Goal: Transaction & Acquisition: Book appointment/travel/reservation

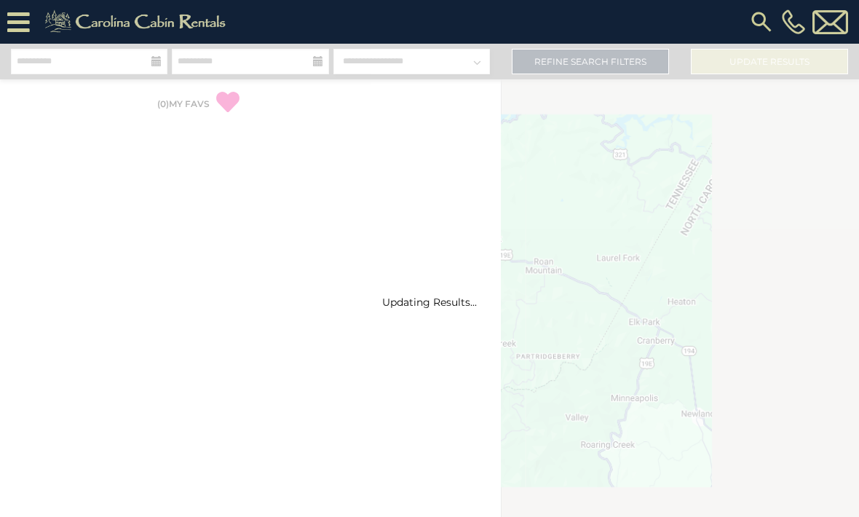
select select "*"
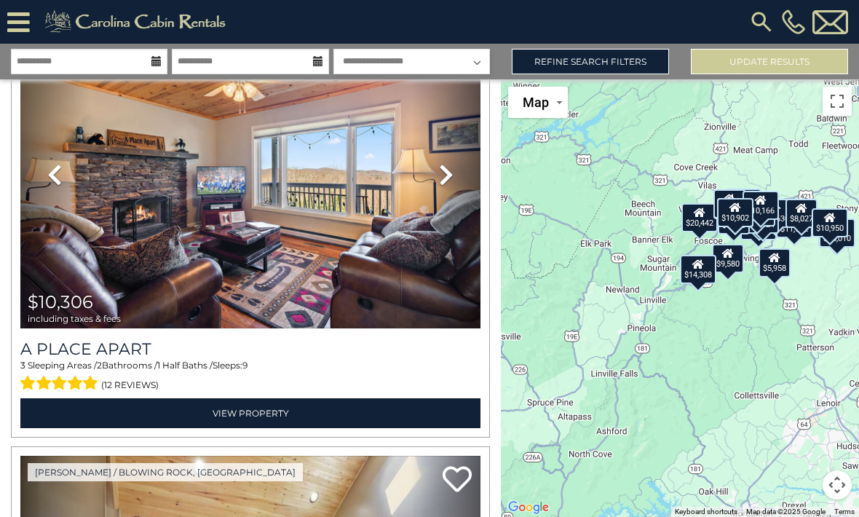
click at [697, 351] on div "$20,442 $11,992 $10,950 $10,306 $10,630 $13,068 $11,877 $8,024 $9,580 $10,624 $…" at bounding box center [680, 298] width 358 height 438
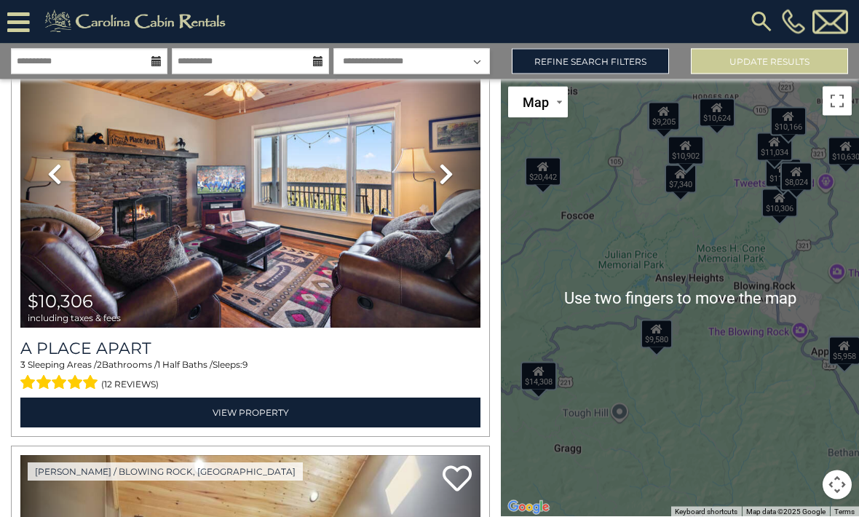
scroll to position [48, 0]
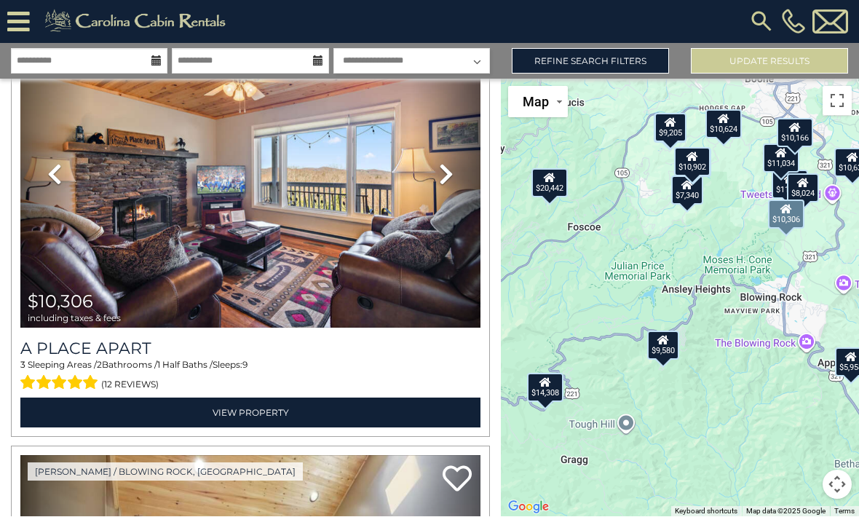
click at [135, 225] on img at bounding box center [250, 174] width 460 height 309
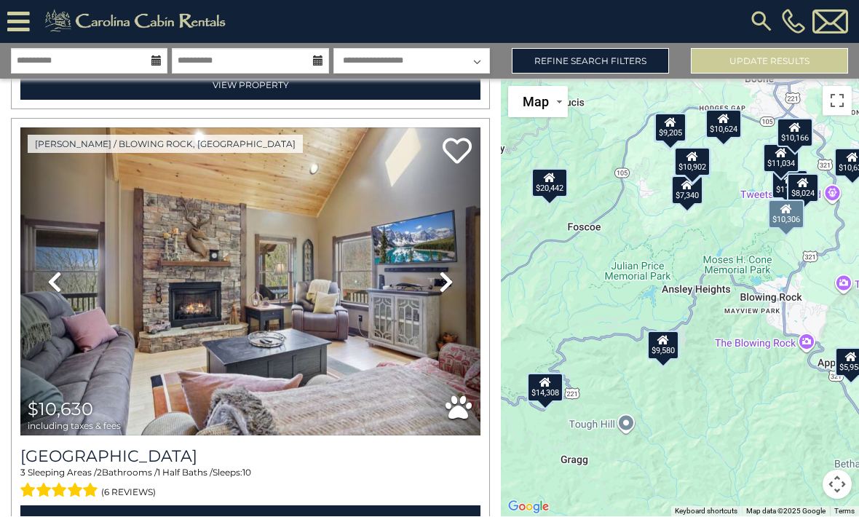
scroll to position [1750, 0]
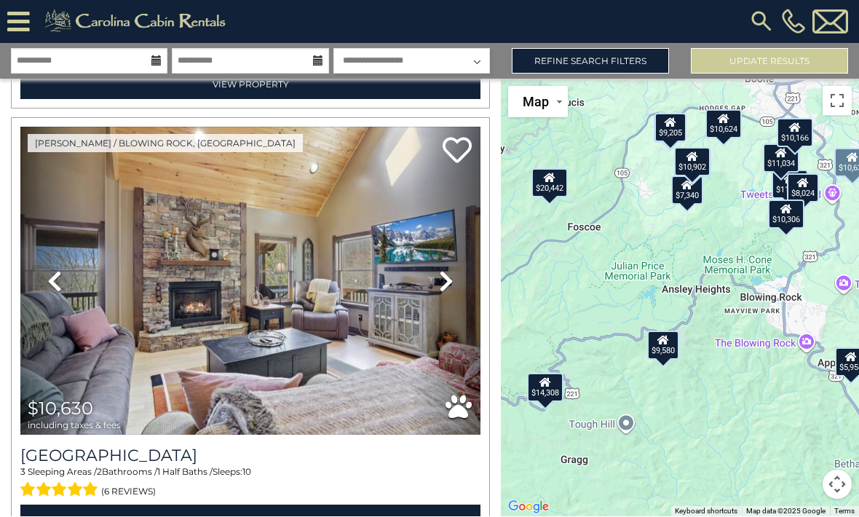
click at [125, 304] on img at bounding box center [250, 281] width 460 height 309
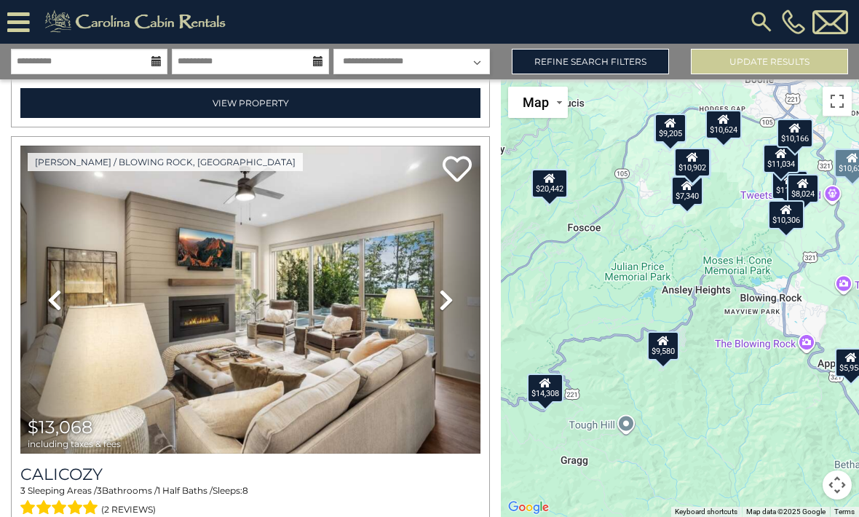
scroll to position [2167, 0]
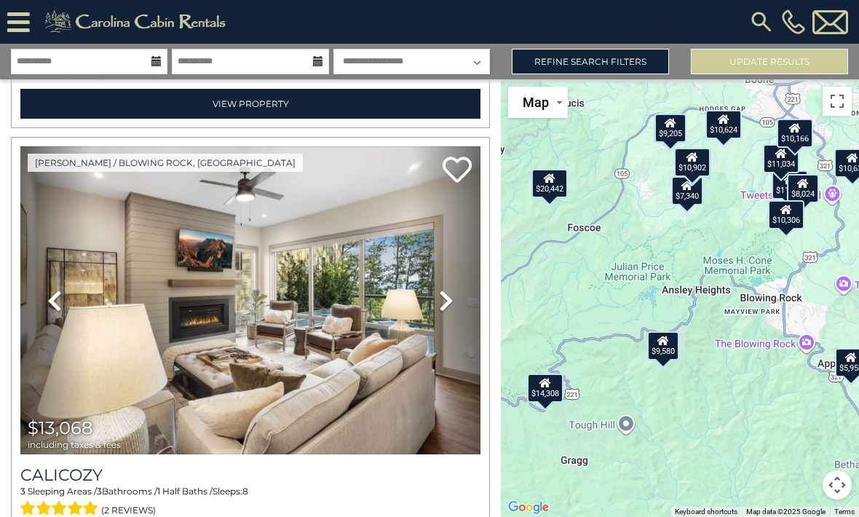
click at [188, 282] on img at bounding box center [250, 300] width 460 height 309
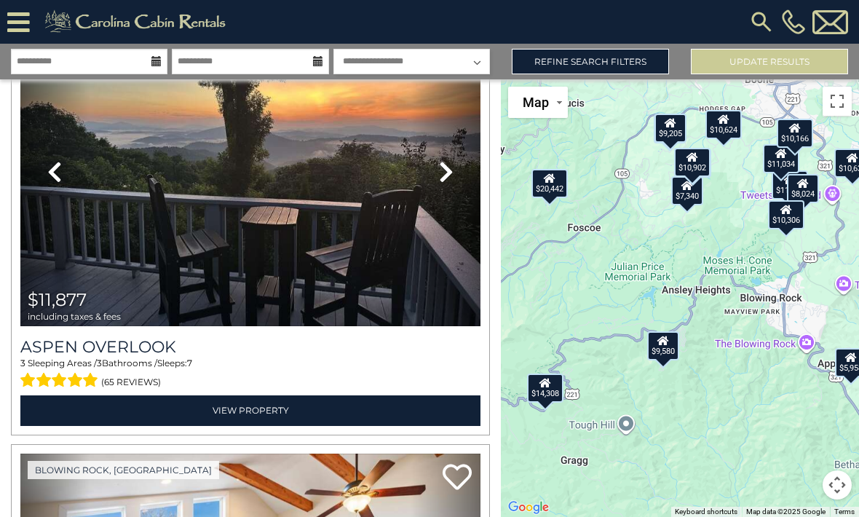
scroll to position [2738, 0]
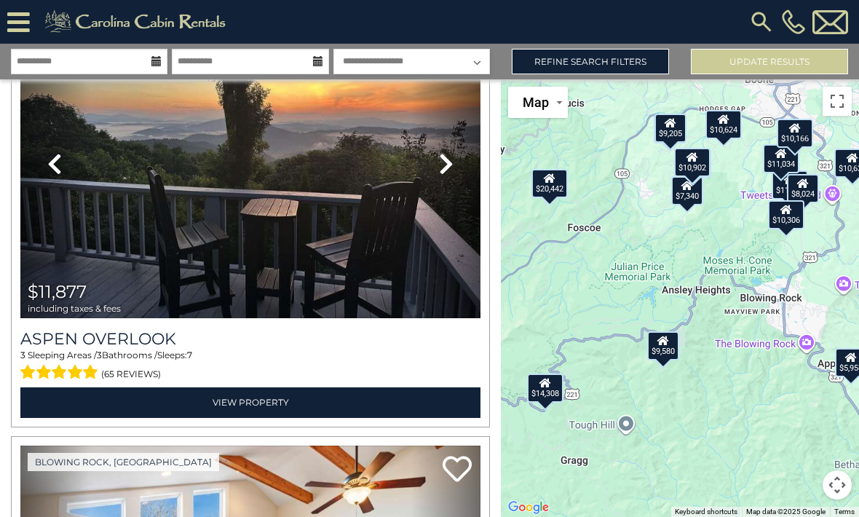
click at [143, 202] on img at bounding box center [250, 164] width 460 height 309
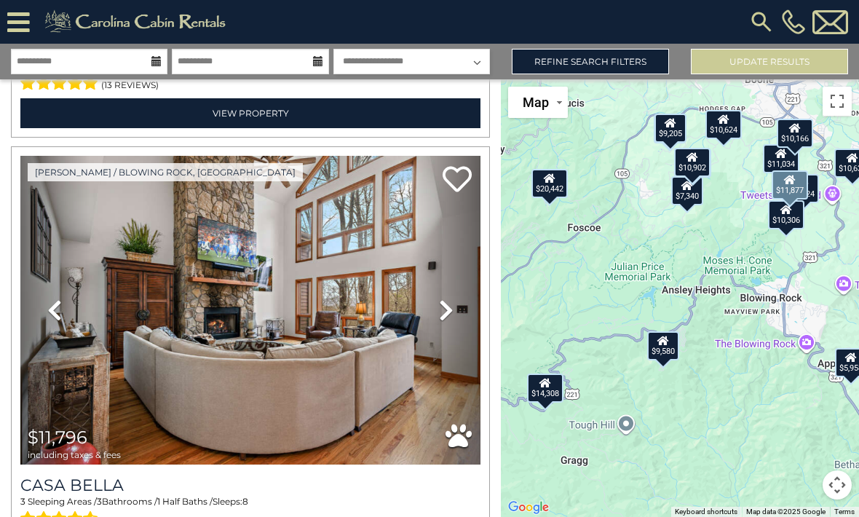
scroll to position [6078, 0]
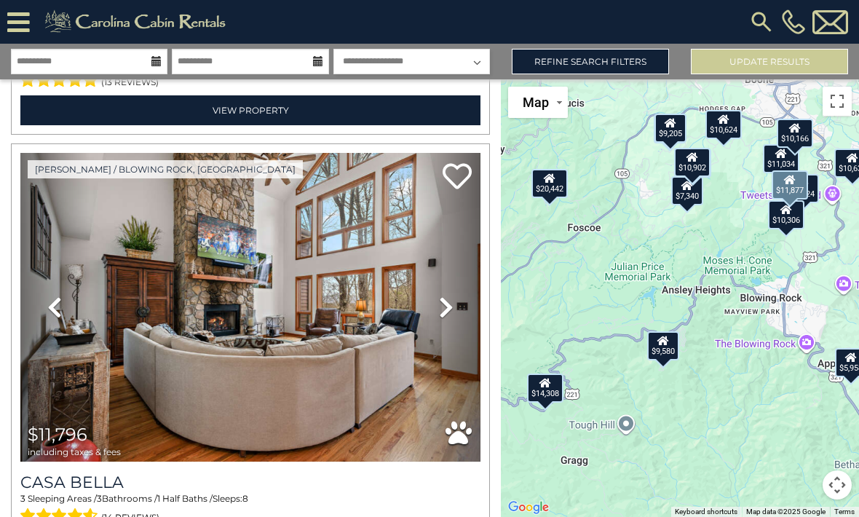
click at [99, 193] on img at bounding box center [250, 307] width 460 height 309
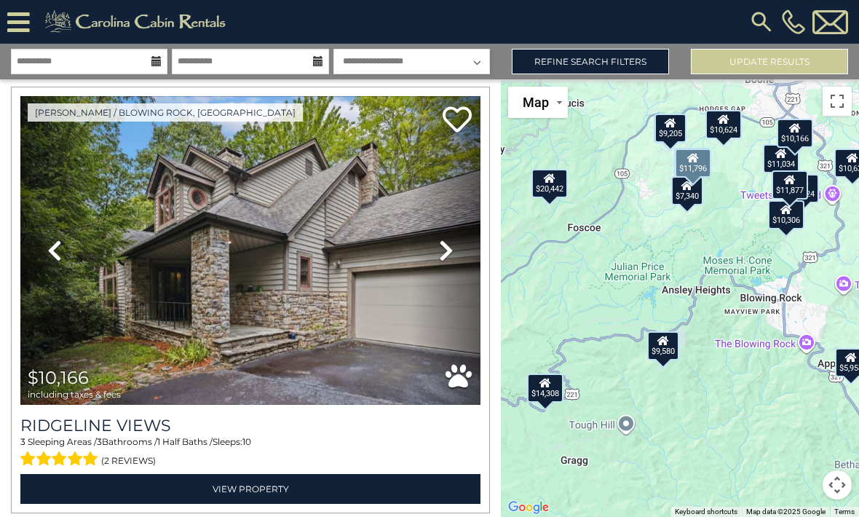
scroll to position [7449, 0]
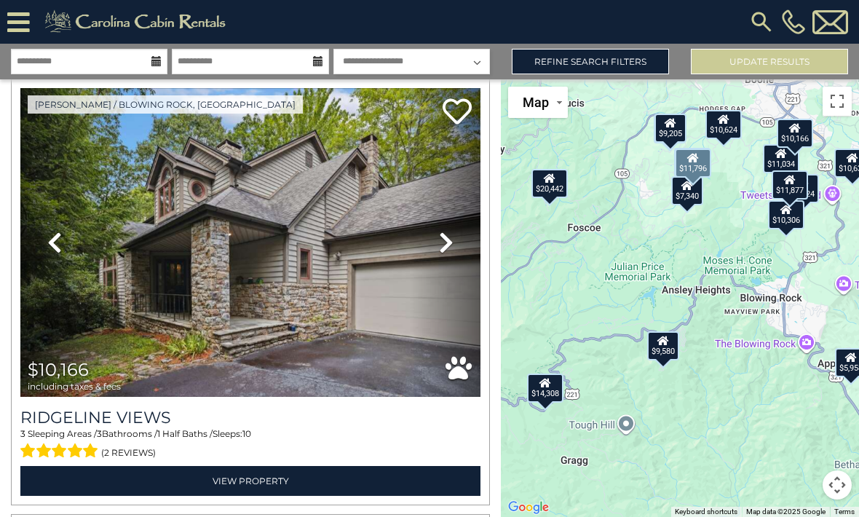
click at [70, 307] on link "Previous" at bounding box center [54, 242] width 69 height 309
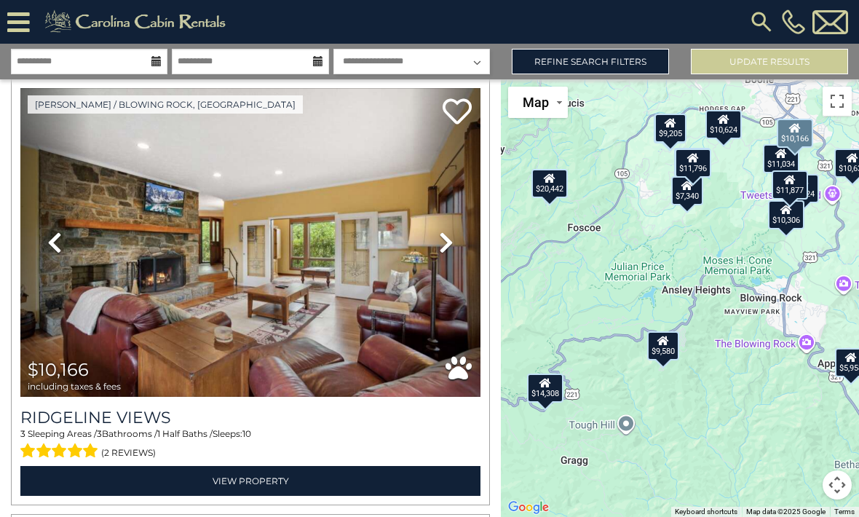
click at [75, 299] on link "Previous" at bounding box center [54, 242] width 69 height 309
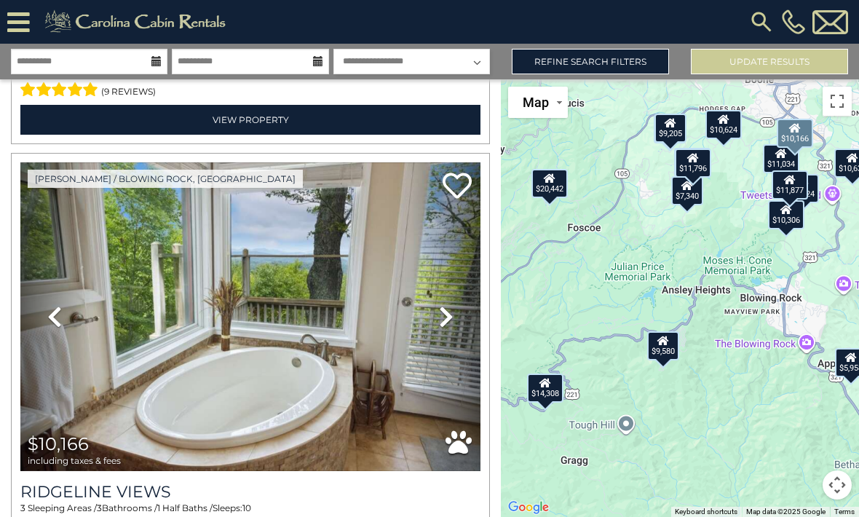
scroll to position [7374, 0]
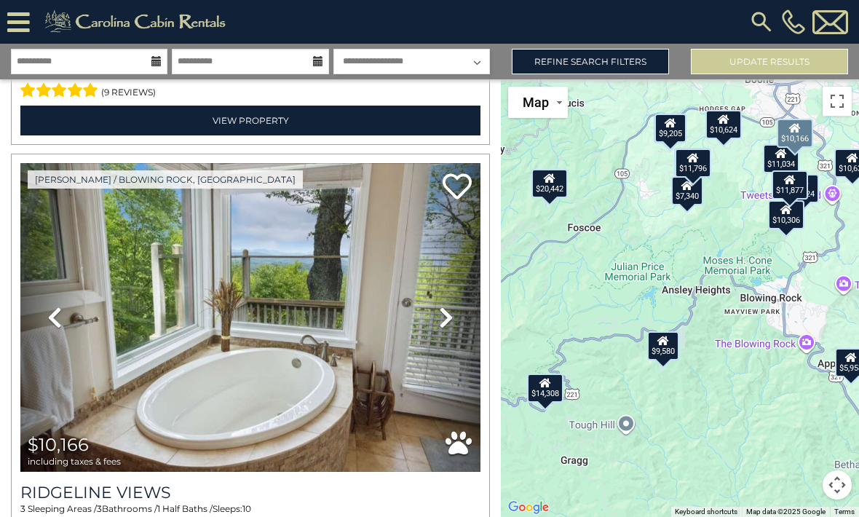
click at [172, 321] on img at bounding box center [250, 317] width 460 height 309
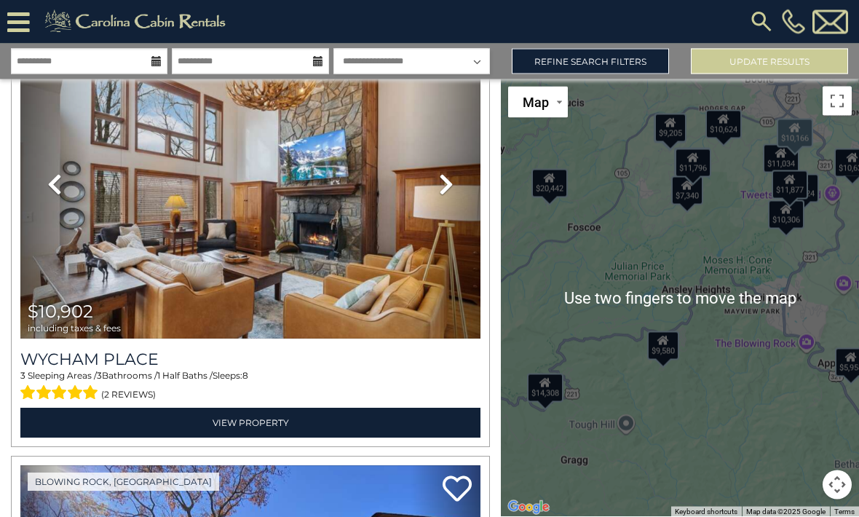
scroll to position [0, 0]
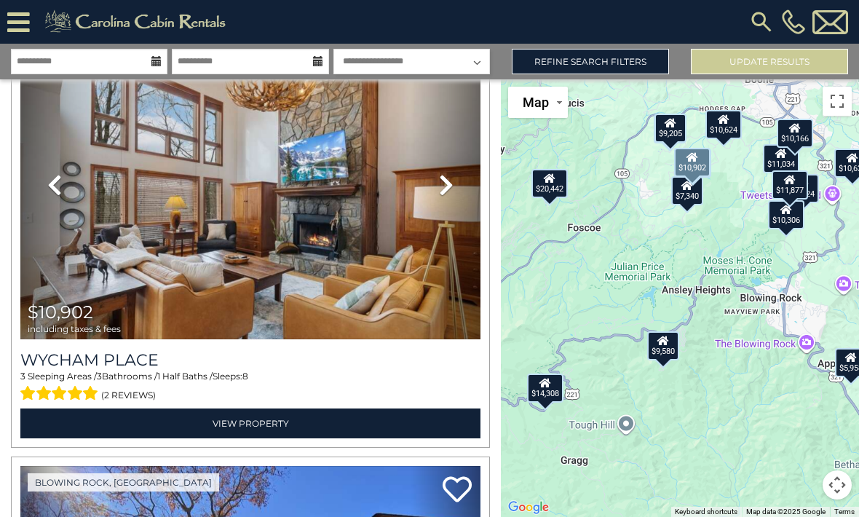
click at [163, 257] on img at bounding box center [250, 185] width 460 height 309
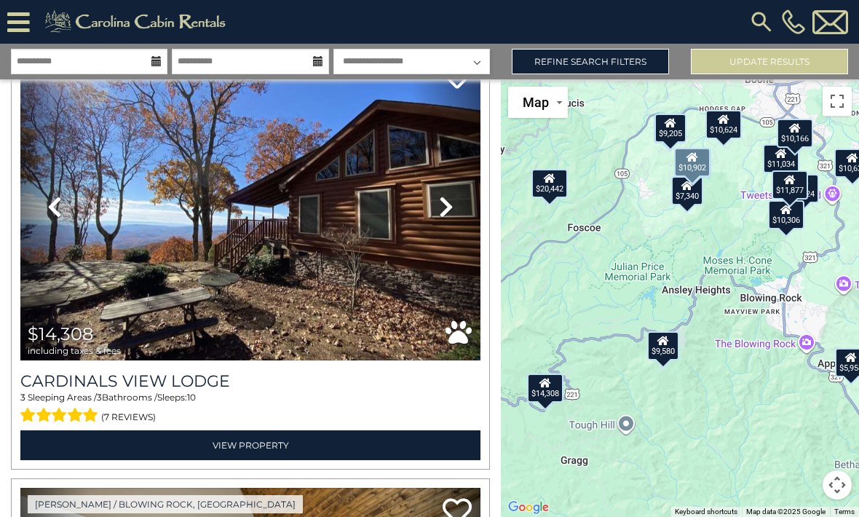
scroll to position [8354, 0]
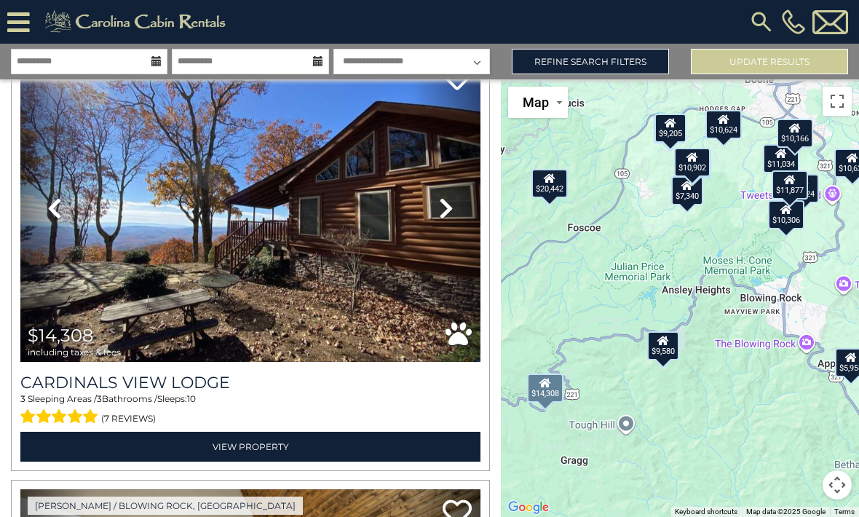
click at [8, 115] on div "Blowing Rock, NC Previous Next" at bounding box center [250, 257] width 489 height 427
click at [146, 296] on img at bounding box center [250, 208] width 460 height 309
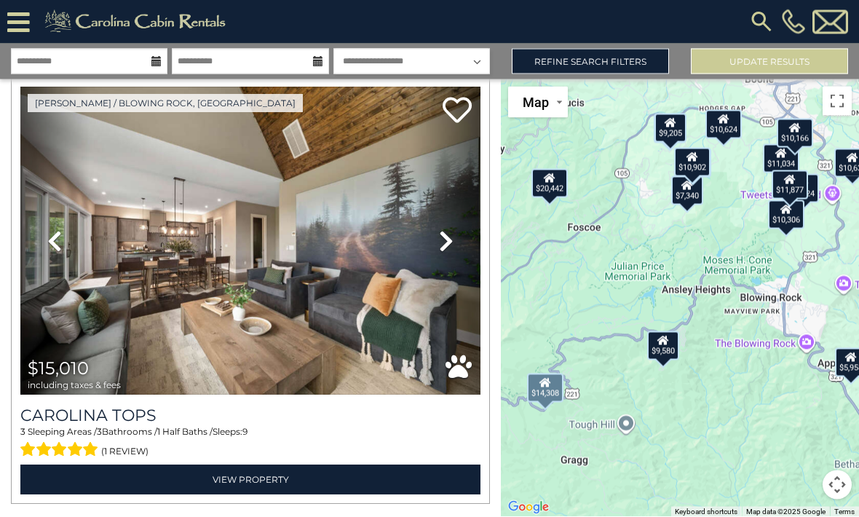
scroll to position [0, 0]
click at [199, 322] on img at bounding box center [250, 241] width 460 height 309
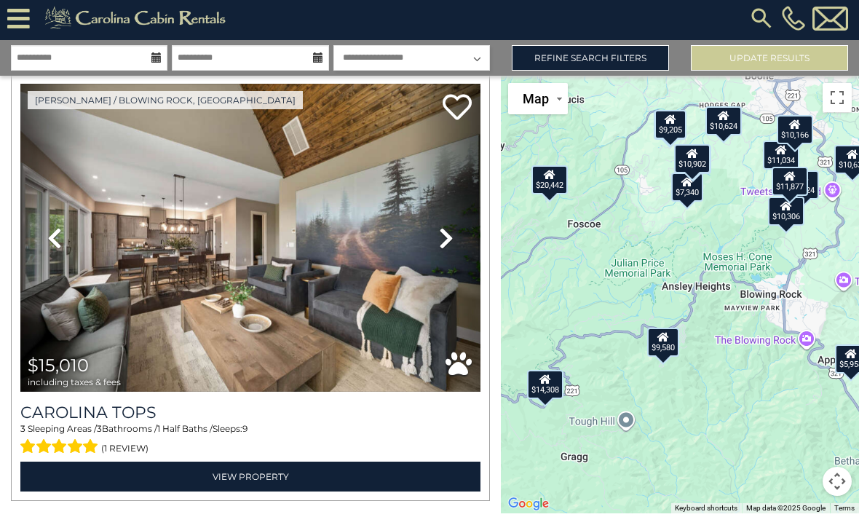
scroll to position [48, 0]
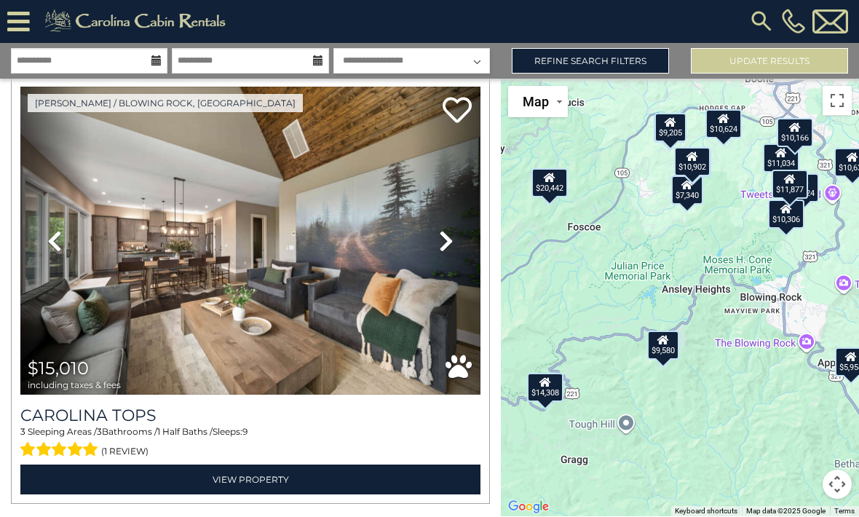
click at [213, 234] on img at bounding box center [250, 241] width 460 height 309
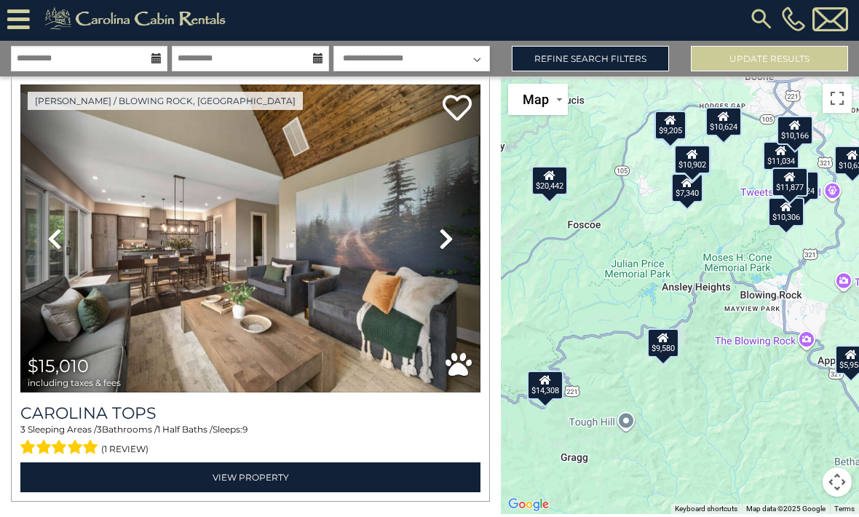
scroll to position [0, 0]
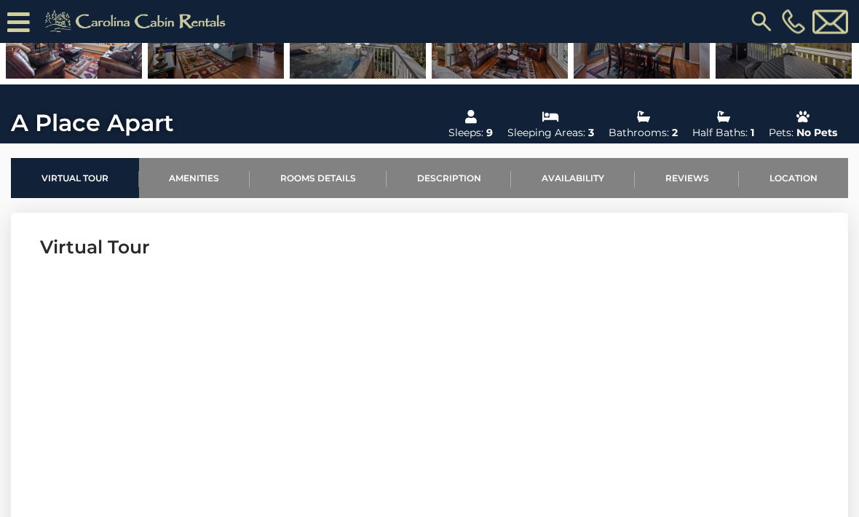
scroll to position [367, 0]
click at [800, 178] on link "Location" at bounding box center [793, 178] width 109 height 40
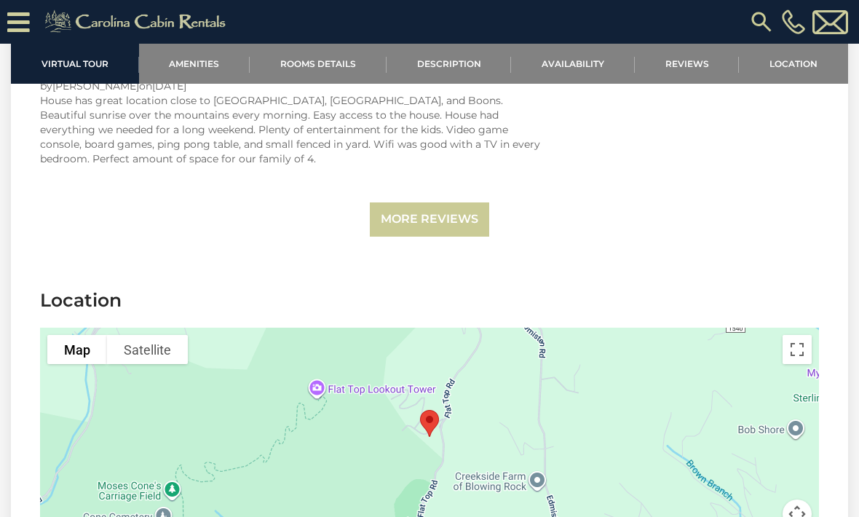
scroll to position [3542, 0]
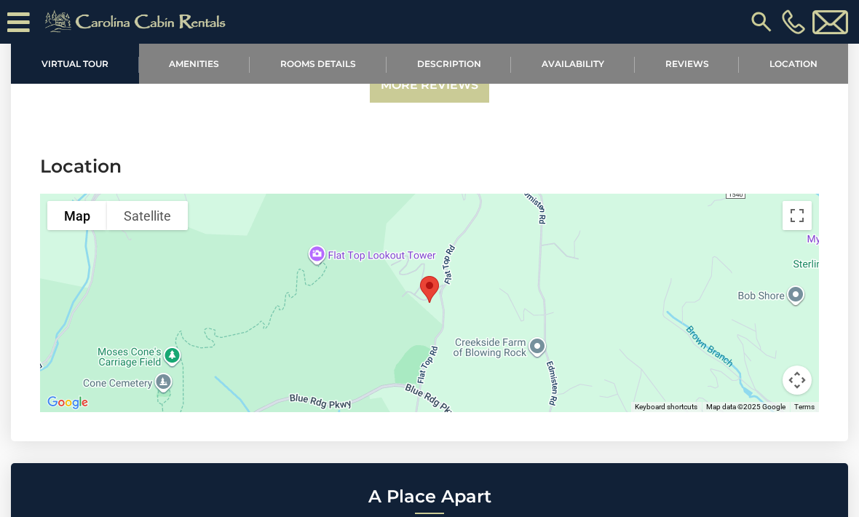
click at [564, 65] on link "Availability" at bounding box center [573, 64] width 124 height 40
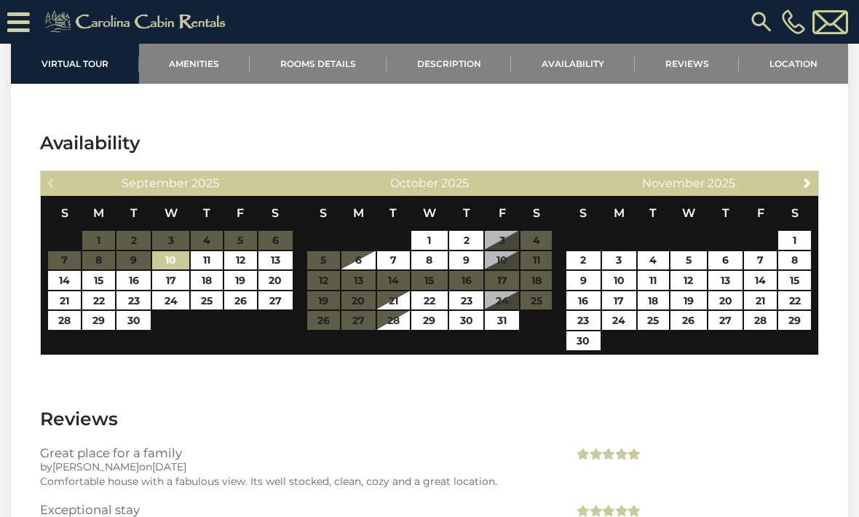
scroll to position [2748, 0]
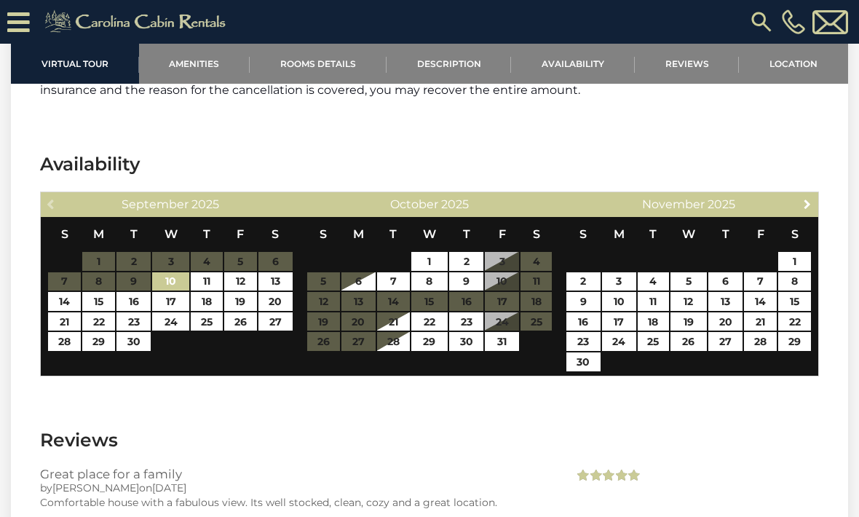
click at [807, 198] on span "Next" at bounding box center [808, 204] width 12 height 12
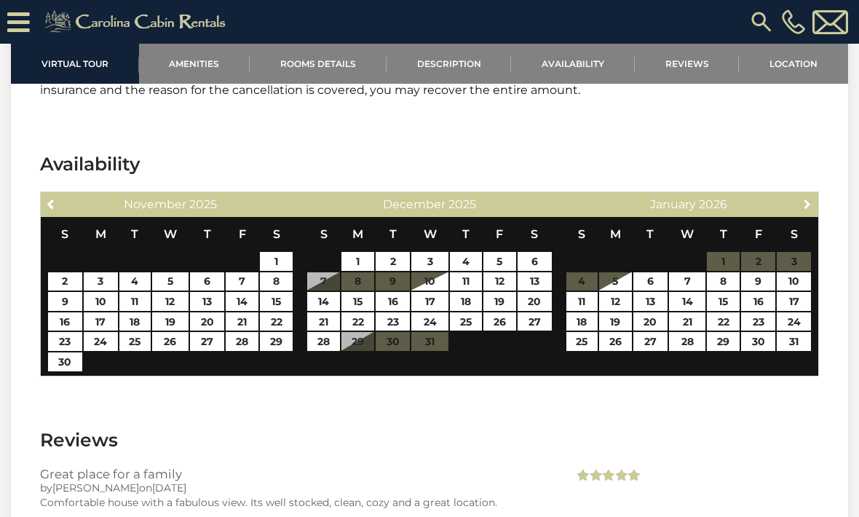
click at [814, 194] on link "Next" at bounding box center [808, 203] width 18 height 18
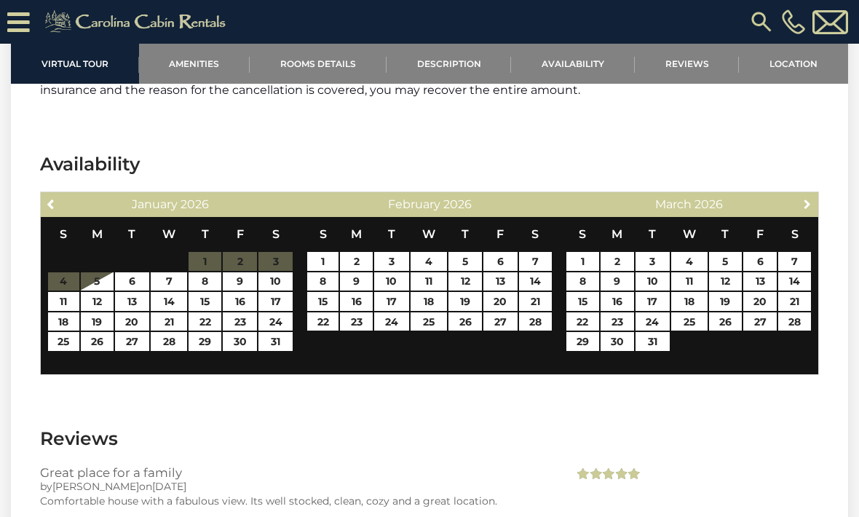
click at [814, 194] on link "Next" at bounding box center [808, 203] width 18 height 18
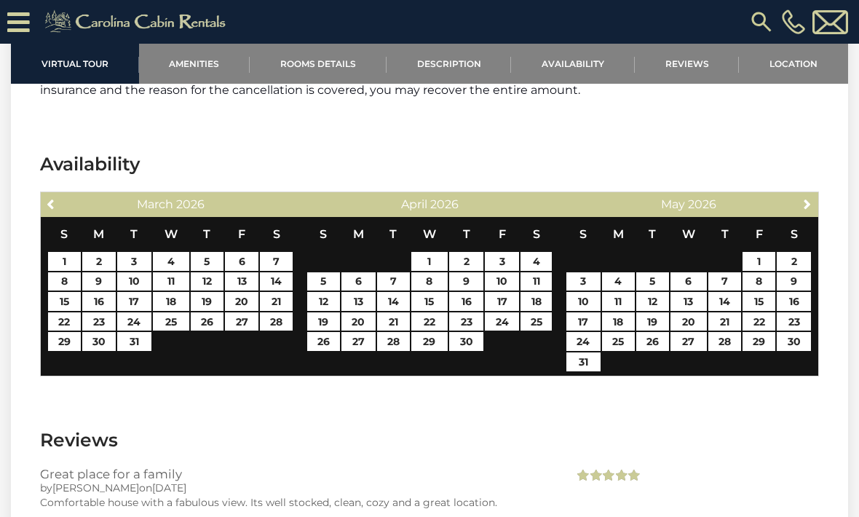
click at [812, 194] on link "Next" at bounding box center [808, 203] width 18 height 18
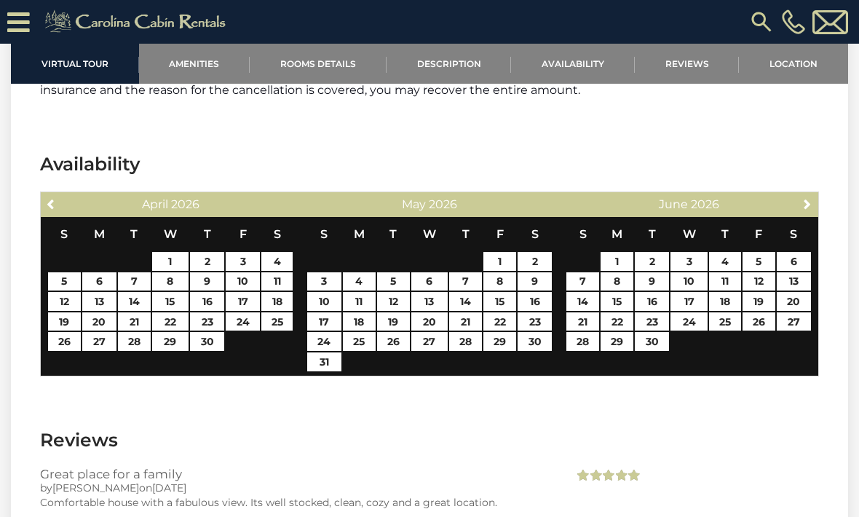
click at [808, 194] on link "Next" at bounding box center [808, 203] width 18 height 18
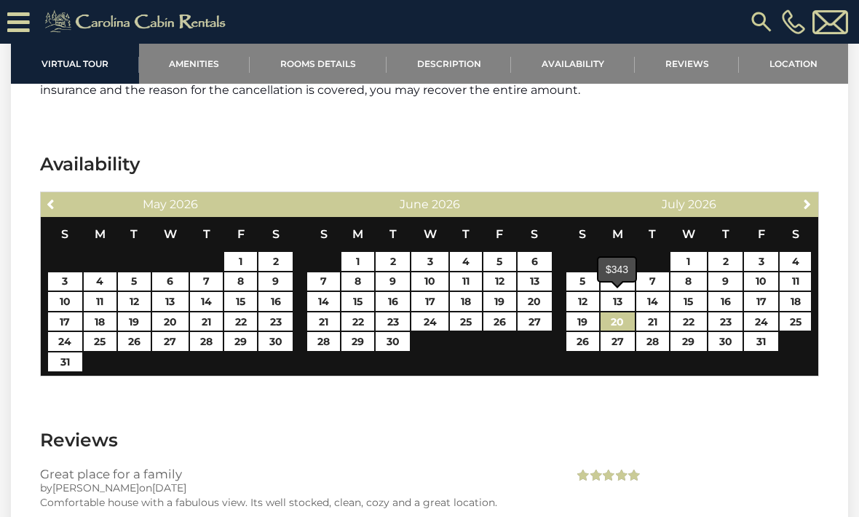
click at [613, 312] on link "20" at bounding box center [618, 321] width 34 height 19
type input "**********"
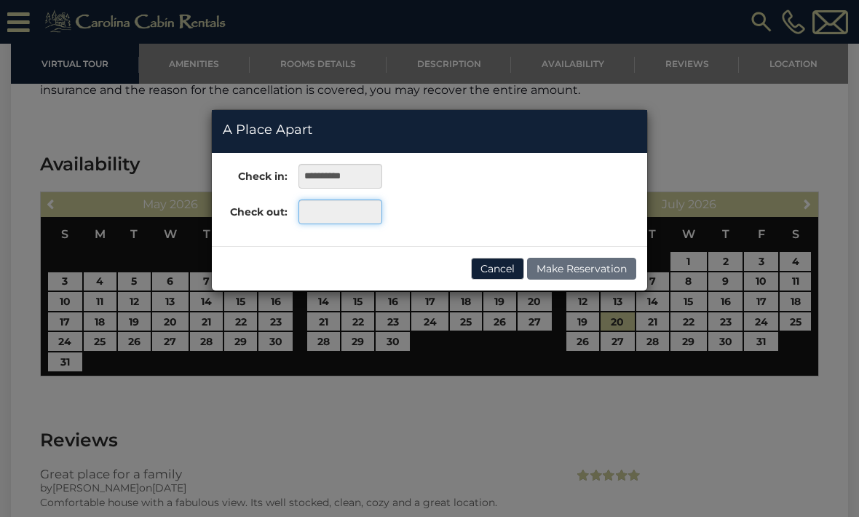
click at [312, 217] on input "text" at bounding box center [341, 211] width 84 height 25
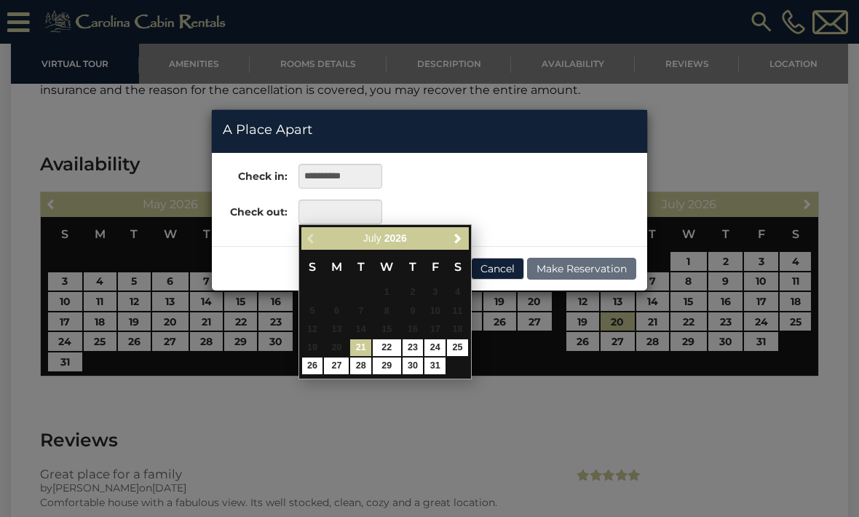
click at [456, 237] on span "Next" at bounding box center [458, 238] width 12 height 12
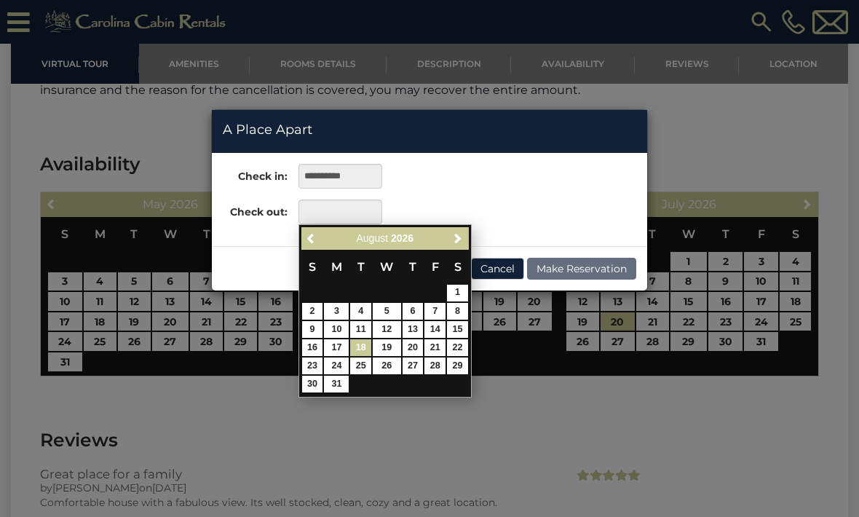
click at [360, 347] on link "18" at bounding box center [360, 347] width 21 height 17
type input "**********"
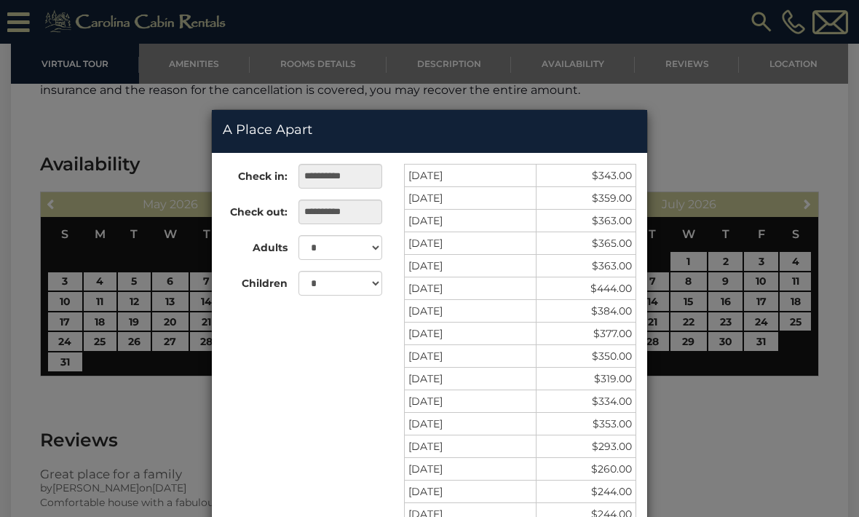
scroll to position [0, 0]
click at [170, 127] on div "**********" at bounding box center [429, 258] width 859 height 517
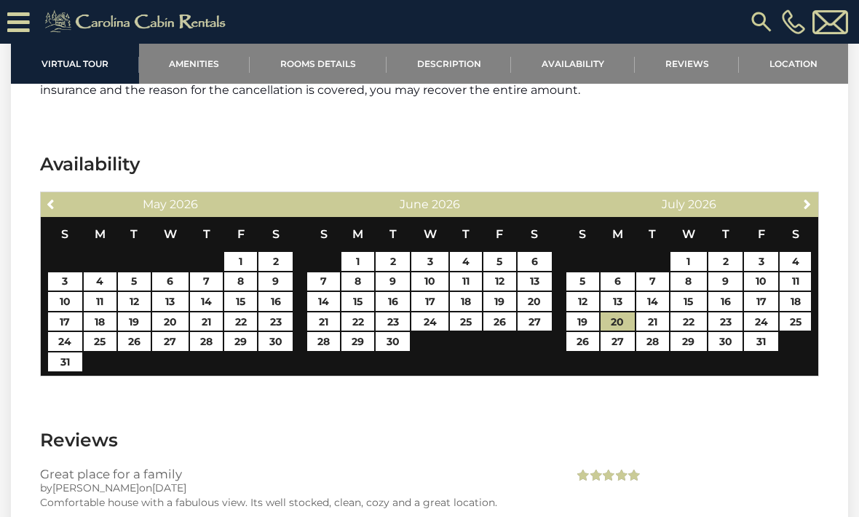
click at [331, 72] on link "Rooms Details" at bounding box center [318, 64] width 137 height 40
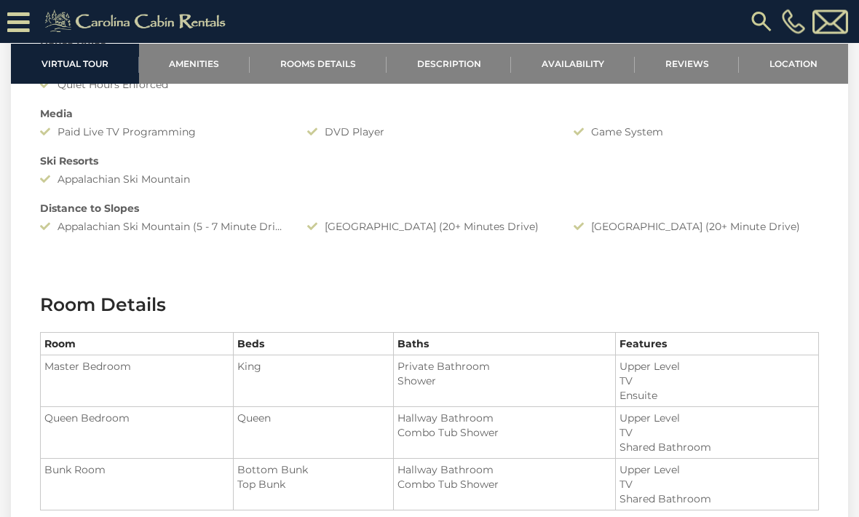
scroll to position [1377, 0]
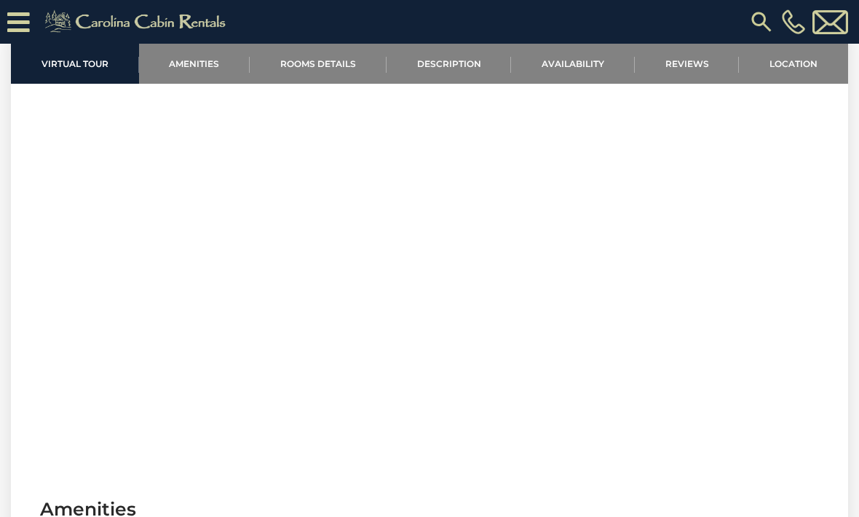
click at [173, 69] on link "Amenities" at bounding box center [194, 64] width 111 height 40
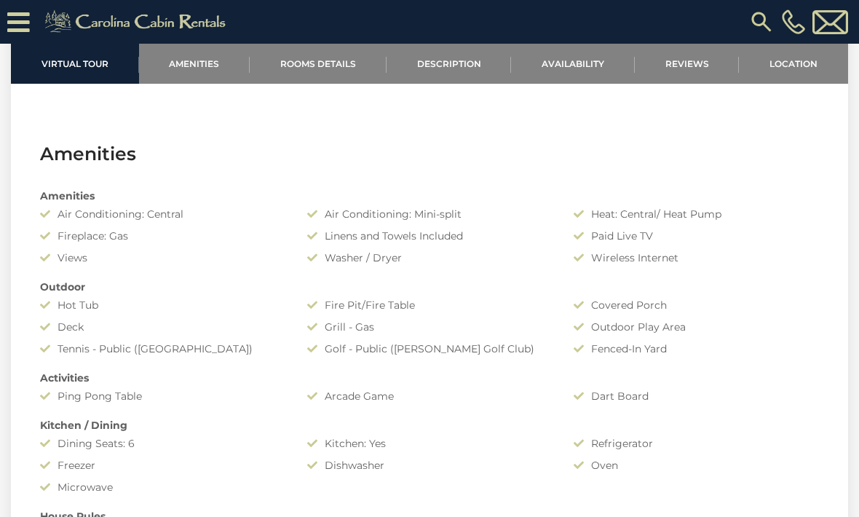
scroll to position [914, 0]
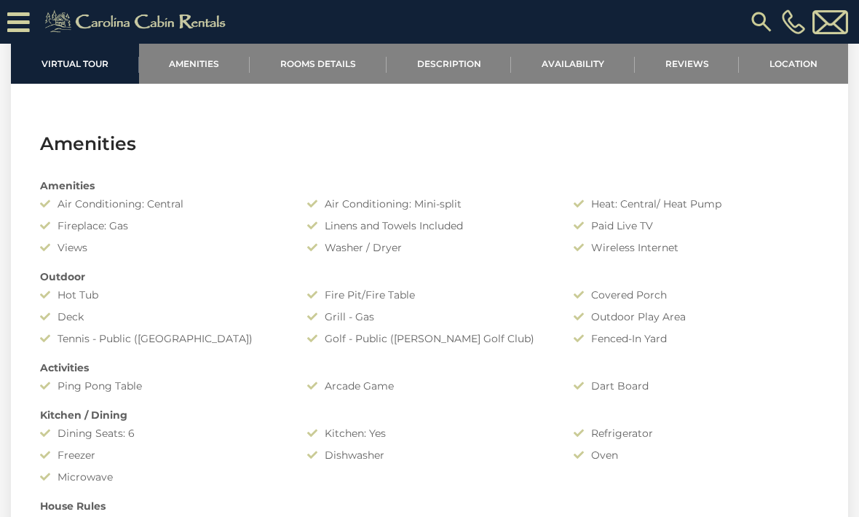
click at [291, 63] on link "Rooms Details" at bounding box center [318, 64] width 137 height 40
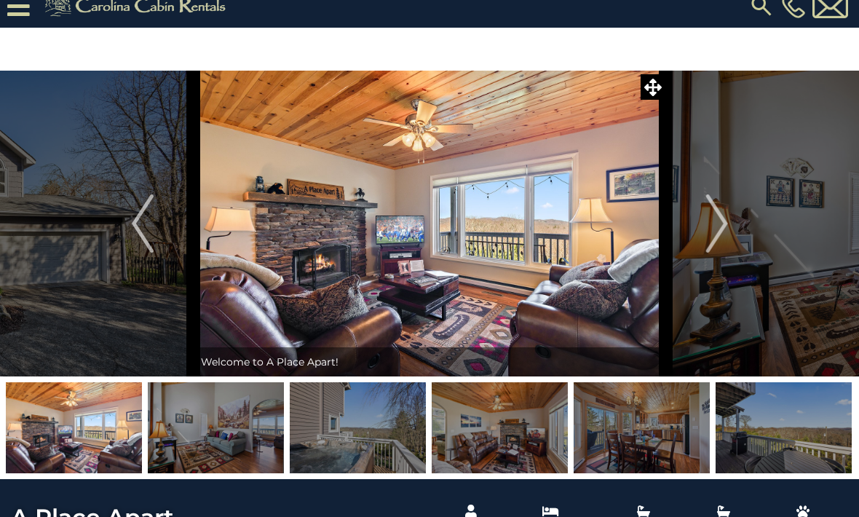
scroll to position [0, 0]
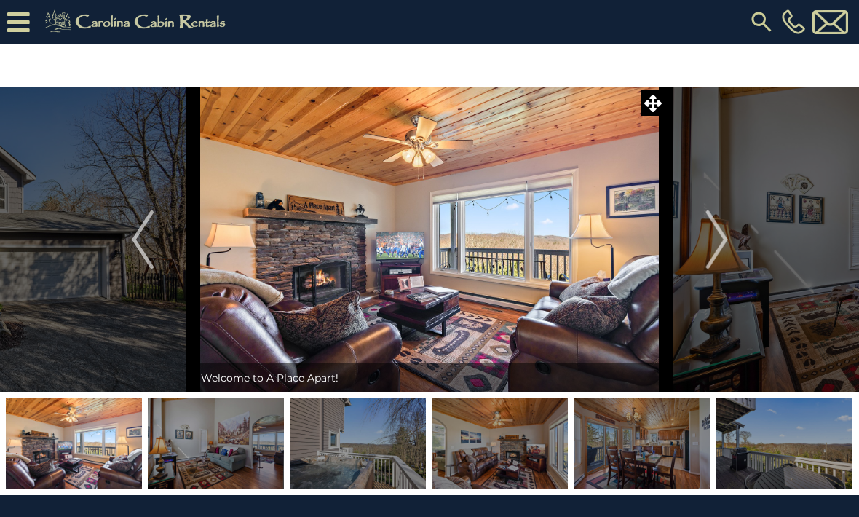
click at [287, 252] on img at bounding box center [430, 240] width 473 height 306
click at [285, 260] on img at bounding box center [430, 240] width 473 height 306
click at [726, 252] on img "Next" at bounding box center [717, 239] width 22 height 58
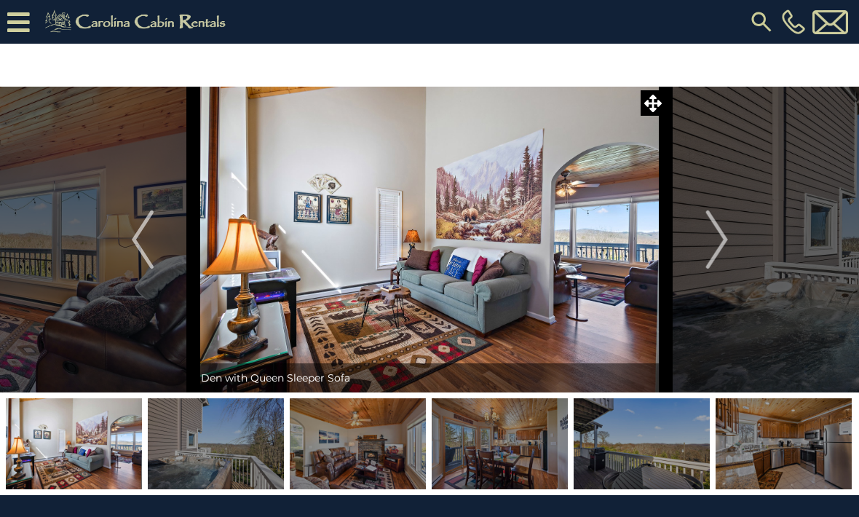
click at [302, 245] on img at bounding box center [430, 240] width 473 height 306
click at [365, 240] on img at bounding box center [430, 240] width 473 height 306
click at [724, 237] on img "Next" at bounding box center [717, 239] width 22 height 58
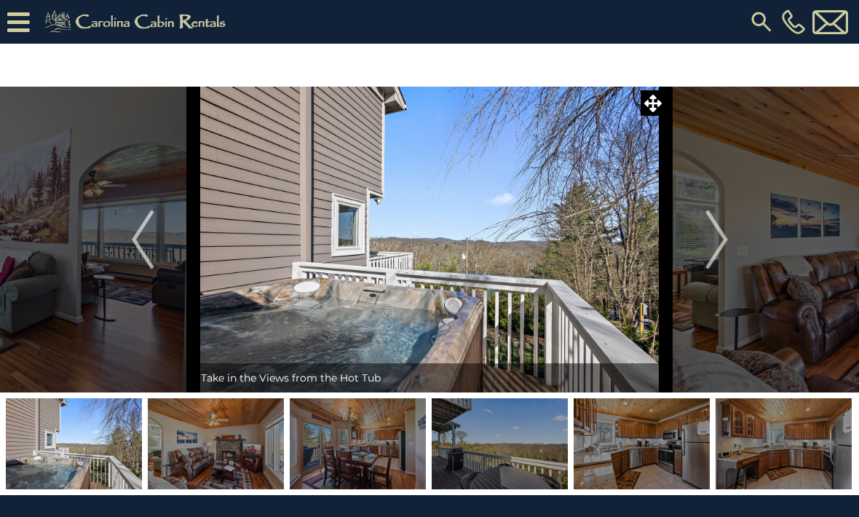
click at [725, 244] on img "Next" at bounding box center [717, 239] width 22 height 58
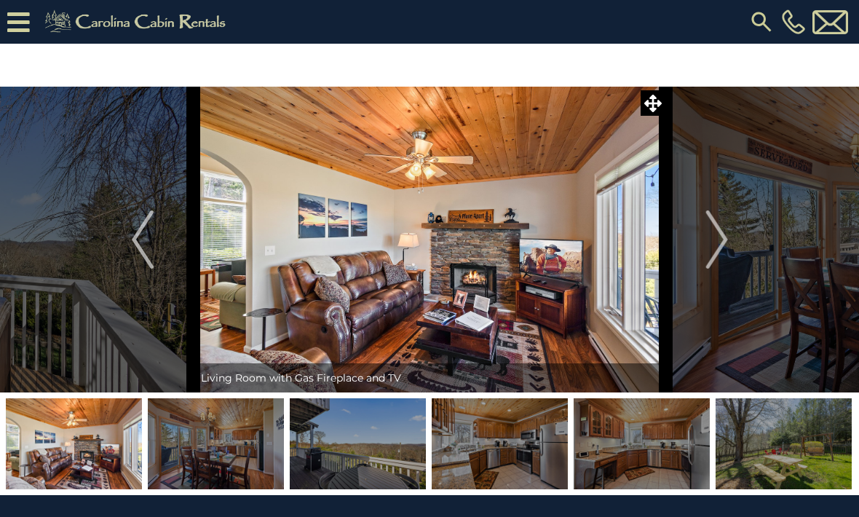
click at [725, 250] on img "Next" at bounding box center [717, 239] width 22 height 58
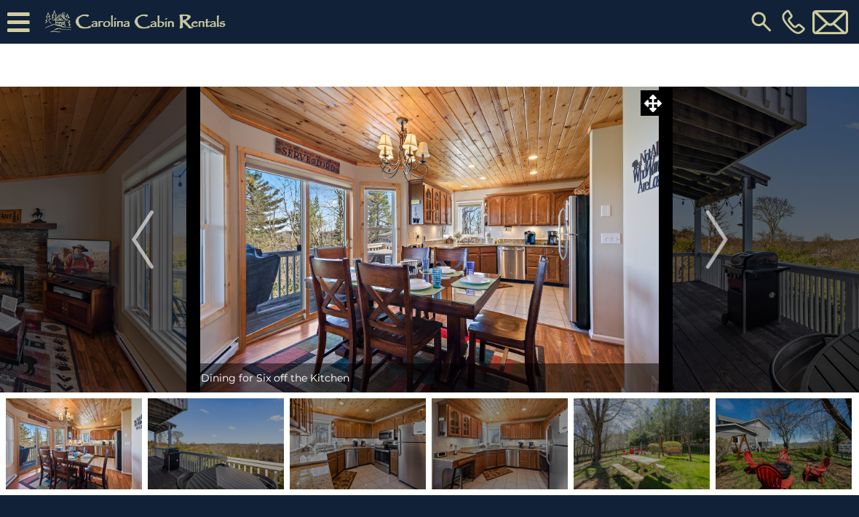
click at [727, 231] on img "Next" at bounding box center [717, 239] width 22 height 58
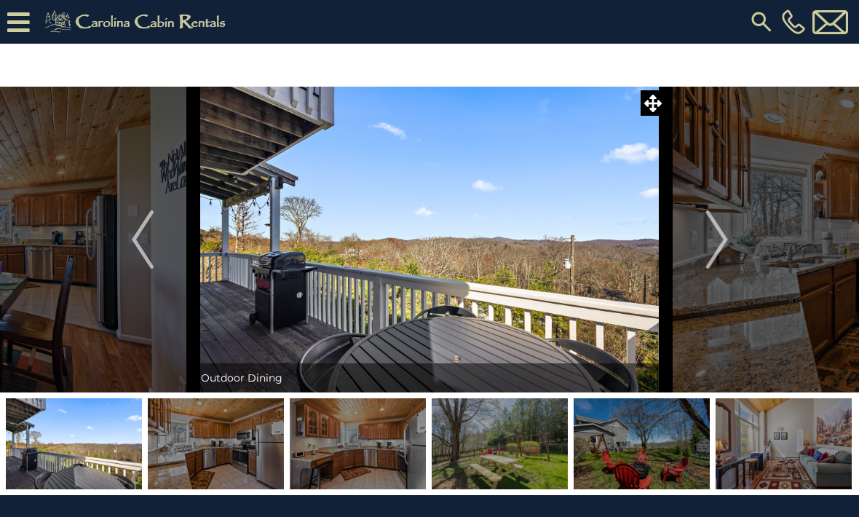
click at [724, 243] on img "Next" at bounding box center [717, 239] width 22 height 58
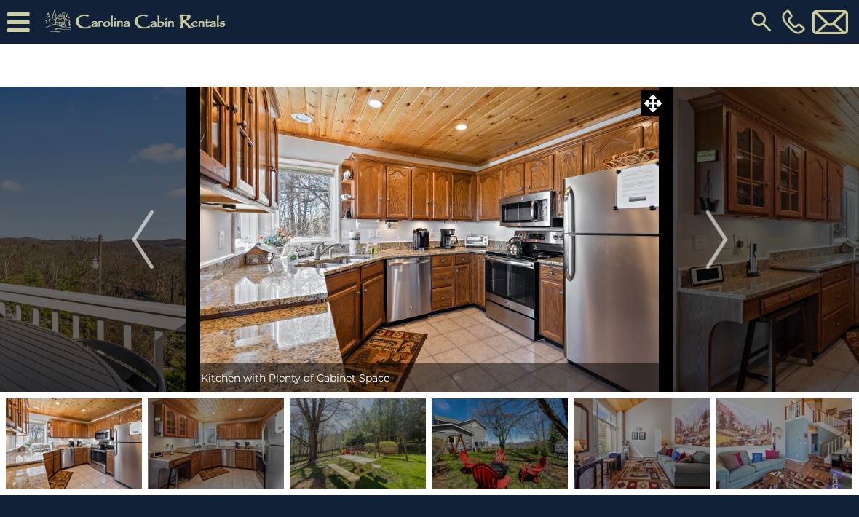
click at [733, 243] on button "Next" at bounding box center [717, 240] width 102 height 306
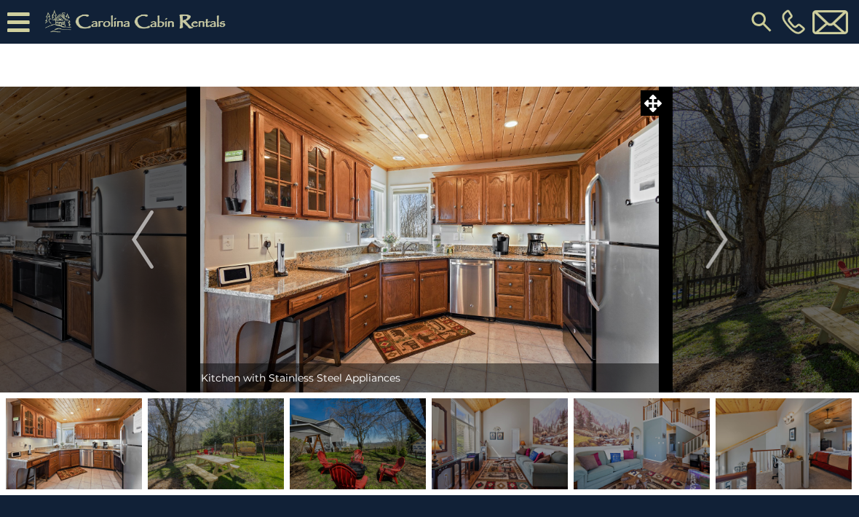
click at [722, 240] on img "Next" at bounding box center [717, 239] width 22 height 58
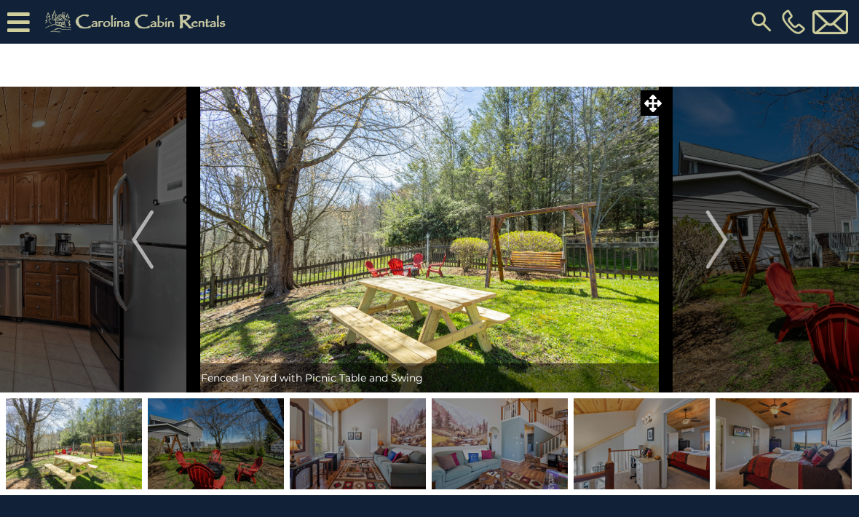
click at [723, 246] on img "Next" at bounding box center [717, 239] width 22 height 58
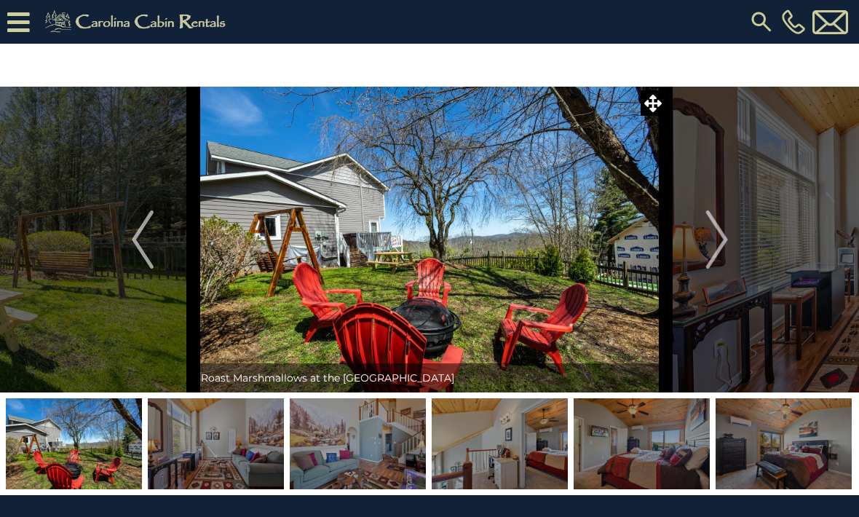
click at [727, 239] on img "Next" at bounding box center [717, 239] width 22 height 58
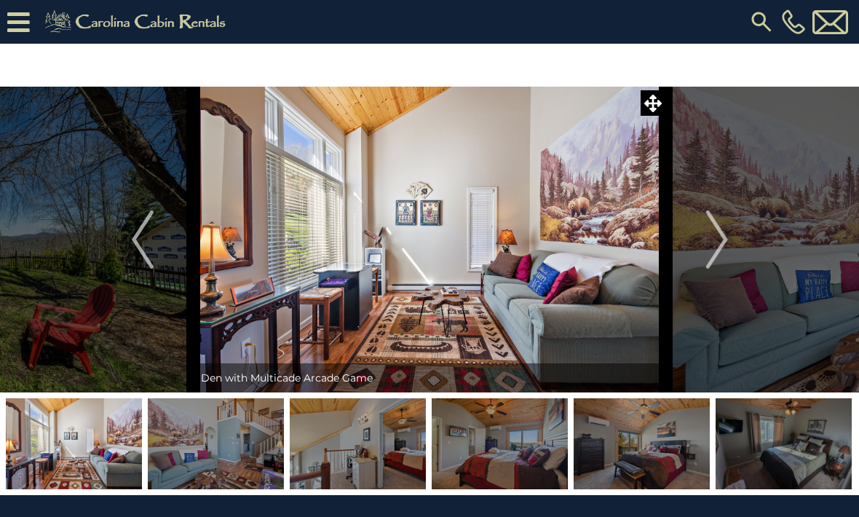
click at [722, 240] on img "Next" at bounding box center [717, 239] width 22 height 58
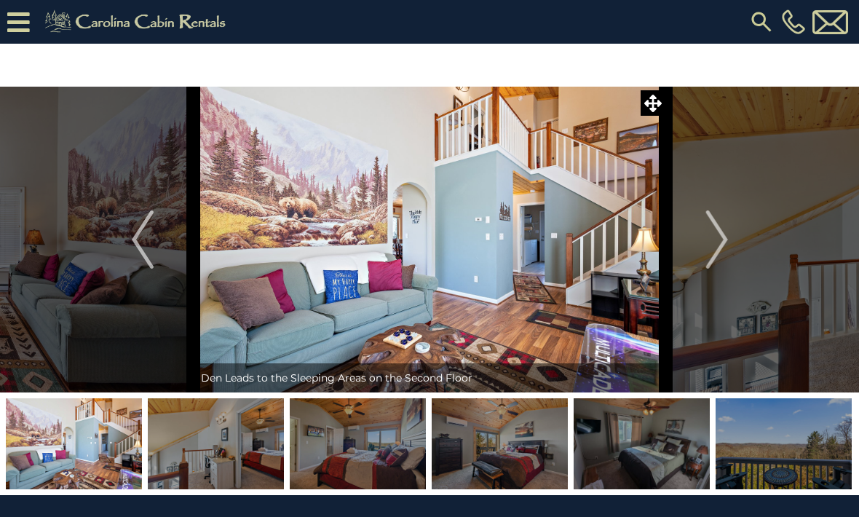
click at [724, 239] on img "Next" at bounding box center [717, 239] width 22 height 58
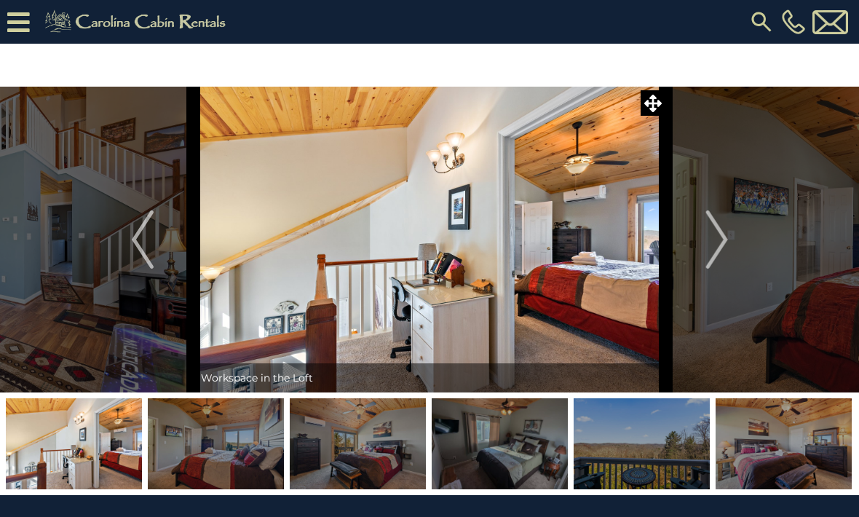
click at [724, 242] on img "Next" at bounding box center [717, 239] width 22 height 58
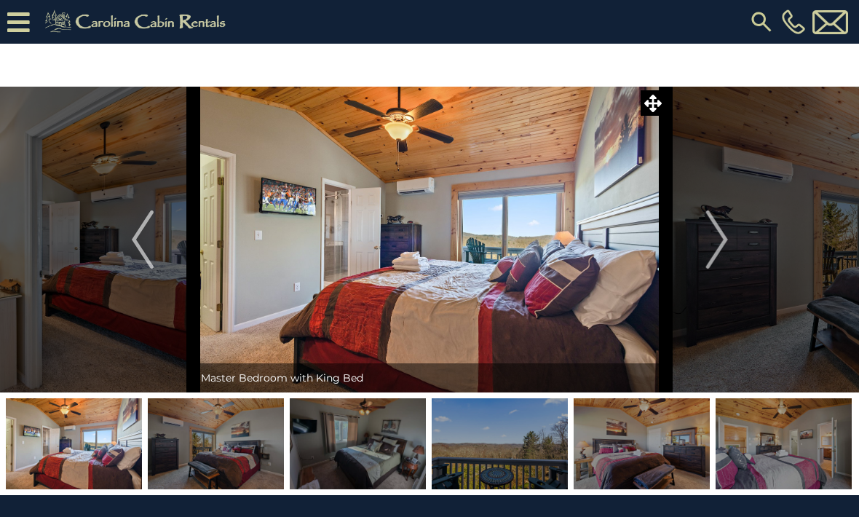
click at [727, 251] on img "Next" at bounding box center [717, 239] width 22 height 58
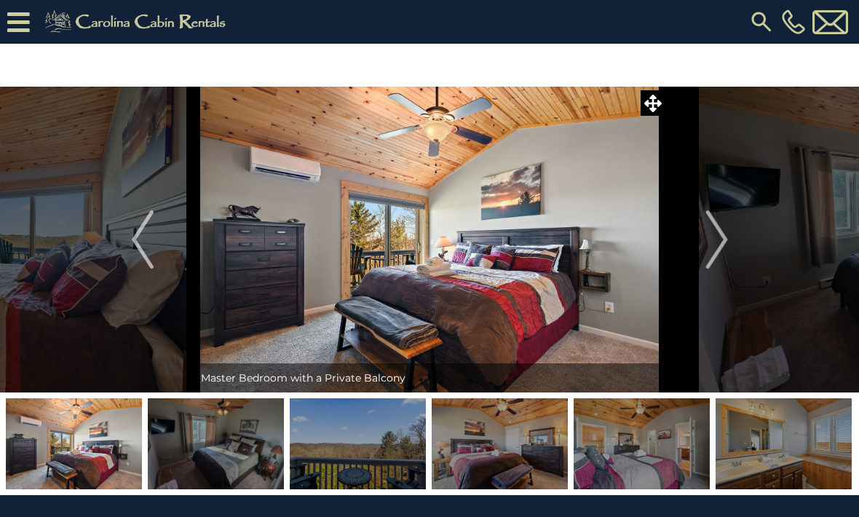
click at [724, 244] on img "Next" at bounding box center [717, 239] width 22 height 58
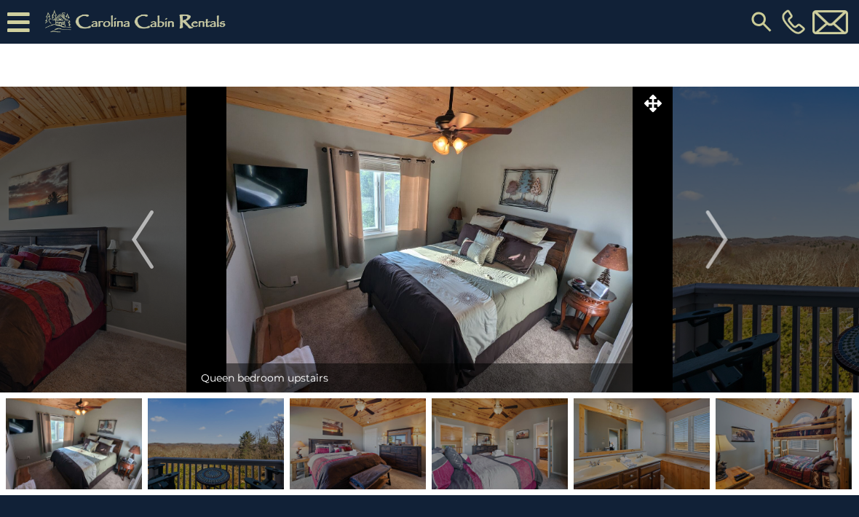
click at [721, 250] on img "Next" at bounding box center [717, 239] width 22 height 58
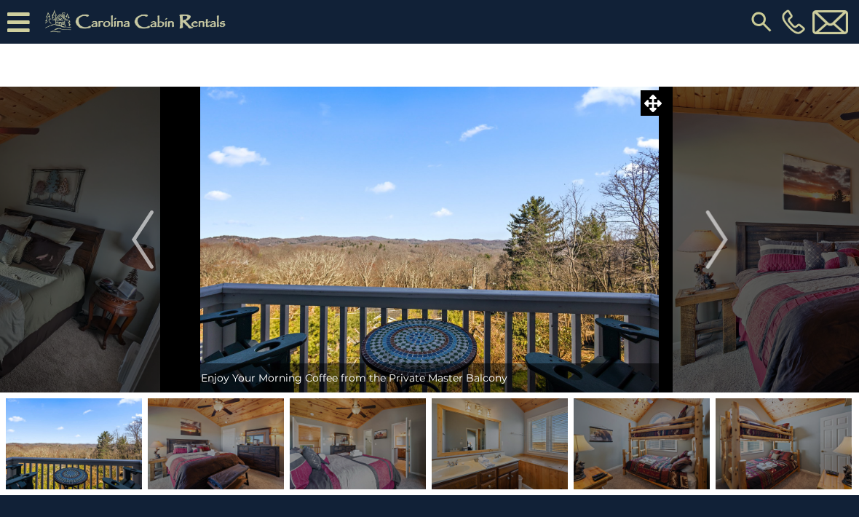
click at [723, 243] on img "Next" at bounding box center [717, 239] width 22 height 58
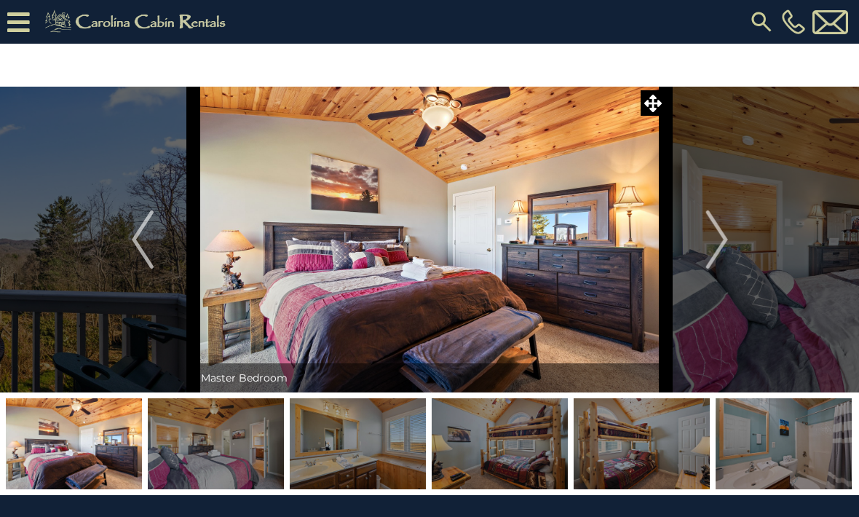
click at [719, 239] on img "Next" at bounding box center [717, 239] width 22 height 58
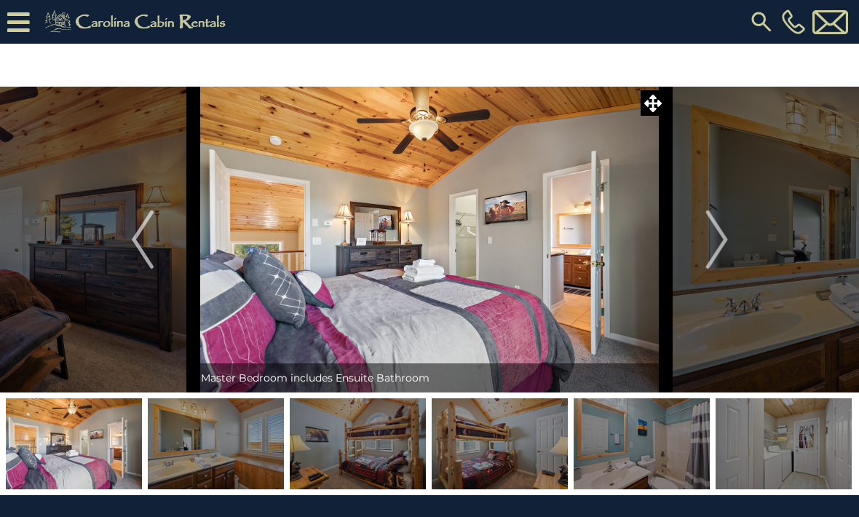
click at [715, 245] on img "Next" at bounding box center [717, 239] width 22 height 58
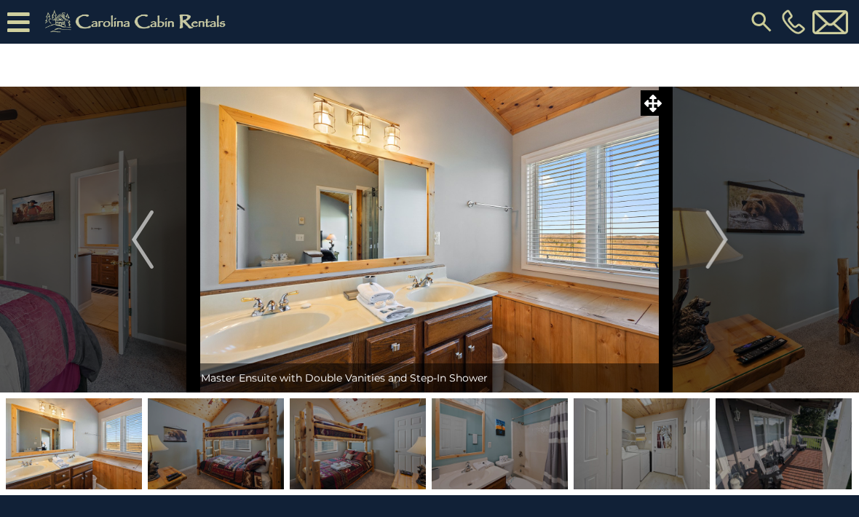
click at [725, 246] on img "Next" at bounding box center [717, 239] width 22 height 58
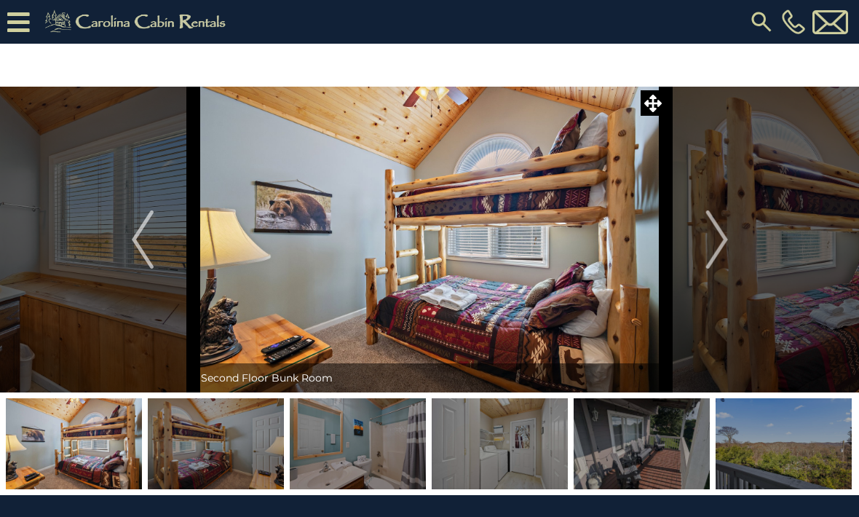
click at [720, 241] on img "Next" at bounding box center [717, 239] width 22 height 58
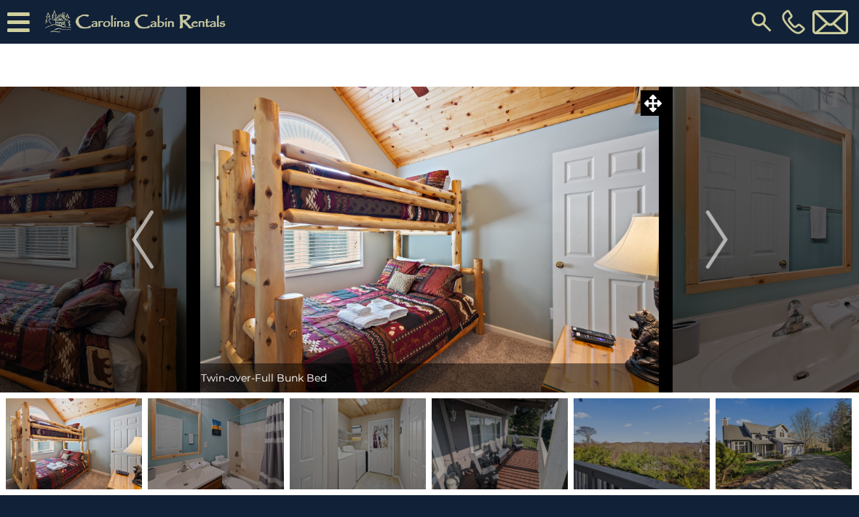
click at [718, 245] on img "Next" at bounding box center [717, 239] width 22 height 58
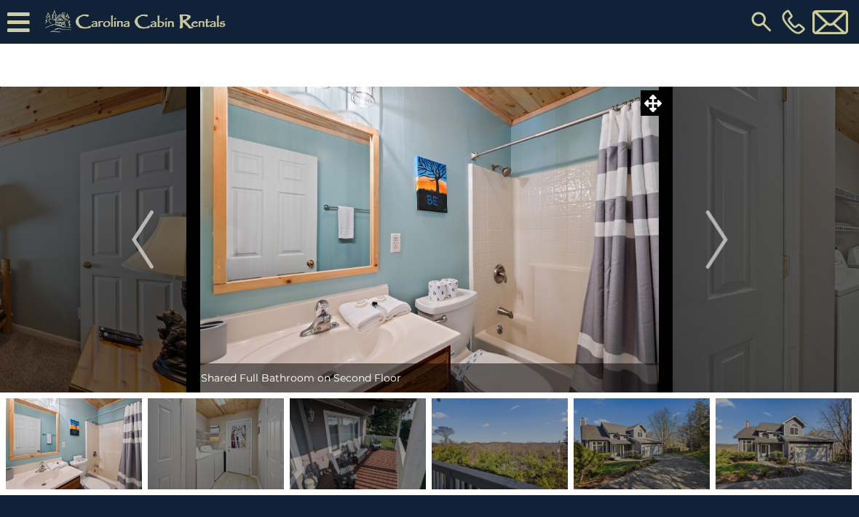
click at [727, 242] on img "Next" at bounding box center [717, 239] width 22 height 58
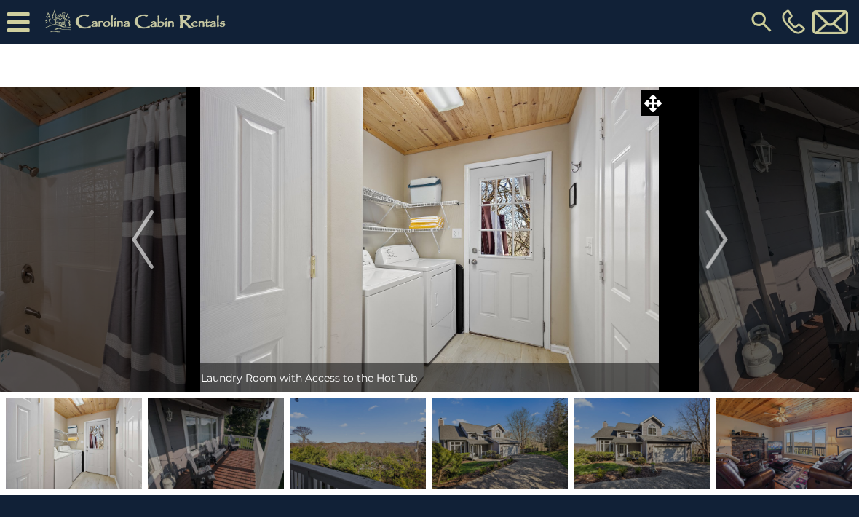
click at [722, 240] on img "Next" at bounding box center [717, 239] width 22 height 58
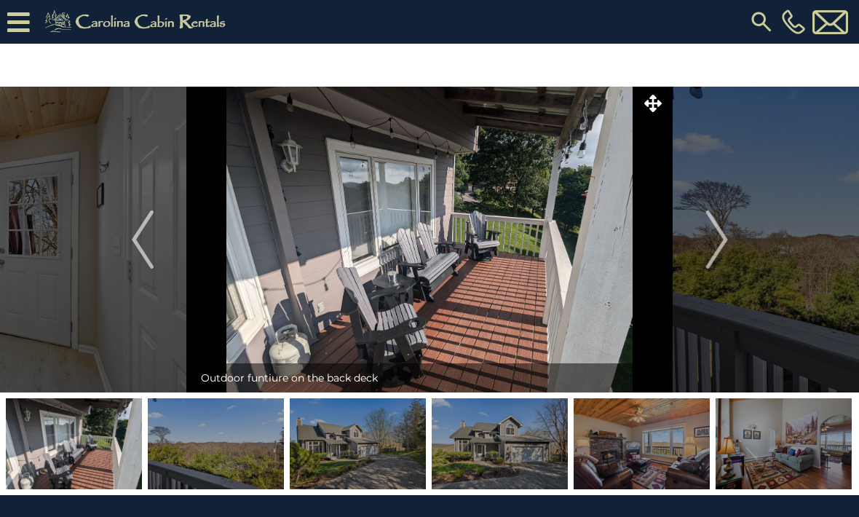
click at [723, 237] on img "Next" at bounding box center [717, 239] width 22 height 58
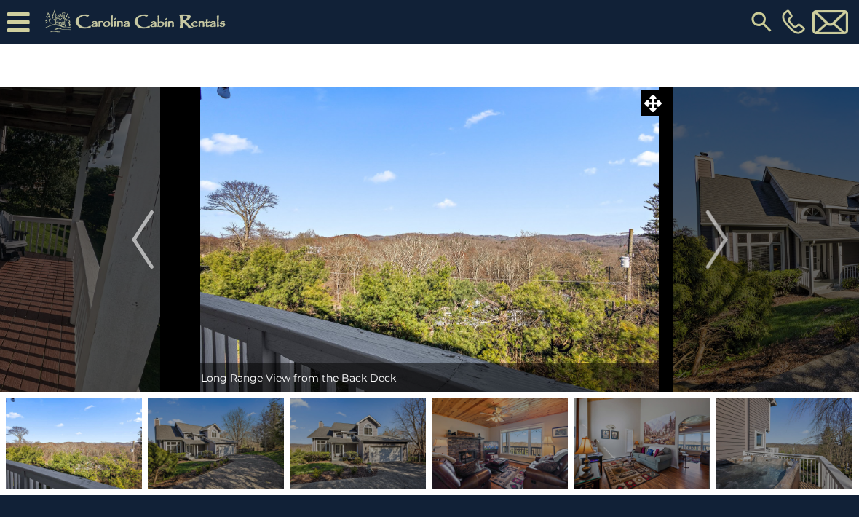
click at [726, 243] on img "Next" at bounding box center [717, 239] width 22 height 58
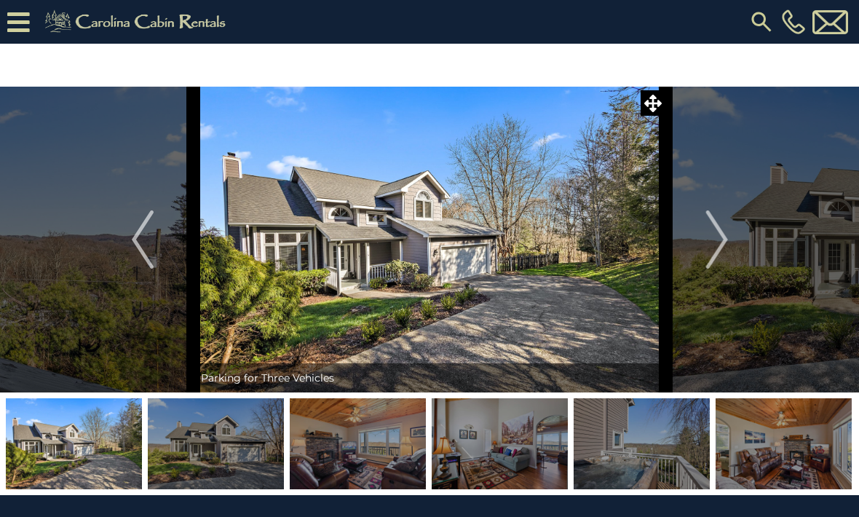
click at [724, 246] on img "Next" at bounding box center [717, 239] width 22 height 58
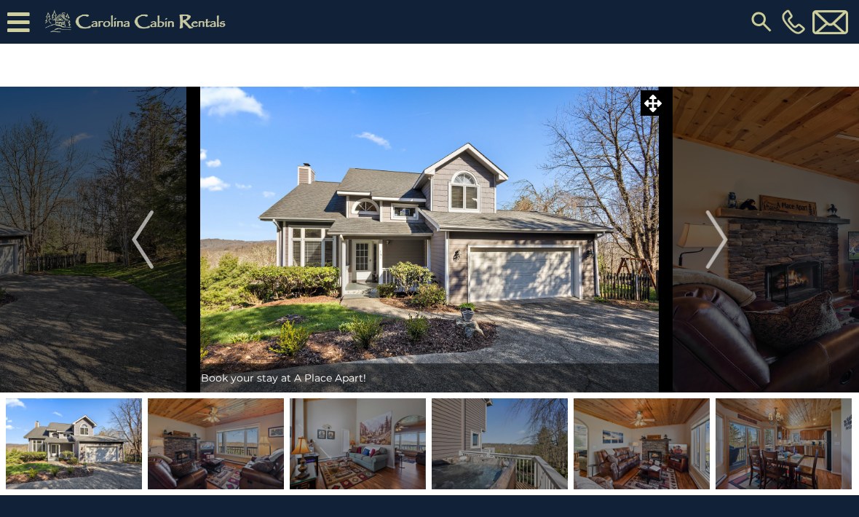
click at [723, 244] on img "Next" at bounding box center [717, 239] width 22 height 58
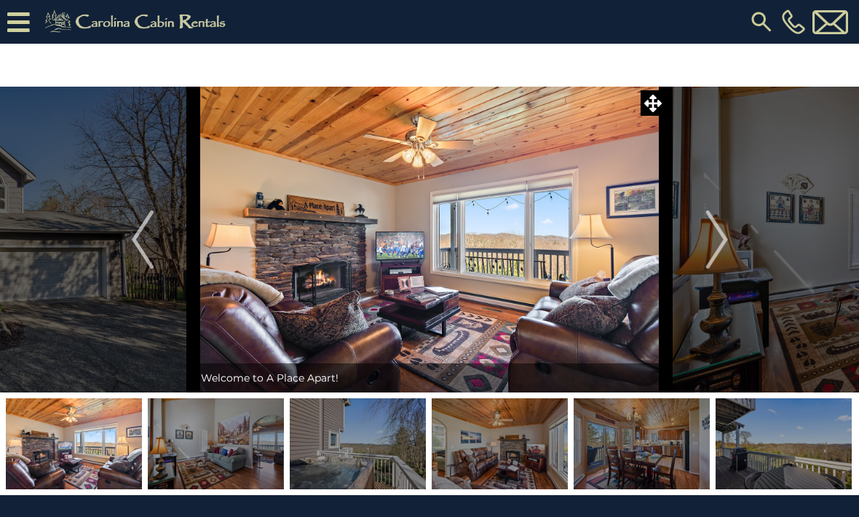
click at [735, 245] on button "Next" at bounding box center [717, 240] width 102 height 306
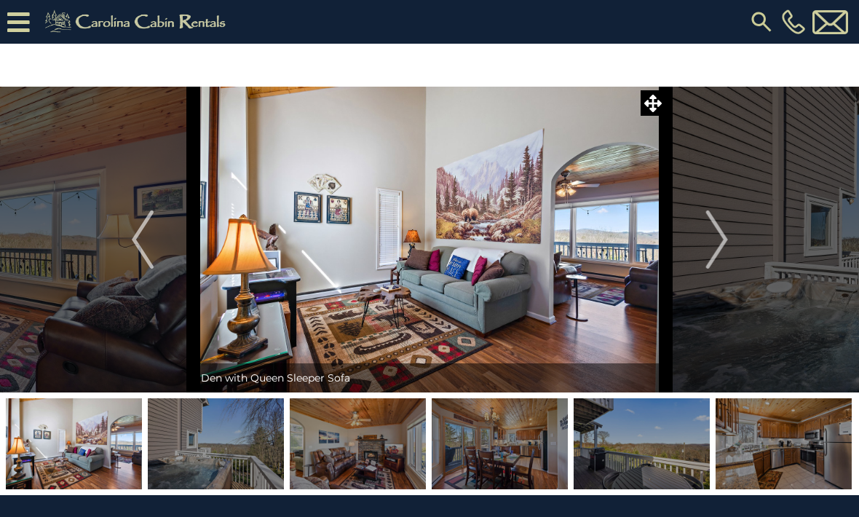
click at [730, 244] on button "Next" at bounding box center [717, 240] width 102 height 306
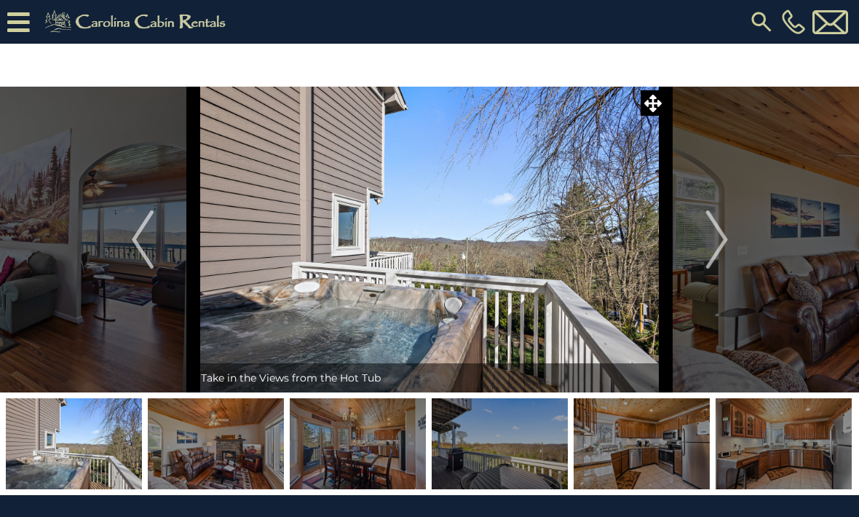
click at [732, 240] on button "Next" at bounding box center [717, 240] width 102 height 306
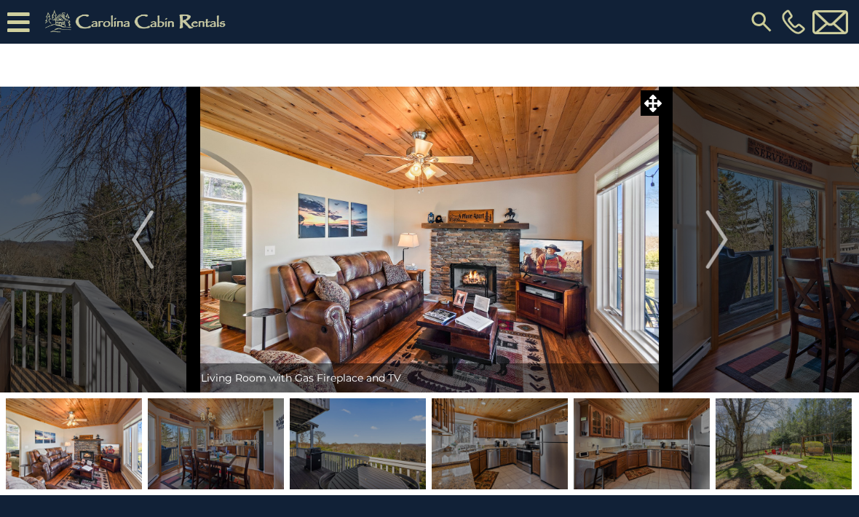
click at [727, 242] on img "Next" at bounding box center [717, 239] width 22 height 58
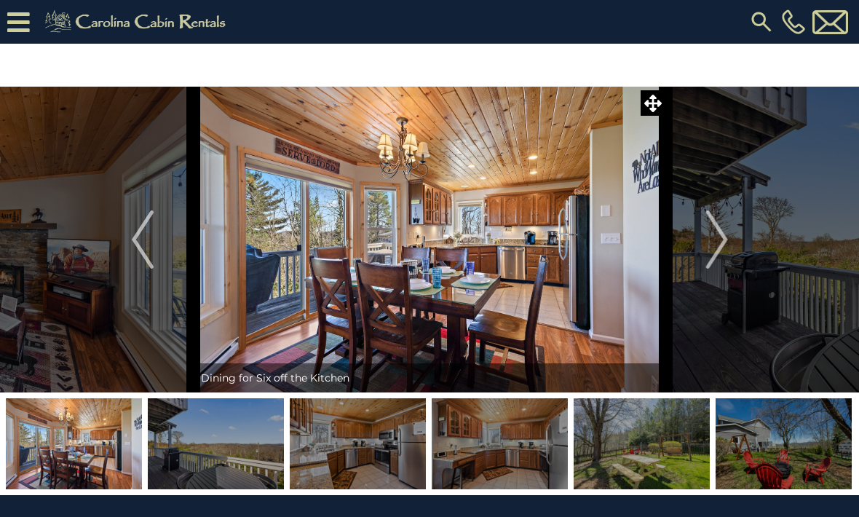
click at [726, 240] on img "Next" at bounding box center [717, 239] width 22 height 58
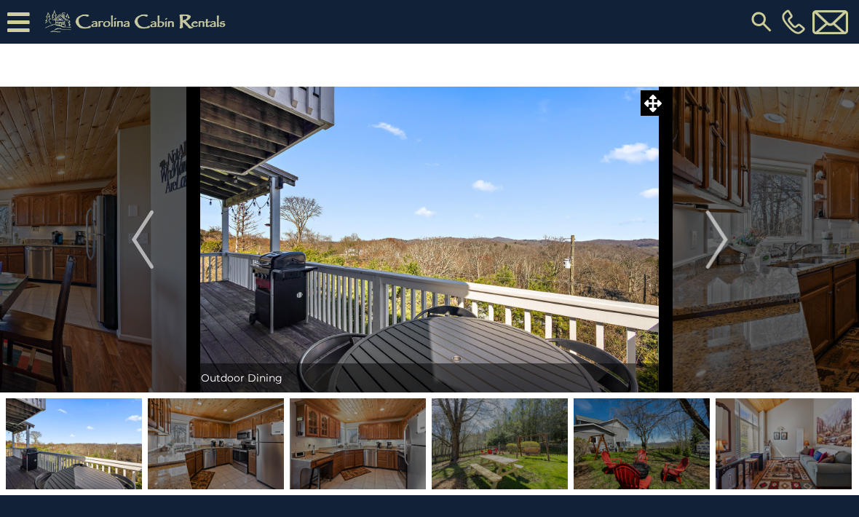
click at [723, 243] on img "Next" at bounding box center [717, 239] width 22 height 58
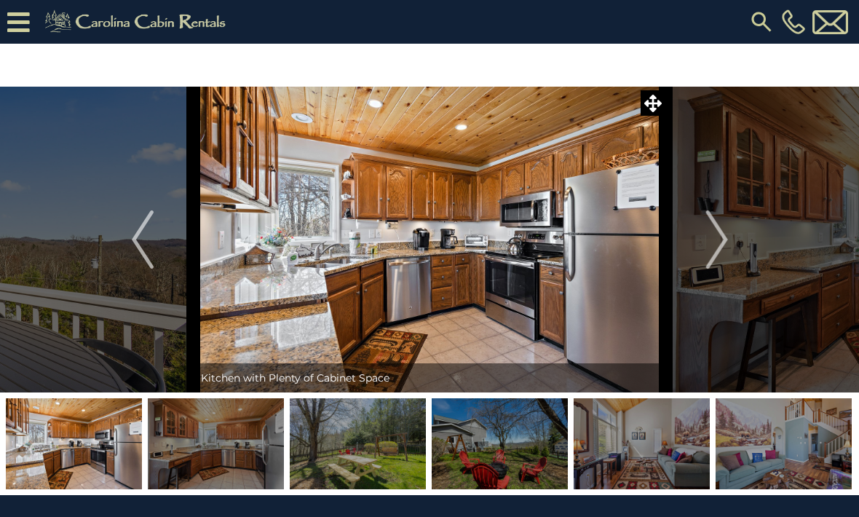
click at [727, 236] on img "Next" at bounding box center [717, 239] width 22 height 58
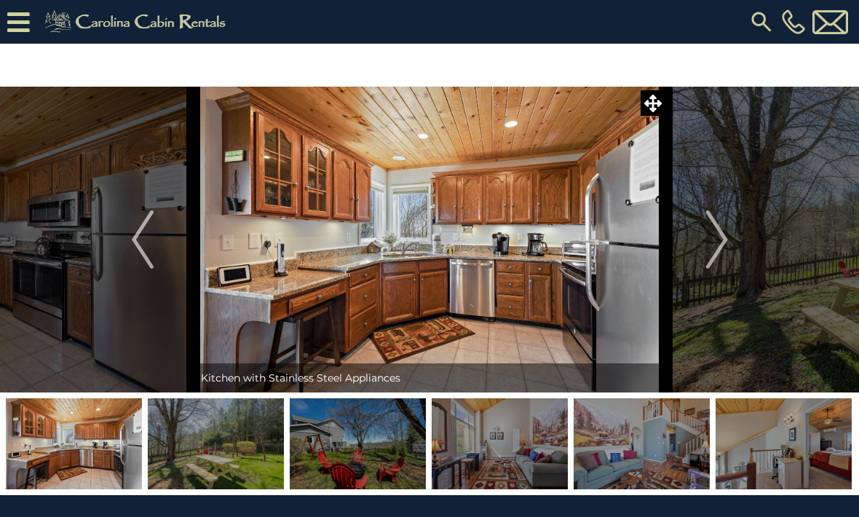
click at [726, 239] on img "Next" at bounding box center [717, 239] width 22 height 58
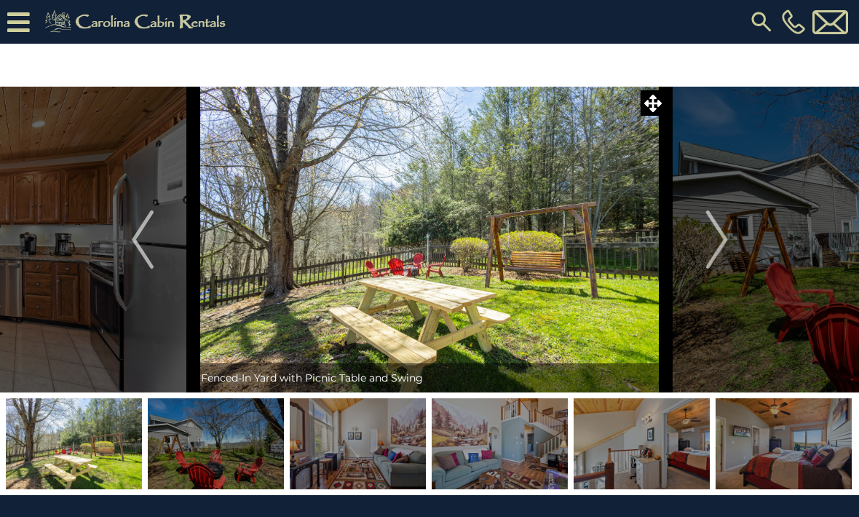
click at [727, 237] on img "Next" at bounding box center [717, 239] width 22 height 58
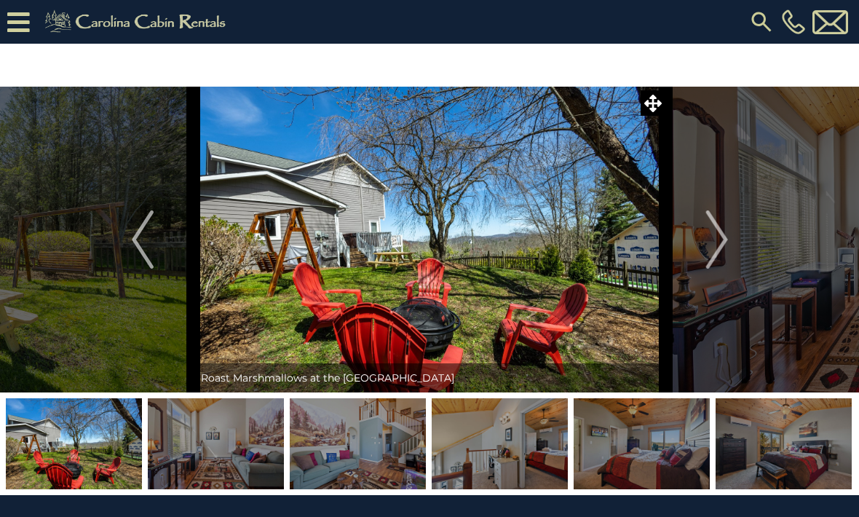
click at [727, 240] on img "Next" at bounding box center [717, 239] width 22 height 58
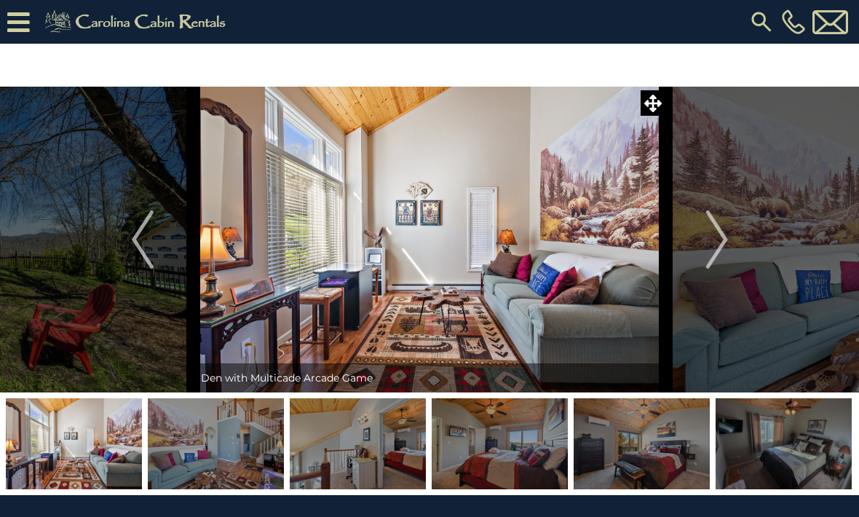
click at [723, 242] on img "Next" at bounding box center [717, 239] width 22 height 58
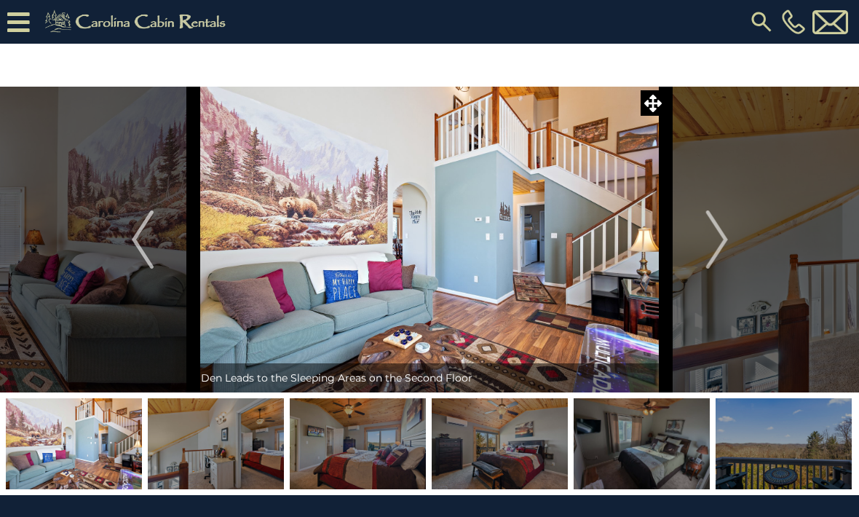
click at [722, 246] on img "Next" at bounding box center [717, 239] width 22 height 58
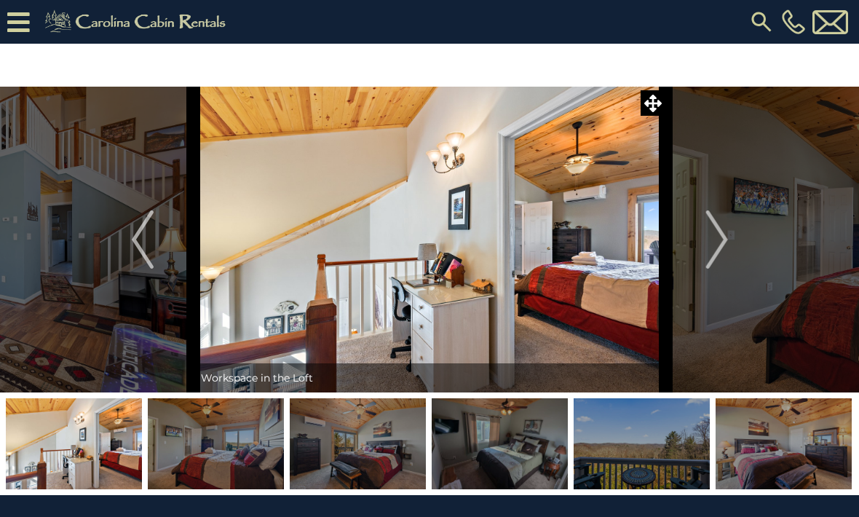
click at [727, 245] on img "Next" at bounding box center [717, 239] width 22 height 58
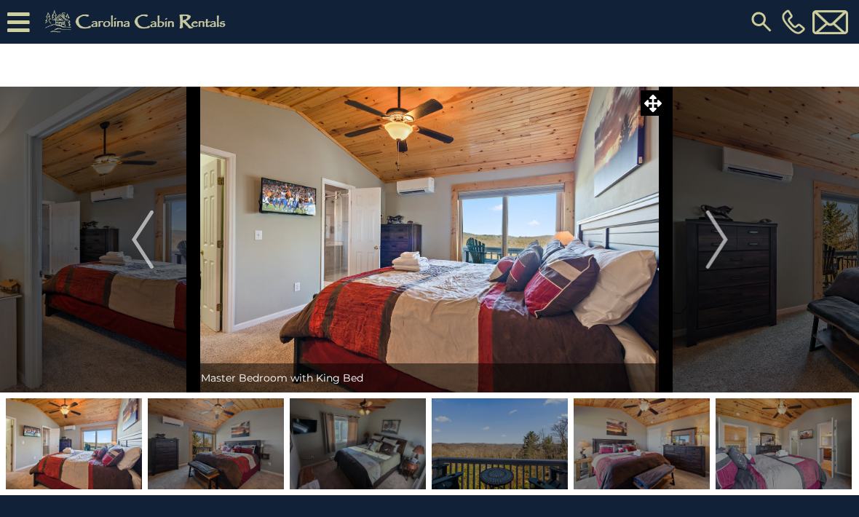
click at [722, 247] on img "Next" at bounding box center [717, 239] width 22 height 58
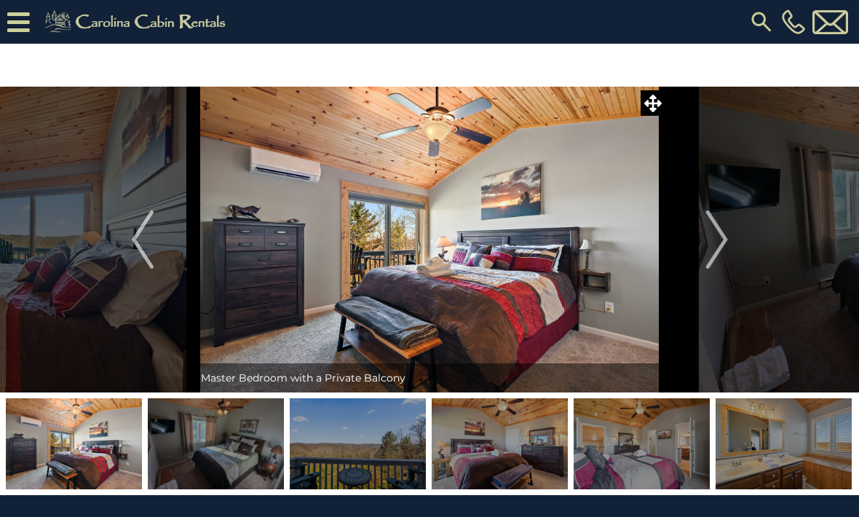
click at [726, 248] on img "Next" at bounding box center [717, 239] width 22 height 58
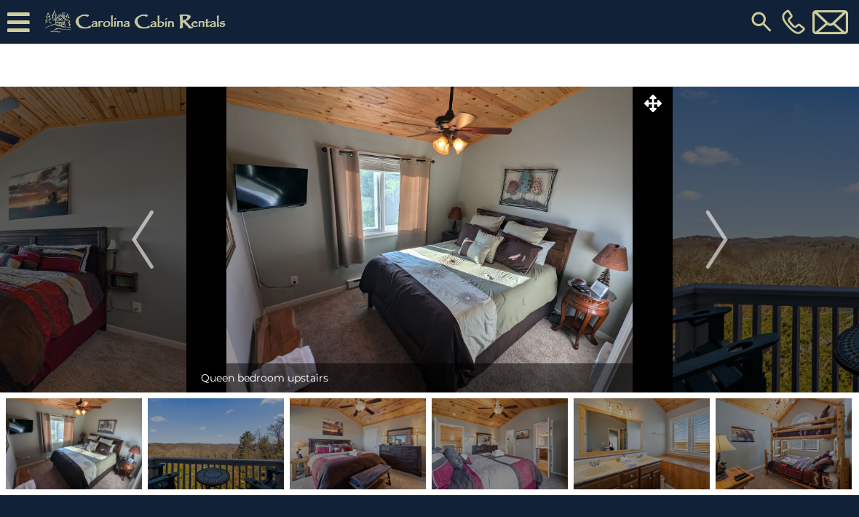
click at [722, 248] on img "Next" at bounding box center [717, 239] width 22 height 58
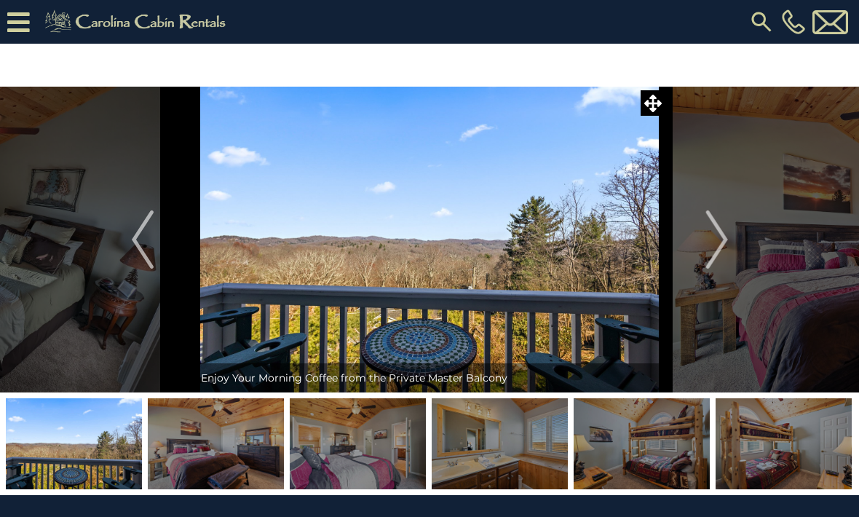
click at [722, 244] on img "Next" at bounding box center [717, 239] width 22 height 58
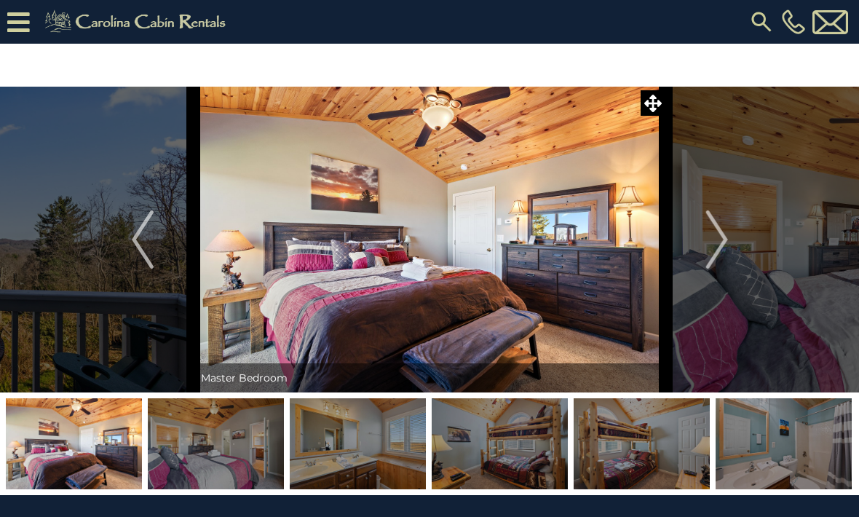
click at [720, 248] on img "Next" at bounding box center [717, 239] width 22 height 58
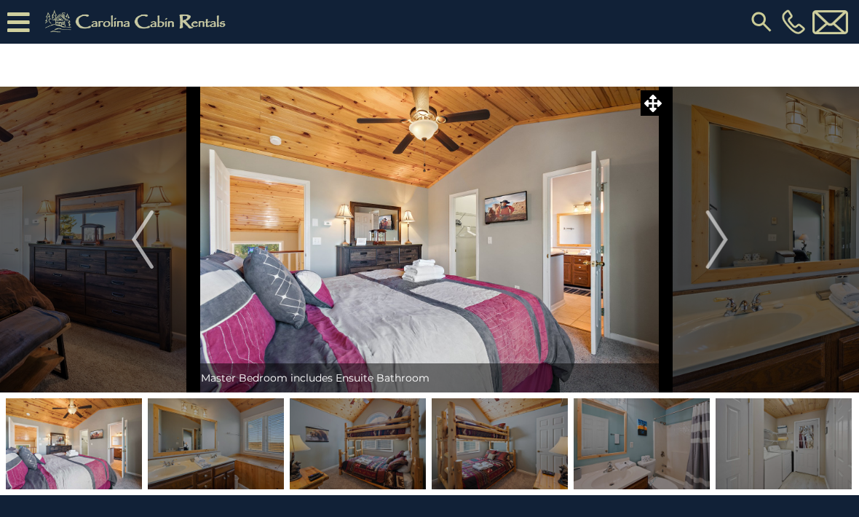
click at [717, 246] on img "Next" at bounding box center [717, 239] width 22 height 58
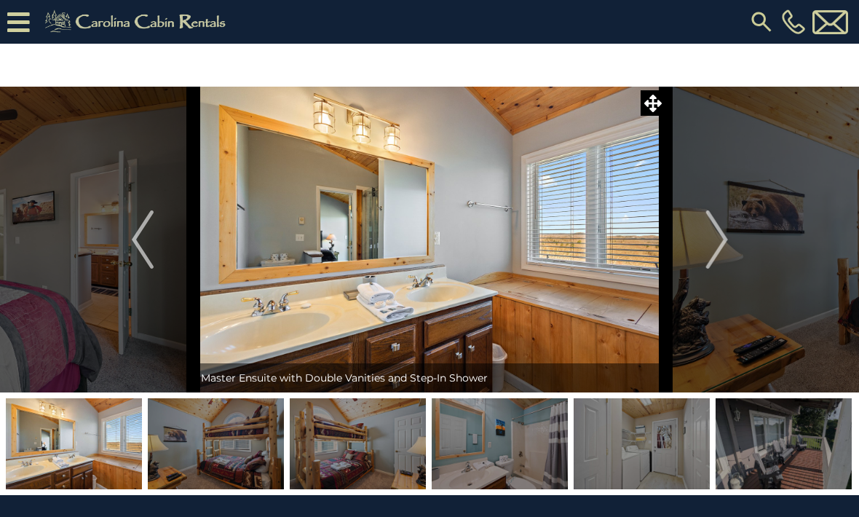
click at [725, 246] on img "Next" at bounding box center [717, 239] width 22 height 58
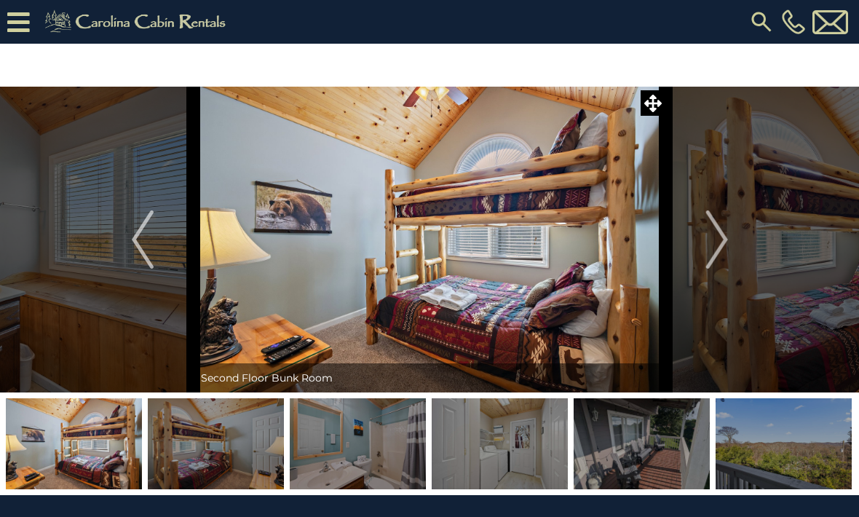
click at [722, 239] on img "Next" at bounding box center [717, 239] width 22 height 58
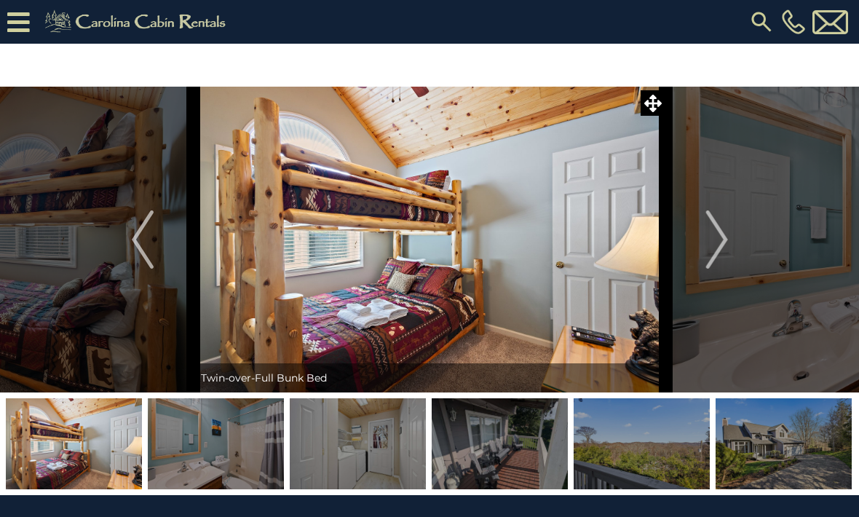
click at [719, 241] on img "Next" at bounding box center [717, 239] width 22 height 58
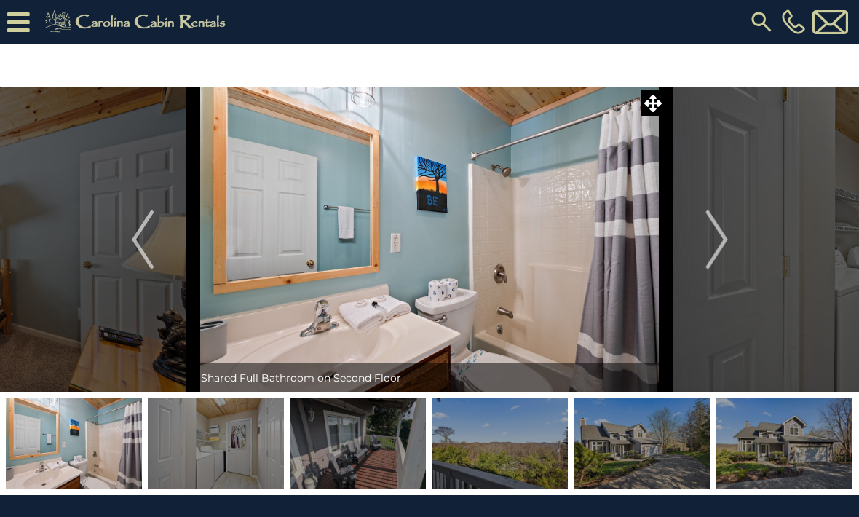
click at [719, 243] on img "Next" at bounding box center [717, 239] width 22 height 58
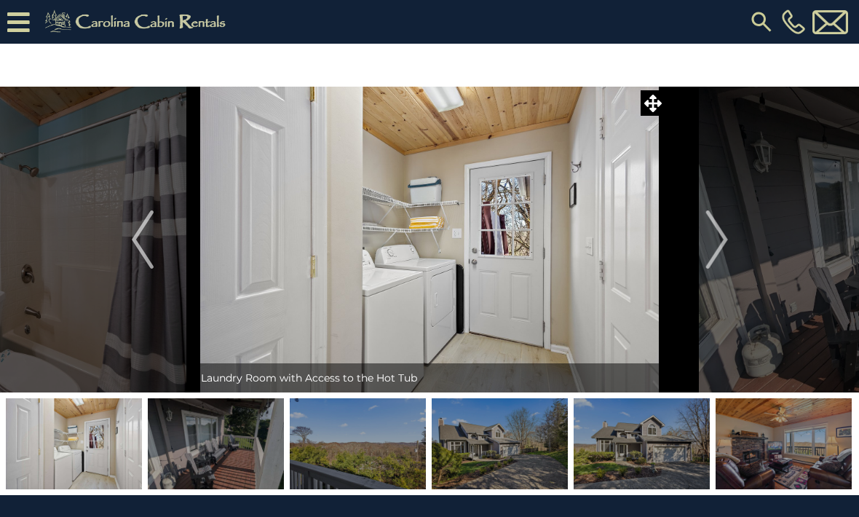
click at [143, 244] on img "Previous" at bounding box center [143, 239] width 22 height 58
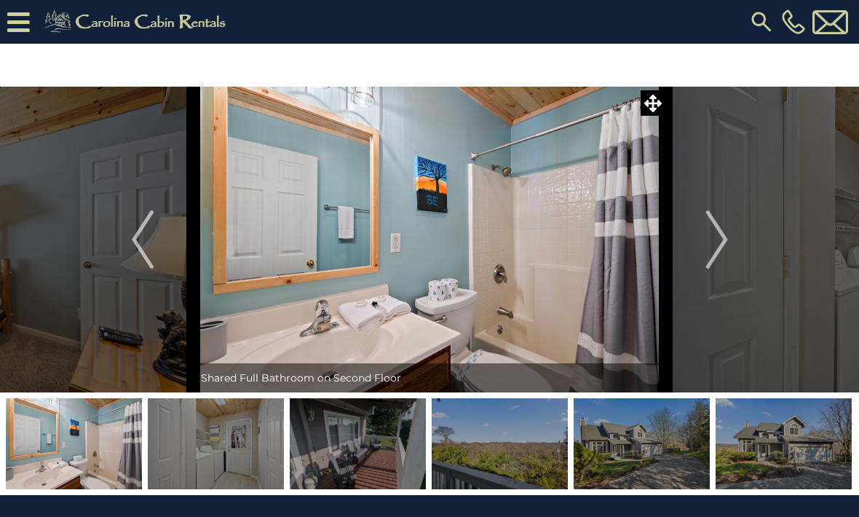
click at [723, 241] on img "Next" at bounding box center [717, 239] width 22 height 58
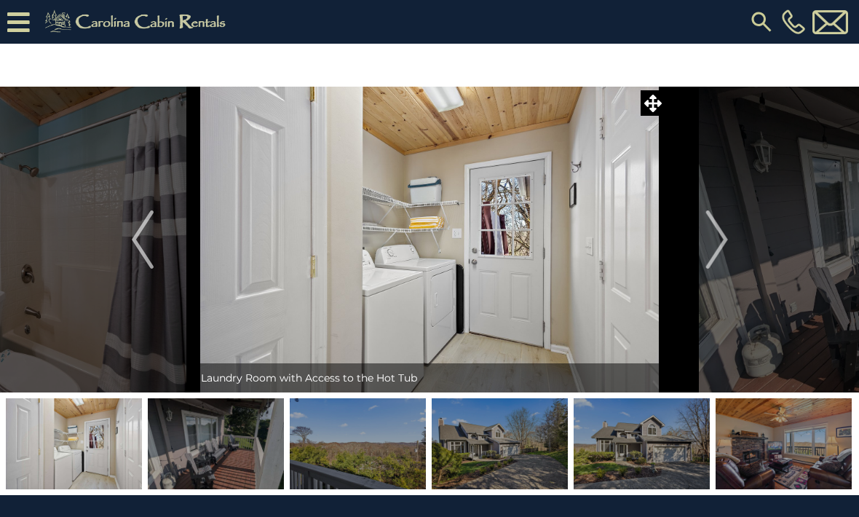
click at [725, 240] on img "Next" at bounding box center [717, 239] width 22 height 58
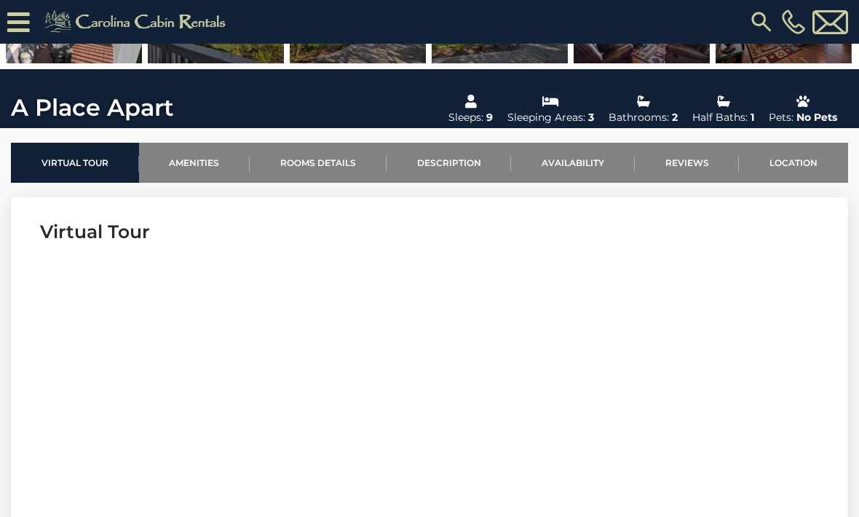
scroll to position [382, 0]
click at [454, 165] on link "Description" at bounding box center [449, 163] width 125 height 40
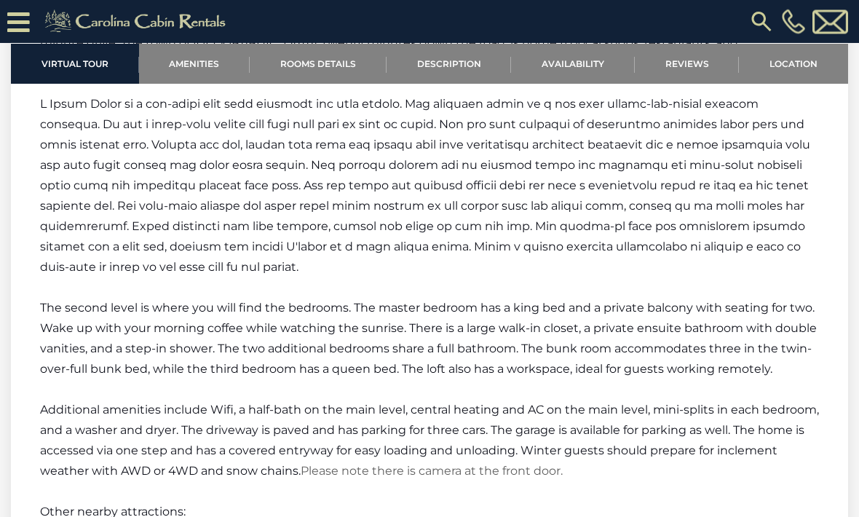
scroll to position [2082, 0]
click at [320, 66] on link "Rooms Details" at bounding box center [318, 64] width 137 height 40
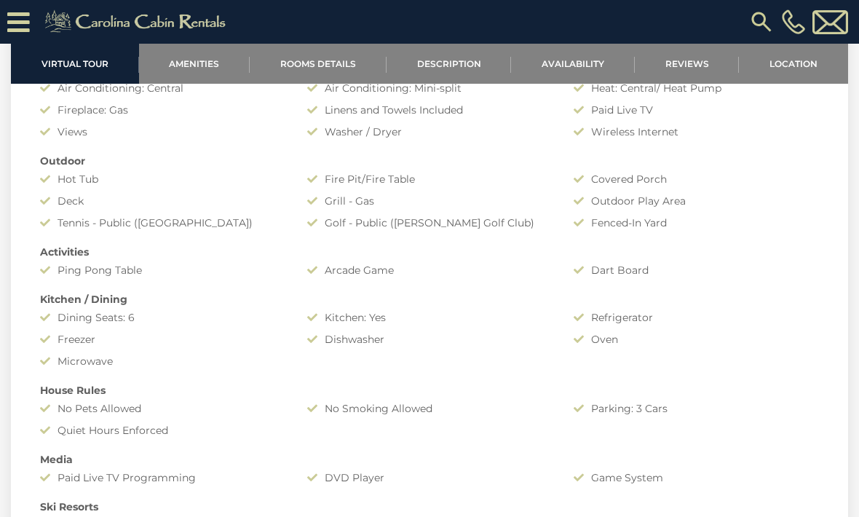
scroll to position [1028, 0]
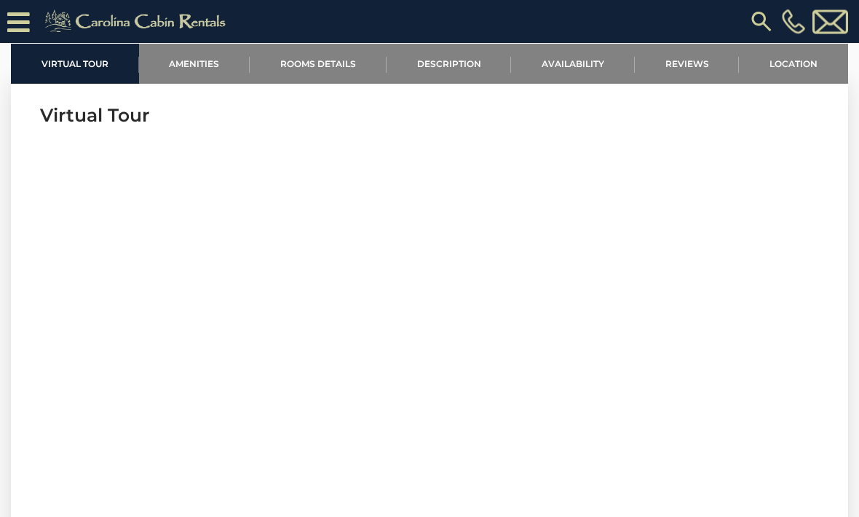
scroll to position [508, 0]
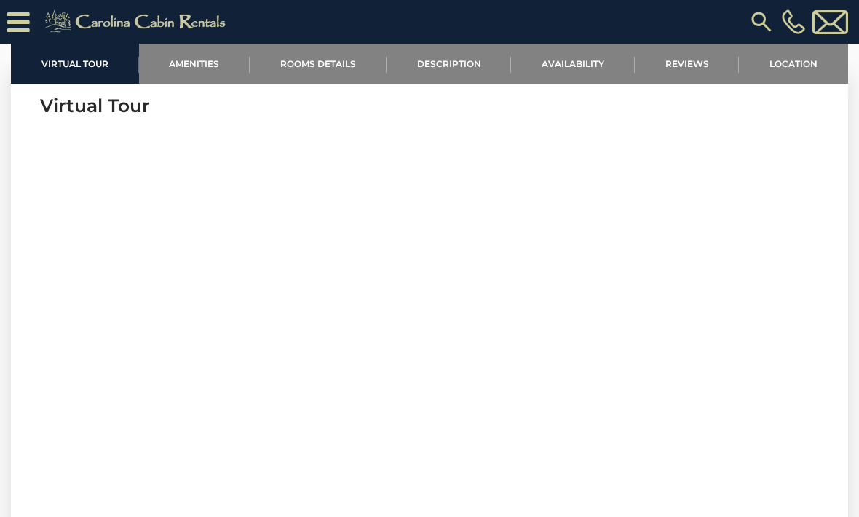
click at [802, 63] on link "Location" at bounding box center [793, 64] width 109 height 40
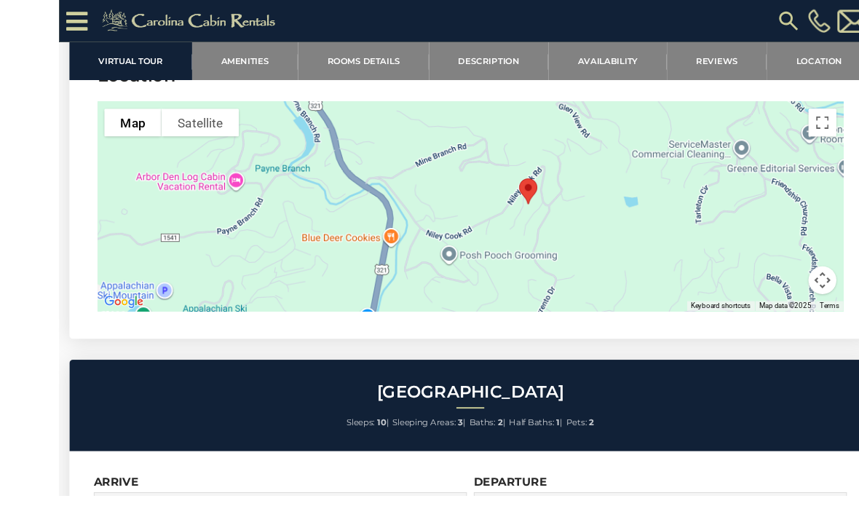
scroll to position [3480, 0]
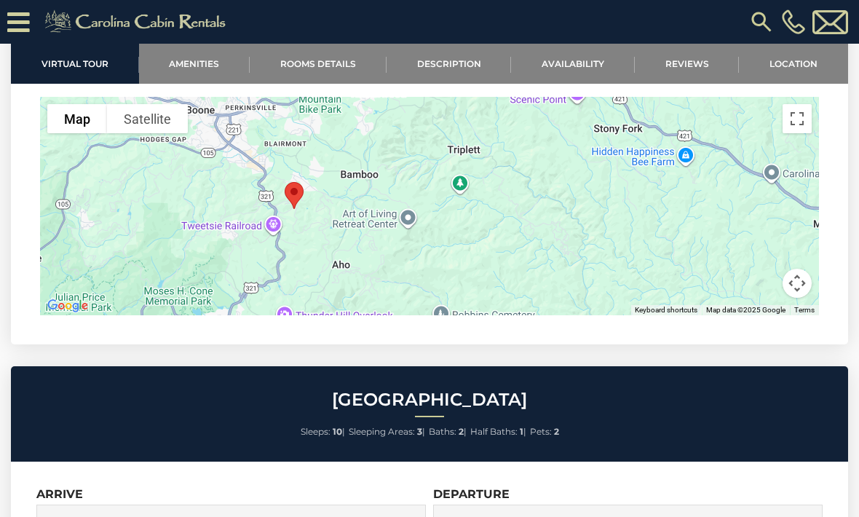
click at [347, 66] on link "Rooms Details" at bounding box center [318, 64] width 137 height 40
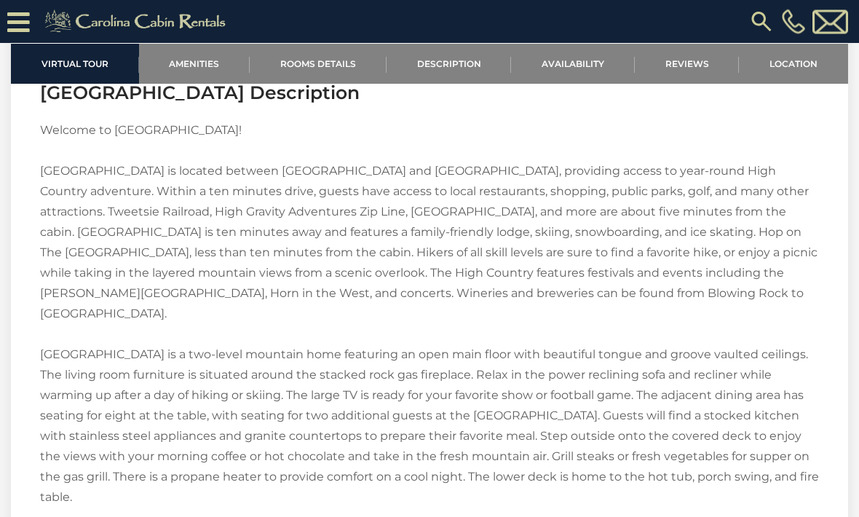
scroll to position [1846, 0]
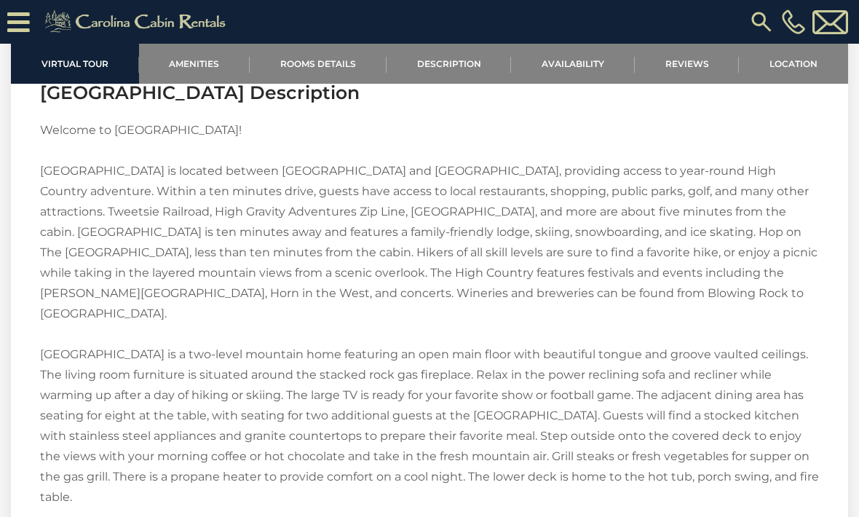
click at [779, 240] on div "Welcome to Fox Mountain Lodge! Fox Mountain Lodge is located between Boone and …" at bounding box center [429, 517] width 779 height 795
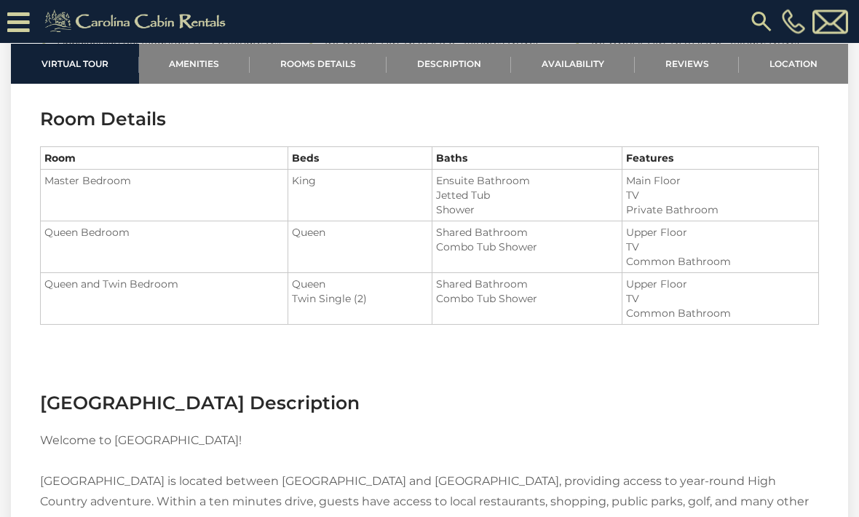
scroll to position [1503, 0]
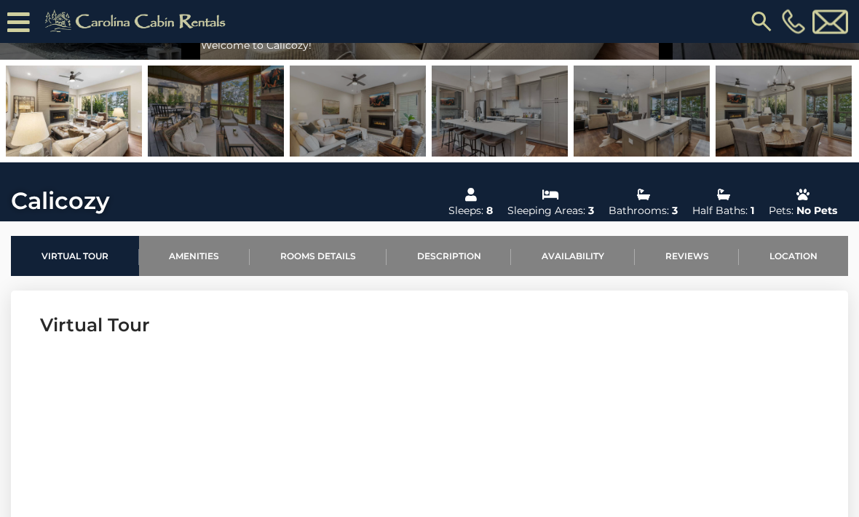
scroll to position [301, 0]
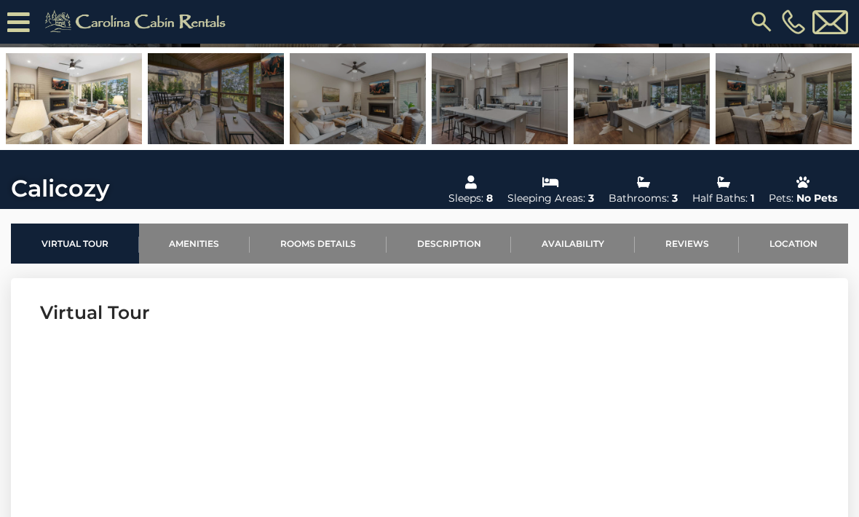
click at [801, 240] on link "Location" at bounding box center [793, 244] width 109 height 40
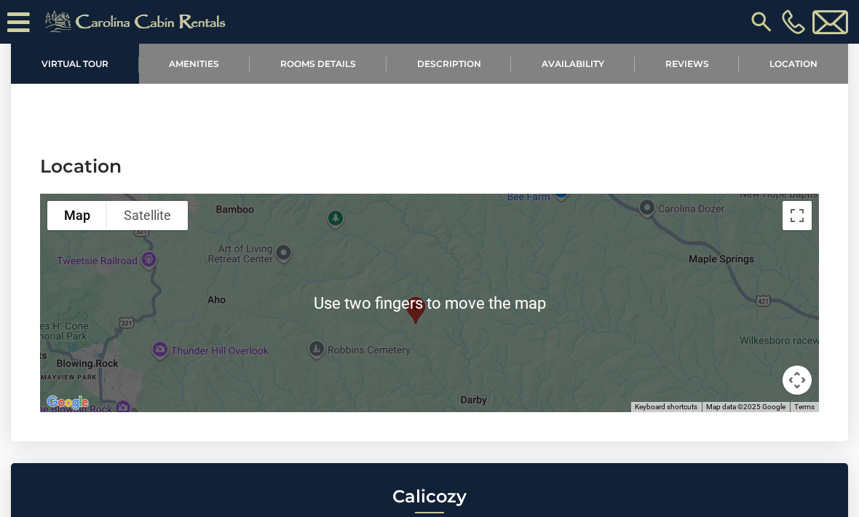
scroll to position [3386, 0]
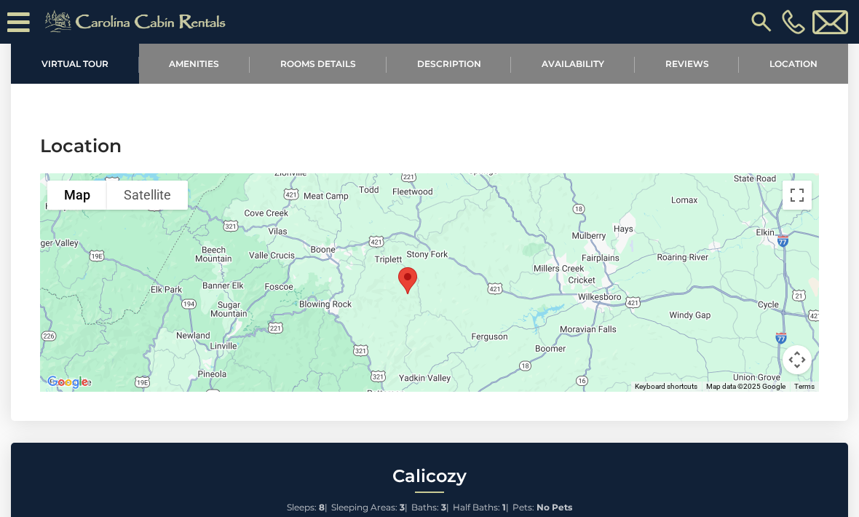
click at [297, 60] on link "Rooms Details" at bounding box center [318, 64] width 137 height 40
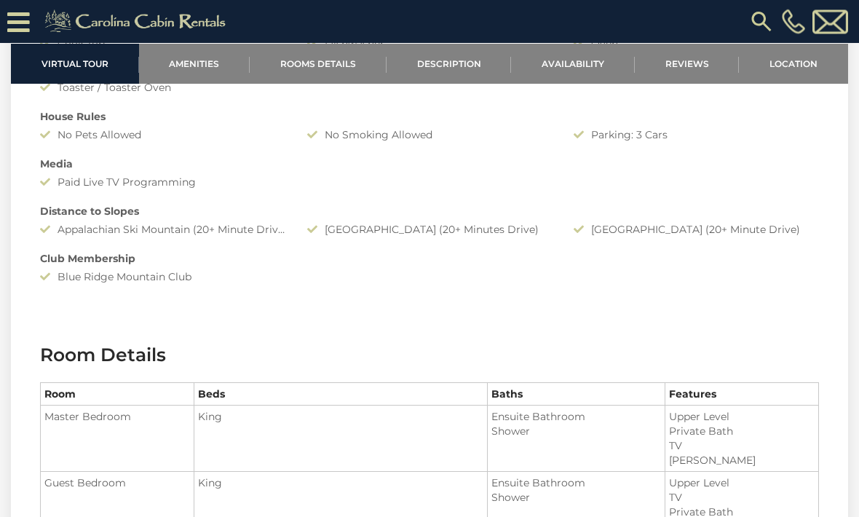
scroll to position [1319, 0]
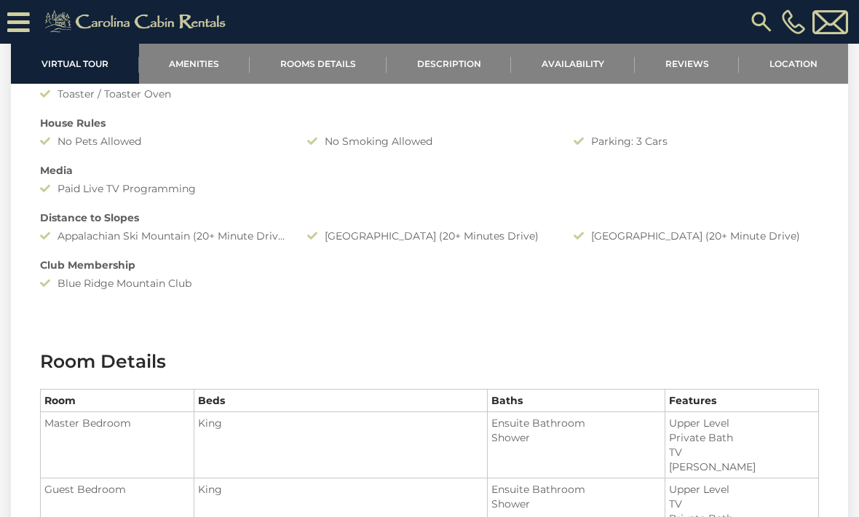
click at [324, 58] on link "Rooms Details" at bounding box center [318, 64] width 137 height 40
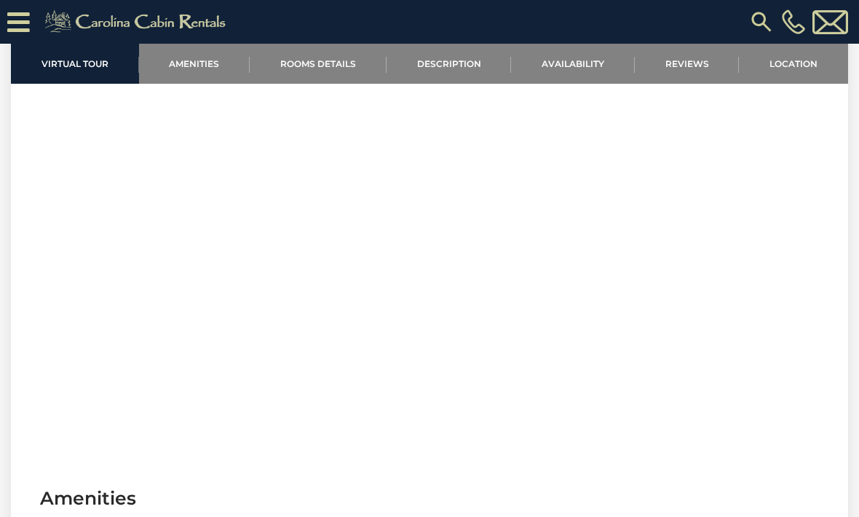
scroll to position [558, 0]
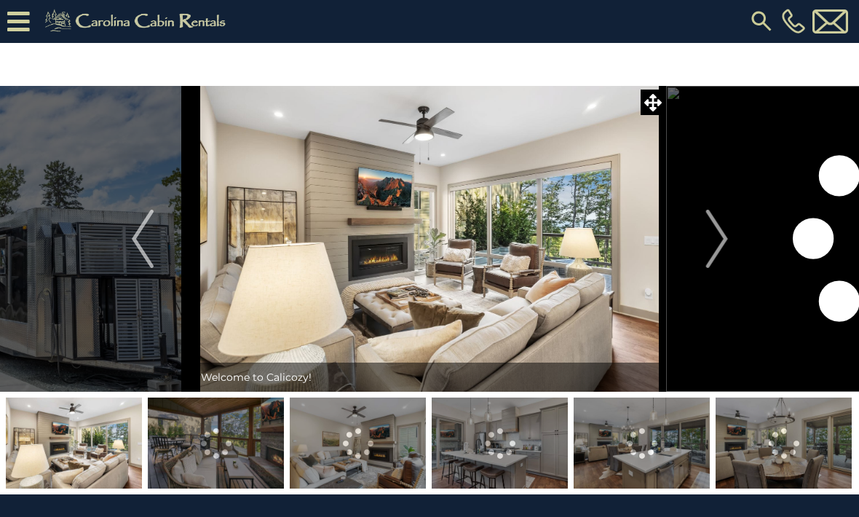
click at [723, 234] on img "Next" at bounding box center [717, 239] width 22 height 58
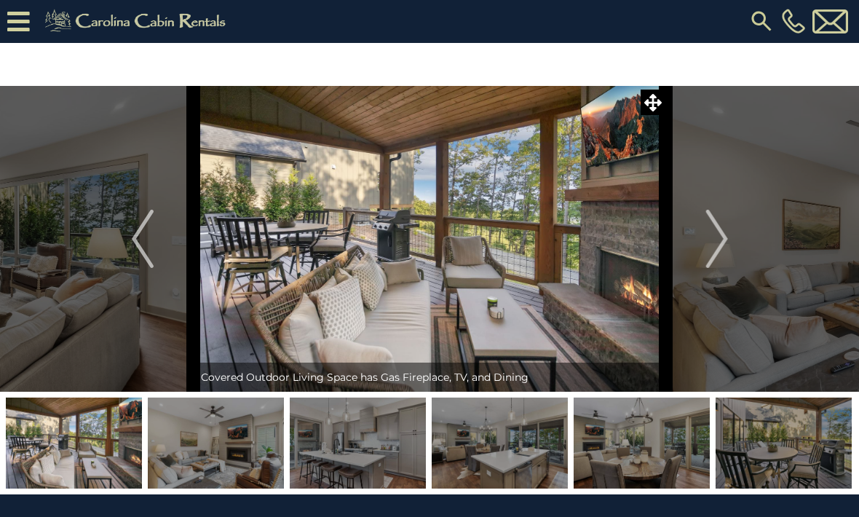
click at [727, 245] on img "Next" at bounding box center [717, 239] width 22 height 58
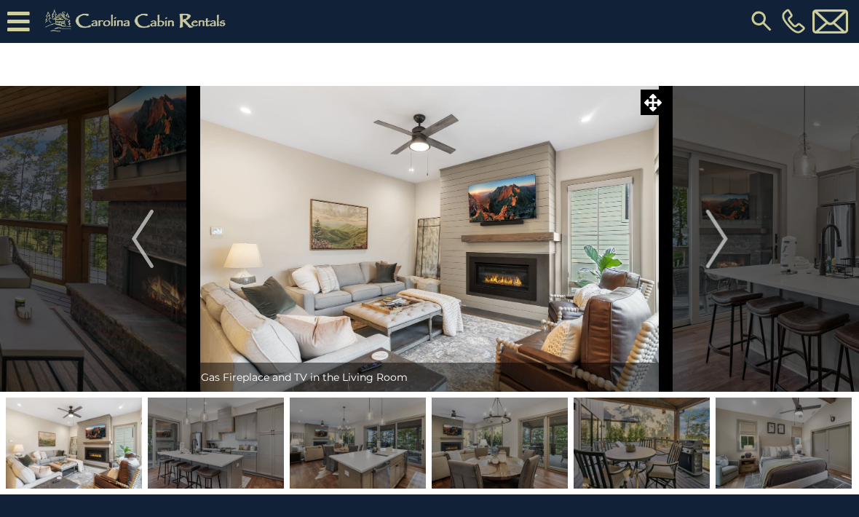
click at [725, 245] on img "Next" at bounding box center [717, 239] width 22 height 58
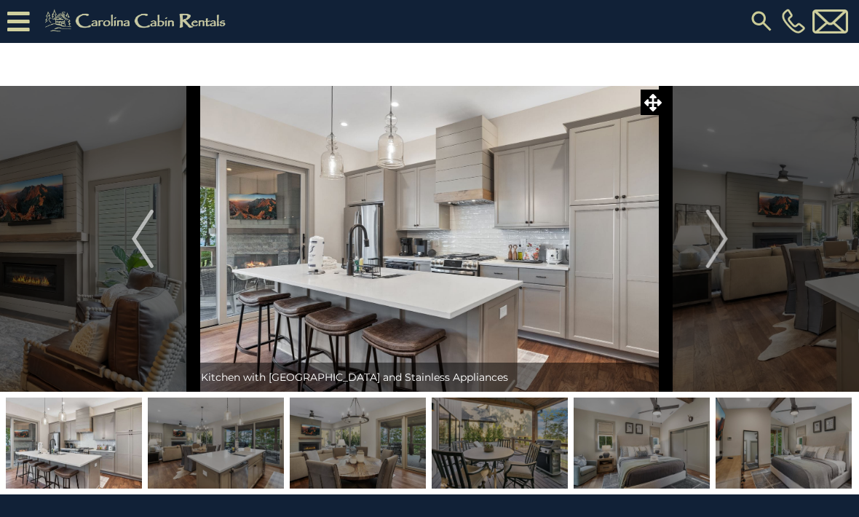
click at [724, 245] on img "Next" at bounding box center [717, 239] width 22 height 58
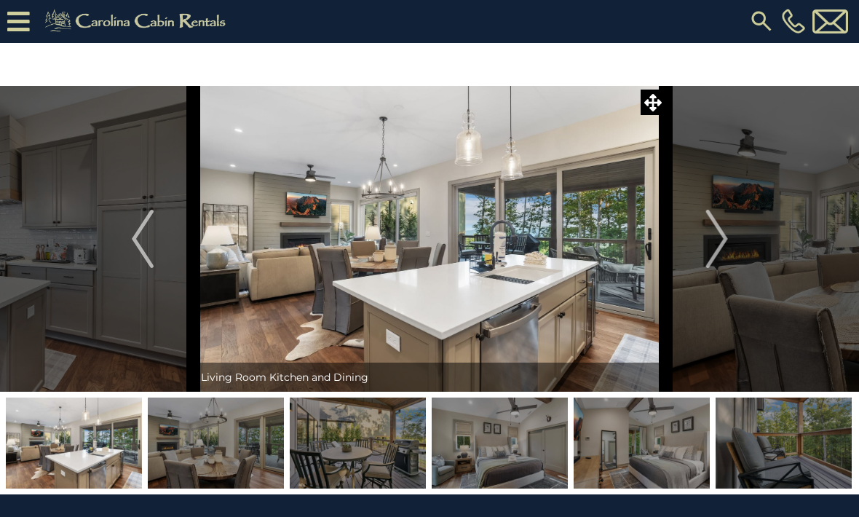
click at [724, 243] on img "Next" at bounding box center [717, 239] width 22 height 58
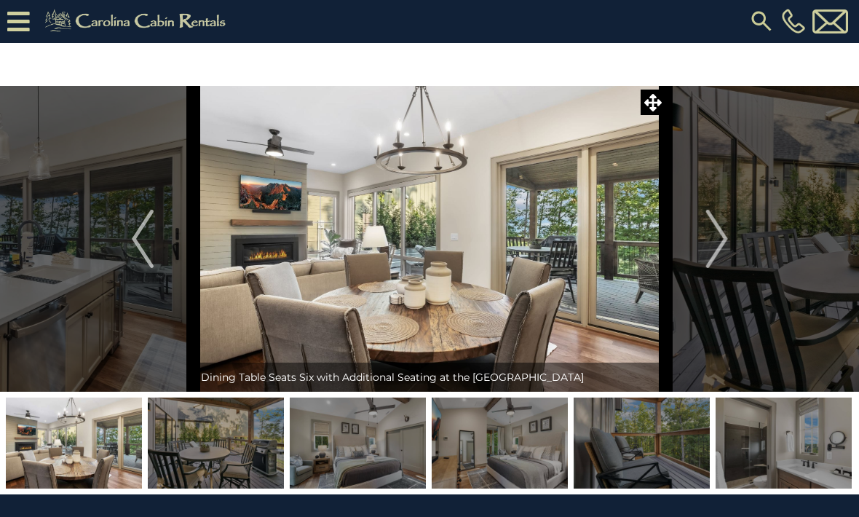
click at [726, 248] on img "Next" at bounding box center [717, 239] width 22 height 58
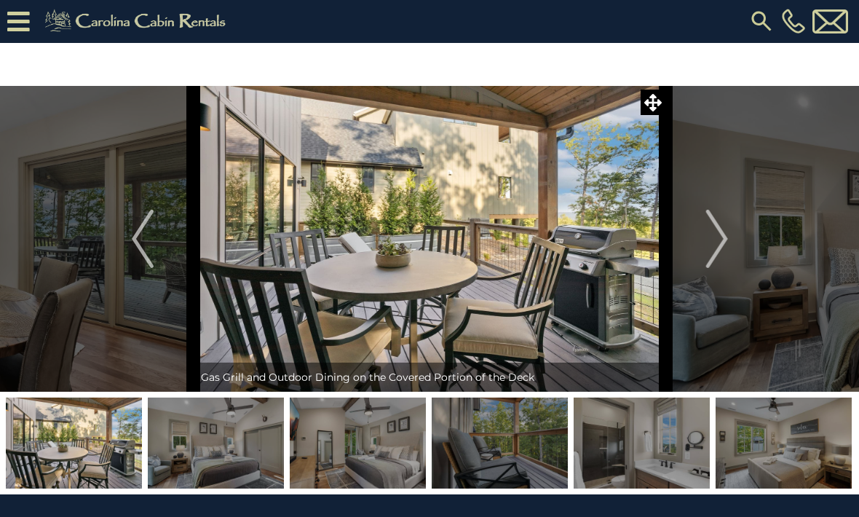
click at [724, 243] on img "Next" at bounding box center [717, 239] width 22 height 58
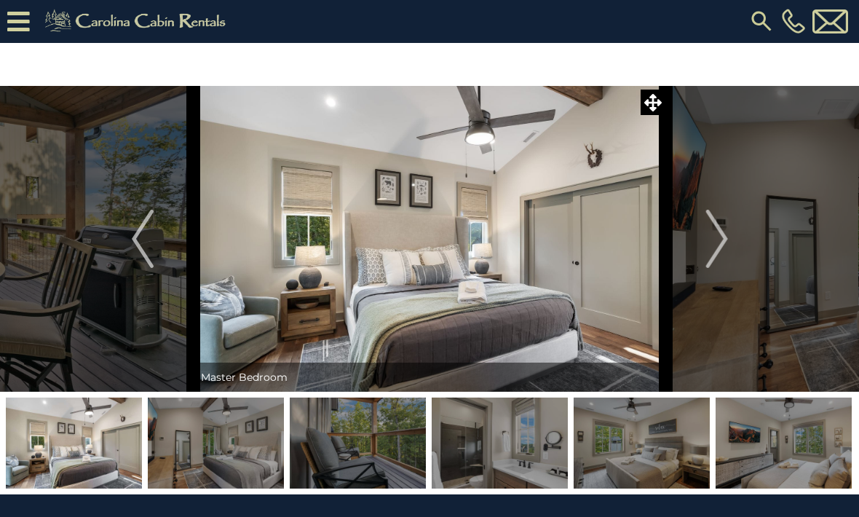
click at [725, 242] on img "Next" at bounding box center [717, 239] width 22 height 58
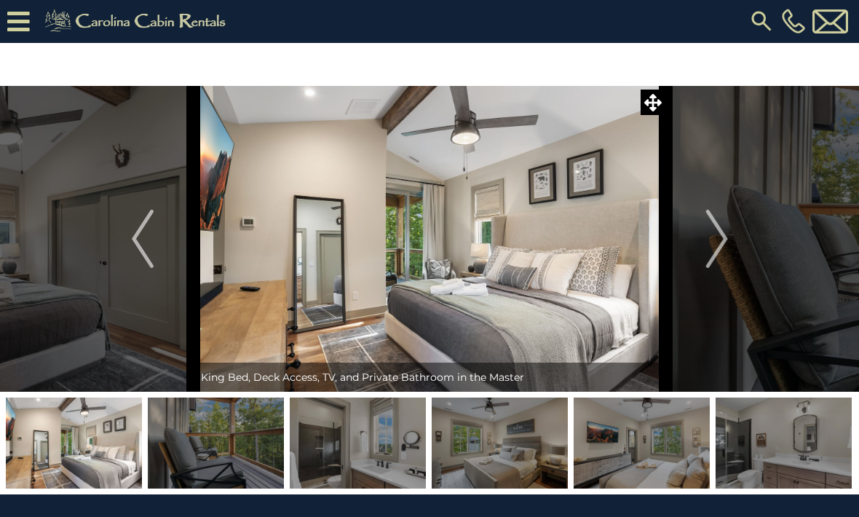
click at [724, 239] on img "Next" at bounding box center [717, 239] width 22 height 58
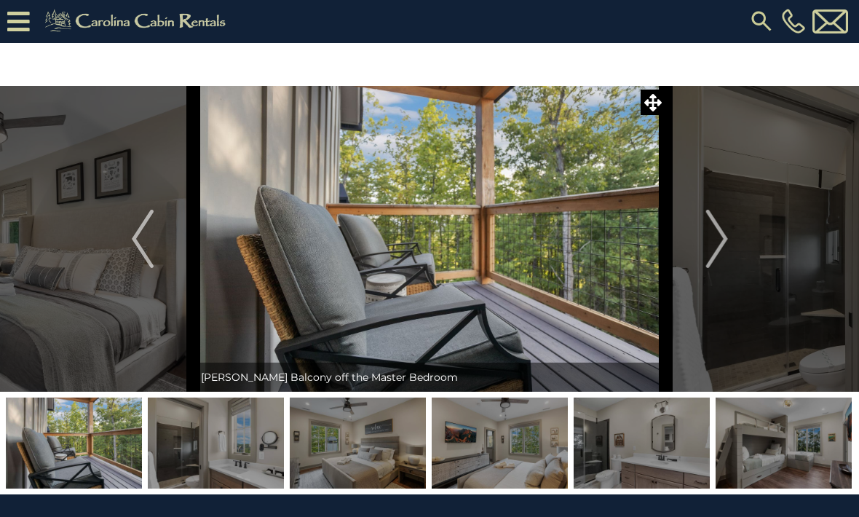
click at [726, 240] on img "Next" at bounding box center [717, 239] width 22 height 58
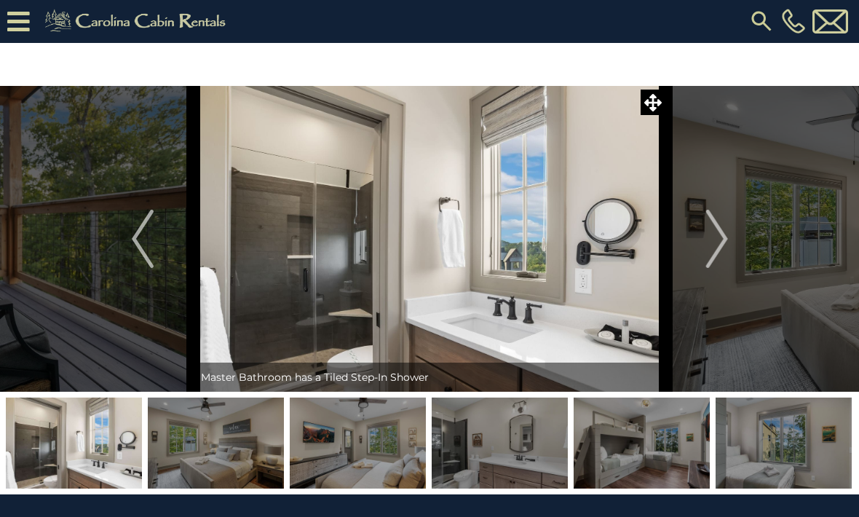
click at [724, 248] on img "Next" at bounding box center [717, 239] width 22 height 58
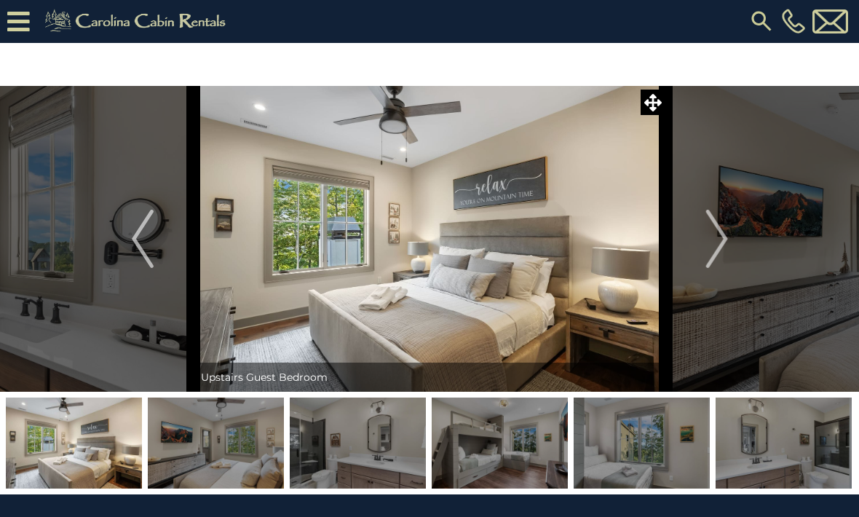
click at [727, 244] on img "Next" at bounding box center [717, 239] width 22 height 58
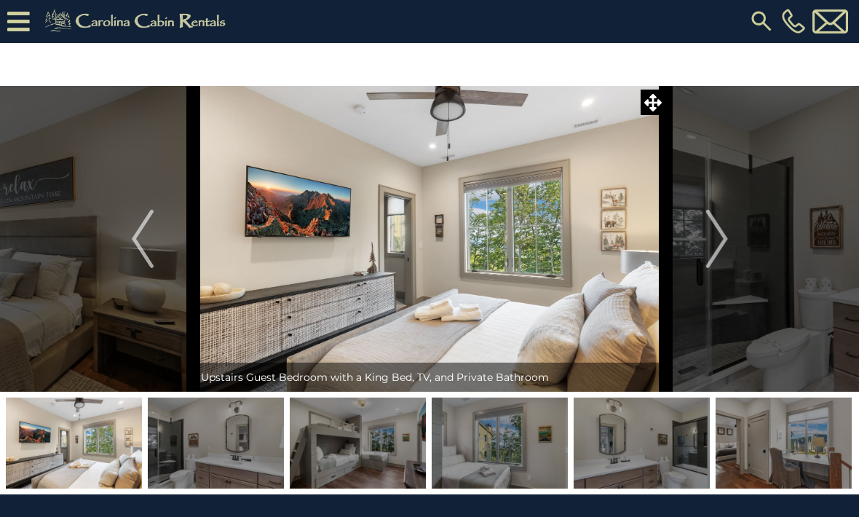
click at [726, 244] on img "Next" at bounding box center [717, 239] width 22 height 58
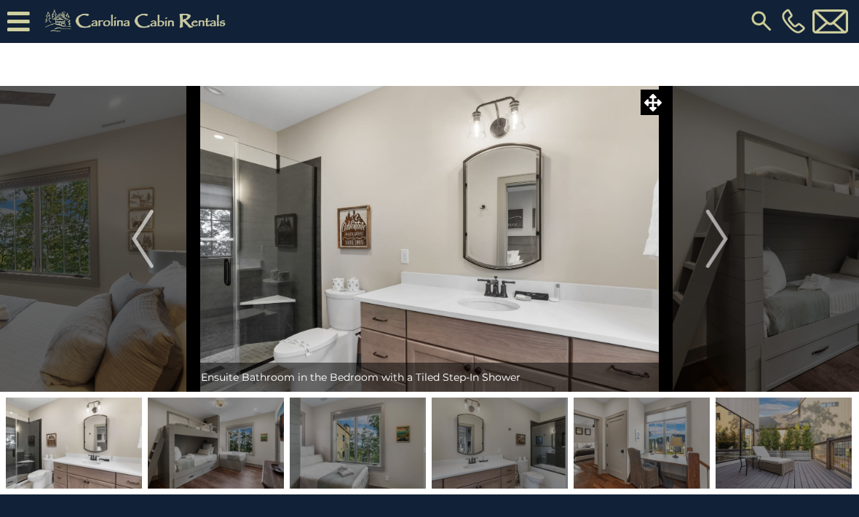
click at [729, 243] on button "Next" at bounding box center [717, 239] width 102 height 306
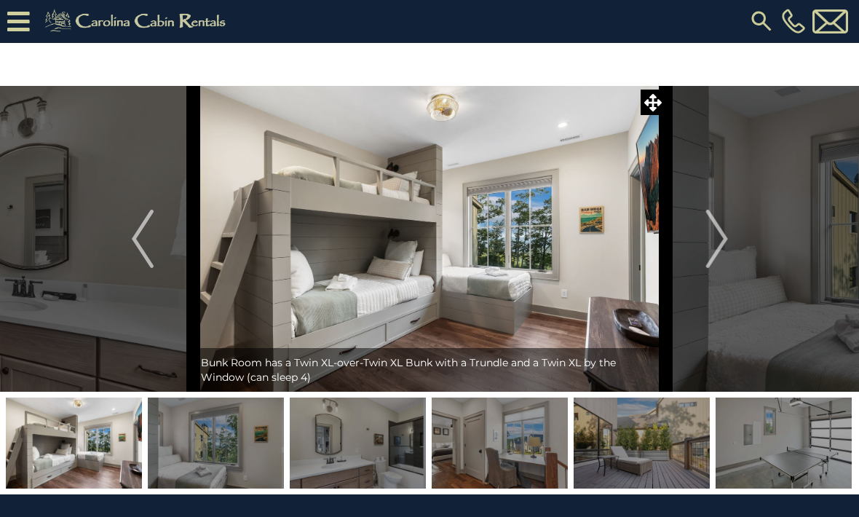
click at [723, 245] on img "Next" at bounding box center [717, 239] width 22 height 58
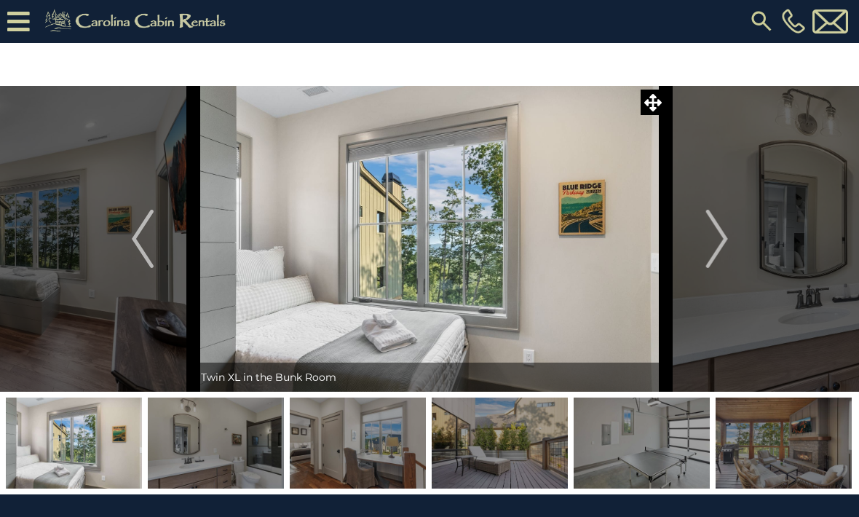
click at [727, 242] on img "Next" at bounding box center [717, 239] width 22 height 58
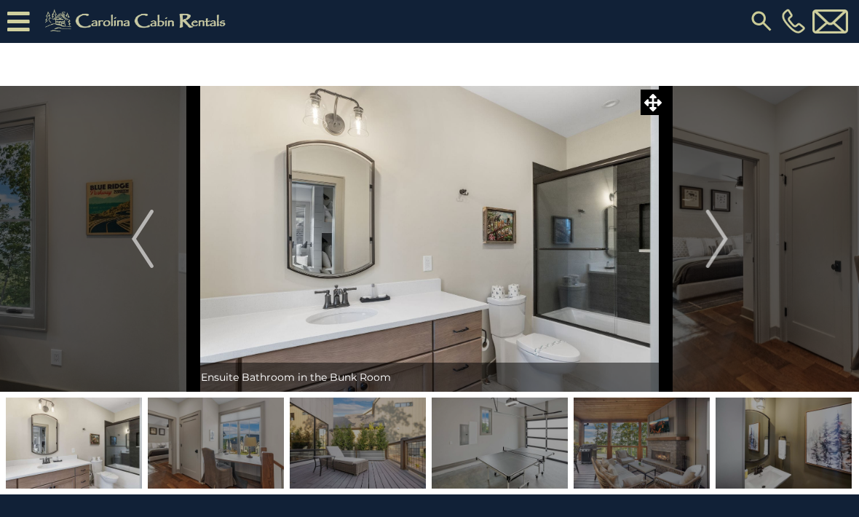
click at [727, 245] on img "Next" at bounding box center [717, 239] width 22 height 58
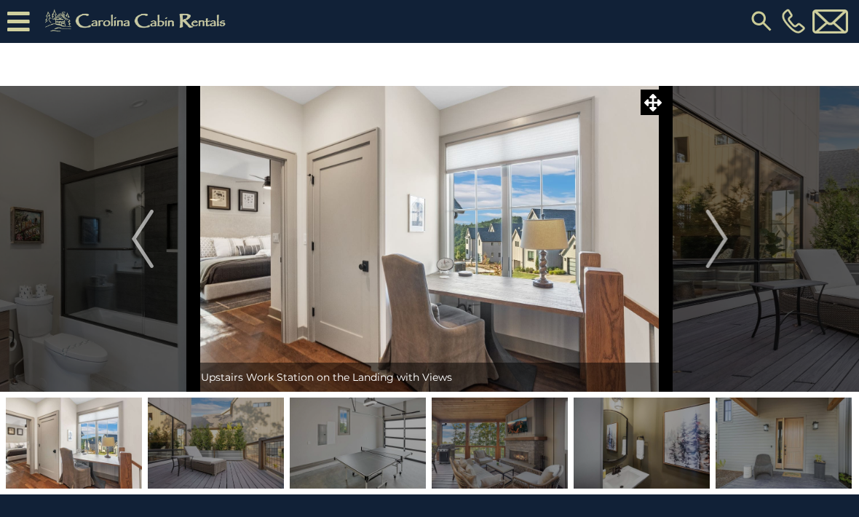
click at [727, 241] on img "Next" at bounding box center [717, 239] width 22 height 58
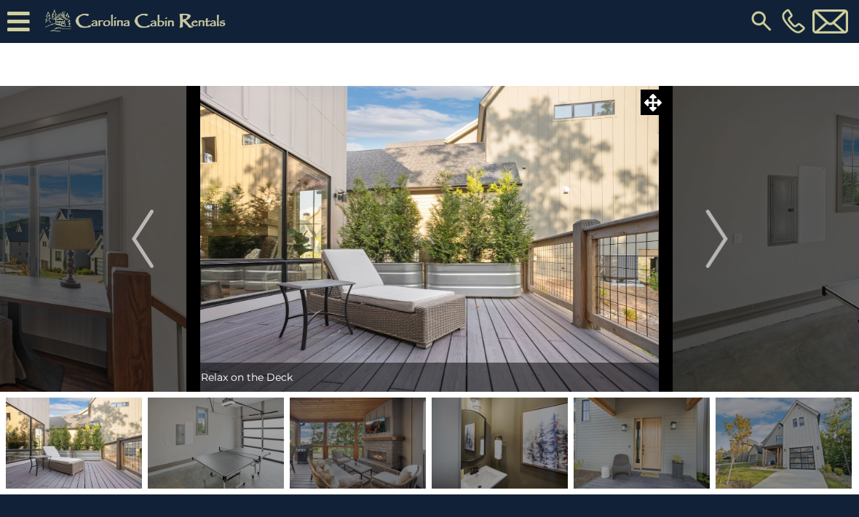
click at [724, 242] on img "Next" at bounding box center [717, 239] width 22 height 58
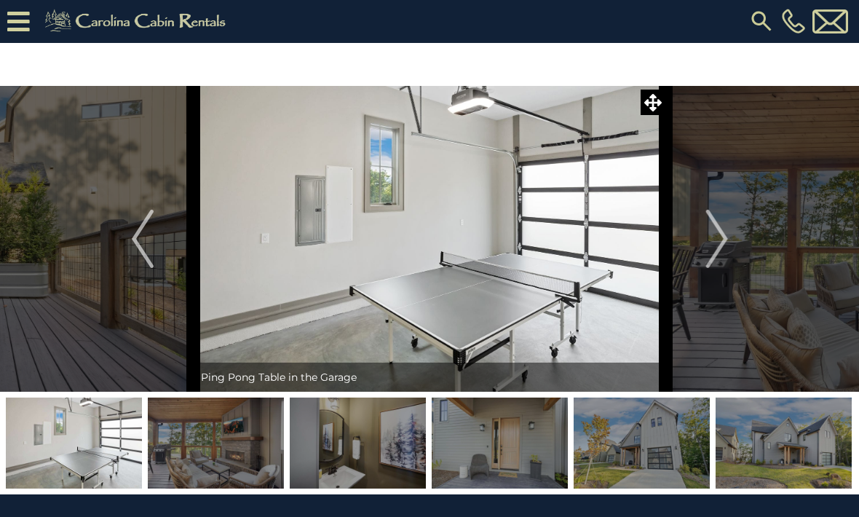
click at [726, 246] on img "Next" at bounding box center [717, 239] width 22 height 58
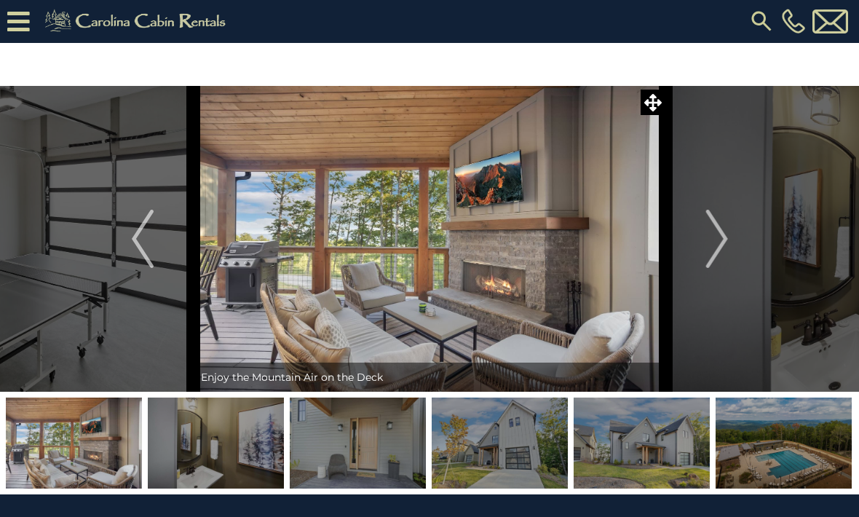
click at [727, 243] on img "Next" at bounding box center [717, 239] width 22 height 58
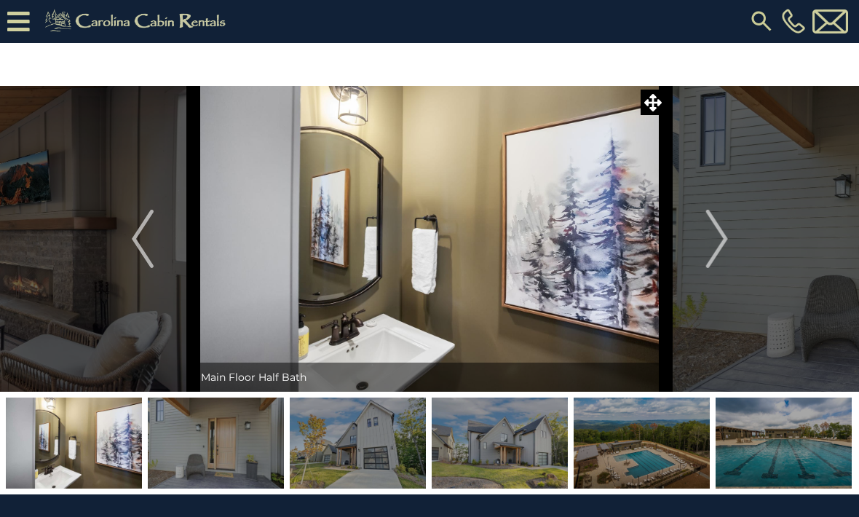
click at [726, 241] on img "Next" at bounding box center [717, 239] width 22 height 58
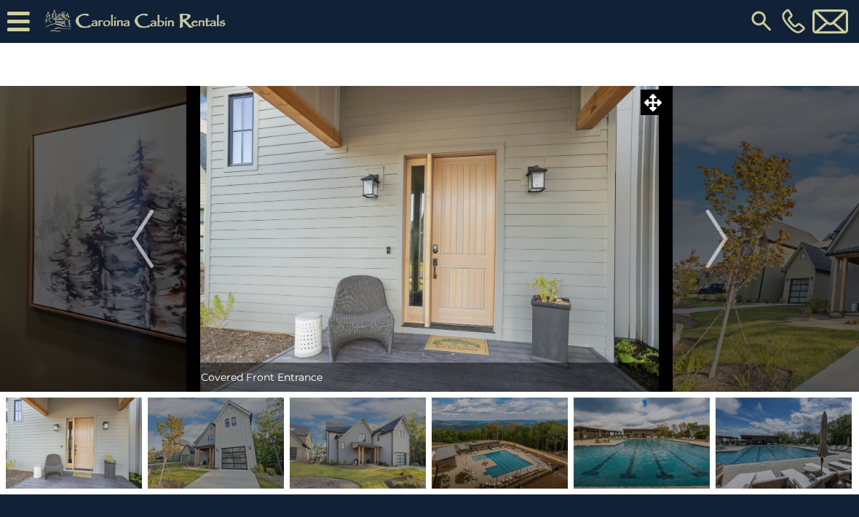
click at [724, 244] on img "Next" at bounding box center [717, 239] width 22 height 58
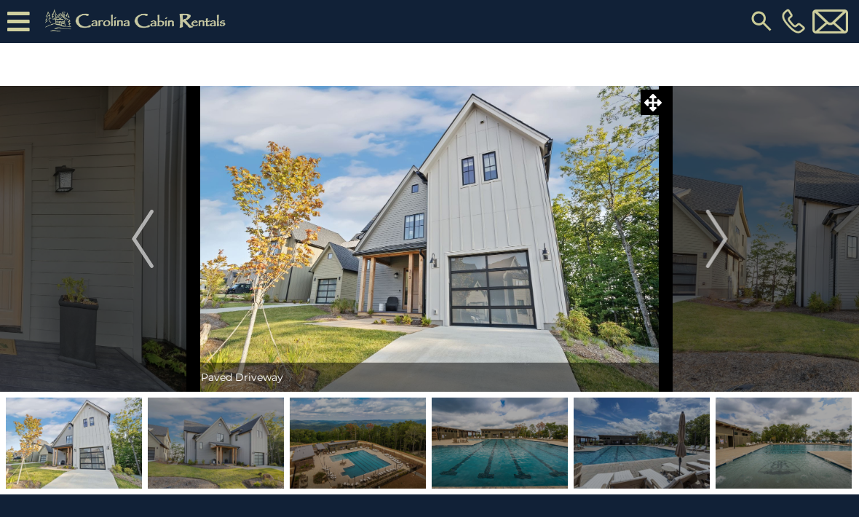
click at [722, 242] on img "Next" at bounding box center [717, 239] width 22 height 58
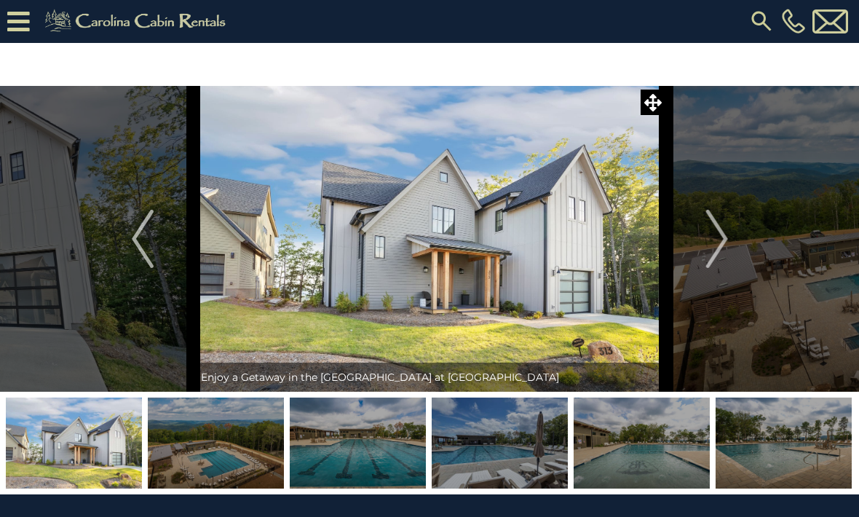
click at [725, 239] on img "Next" at bounding box center [717, 239] width 22 height 58
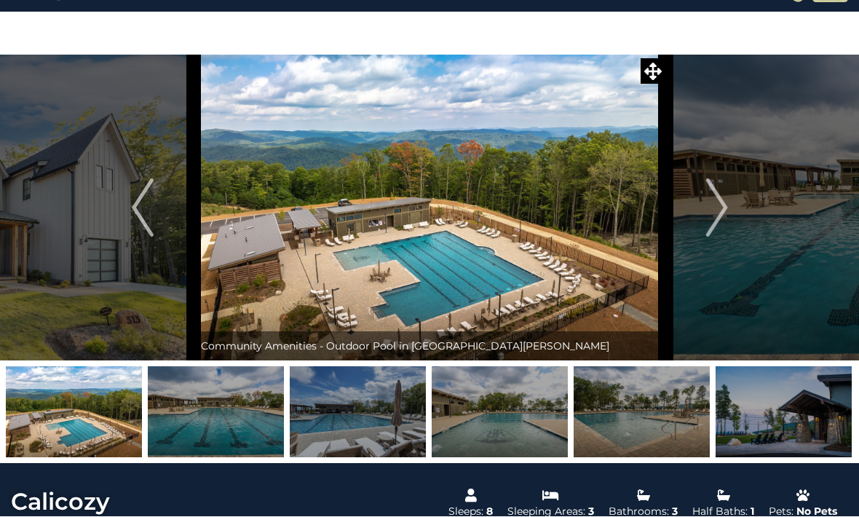
click at [712, 208] on img "Next" at bounding box center [717, 208] width 22 height 58
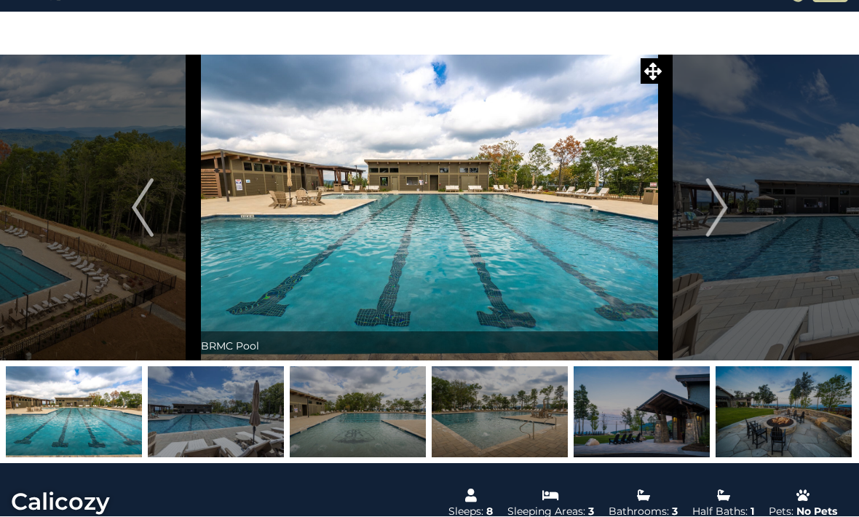
scroll to position [32, 0]
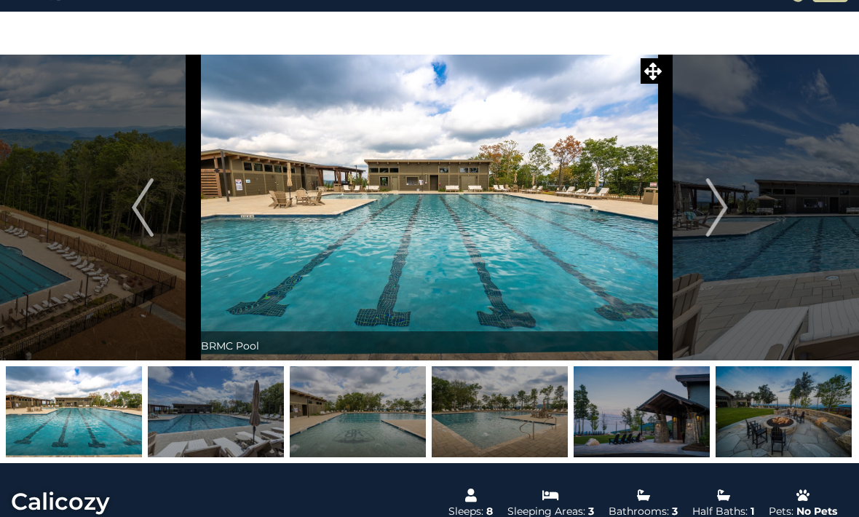
click at [721, 208] on img "Next" at bounding box center [717, 207] width 22 height 58
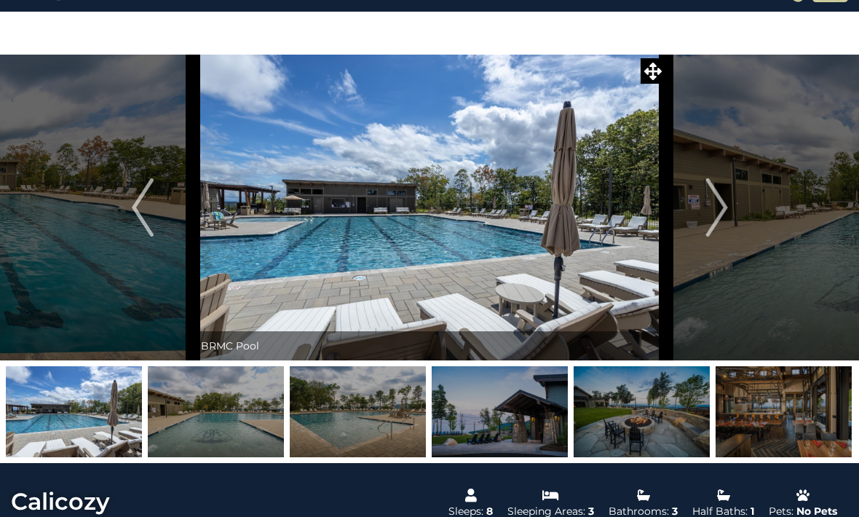
click at [722, 205] on img "Next" at bounding box center [717, 207] width 22 height 58
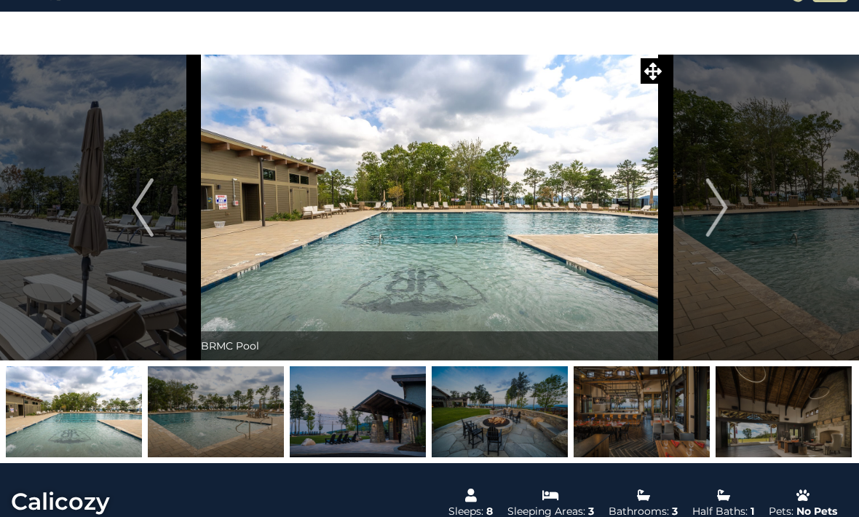
click at [724, 205] on img "Next" at bounding box center [717, 207] width 22 height 58
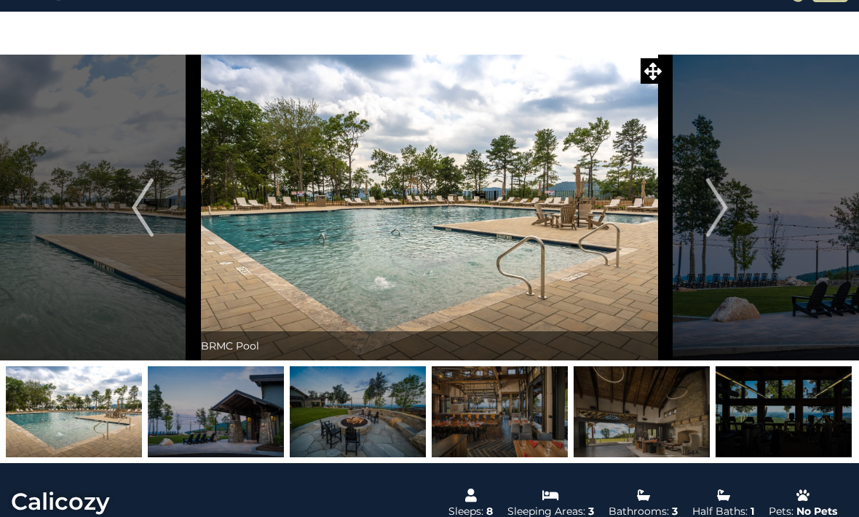
click at [722, 209] on img "Next" at bounding box center [717, 207] width 22 height 58
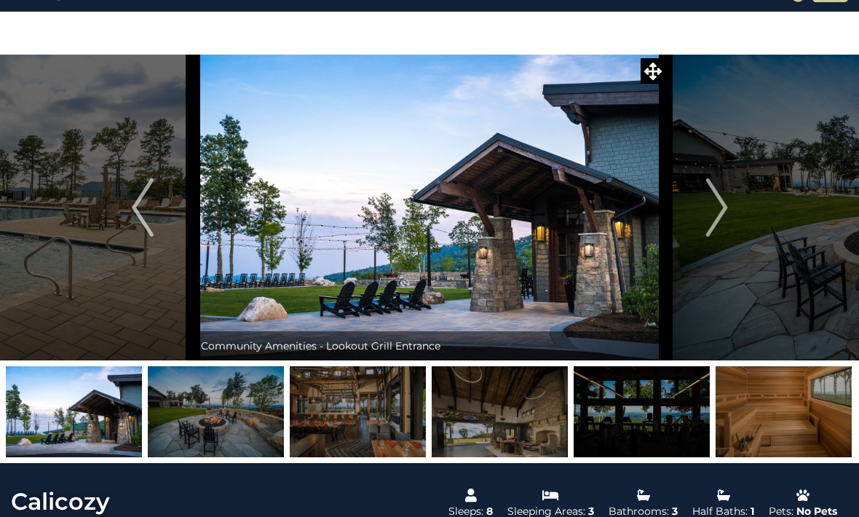
click at [724, 205] on img "Next" at bounding box center [717, 207] width 22 height 58
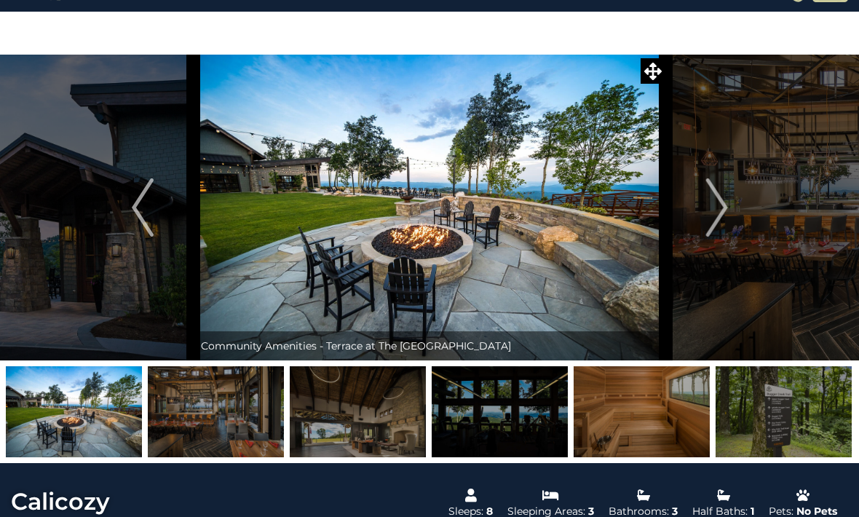
click at [722, 203] on img "Next" at bounding box center [717, 207] width 22 height 58
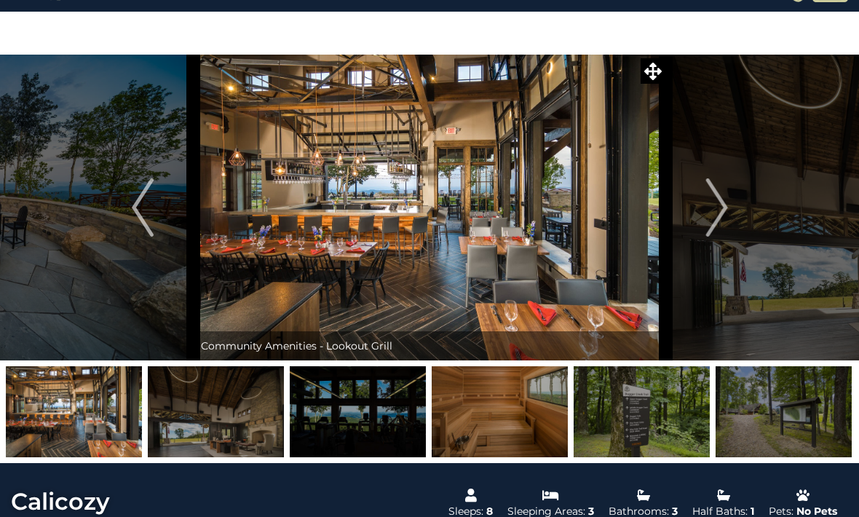
click at [723, 205] on img "Next" at bounding box center [717, 207] width 22 height 58
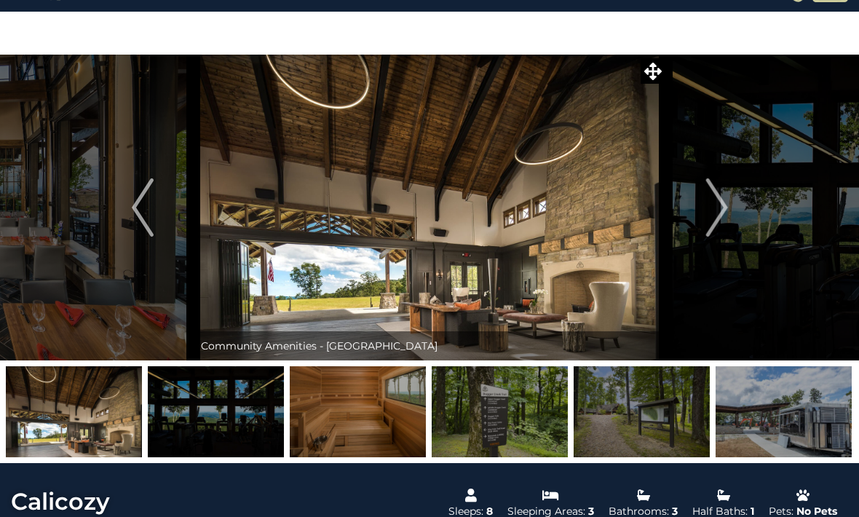
click at [727, 199] on img "Next" at bounding box center [717, 207] width 22 height 58
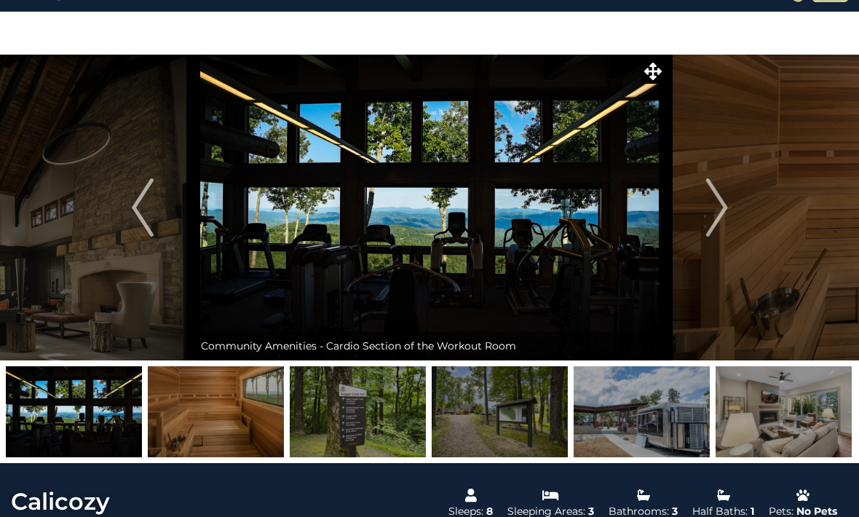
click at [724, 199] on img "Next" at bounding box center [717, 207] width 22 height 58
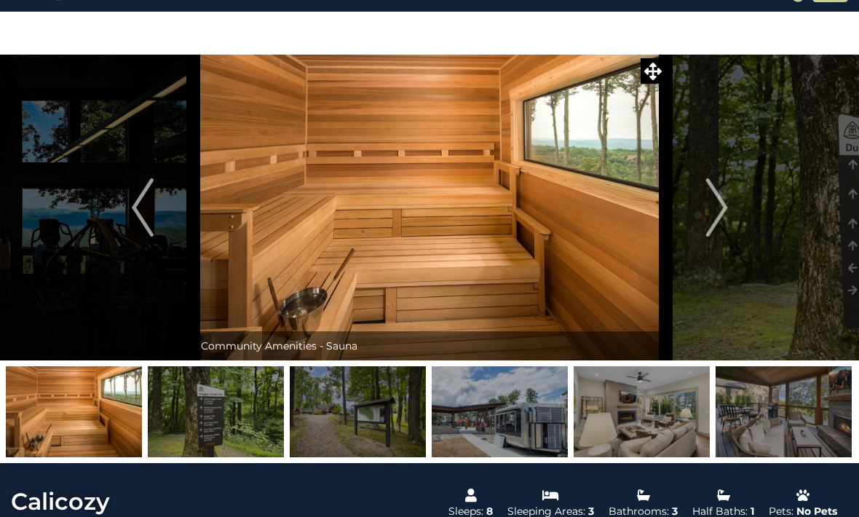
click at [723, 201] on img "Next" at bounding box center [717, 207] width 22 height 58
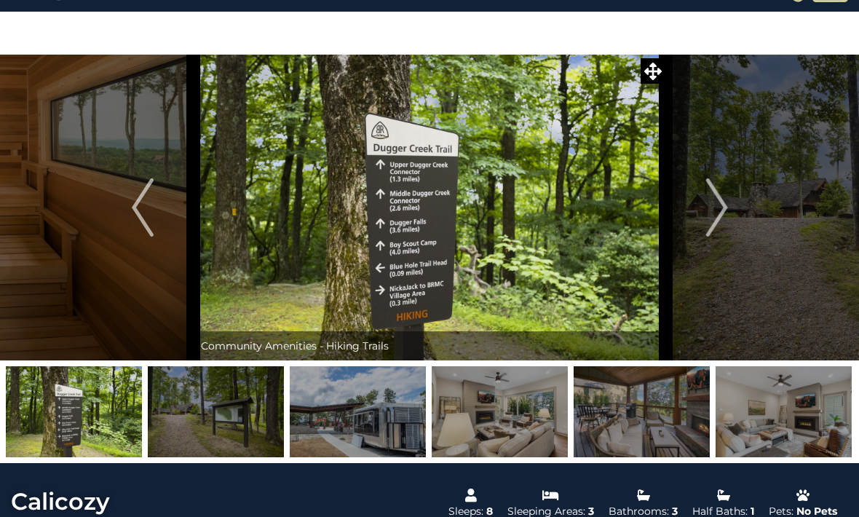
click at [724, 206] on img "Next" at bounding box center [717, 207] width 22 height 58
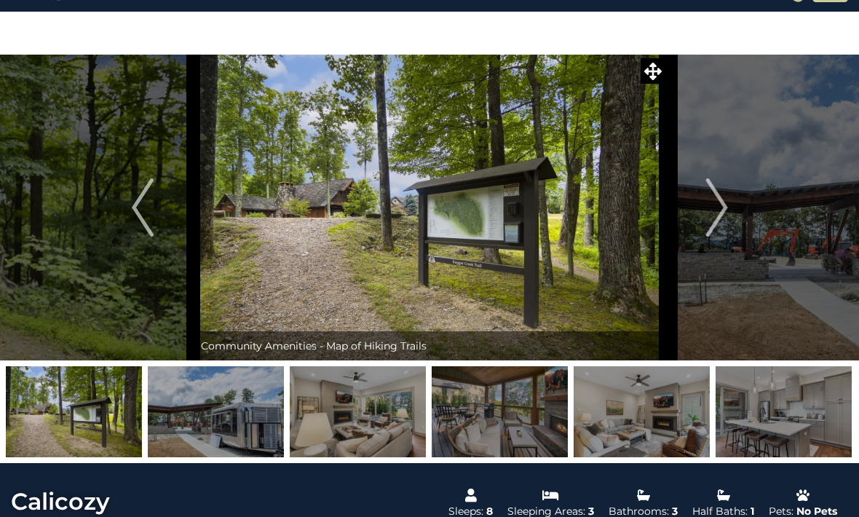
click at [723, 213] on img "Next" at bounding box center [717, 207] width 22 height 58
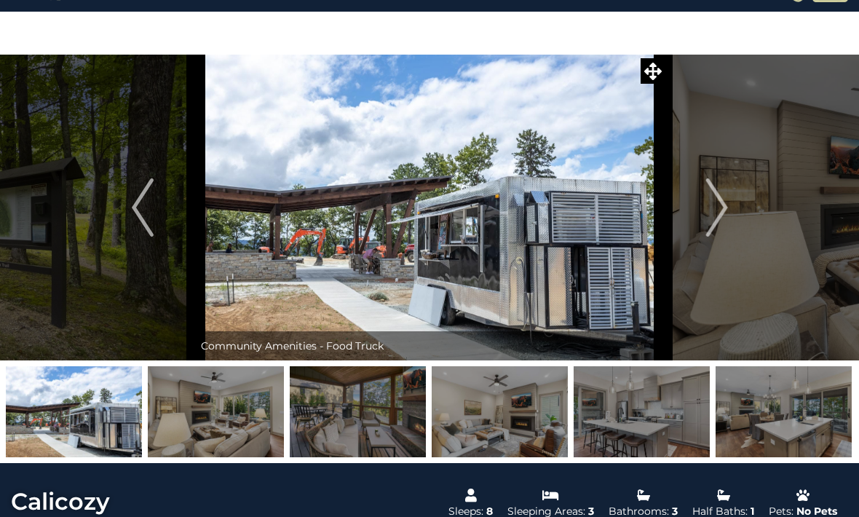
click at [727, 200] on img "Next" at bounding box center [717, 207] width 22 height 58
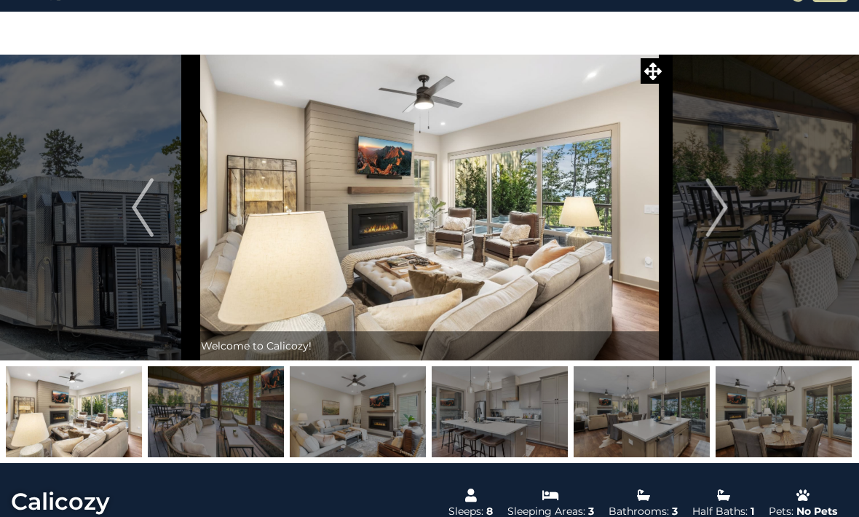
click at [724, 211] on img "Next" at bounding box center [717, 207] width 22 height 58
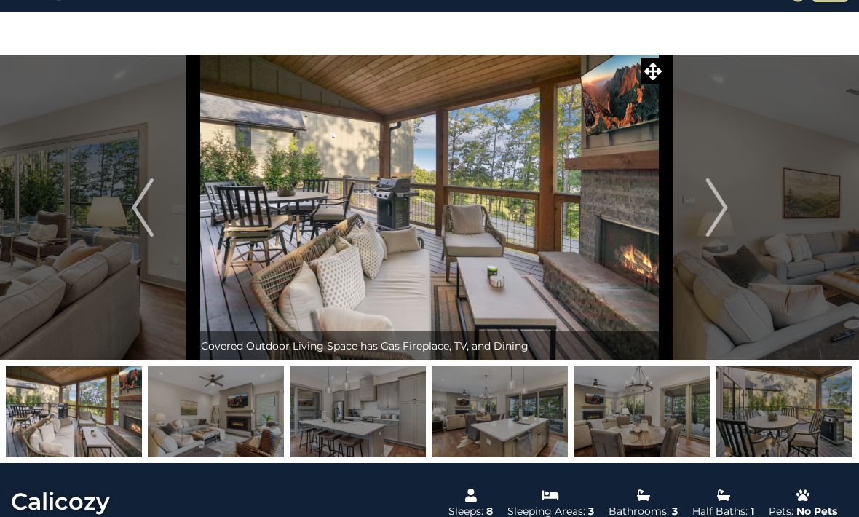
click at [724, 213] on img "Next" at bounding box center [717, 207] width 22 height 58
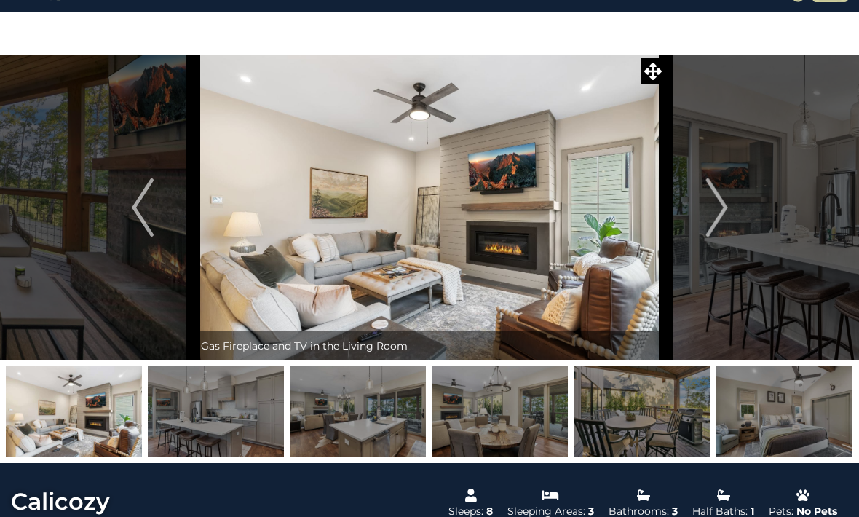
click at [724, 214] on img "Next" at bounding box center [717, 207] width 22 height 58
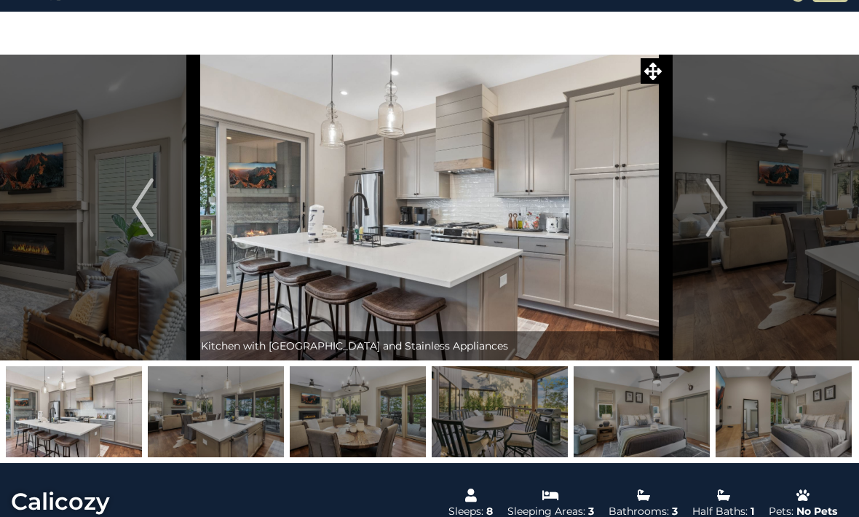
click at [725, 208] on img "Next" at bounding box center [717, 207] width 22 height 58
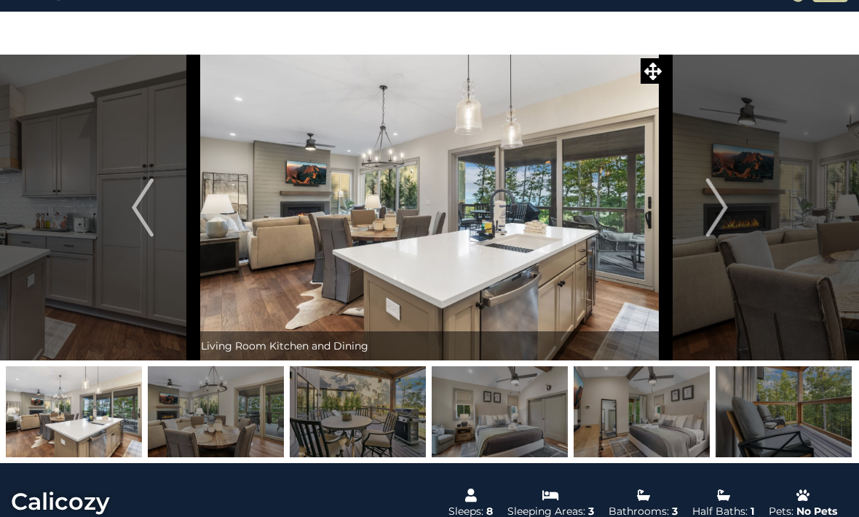
click at [722, 208] on img "Next" at bounding box center [717, 207] width 22 height 58
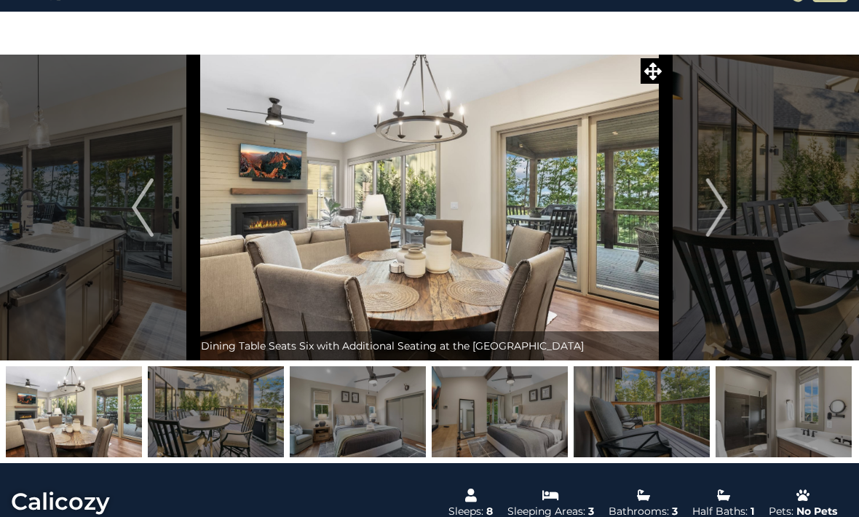
click at [146, 208] on img "Previous" at bounding box center [143, 207] width 22 height 58
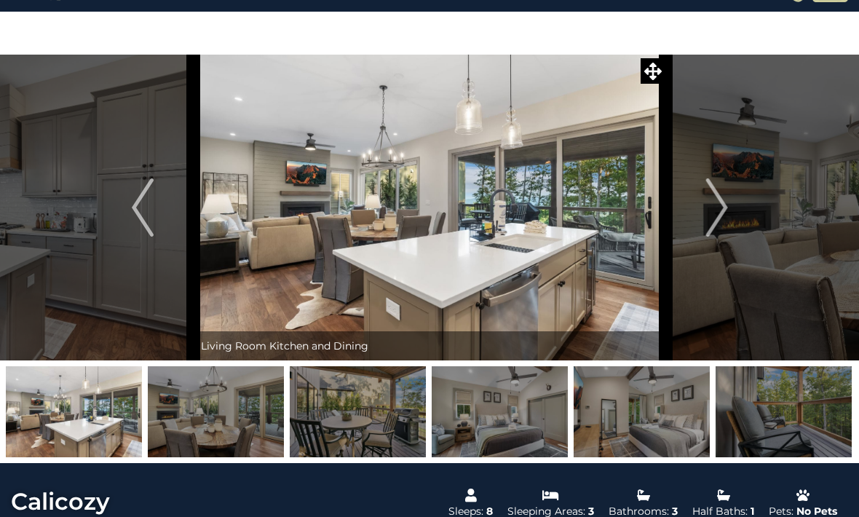
click at [725, 212] on img "Next" at bounding box center [717, 207] width 22 height 58
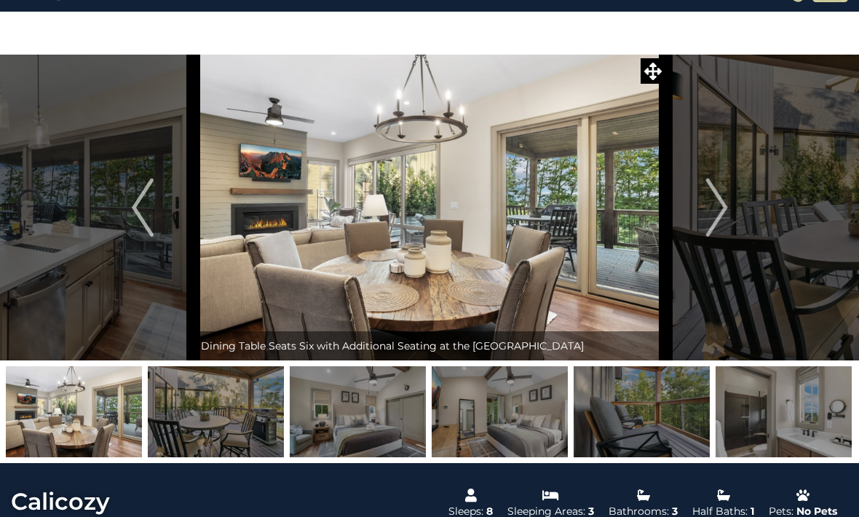
click at [725, 216] on img "Next" at bounding box center [717, 207] width 22 height 58
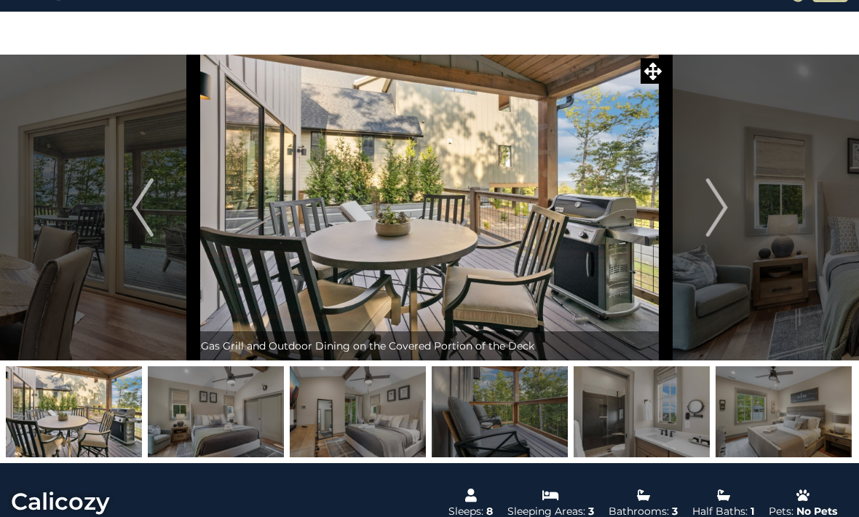
click at [722, 215] on img "Next" at bounding box center [717, 207] width 22 height 58
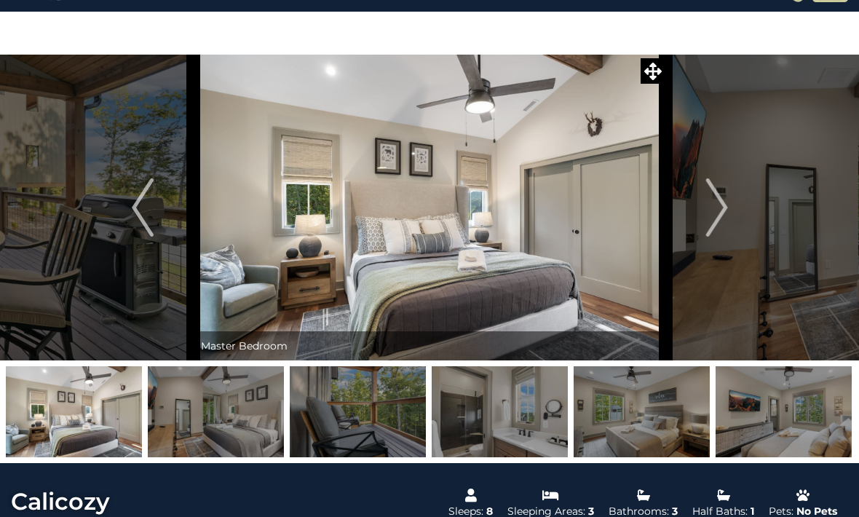
click at [721, 214] on img "Next" at bounding box center [717, 207] width 22 height 58
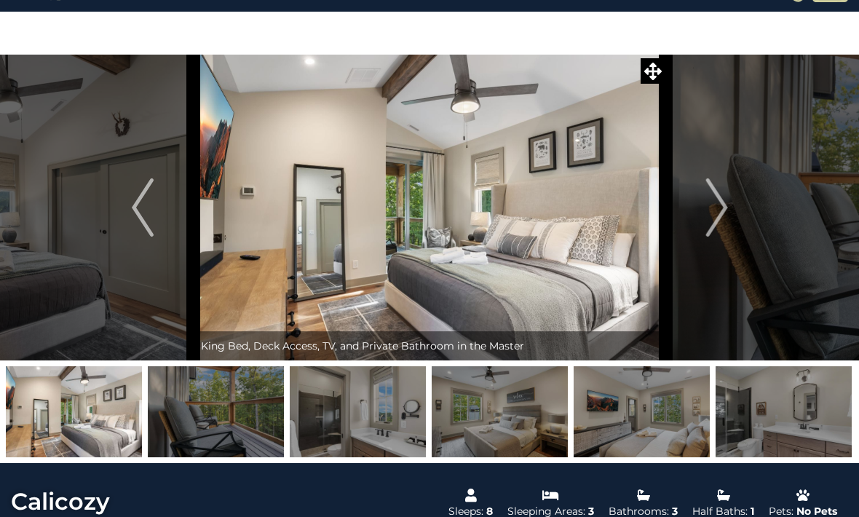
click at [727, 214] on img "Next" at bounding box center [717, 207] width 22 height 58
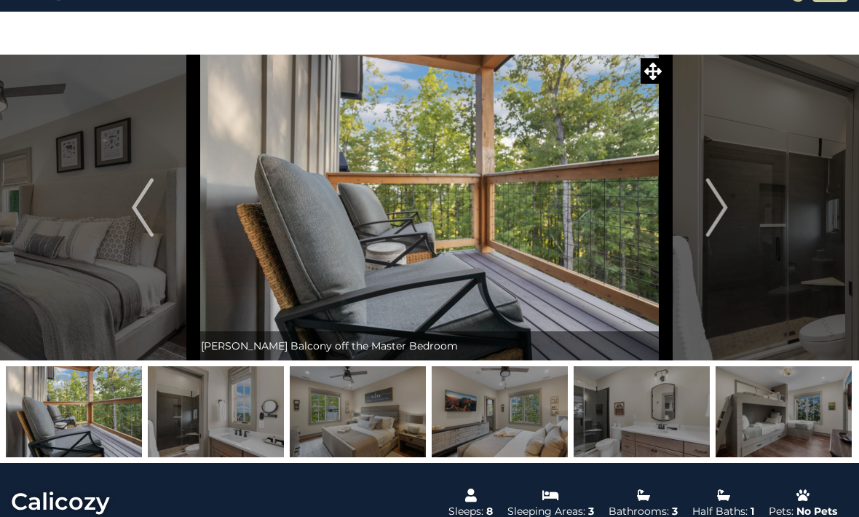
click at [727, 210] on img "Next" at bounding box center [717, 207] width 22 height 58
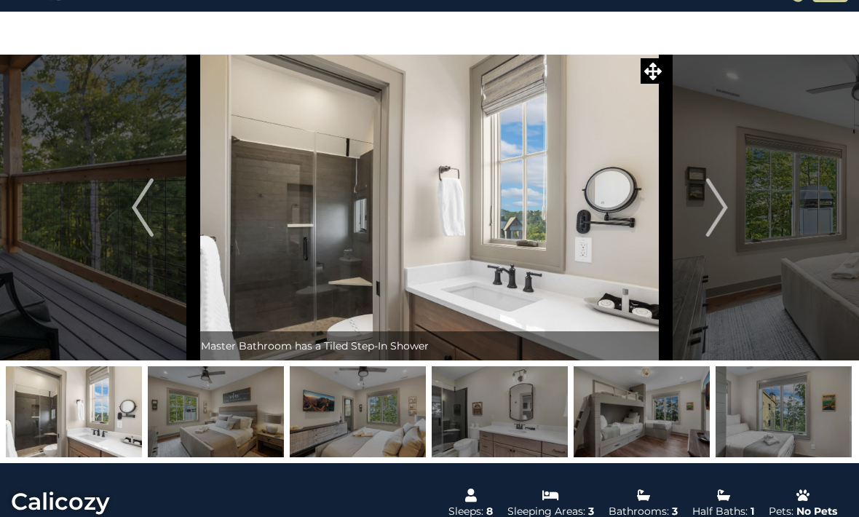
click at [727, 211] on img "Next" at bounding box center [717, 207] width 22 height 58
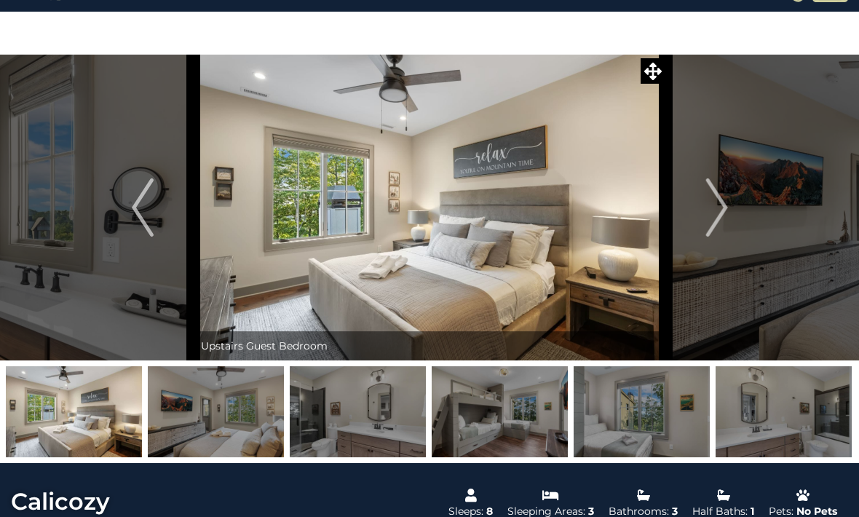
click at [141, 210] on img "Previous" at bounding box center [143, 207] width 22 height 58
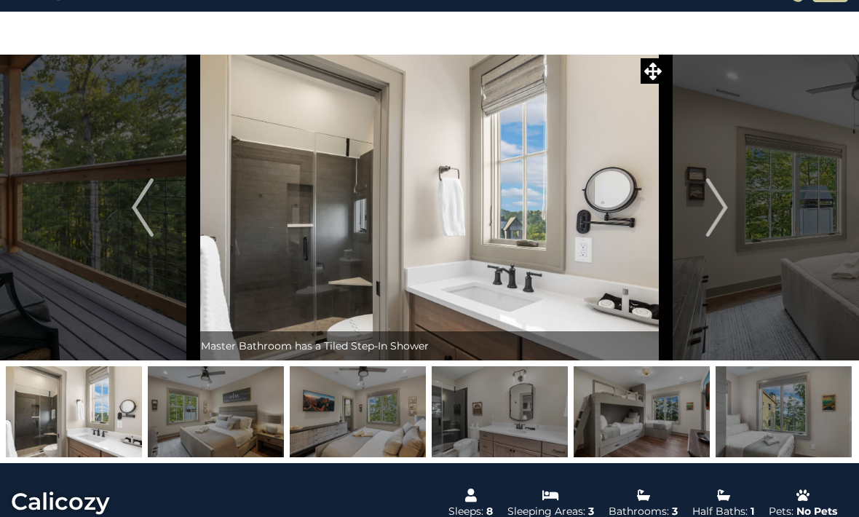
click at [727, 209] on img "Next" at bounding box center [717, 207] width 22 height 58
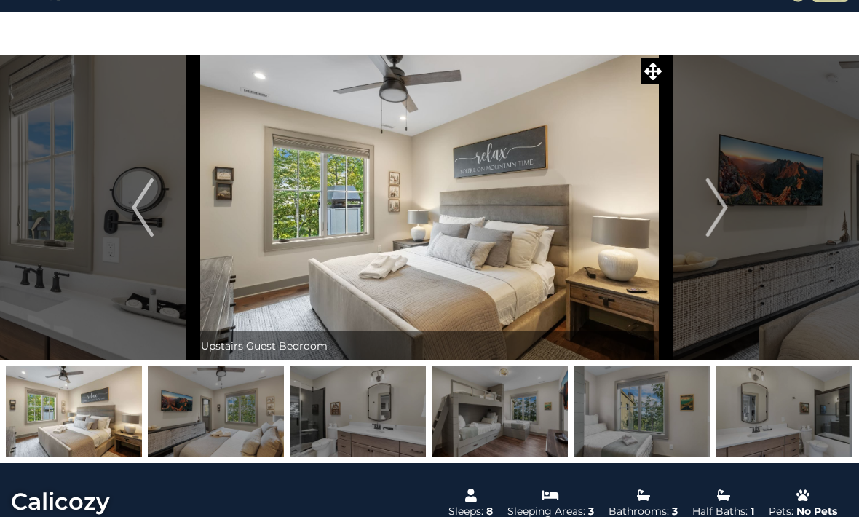
click at [724, 210] on img "Next" at bounding box center [717, 207] width 22 height 58
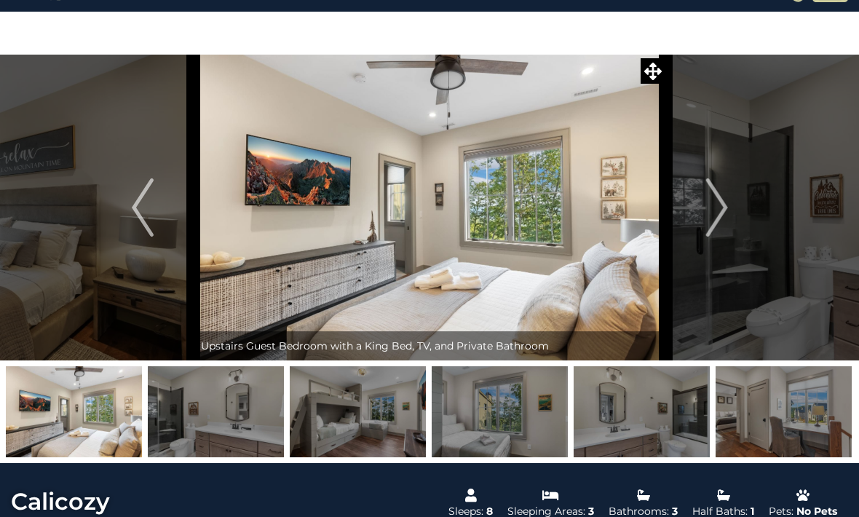
click at [727, 207] on img "Next" at bounding box center [717, 207] width 22 height 58
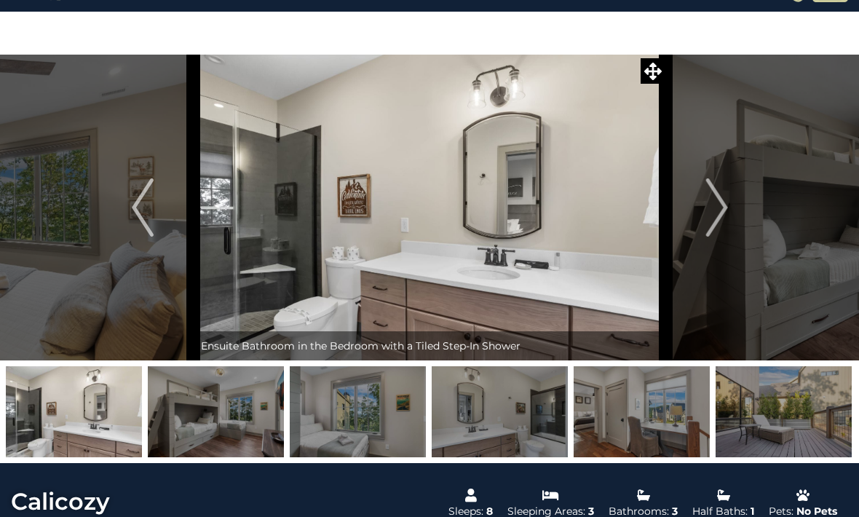
click at [720, 215] on img "Next" at bounding box center [717, 207] width 22 height 58
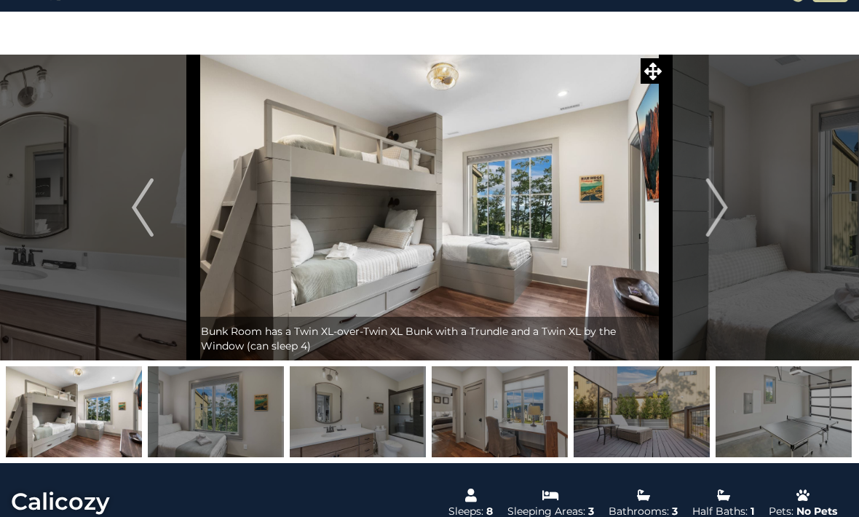
click at [726, 210] on img "Next" at bounding box center [717, 207] width 22 height 58
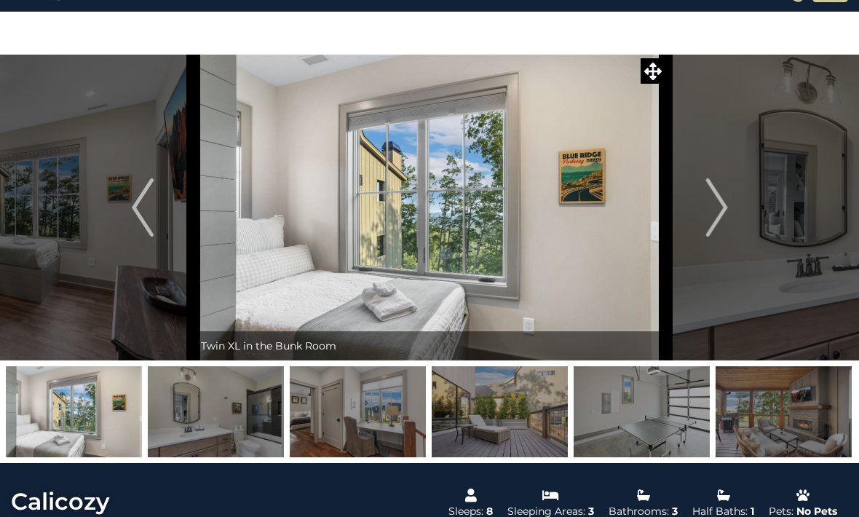
click at [722, 210] on img "Next" at bounding box center [717, 207] width 22 height 58
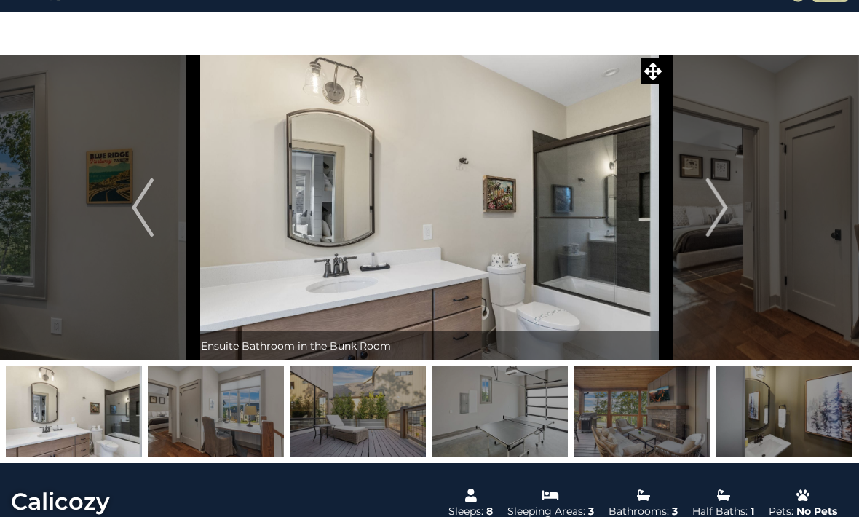
click at [729, 212] on button "Next" at bounding box center [717, 208] width 102 height 306
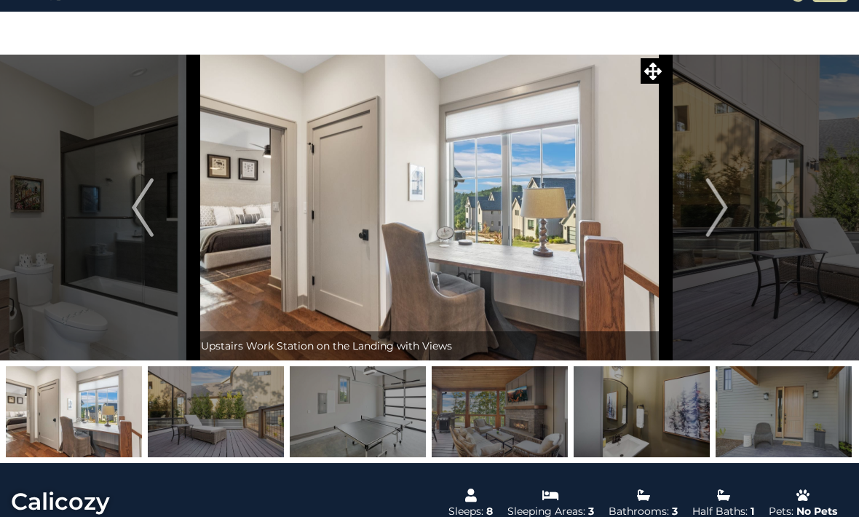
click at [727, 210] on img "Next" at bounding box center [717, 207] width 22 height 58
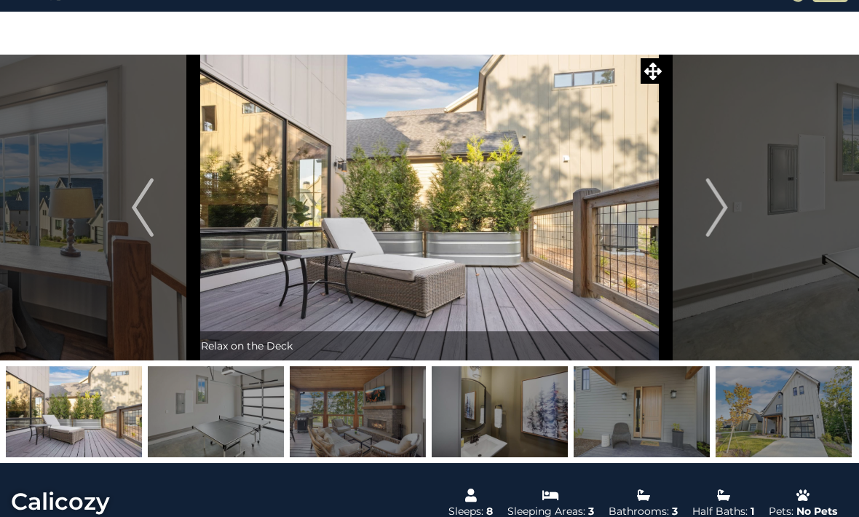
click at [730, 209] on button "Next" at bounding box center [717, 208] width 102 height 306
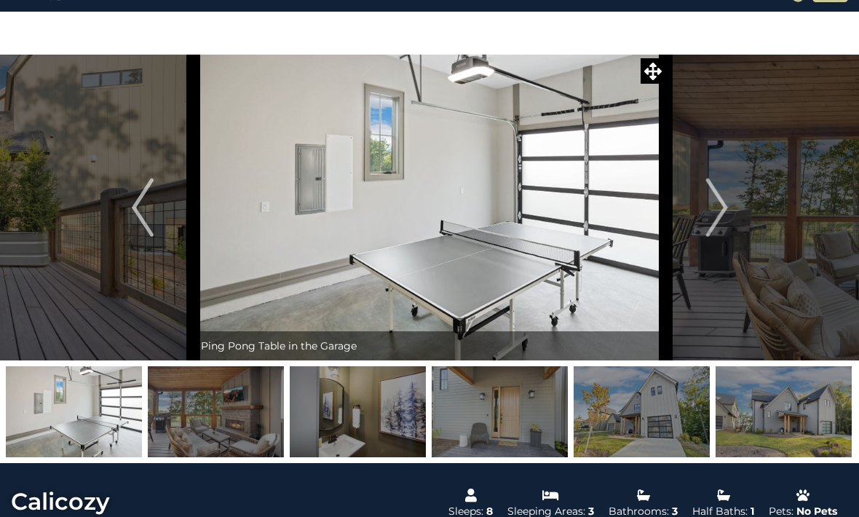
click at [730, 210] on button "Next" at bounding box center [717, 208] width 102 height 306
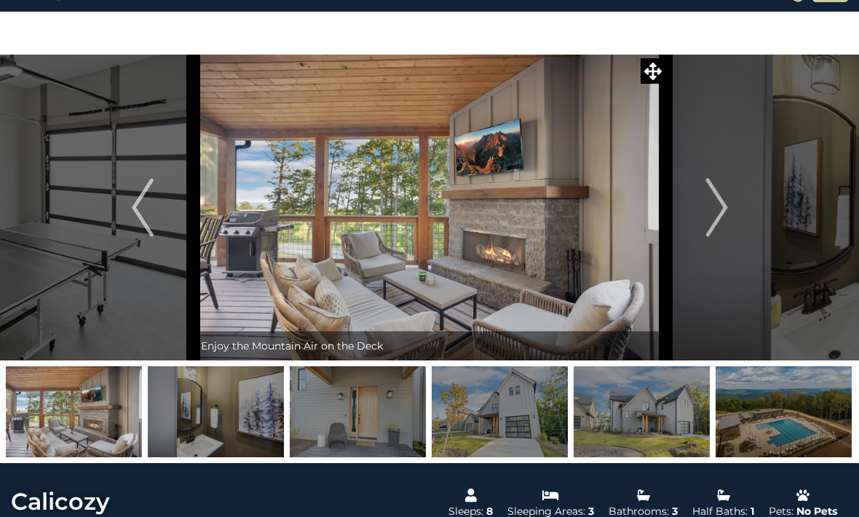
click at [727, 216] on img "Next" at bounding box center [717, 207] width 22 height 58
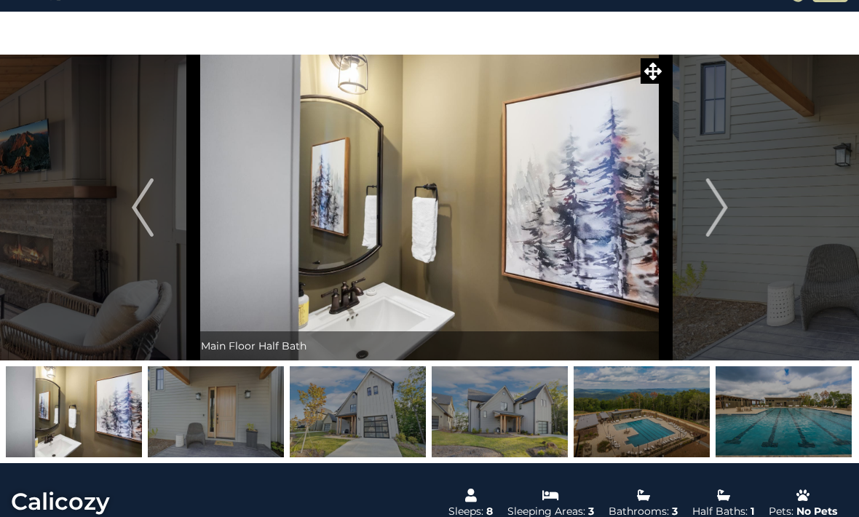
click at [724, 216] on img "Next" at bounding box center [717, 207] width 22 height 58
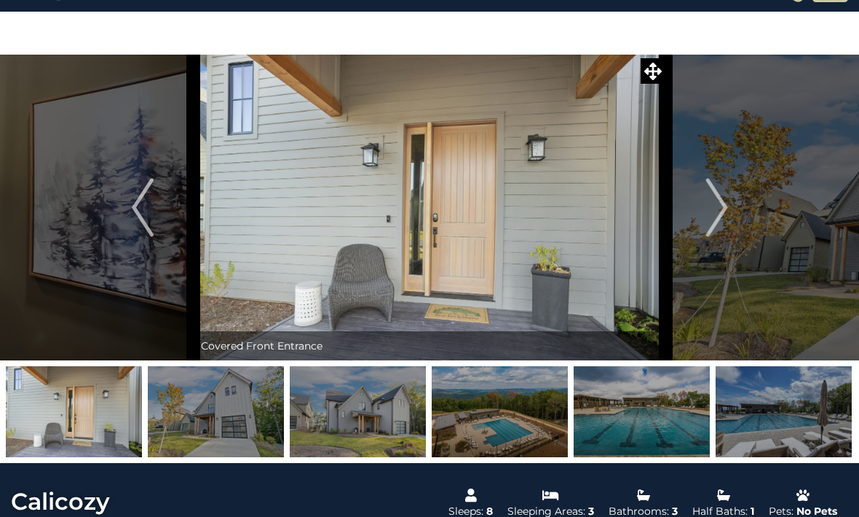
click at [730, 212] on button "Next" at bounding box center [717, 208] width 102 height 306
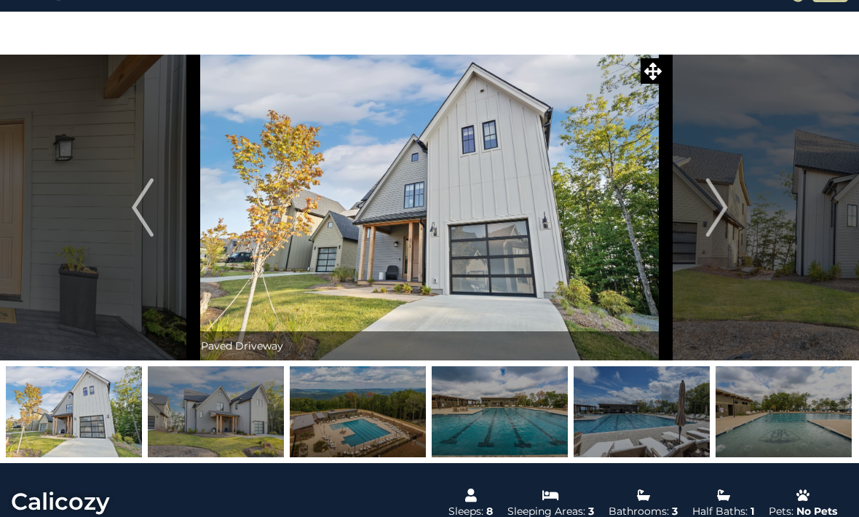
click at [729, 211] on button "Next" at bounding box center [717, 208] width 102 height 306
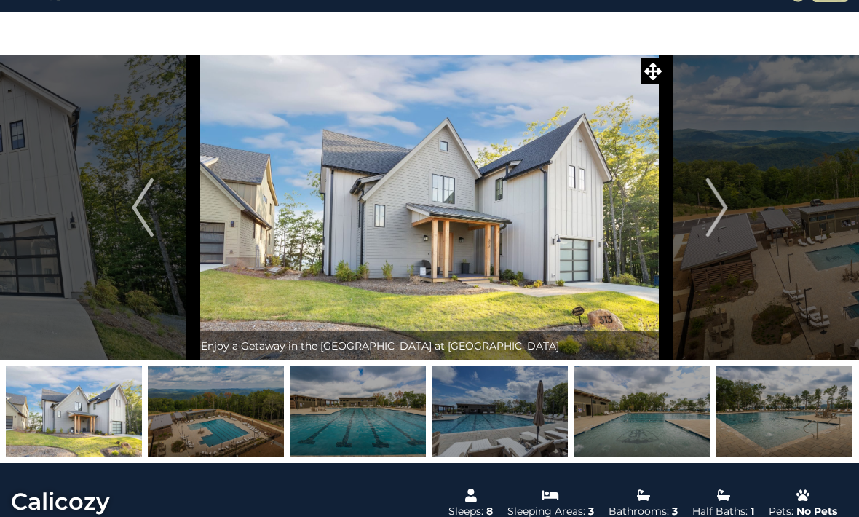
click at [727, 212] on img "Next" at bounding box center [717, 207] width 22 height 58
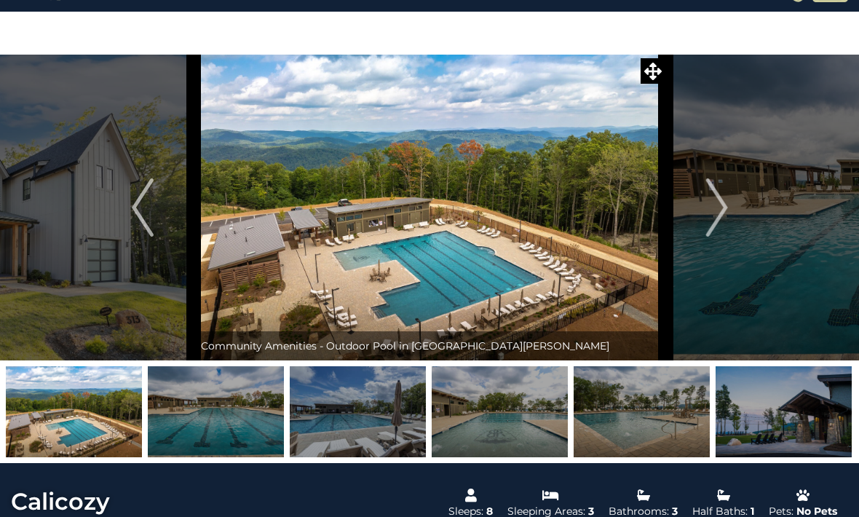
click at [720, 214] on img "Next" at bounding box center [717, 207] width 22 height 58
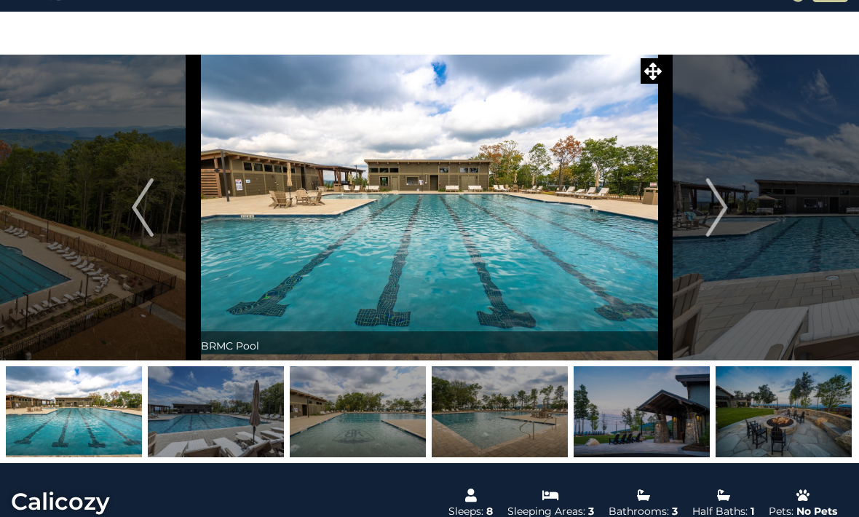
click at [139, 209] on img "Previous" at bounding box center [143, 207] width 22 height 58
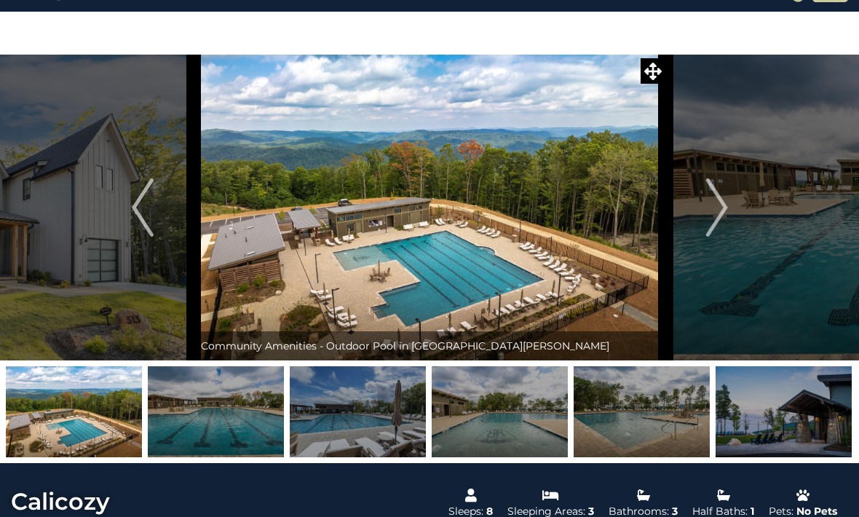
click at [137, 210] on img "Previous" at bounding box center [143, 207] width 22 height 58
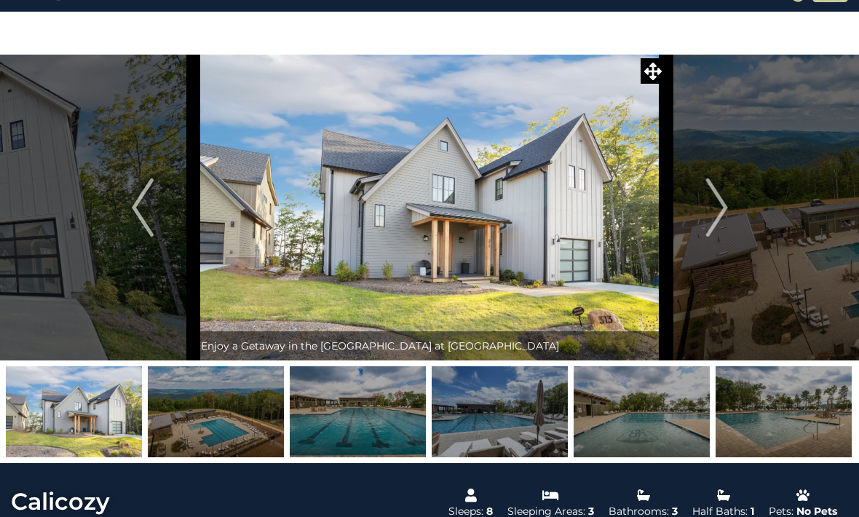
click at [135, 205] on img "Previous" at bounding box center [143, 207] width 22 height 58
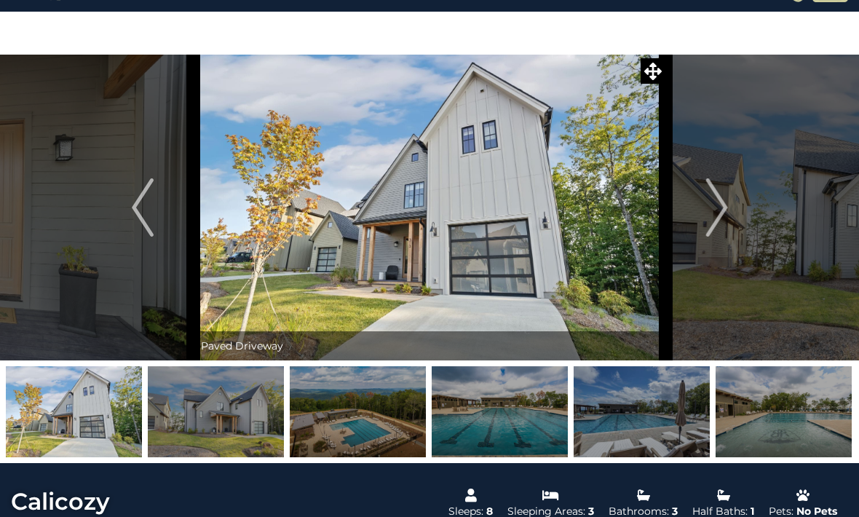
click at [142, 207] on img "Previous" at bounding box center [143, 207] width 22 height 58
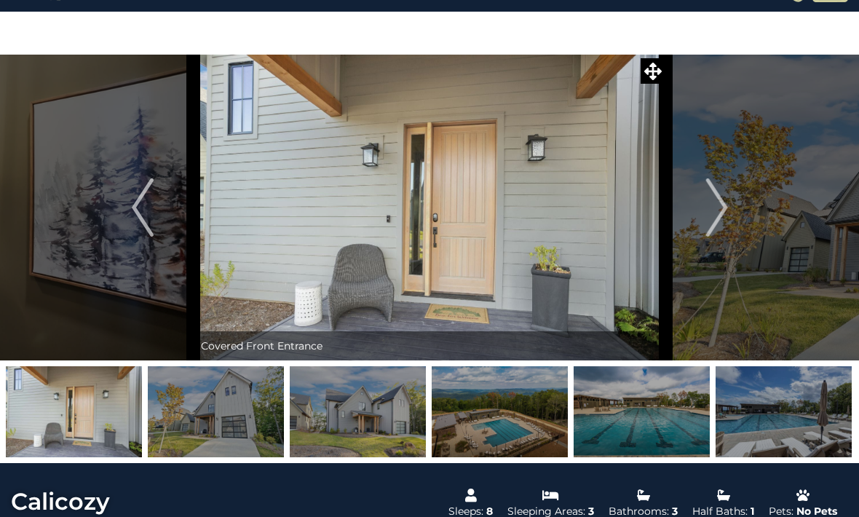
click at [140, 205] on img "Previous" at bounding box center [143, 207] width 22 height 58
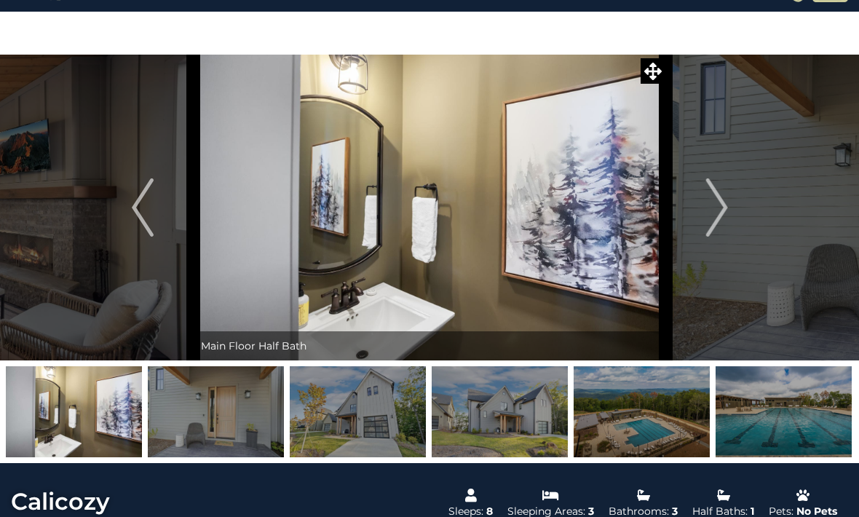
click at [146, 208] on img "Previous" at bounding box center [143, 207] width 22 height 58
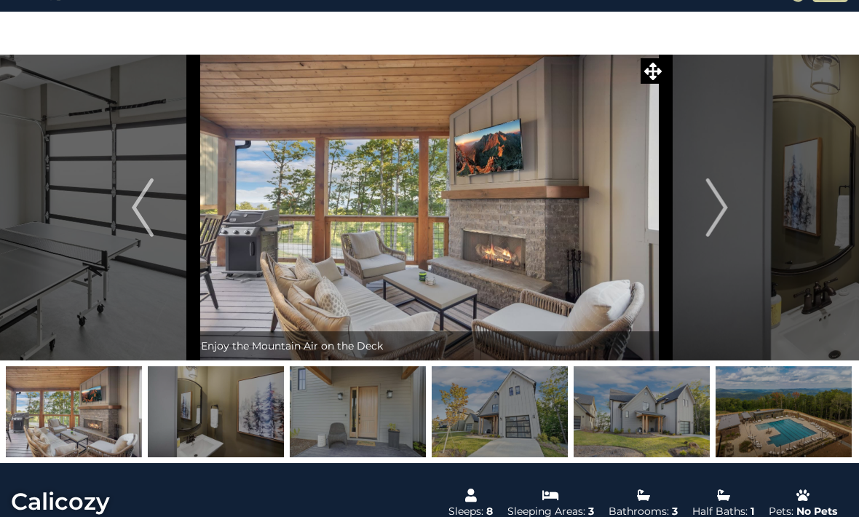
click at [149, 208] on img "Previous" at bounding box center [143, 207] width 22 height 58
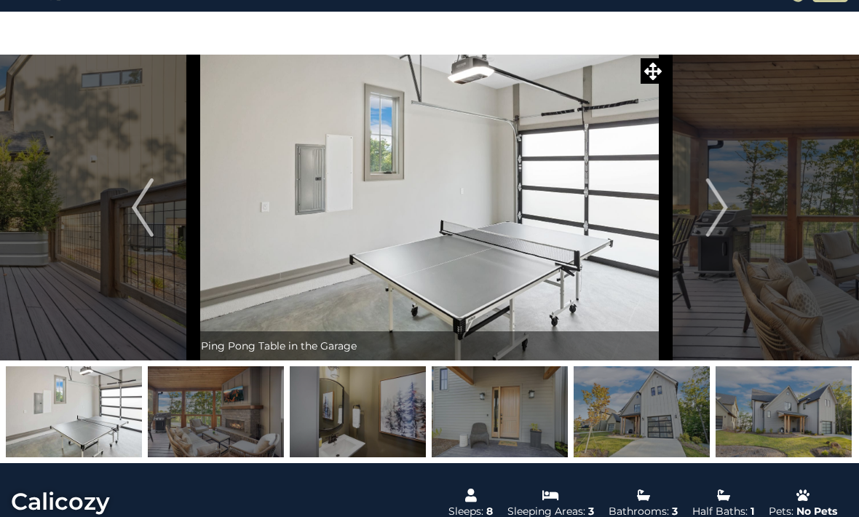
click at [146, 208] on img "Previous" at bounding box center [143, 207] width 22 height 58
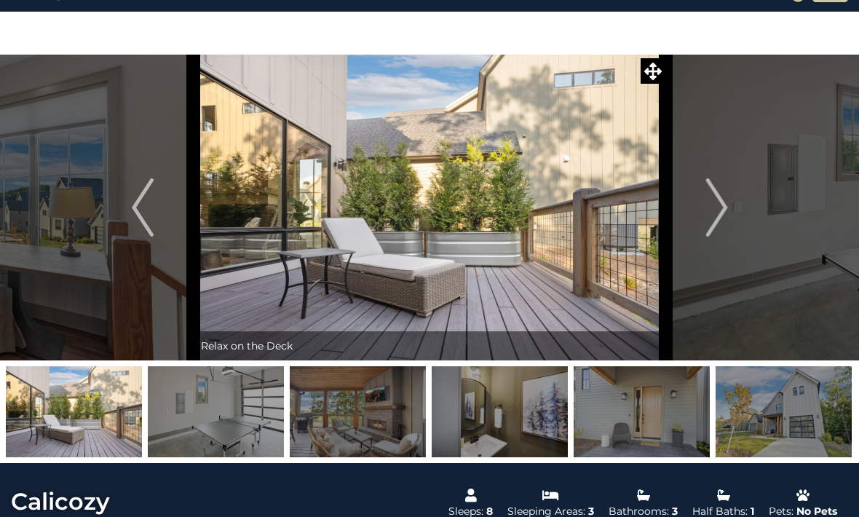
click at [141, 210] on img "Previous" at bounding box center [143, 207] width 22 height 58
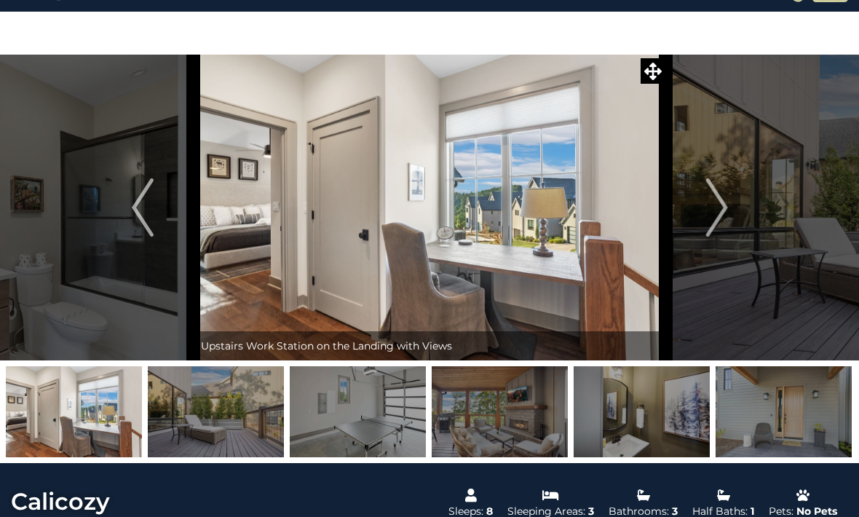
click at [134, 210] on img "Previous" at bounding box center [143, 207] width 22 height 58
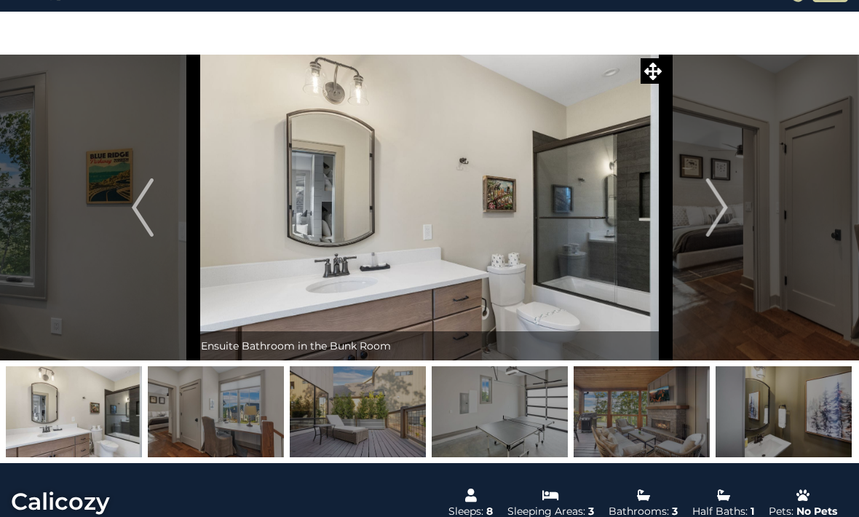
click at [145, 210] on img "Previous" at bounding box center [143, 207] width 22 height 58
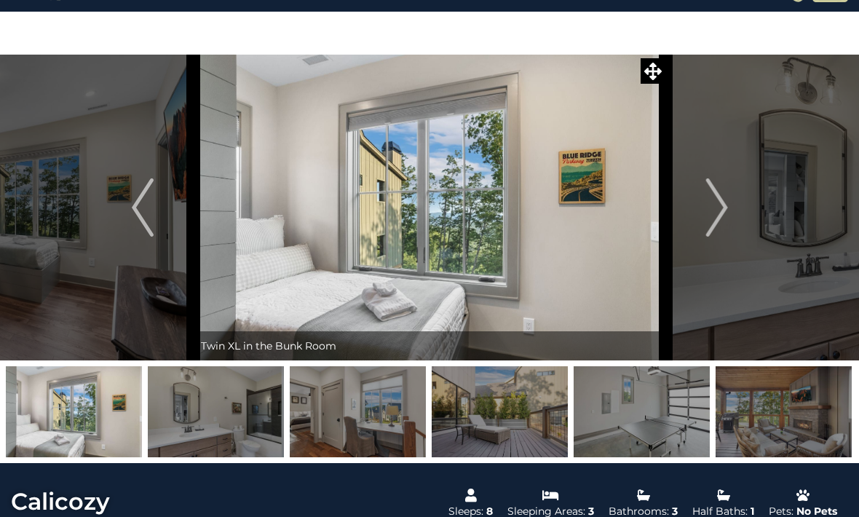
click at [141, 216] on img "Previous" at bounding box center [143, 207] width 22 height 58
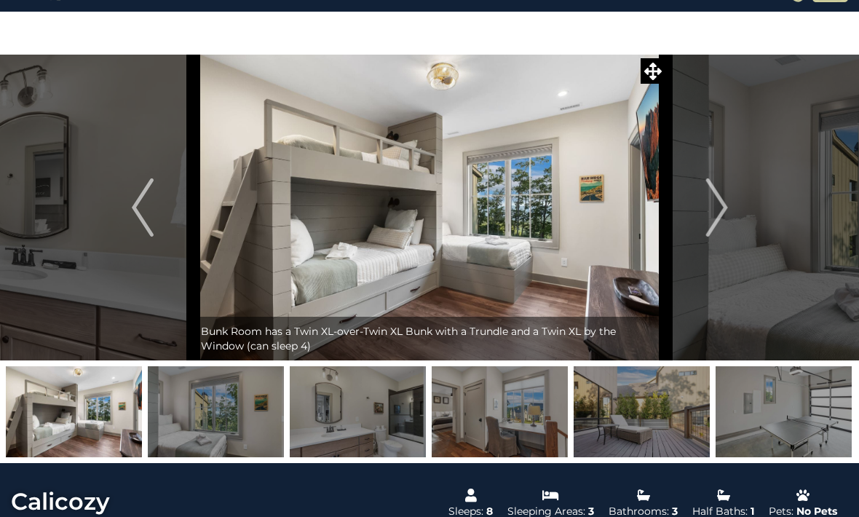
click at [135, 211] on img "Previous" at bounding box center [143, 207] width 22 height 58
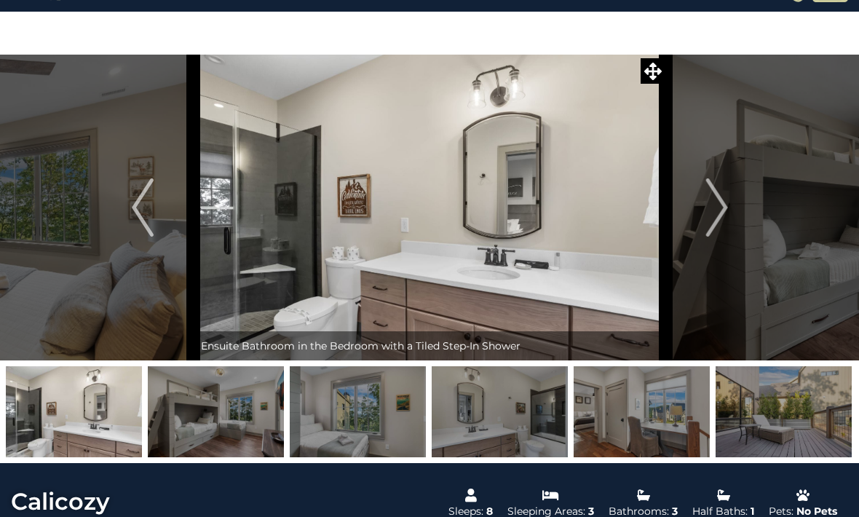
click at [135, 216] on img "Previous" at bounding box center [143, 207] width 22 height 58
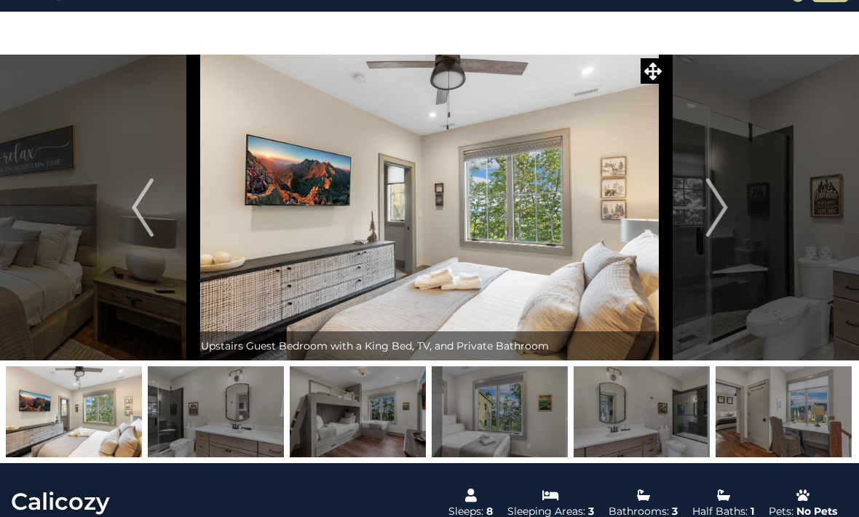
click at [136, 202] on img "Previous" at bounding box center [143, 207] width 22 height 58
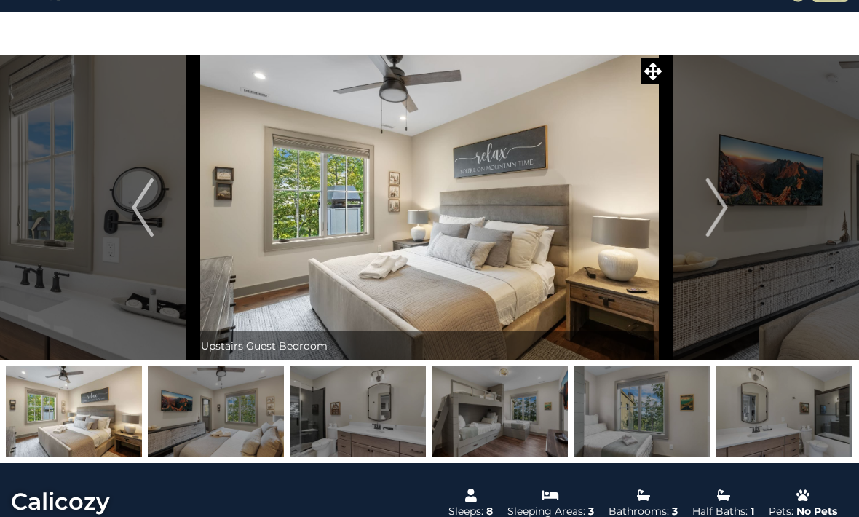
click at [133, 210] on img "Previous" at bounding box center [143, 207] width 22 height 58
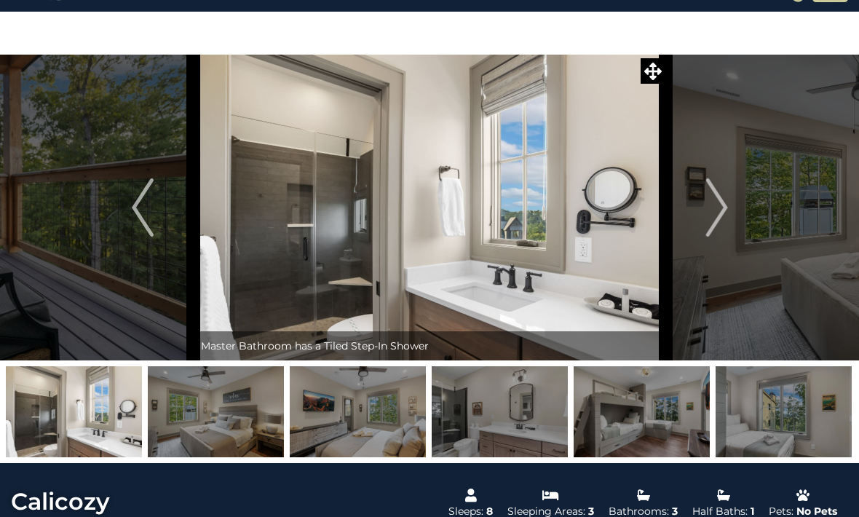
click at [140, 216] on img "Previous" at bounding box center [143, 207] width 22 height 58
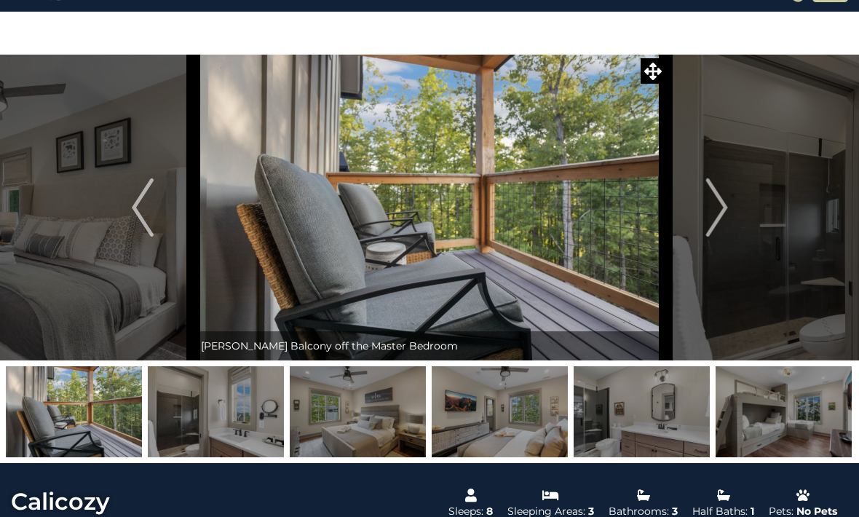
click at [138, 214] on img "Previous" at bounding box center [143, 207] width 22 height 58
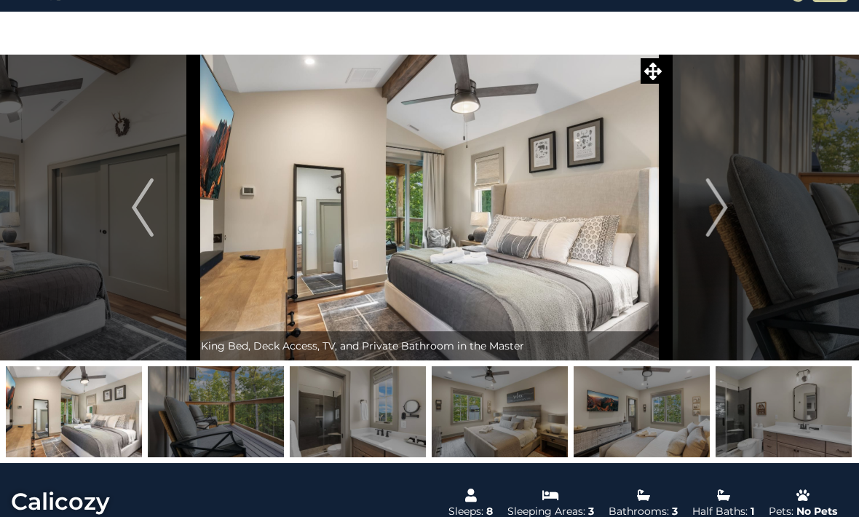
click at [143, 216] on img "Previous" at bounding box center [143, 207] width 22 height 58
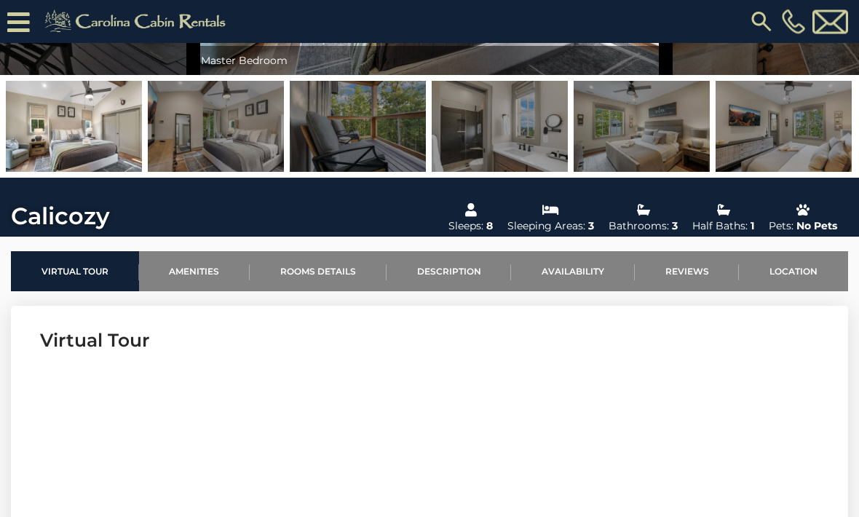
scroll to position [277, 0]
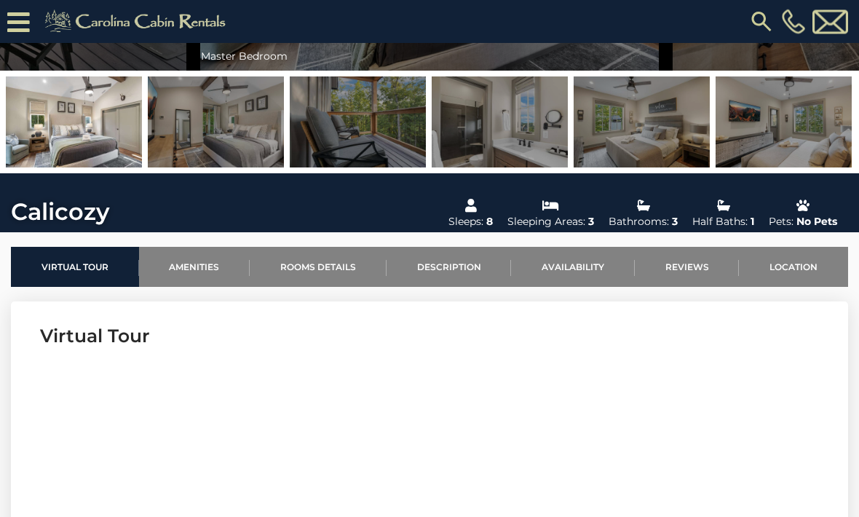
click at [461, 261] on link "Description" at bounding box center [449, 268] width 125 height 40
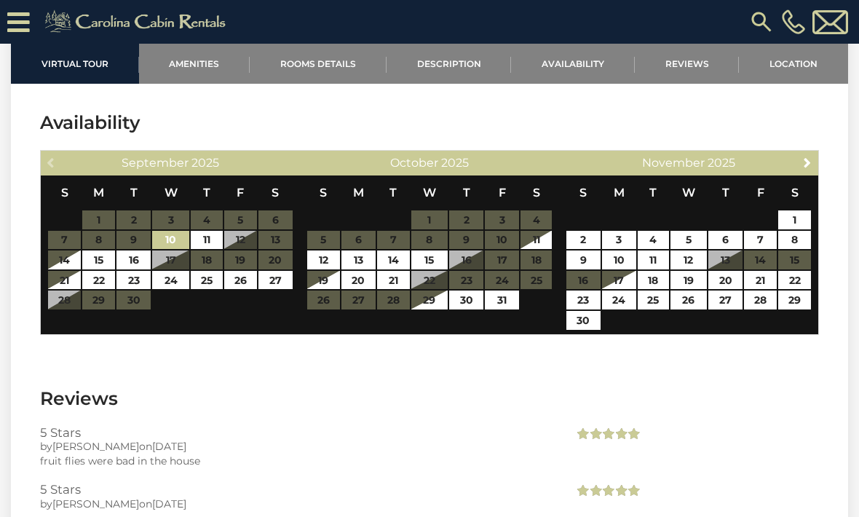
scroll to position [2926, 0]
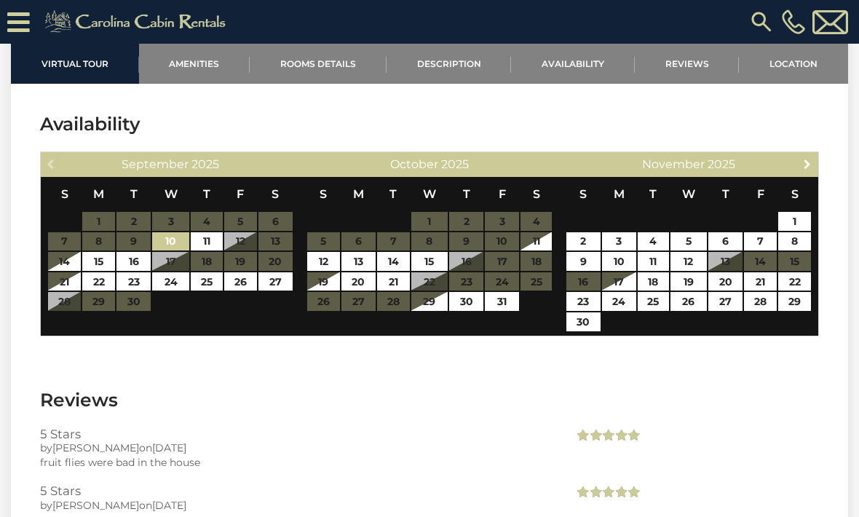
click at [807, 162] on span "Next" at bounding box center [808, 164] width 12 height 12
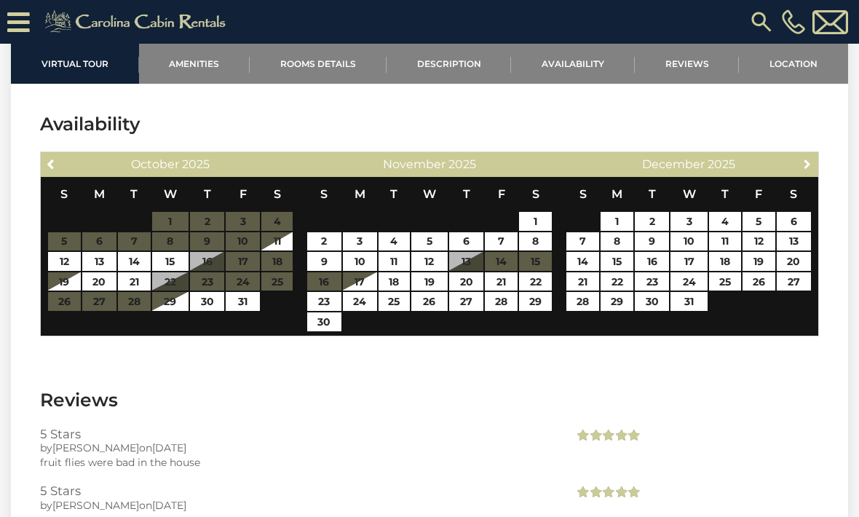
click at [803, 162] on span "Next" at bounding box center [808, 164] width 12 height 12
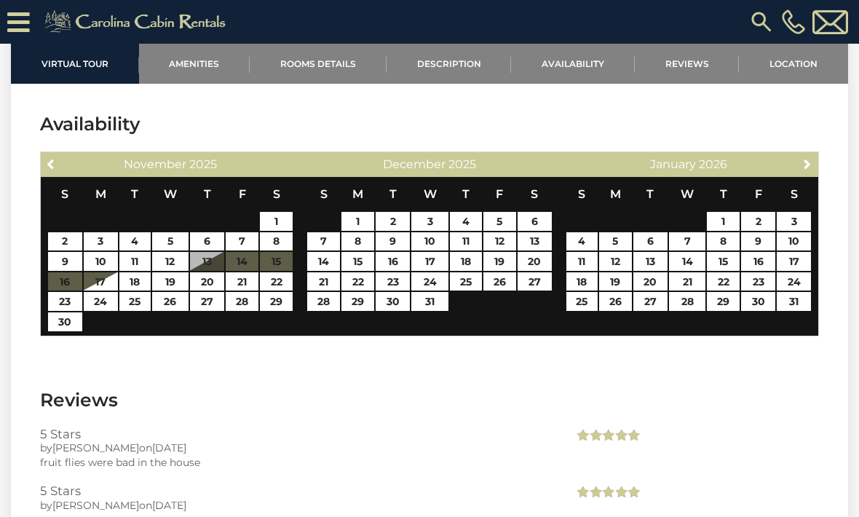
click at [815, 165] on link "Next" at bounding box center [808, 163] width 18 height 18
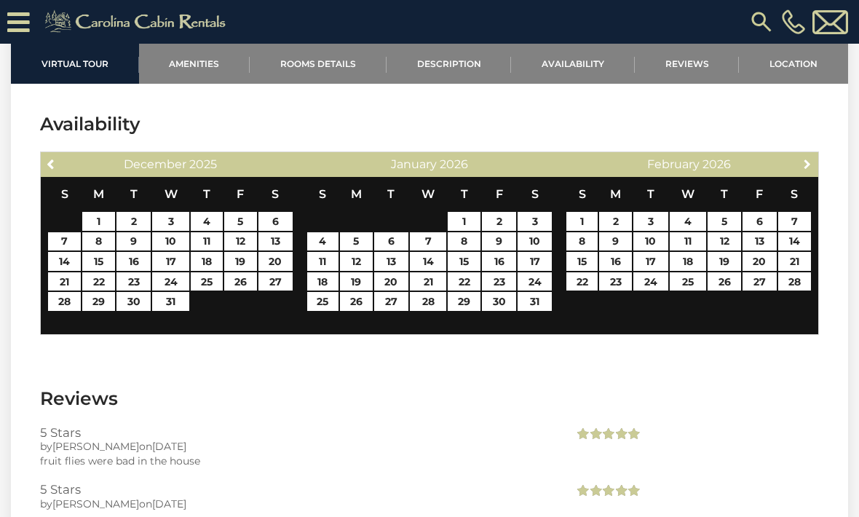
click at [813, 162] on span "Next" at bounding box center [808, 164] width 12 height 12
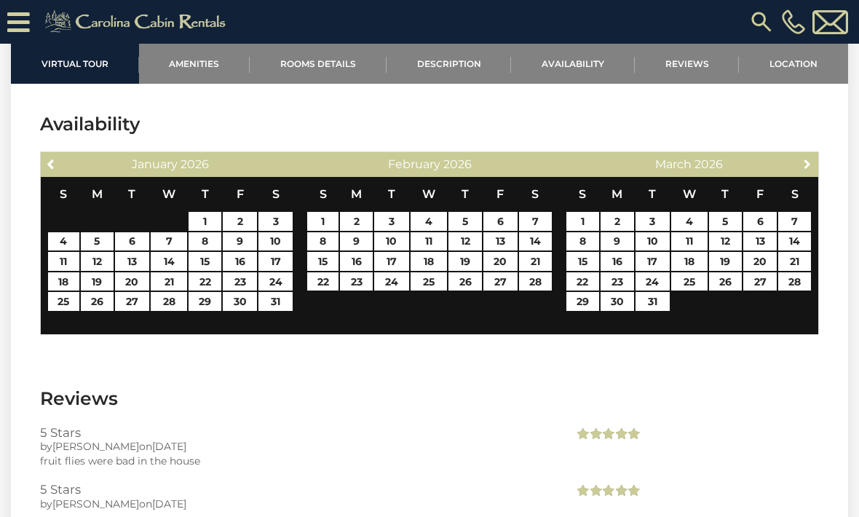
click at [808, 169] on span "Next" at bounding box center [808, 164] width 12 height 12
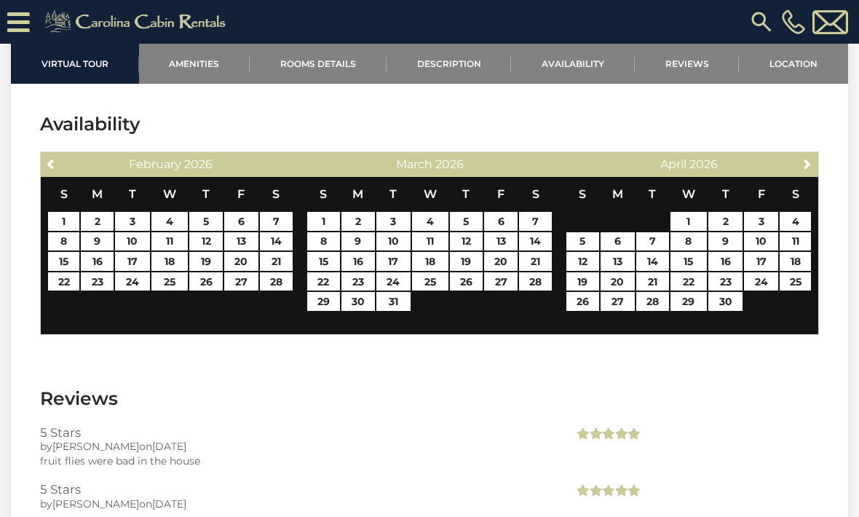
click at [810, 166] on span "Next" at bounding box center [808, 164] width 12 height 12
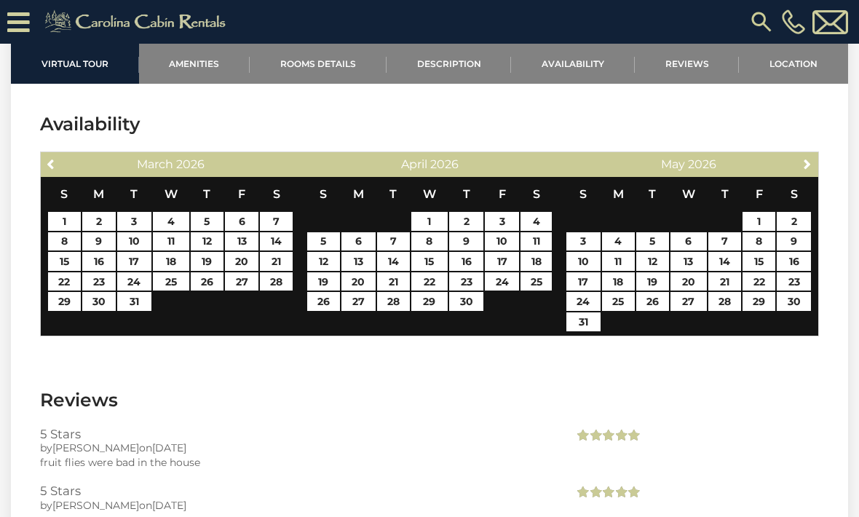
click at [811, 167] on span "Next" at bounding box center [808, 164] width 12 height 12
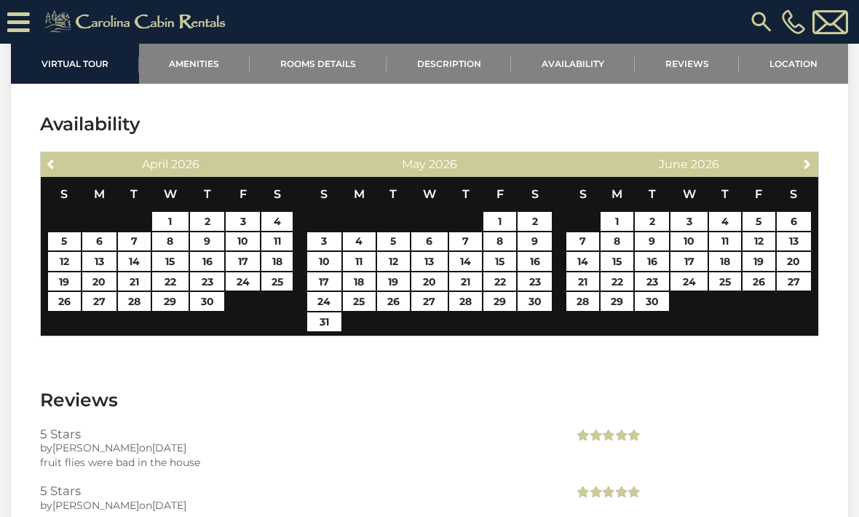
click at [812, 159] on span "Next" at bounding box center [808, 164] width 12 height 12
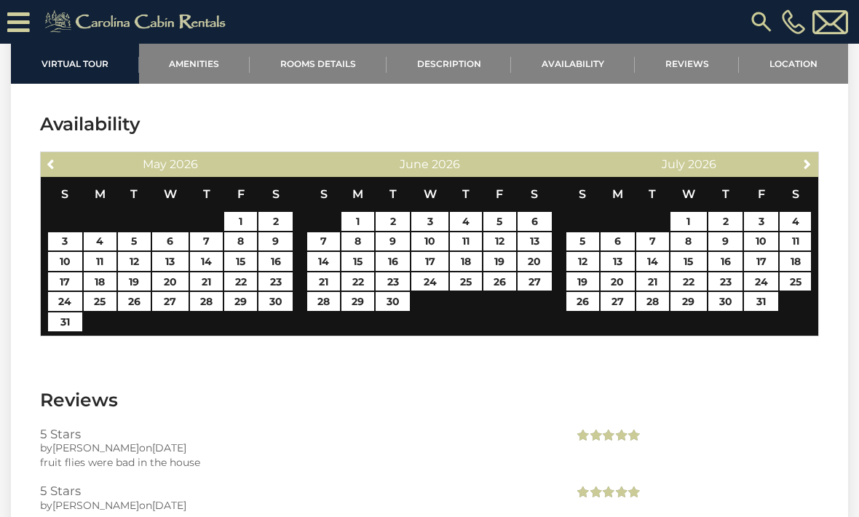
click at [810, 165] on span "Next" at bounding box center [808, 164] width 12 height 12
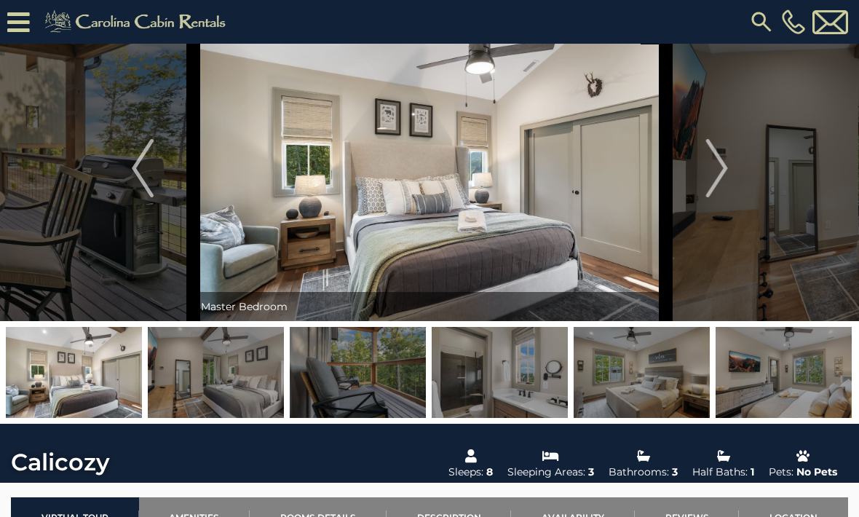
scroll to position [0, 0]
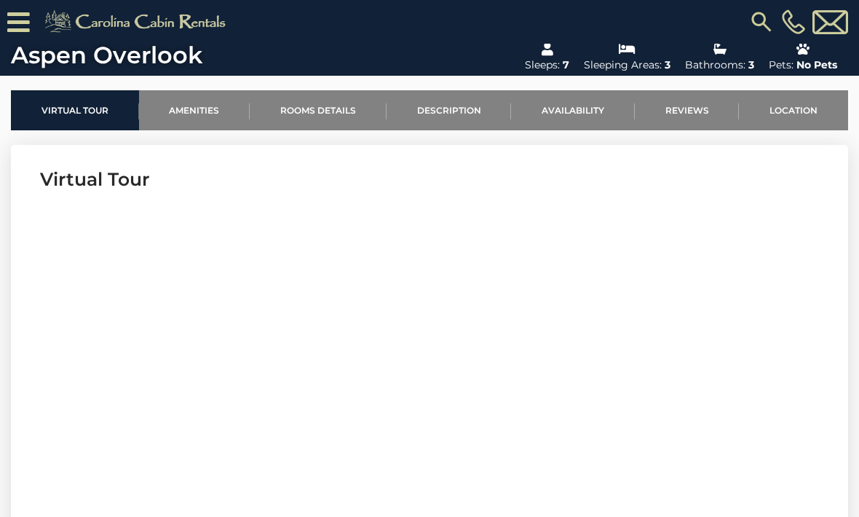
scroll to position [433, 0]
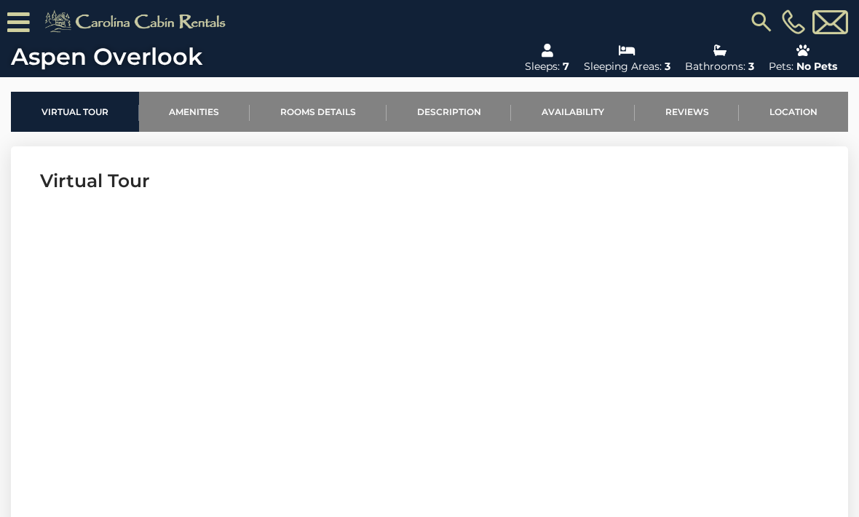
click at [577, 106] on link "Availability" at bounding box center [573, 112] width 124 height 40
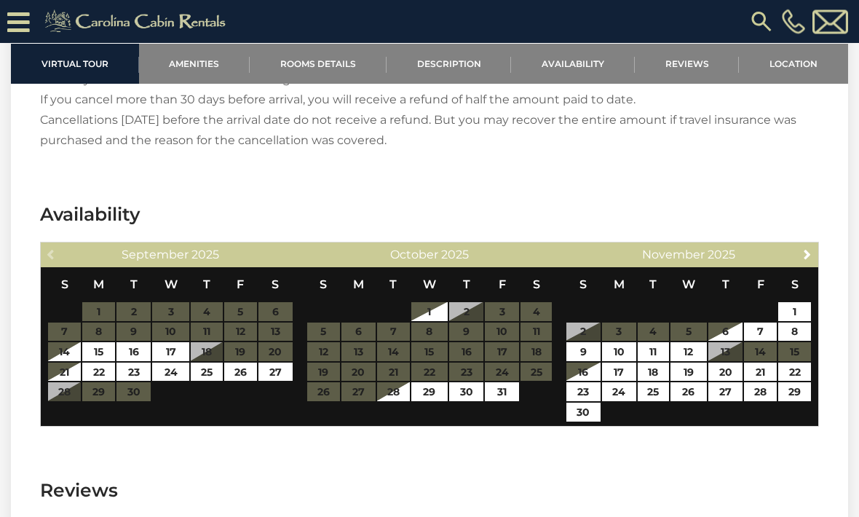
scroll to position [2427, 0]
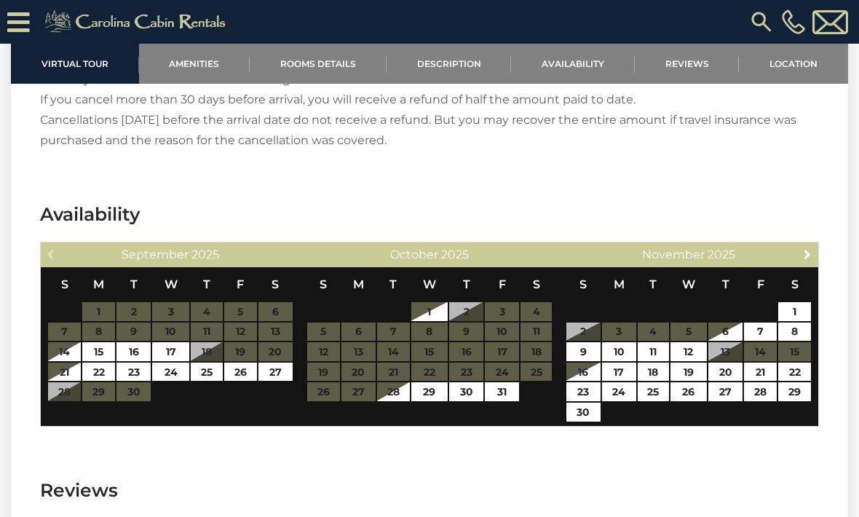
click at [814, 258] on link "Next" at bounding box center [808, 254] width 18 height 18
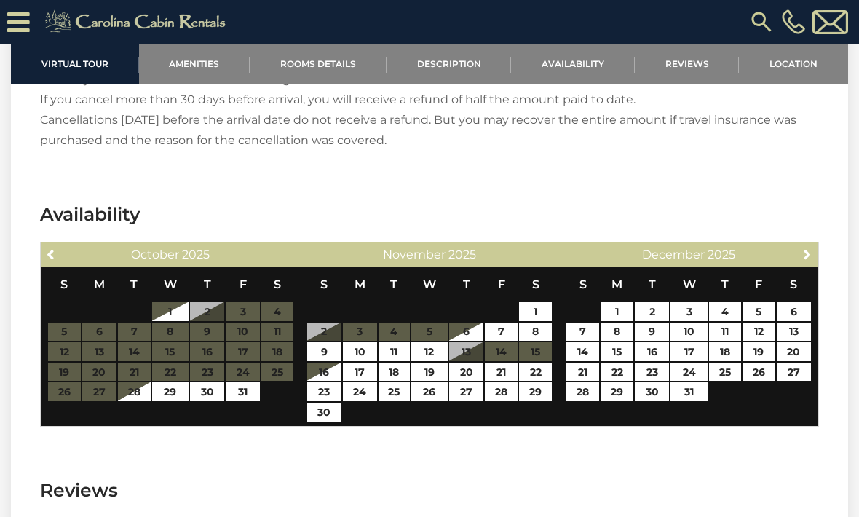
click at [814, 254] on link "Next" at bounding box center [808, 254] width 18 height 18
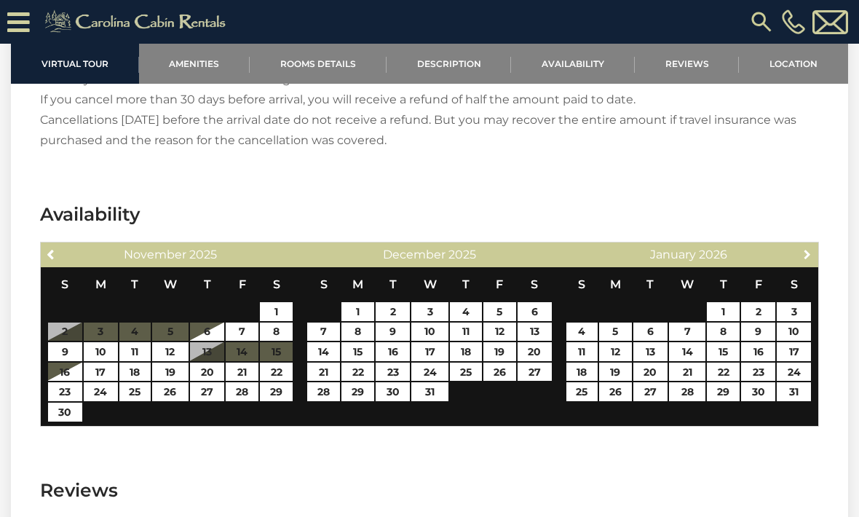
click at [813, 260] on link "Next" at bounding box center [808, 254] width 18 height 18
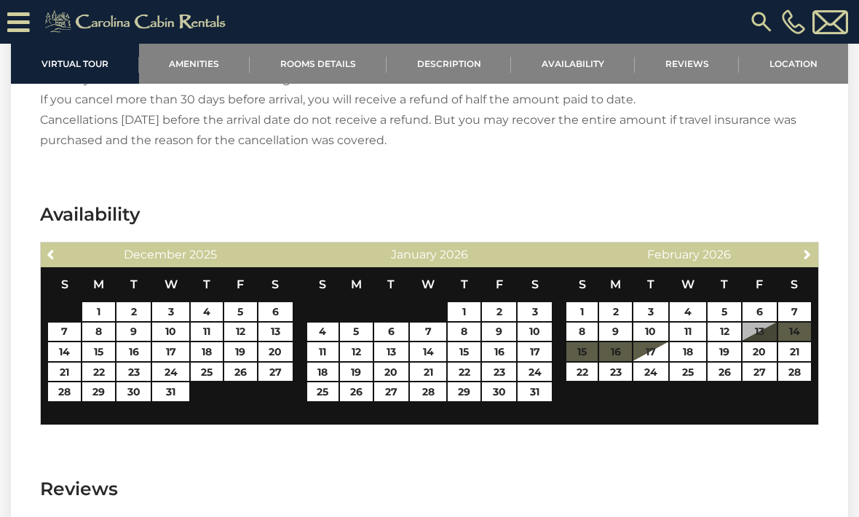
click at [815, 258] on link "Next" at bounding box center [808, 254] width 18 height 18
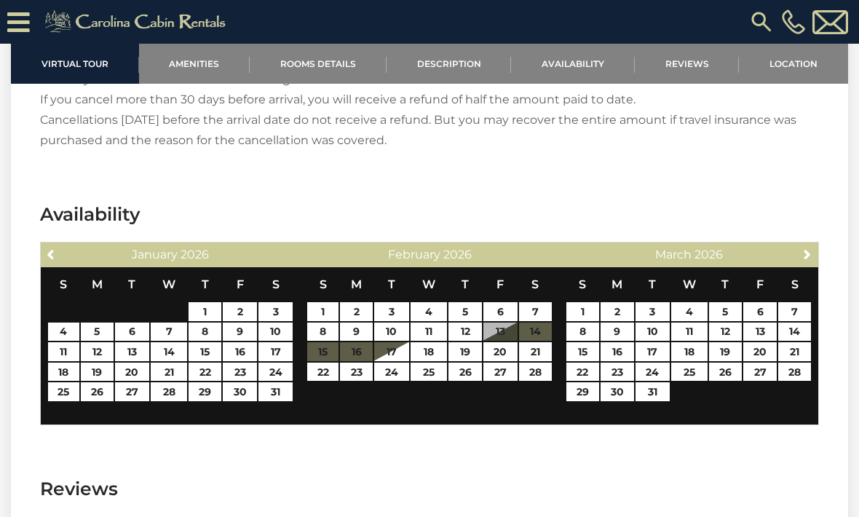
click at [813, 256] on span "Next" at bounding box center [808, 254] width 12 height 12
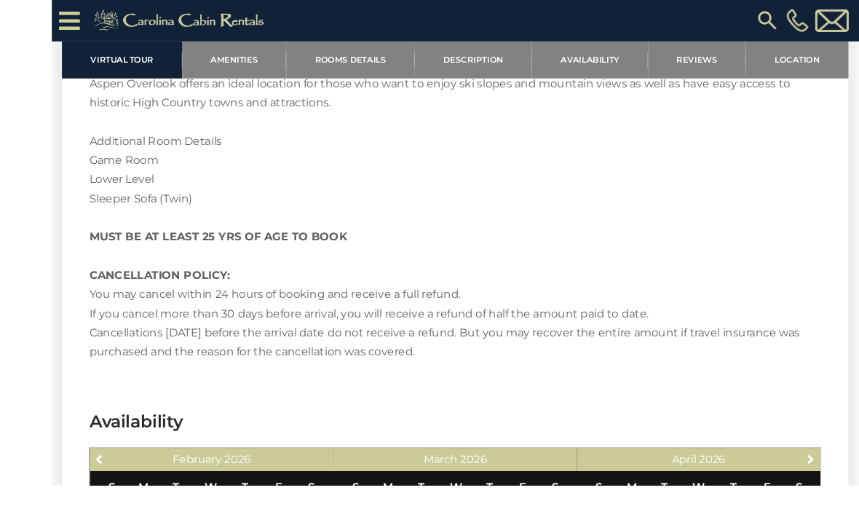
scroll to position [2372, 0]
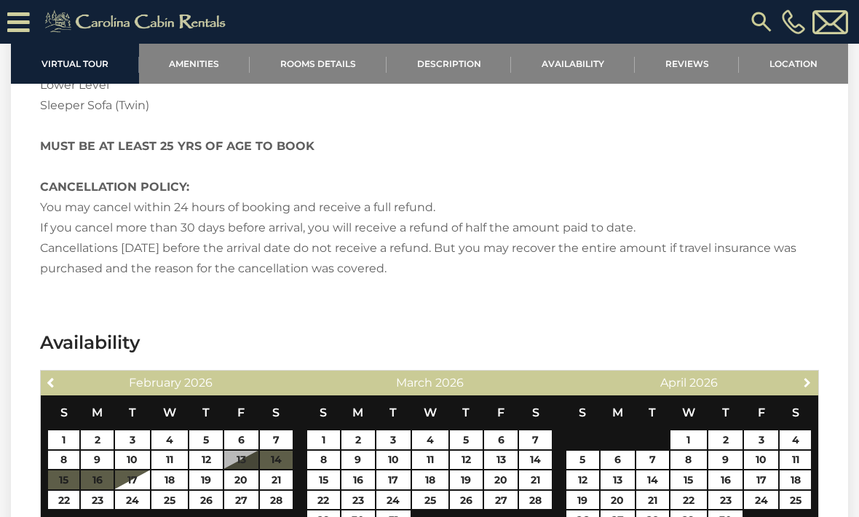
click at [815, 382] on link "Next" at bounding box center [808, 382] width 18 height 18
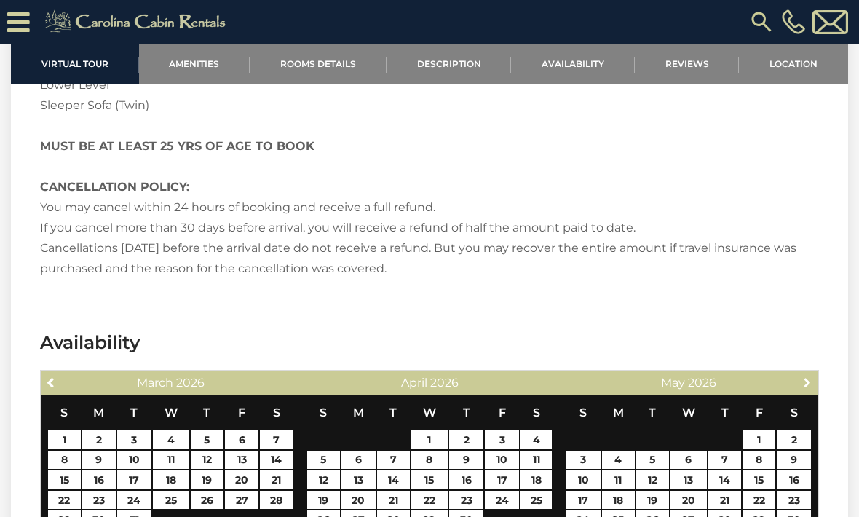
click at [815, 383] on link "Next" at bounding box center [808, 382] width 18 height 18
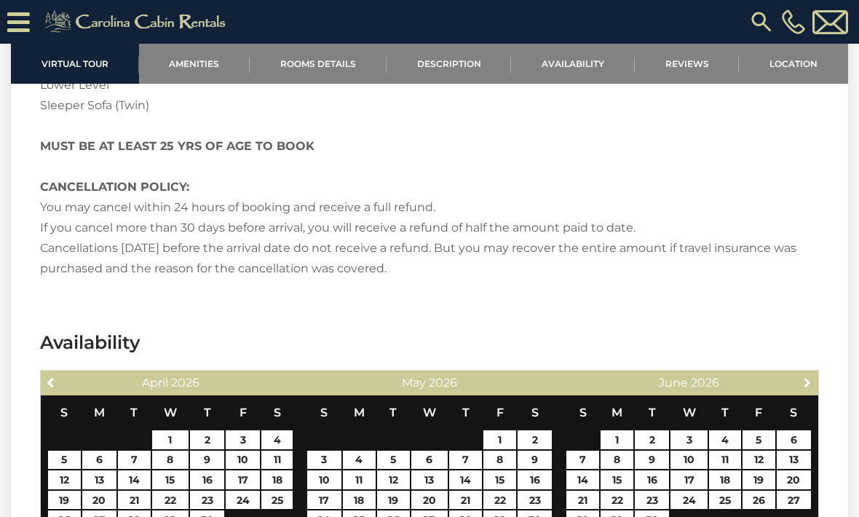
click at [815, 382] on link "Next" at bounding box center [808, 382] width 18 height 18
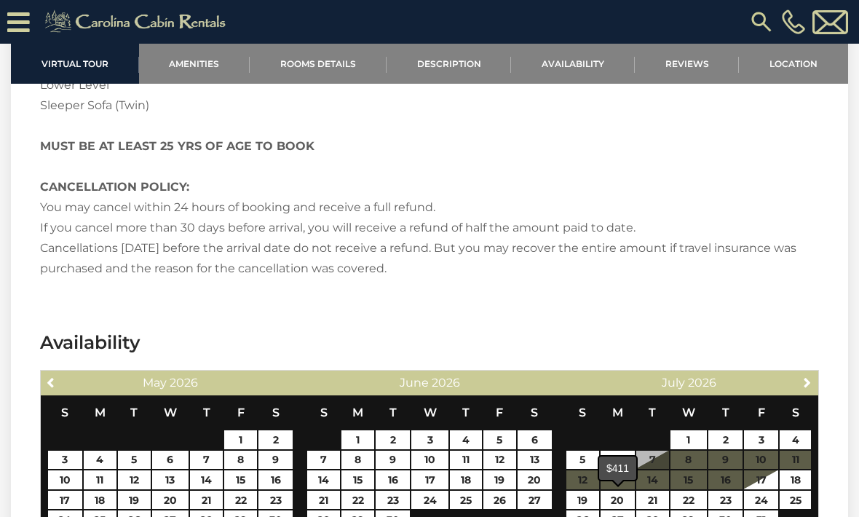
click at [613, 503] on link "20" at bounding box center [618, 500] width 34 height 19
type input "**********"
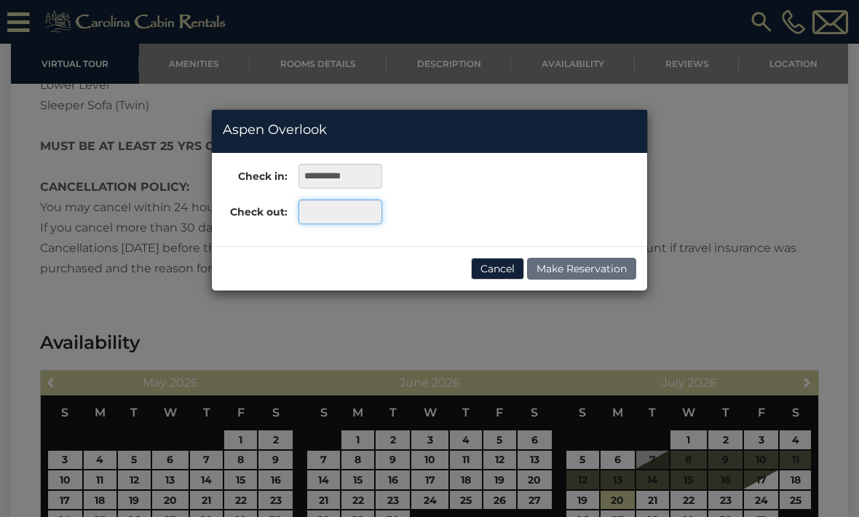
click at [316, 215] on input "text" at bounding box center [341, 211] width 84 height 25
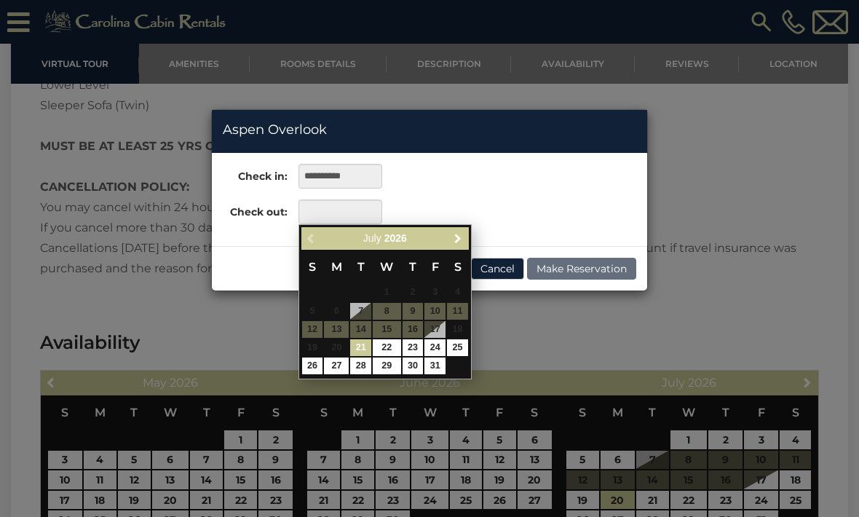
click at [459, 238] on span "Next" at bounding box center [458, 238] width 12 height 12
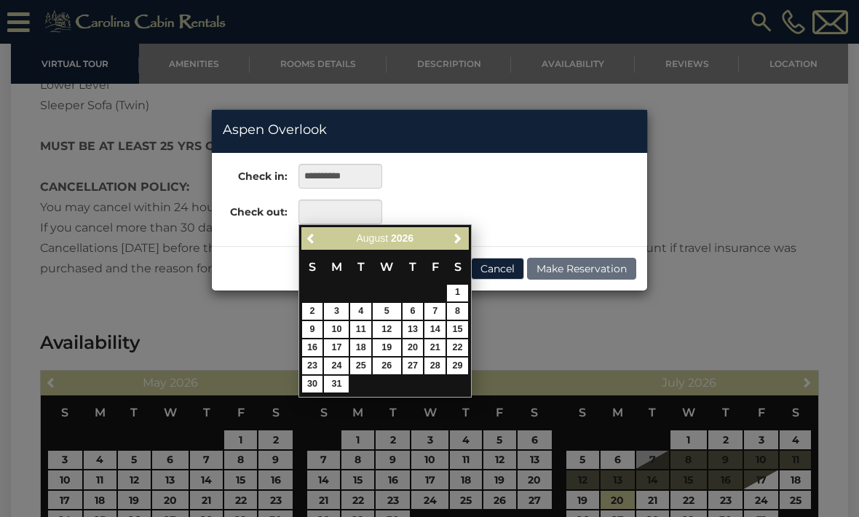
click at [359, 347] on link "18" at bounding box center [360, 347] width 21 height 17
type input "**********"
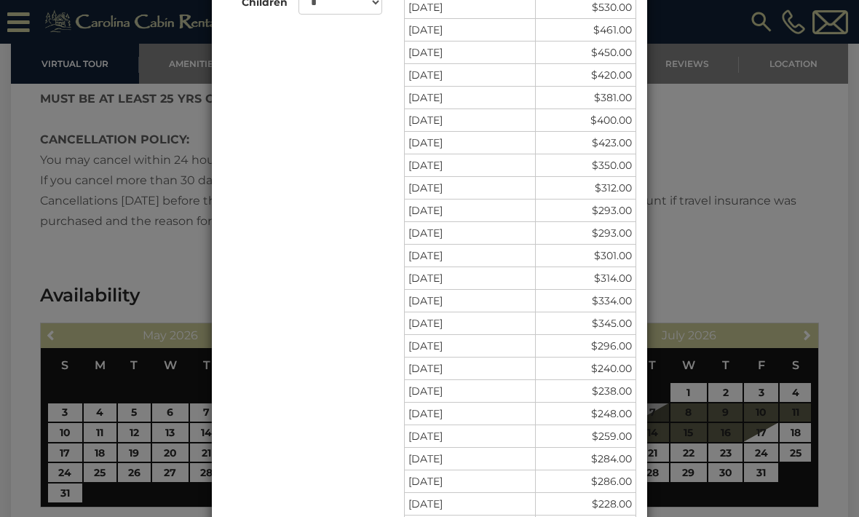
scroll to position [2420, 0]
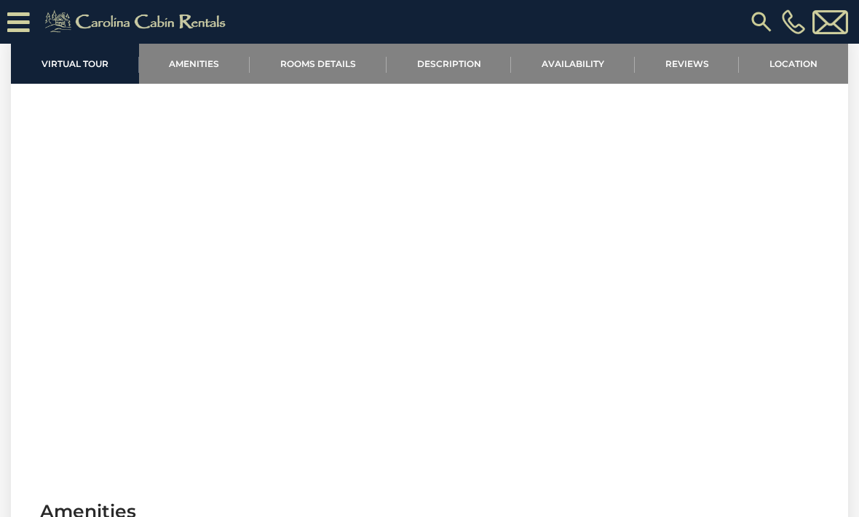
scroll to position [540, 0]
click at [751, 344] on section "Virtual Tour" at bounding box center [429, 262] width 837 height 444
click at [797, 66] on link "Location" at bounding box center [793, 64] width 109 height 40
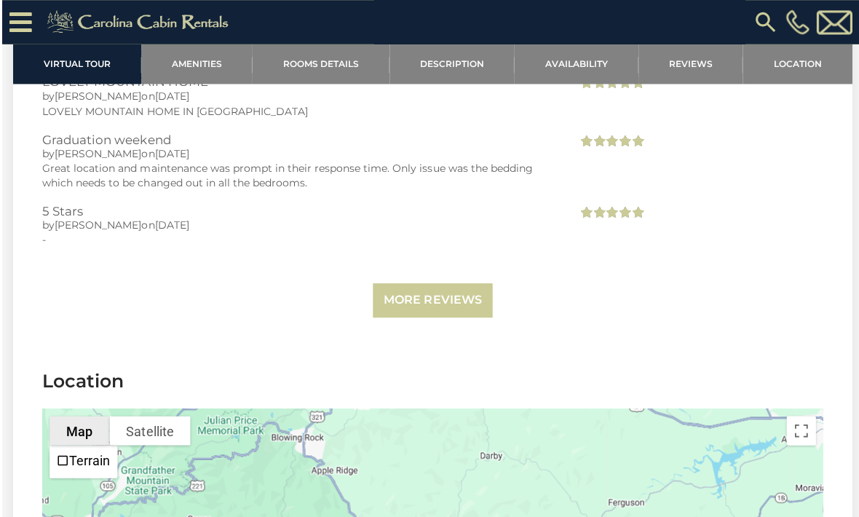
scroll to position [3755, 0]
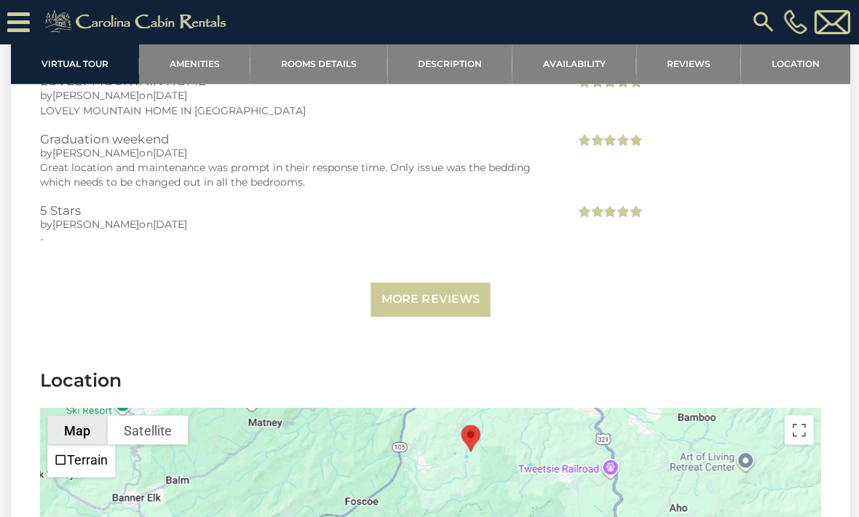
click at [71, 451] on label "Terrain" at bounding box center [87, 458] width 41 height 15
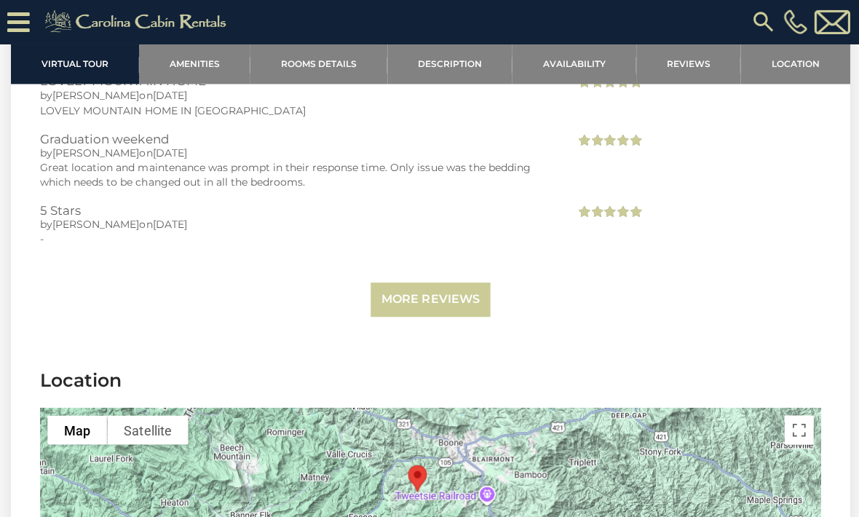
click at [314, 57] on link "Rooms Details" at bounding box center [318, 64] width 137 height 40
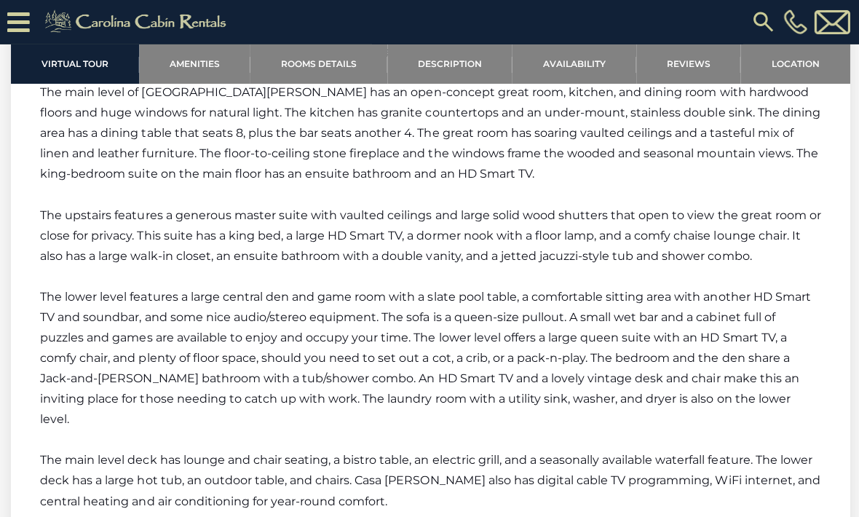
scroll to position [1628, 0]
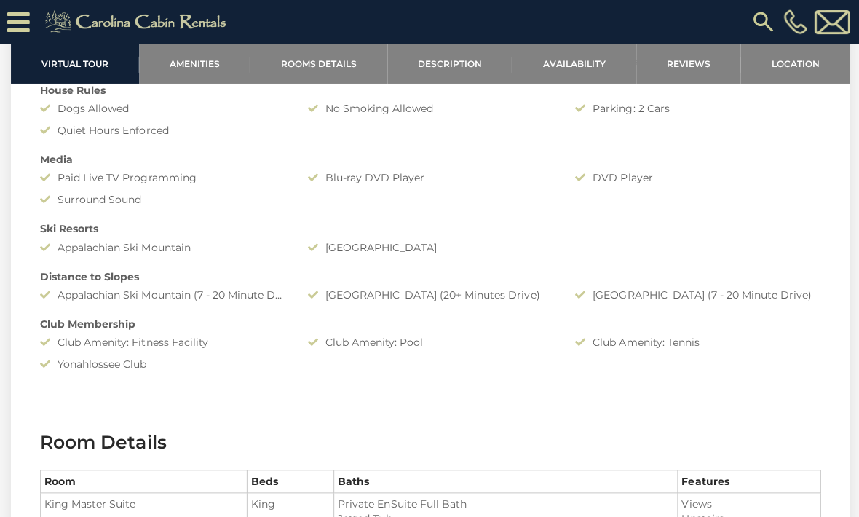
click at [288, 62] on link "Rooms Details" at bounding box center [318, 64] width 137 height 40
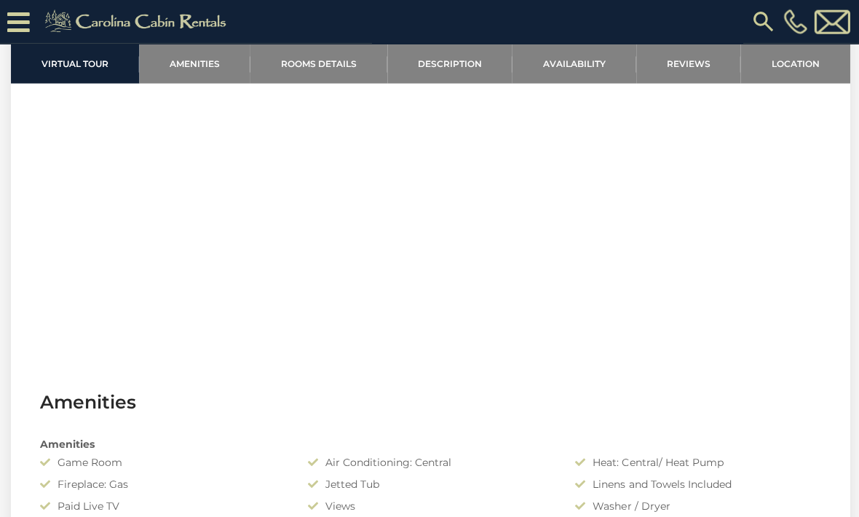
scroll to position [644, 0]
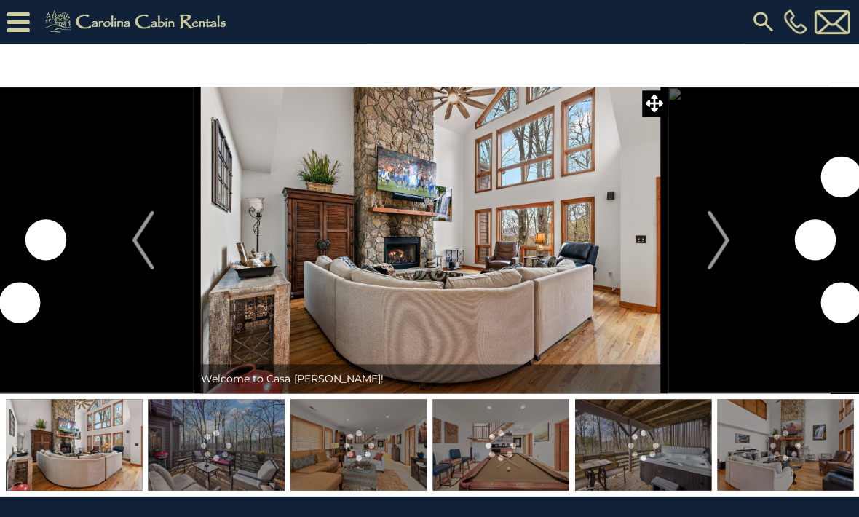
click at [714, 237] on img "Next" at bounding box center [717, 239] width 22 height 58
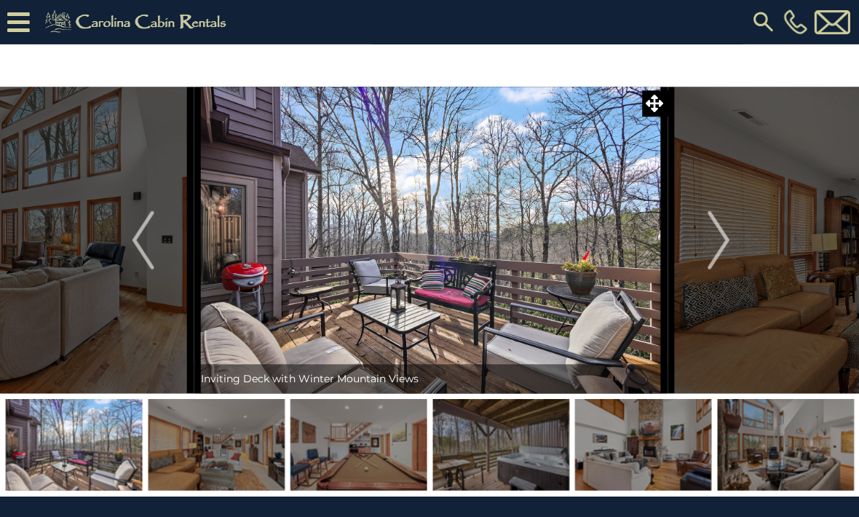
click at [721, 240] on img "Next" at bounding box center [717, 239] width 22 height 58
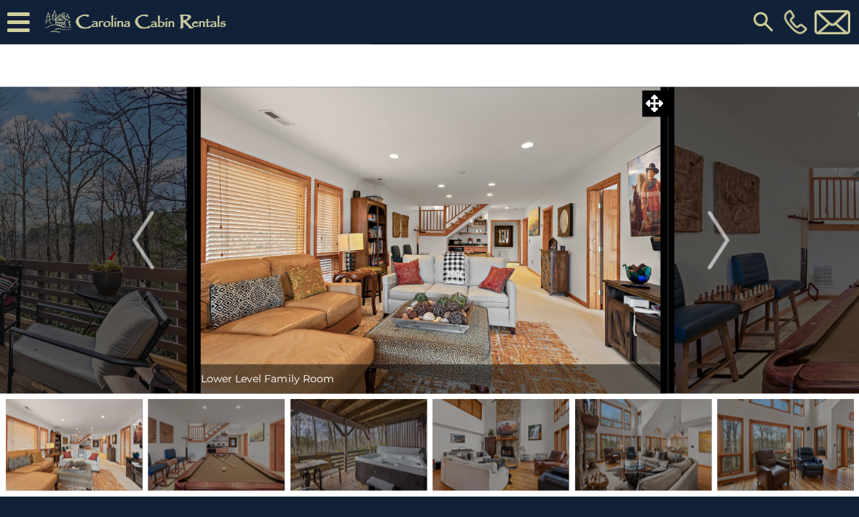
click at [732, 239] on button "Next" at bounding box center [717, 240] width 102 height 306
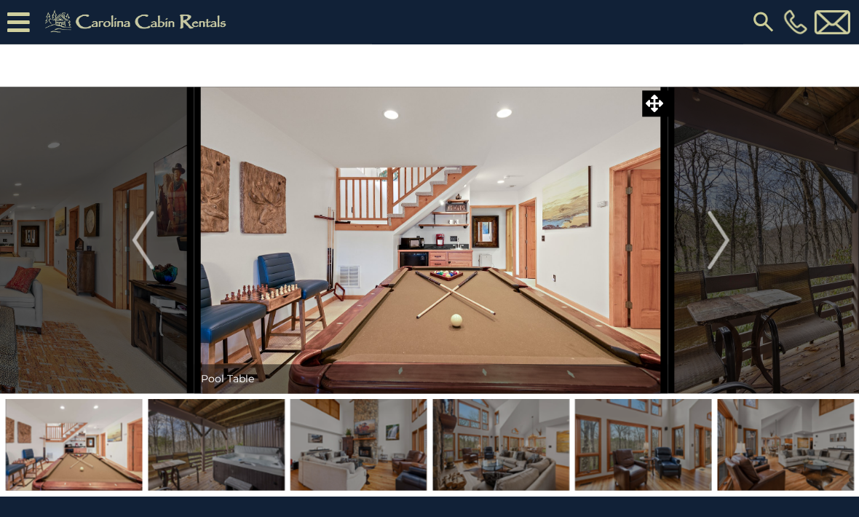
click at [733, 238] on button "Next" at bounding box center [717, 240] width 102 height 306
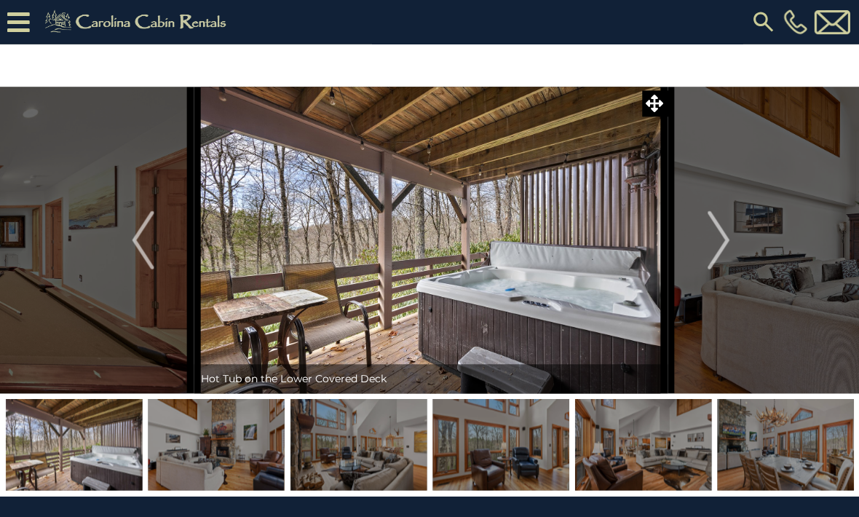
click at [735, 245] on button "Next" at bounding box center [717, 240] width 102 height 306
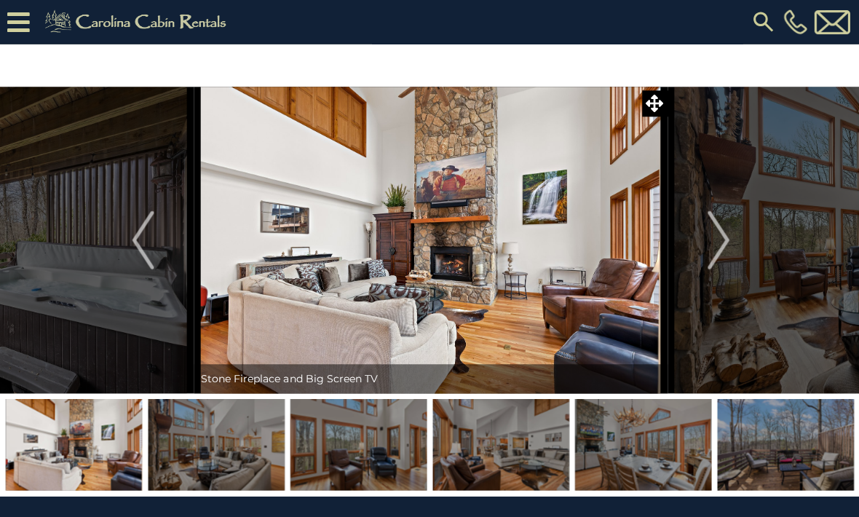
click at [724, 234] on img "Next" at bounding box center [717, 239] width 22 height 58
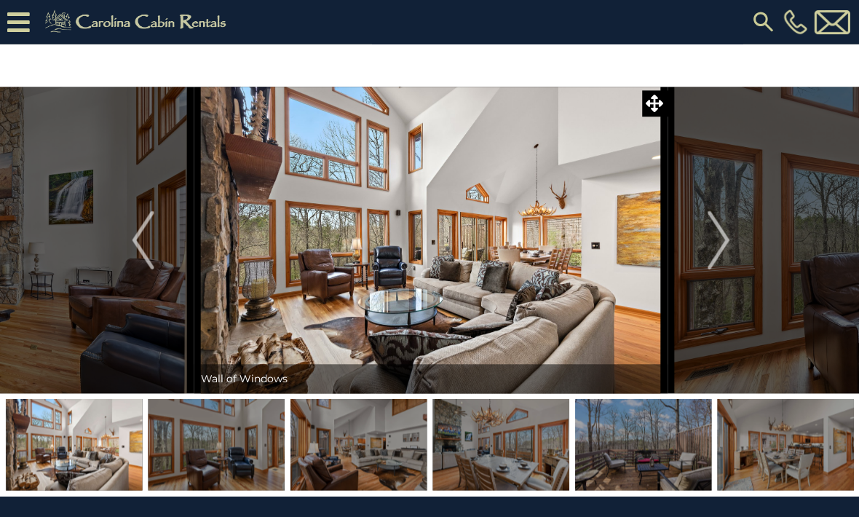
click at [730, 238] on button "Next" at bounding box center [717, 240] width 102 height 306
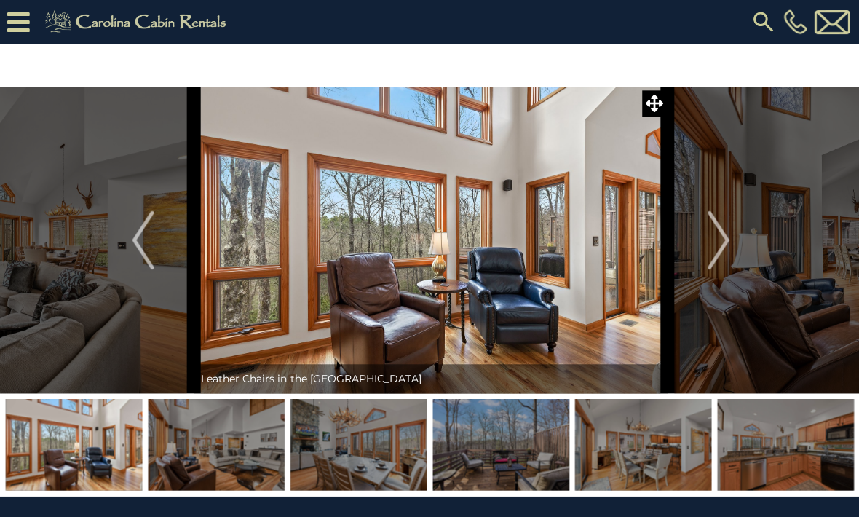
click at [724, 239] on img "Next" at bounding box center [717, 239] width 22 height 58
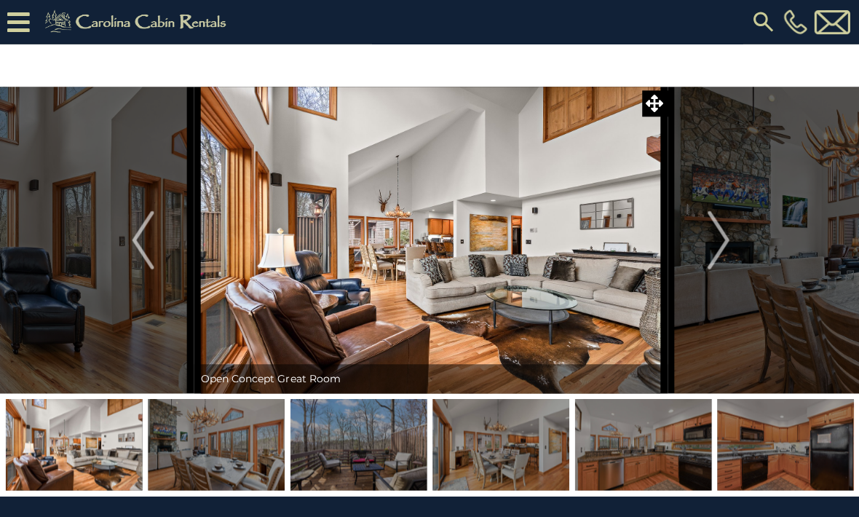
click at [724, 238] on img "Next" at bounding box center [717, 239] width 22 height 58
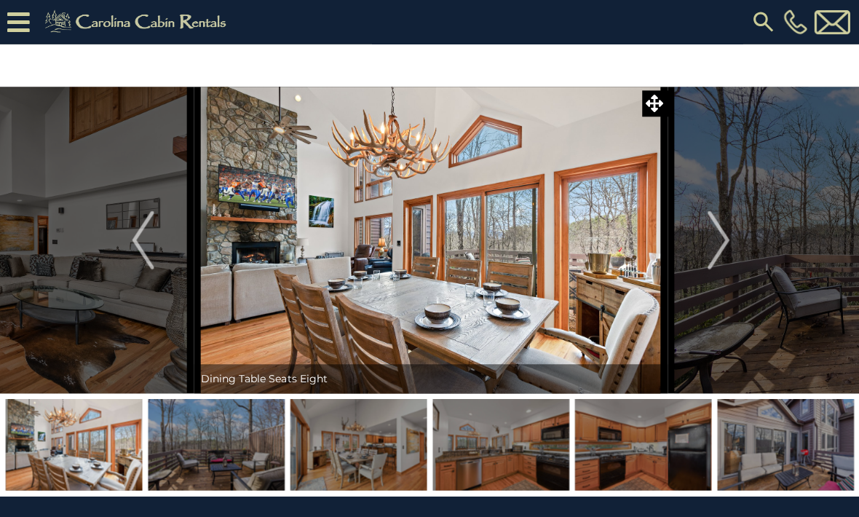
click at [726, 242] on img "Next" at bounding box center [717, 239] width 22 height 58
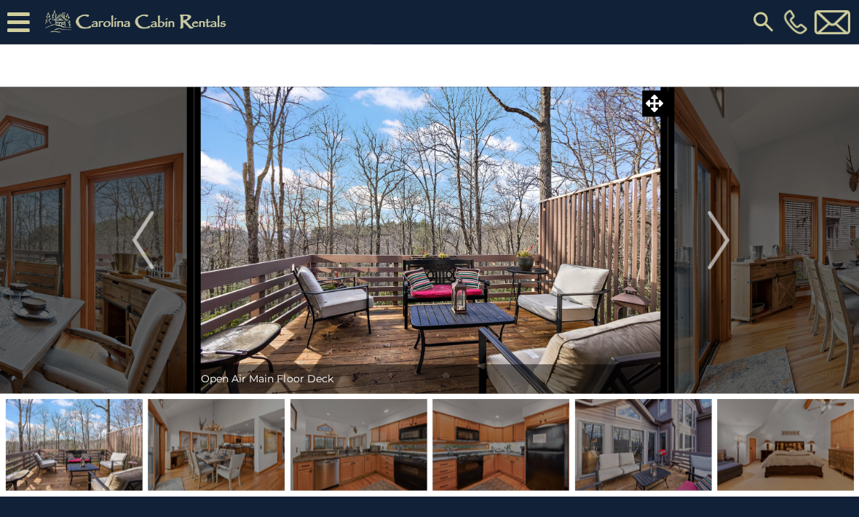
click at [729, 243] on button "Next" at bounding box center [717, 240] width 102 height 306
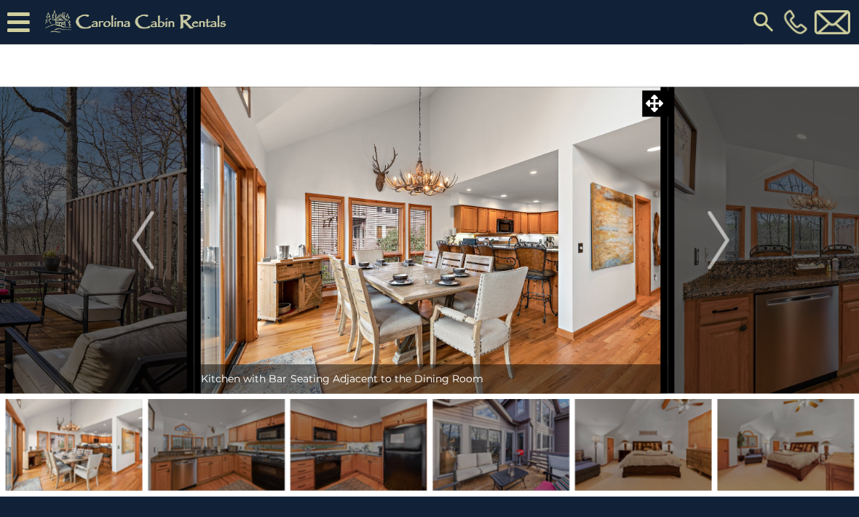
click at [732, 240] on button "Next" at bounding box center [717, 240] width 102 height 306
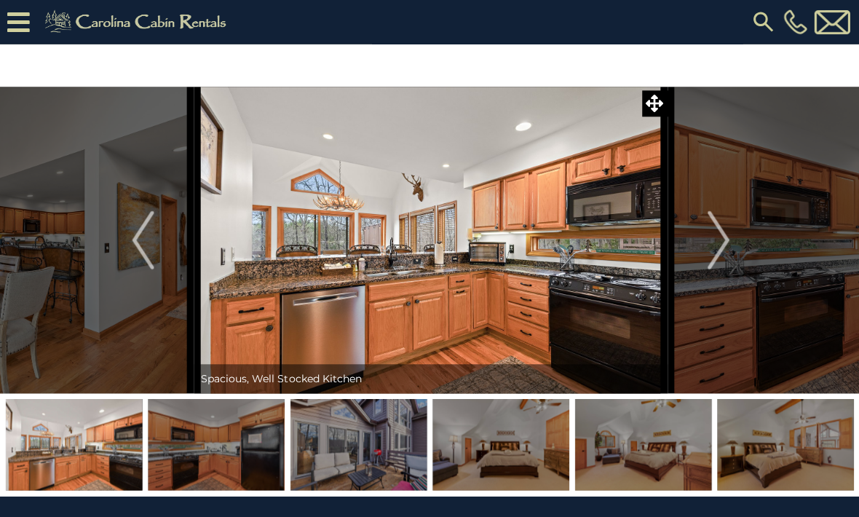
click at [732, 240] on button "Next" at bounding box center [717, 240] width 102 height 306
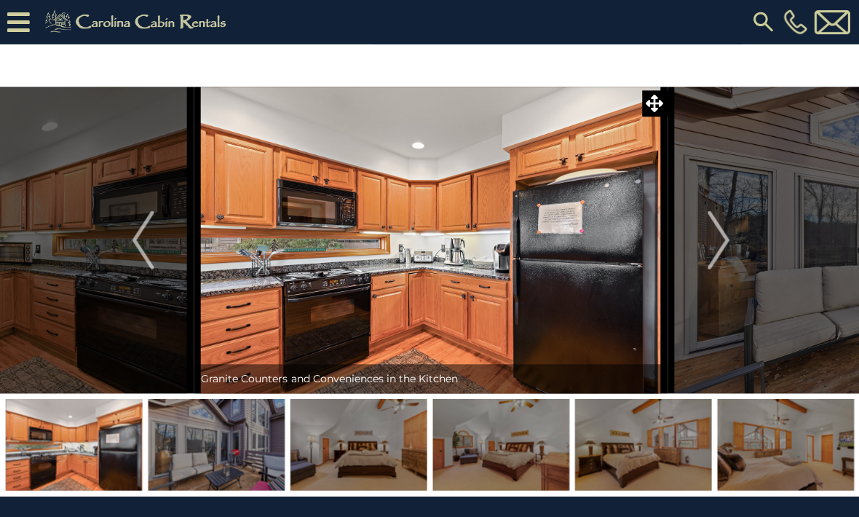
click at [732, 240] on button "Next" at bounding box center [717, 240] width 102 height 306
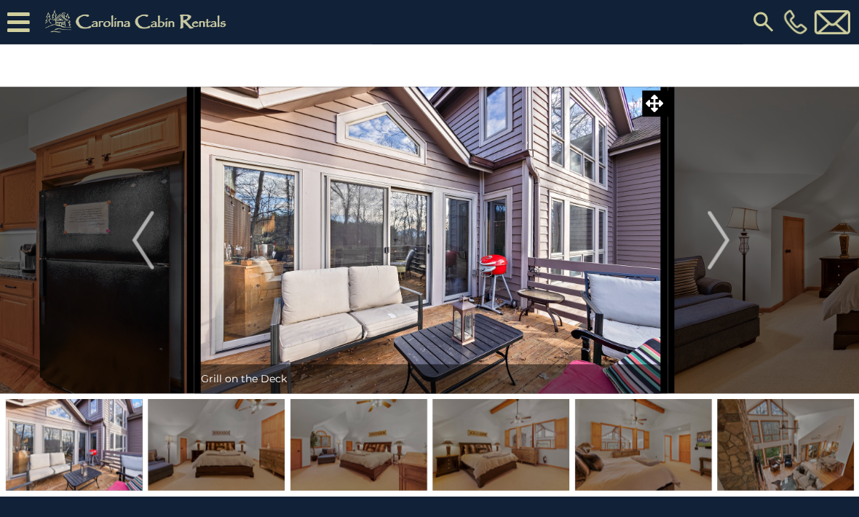
click at [733, 240] on button "Next" at bounding box center [717, 240] width 102 height 306
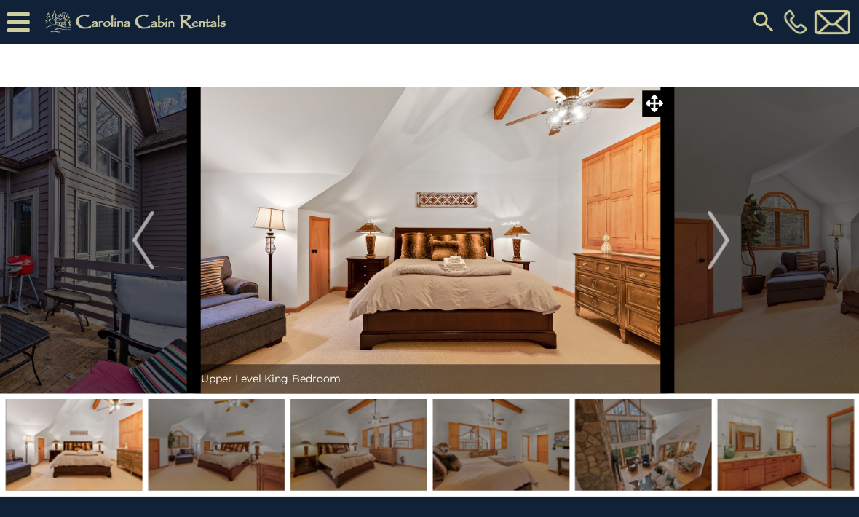
click at [725, 246] on img "Next" at bounding box center [717, 239] width 22 height 58
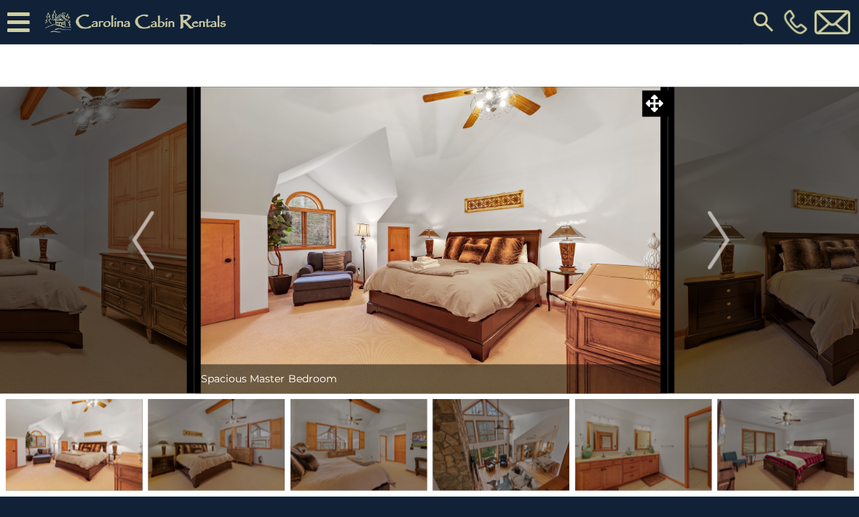
click at [729, 244] on button "Next" at bounding box center [717, 240] width 102 height 306
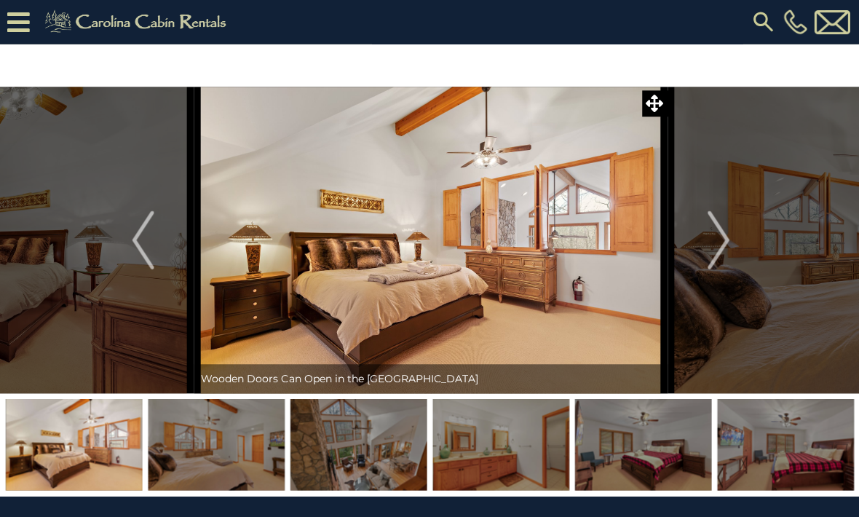
click at [734, 241] on button "Next" at bounding box center [717, 240] width 102 height 306
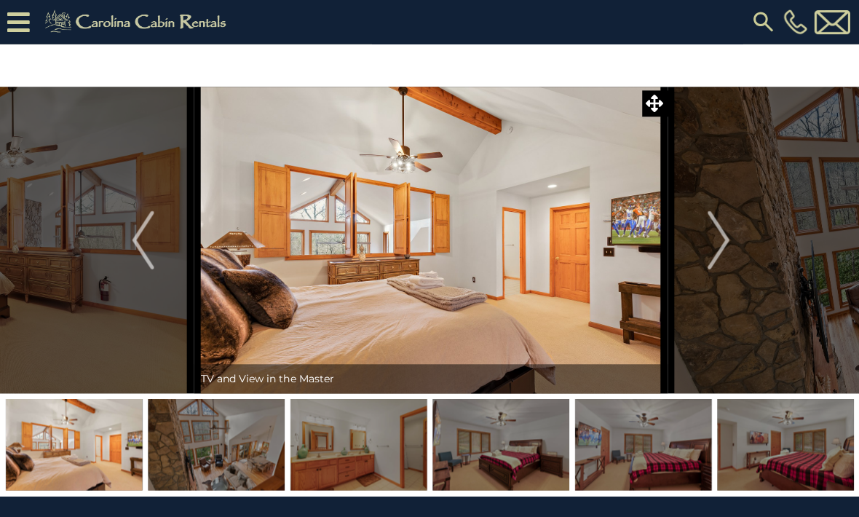
click at [729, 242] on button "Next" at bounding box center [717, 240] width 102 height 306
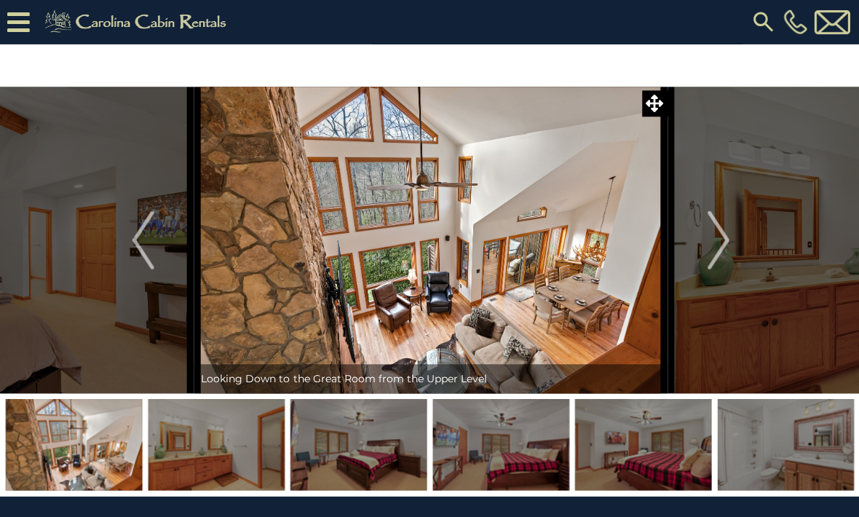
click at [729, 240] on button "Next" at bounding box center [717, 240] width 102 height 306
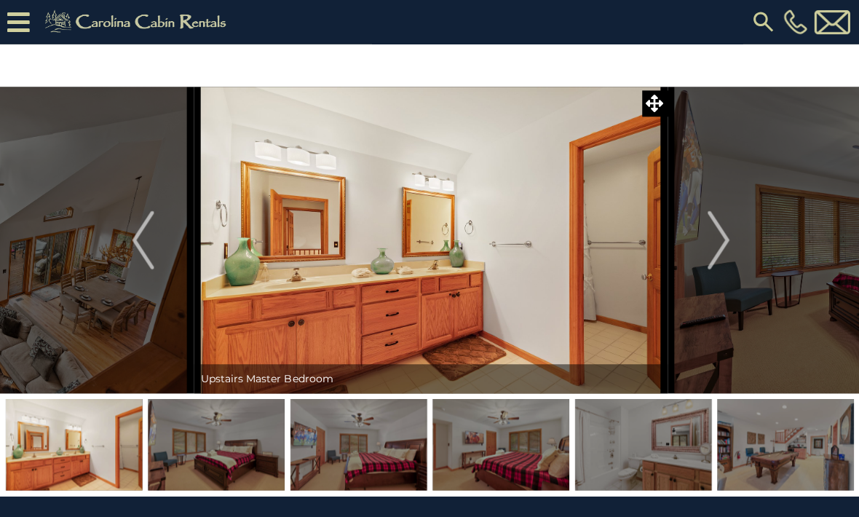
click at [729, 240] on button "Next" at bounding box center [717, 240] width 102 height 306
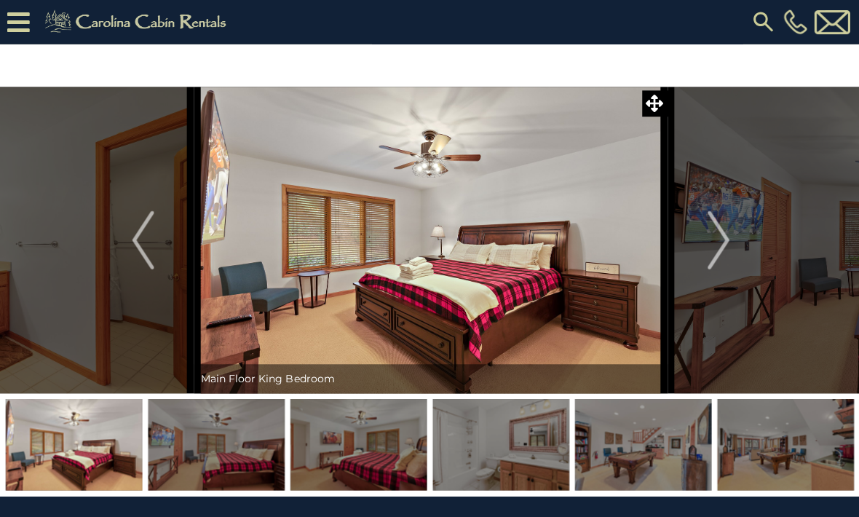
click at [732, 239] on button "Next" at bounding box center [717, 240] width 102 height 306
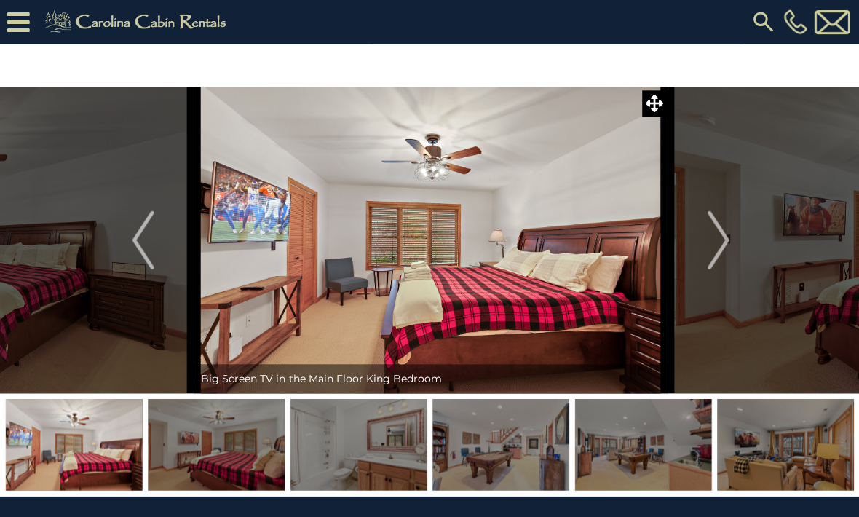
click at [729, 240] on button "Next" at bounding box center [717, 240] width 102 height 306
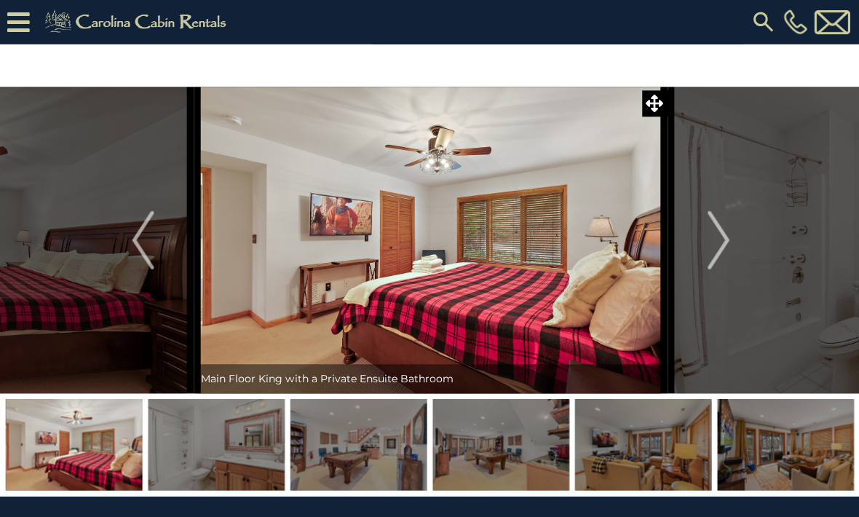
click at [732, 239] on button "Next" at bounding box center [717, 240] width 102 height 306
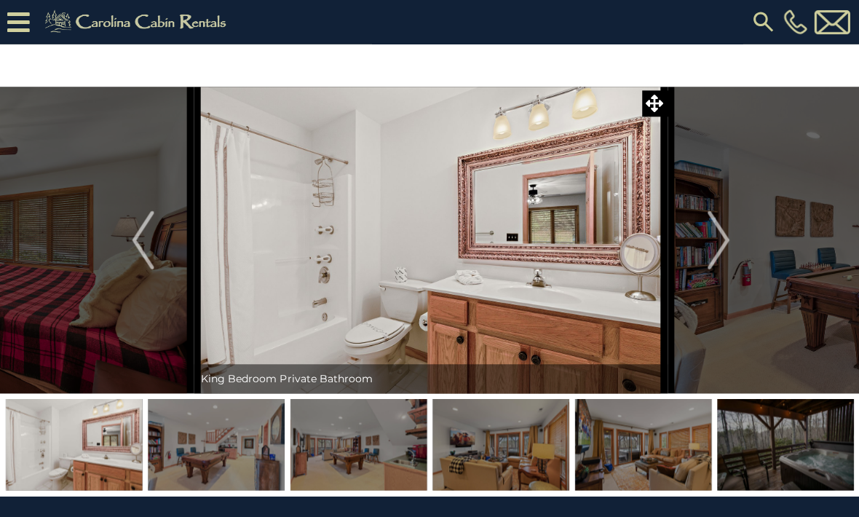
click at [726, 242] on img "Next" at bounding box center [717, 239] width 22 height 58
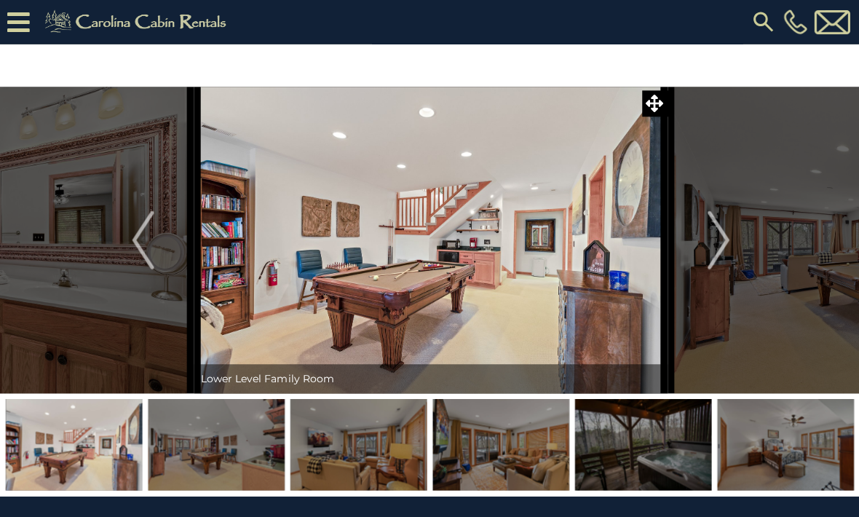
click at [730, 245] on button "Next" at bounding box center [717, 240] width 102 height 306
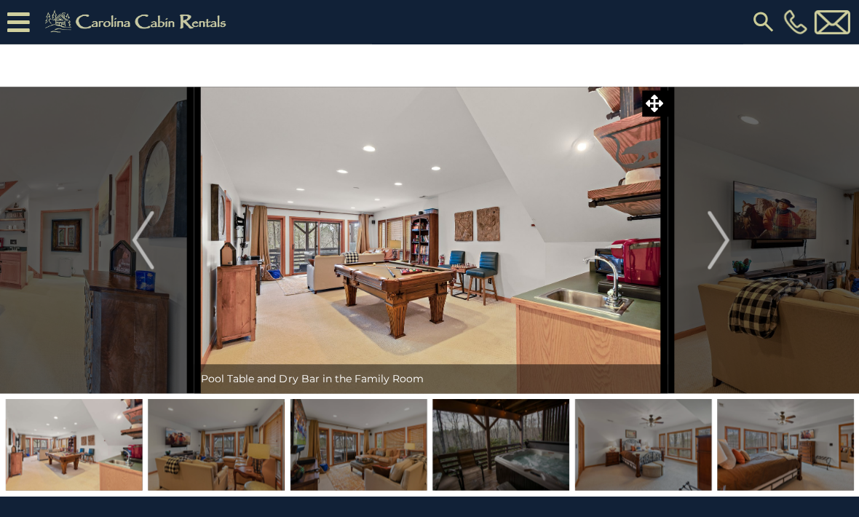
click at [732, 242] on button "Next" at bounding box center [717, 240] width 102 height 306
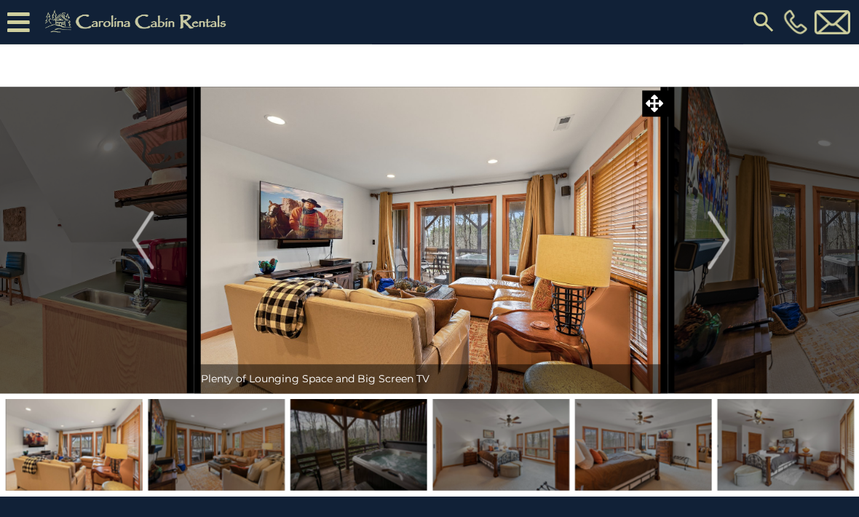
click at [731, 242] on button "Next" at bounding box center [717, 240] width 102 height 306
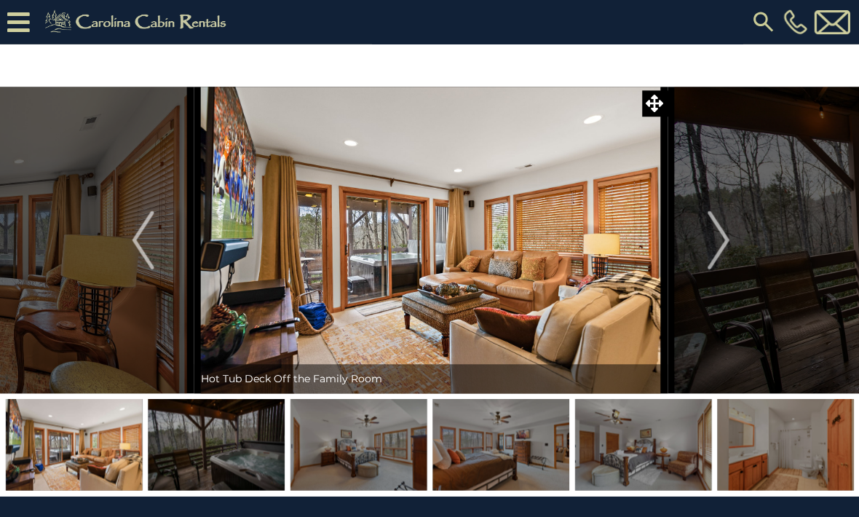
click at [731, 243] on button "Next" at bounding box center [717, 240] width 102 height 306
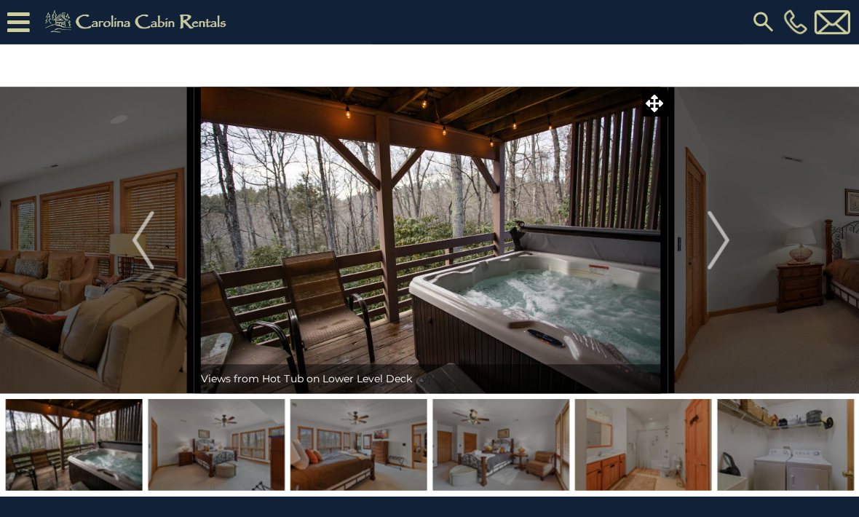
click at [732, 244] on button "Next" at bounding box center [717, 240] width 102 height 306
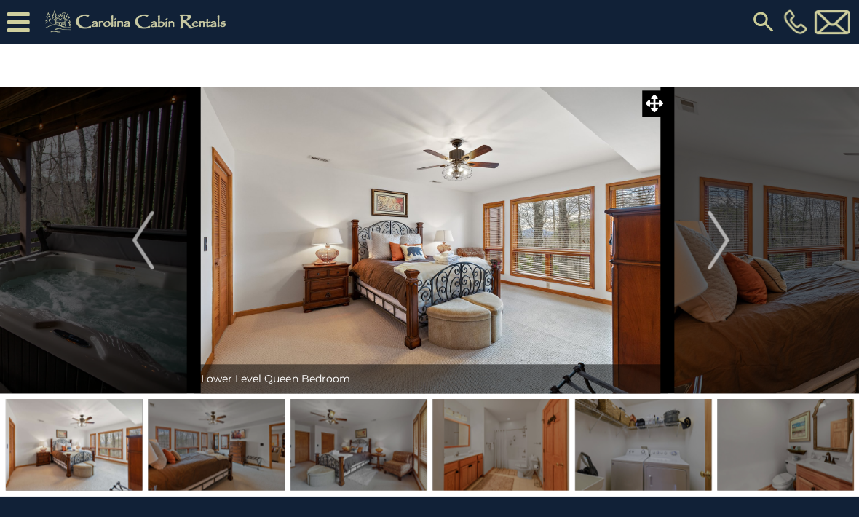
click at [732, 239] on button "Next" at bounding box center [717, 240] width 102 height 306
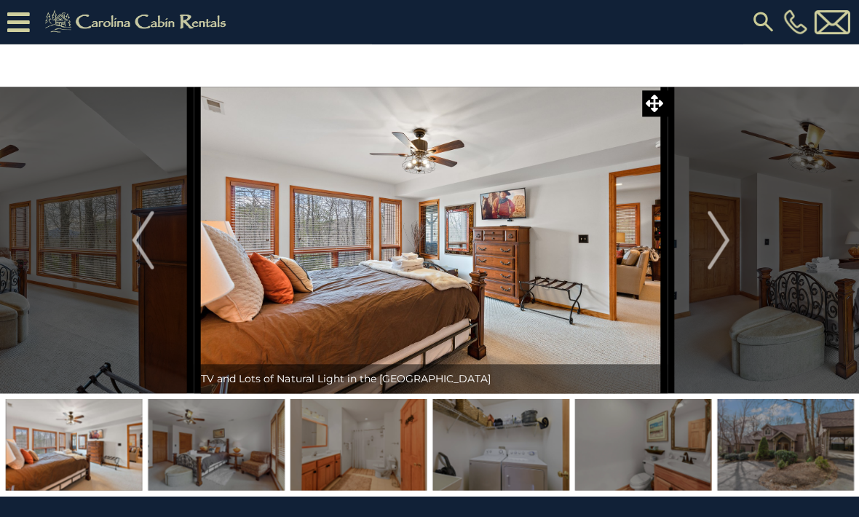
click at [732, 240] on button "Next" at bounding box center [717, 240] width 102 height 306
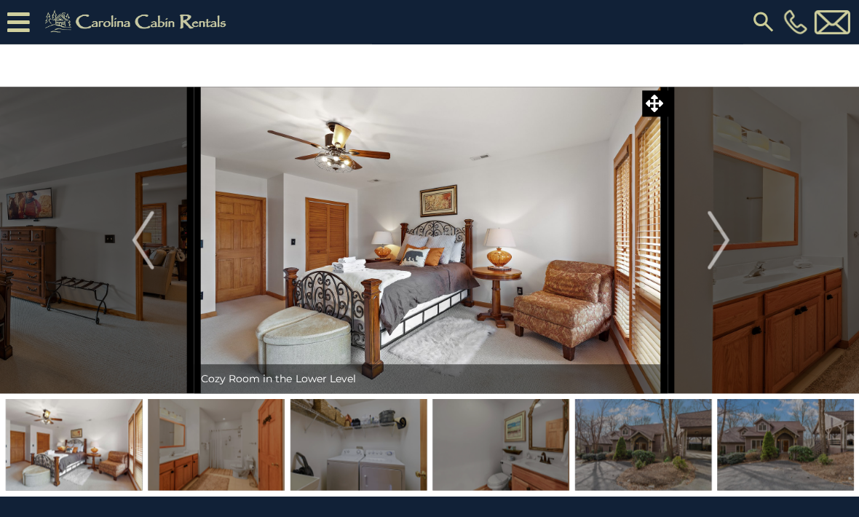
click at [730, 239] on button "Next" at bounding box center [717, 240] width 102 height 306
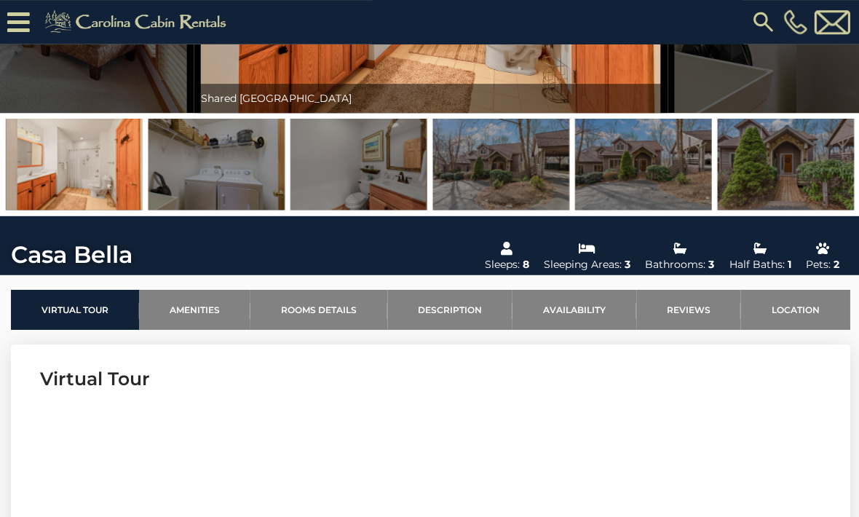
scroll to position [274, 0]
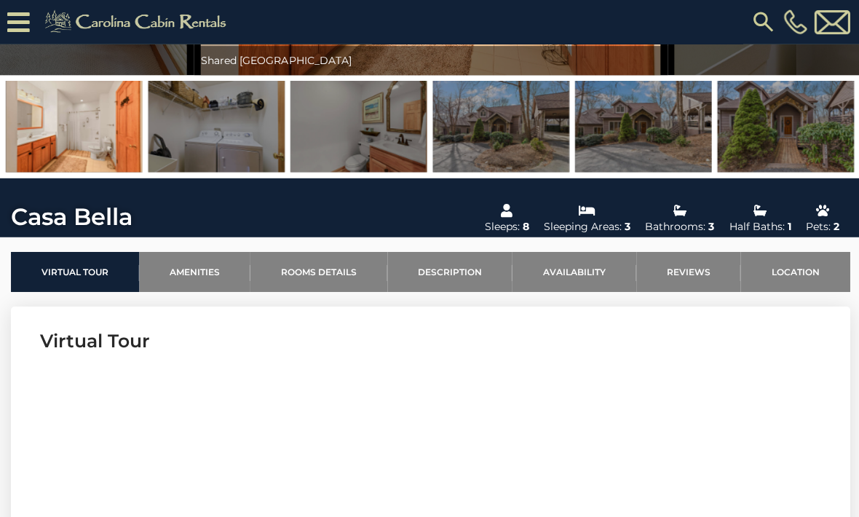
click at [311, 268] on link "Rooms Details" at bounding box center [318, 271] width 137 height 40
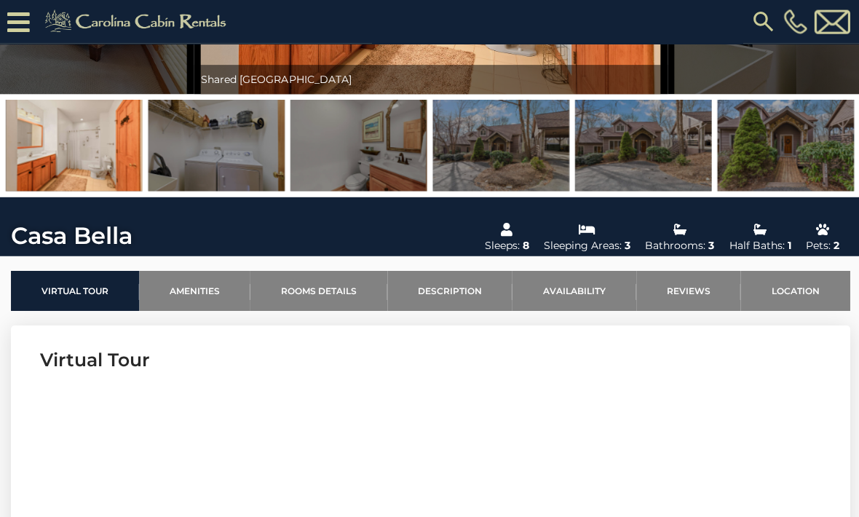
scroll to position [0, 0]
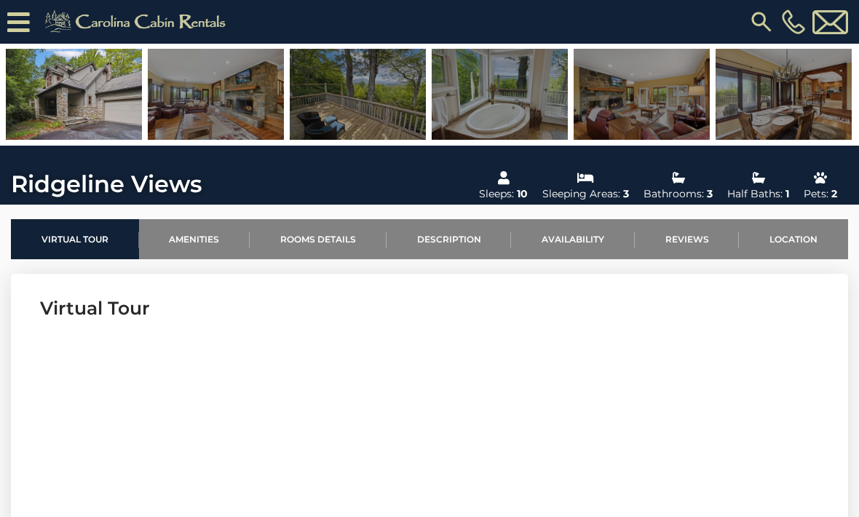
click at [799, 241] on link "Location" at bounding box center [793, 239] width 109 height 40
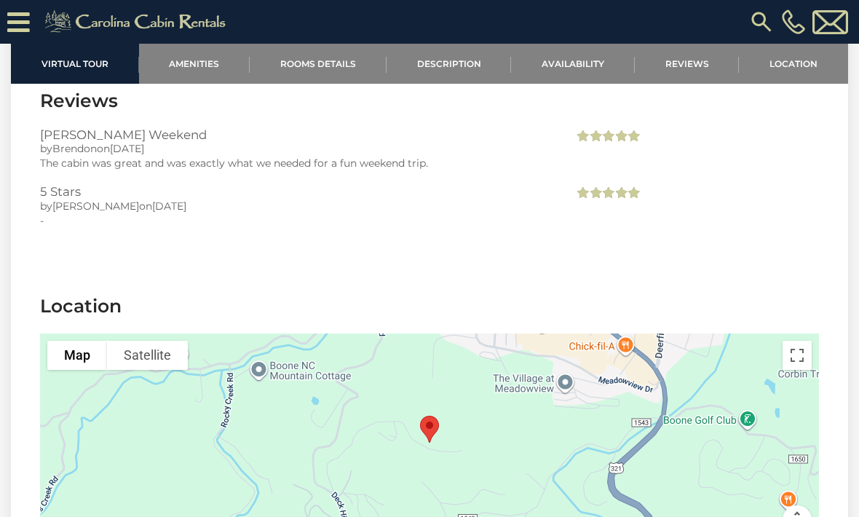
scroll to position [3264, 0]
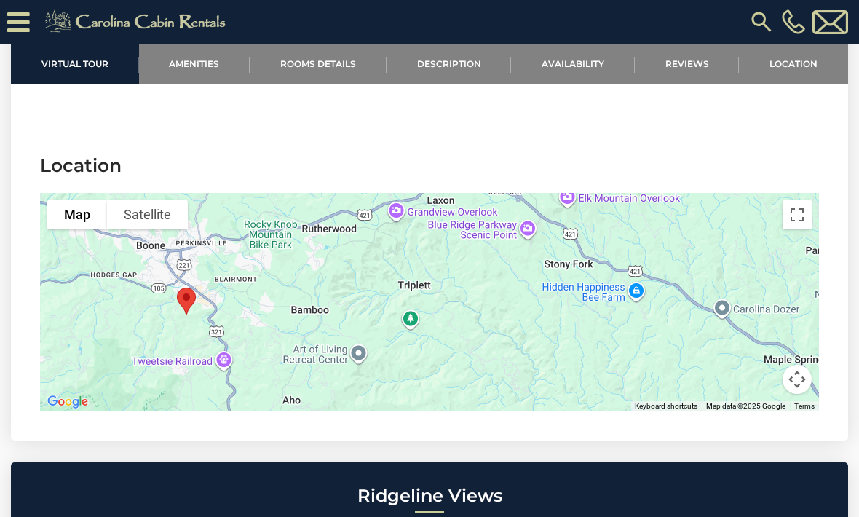
click at [328, 66] on link "Rooms Details" at bounding box center [318, 64] width 137 height 40
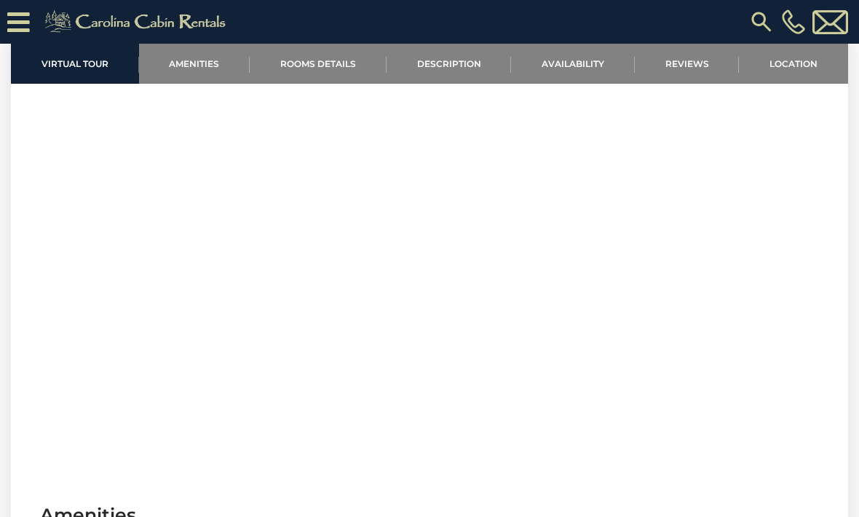
scroll to position [542, 0]
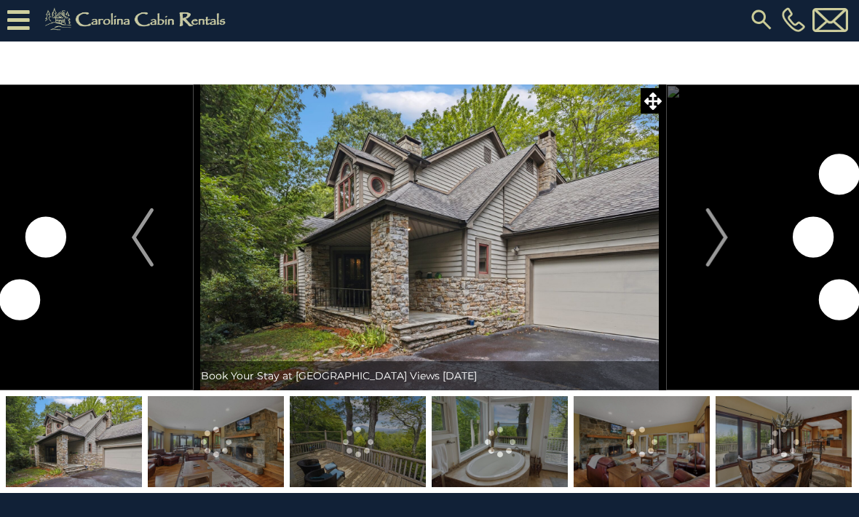
click at [714, 245] on img "Next" at bounding box center [717, 237] width 22 height 58
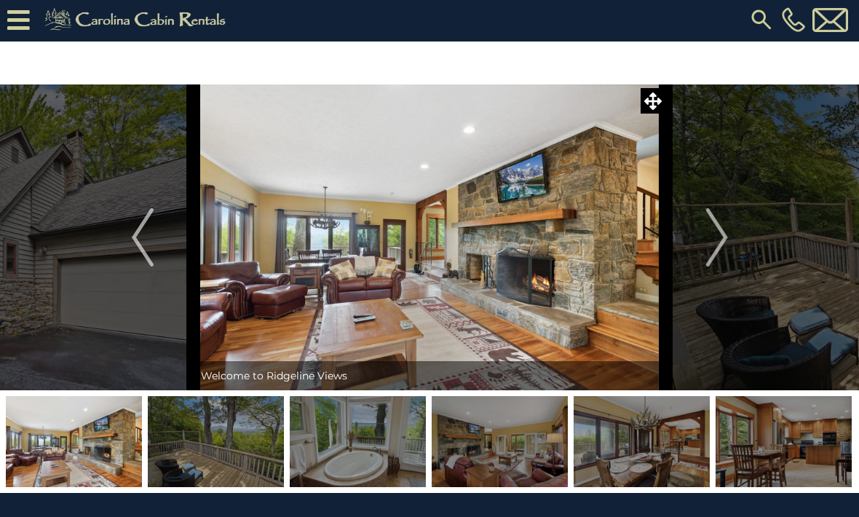
click at [731, 238] on button "Next" at bounding box center [717, 237] width 102 height 306
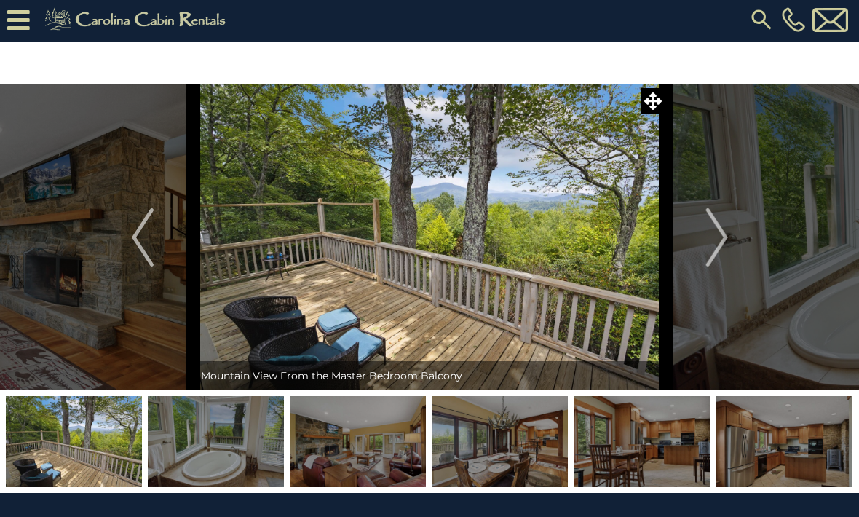
click at [735, 241] on button "Next" at bounding box center [717, 237] width 102 height 306
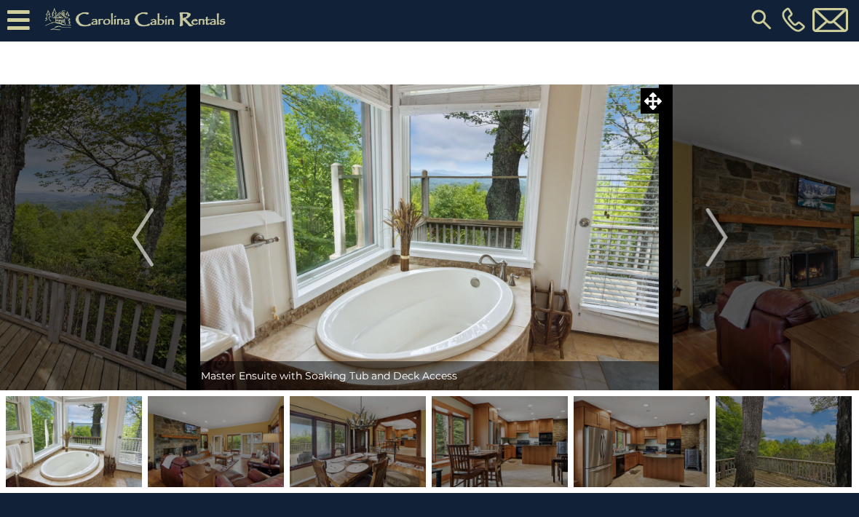
click at [732, 245] on button "Next" at bounding box center [717, 237] width 102 height 306
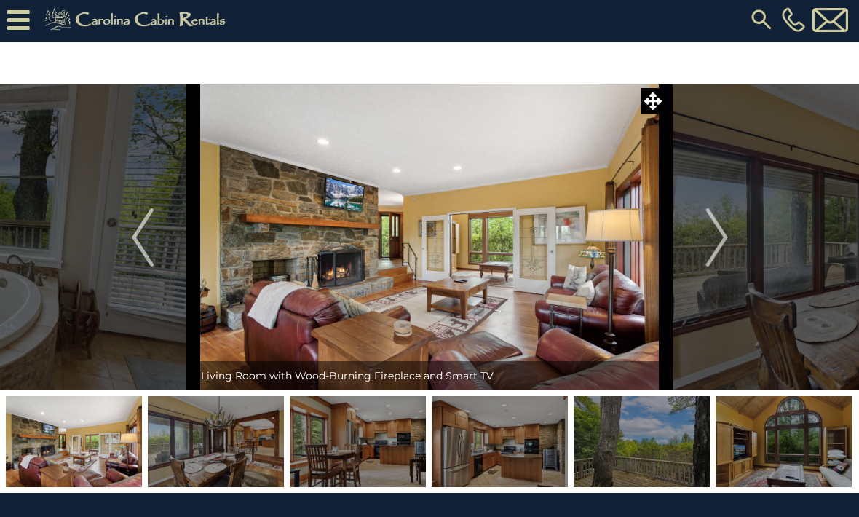
click at [735, 244] on button "Next" at bounding box center [717, 237] width 102 height 306
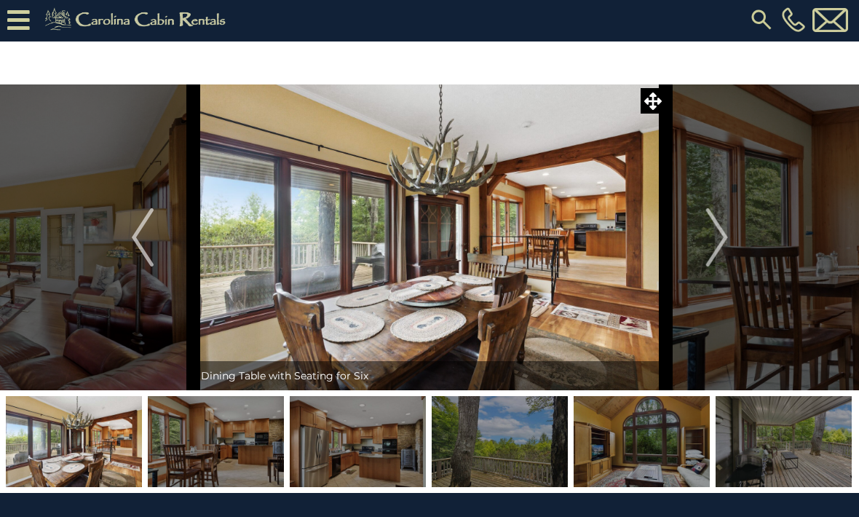
click at [727, 242] on img "Next" at bounding box center [717, 237] width 22 height 58
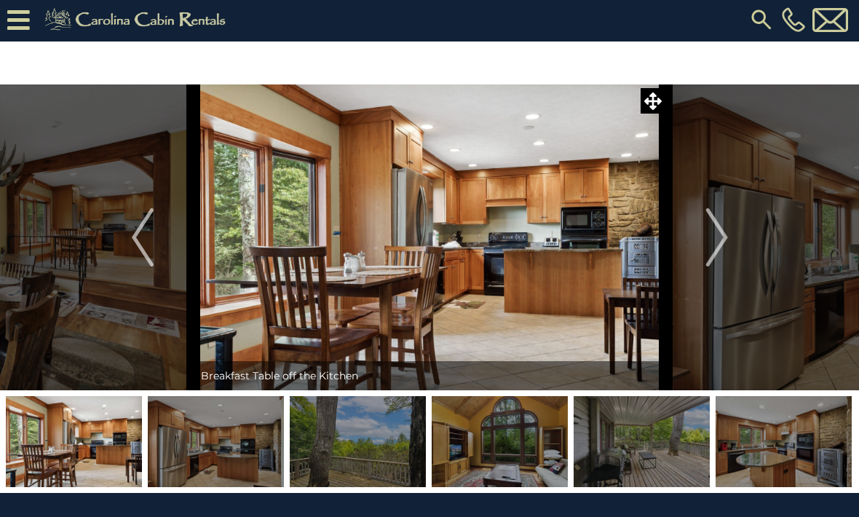
click at [727, 245] on img "Next" at bounding box center [717, 237] width 22 height 58
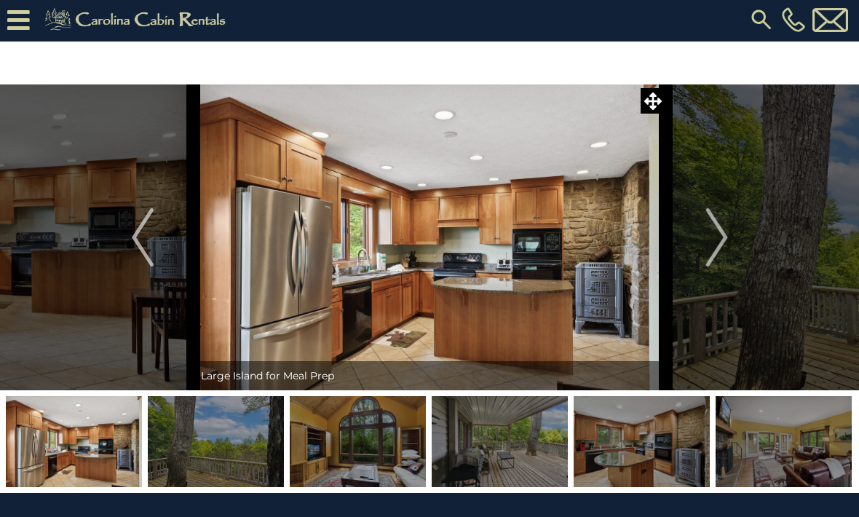
click at [730, 242] on button "Next" at bounding box center [717, 237] width 102 height 306
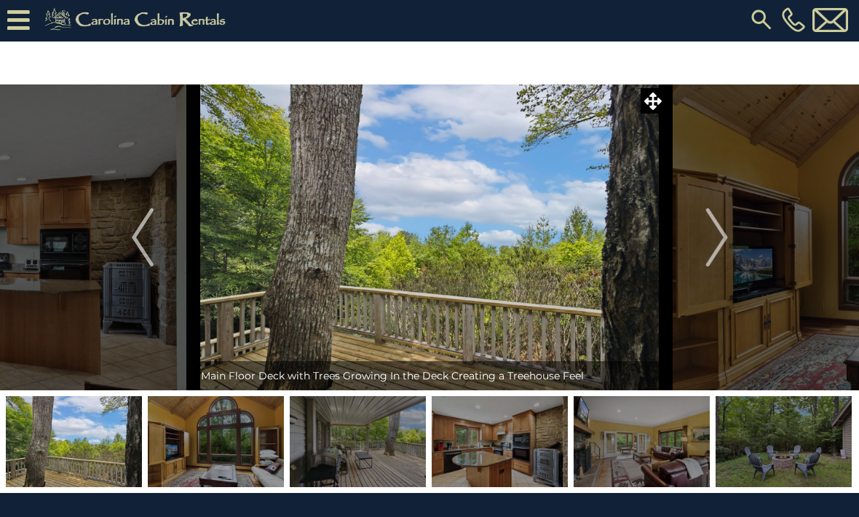
click at [732, 242] on button "Next" at bounding box center [717, 237] width 102 height 306
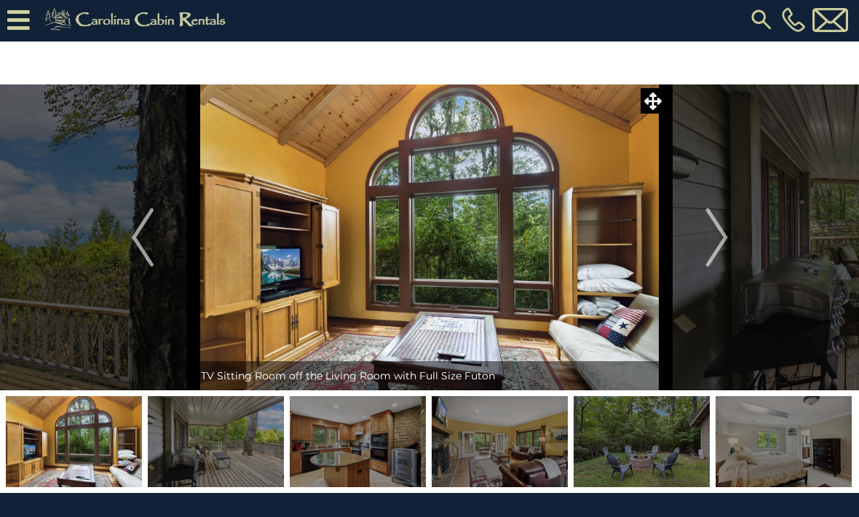
click at [731, 240] on button "Next" at bounding box center [717, 237] width 102 height 306
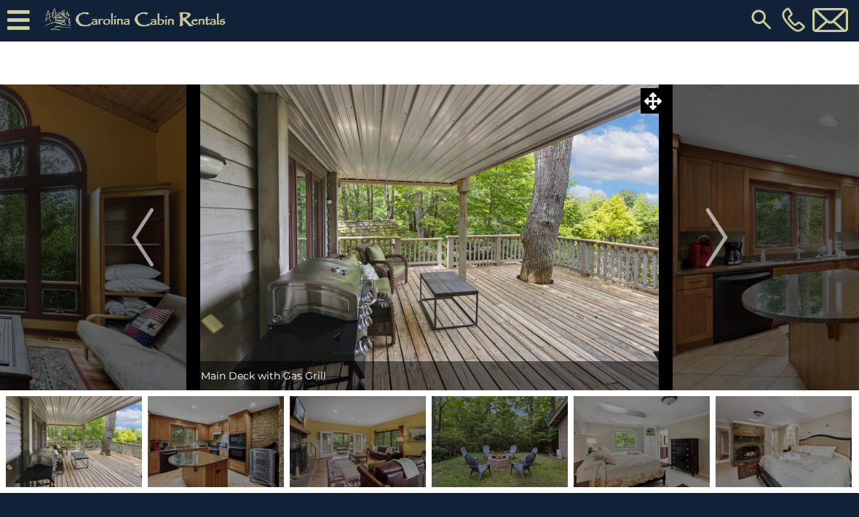
click at [731, 240] on button "Next" at bounding box center [717, 237] width 102 height 306
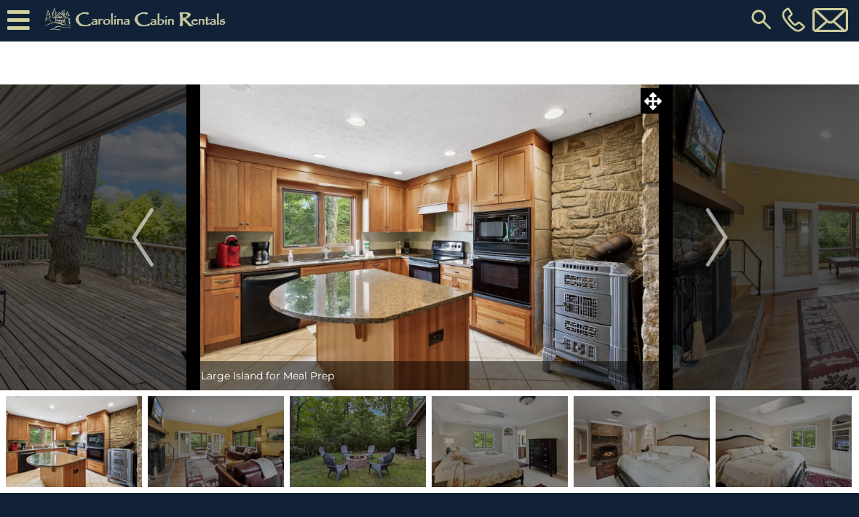
click at [735, 242] on button "Next" at bounding box center [717, 237] width 102 height 306
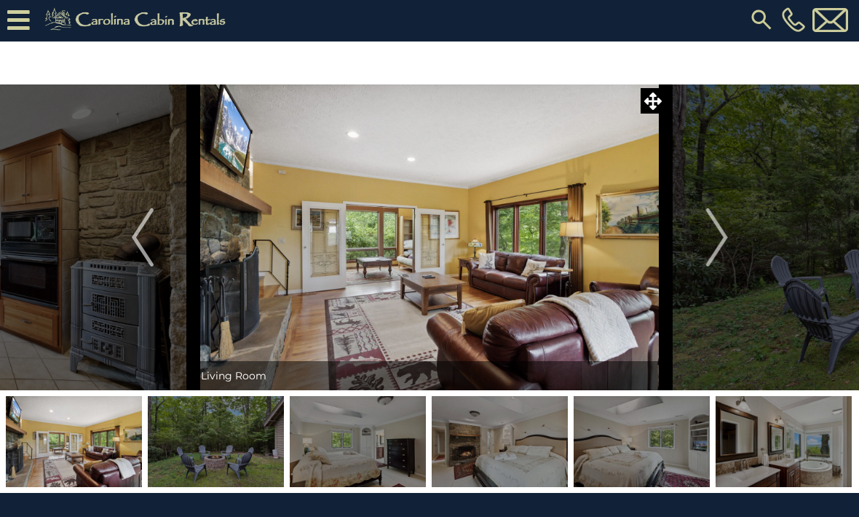
click at [731, 240] on button "Next" at bounding box center [717, 237] width 102 height 306
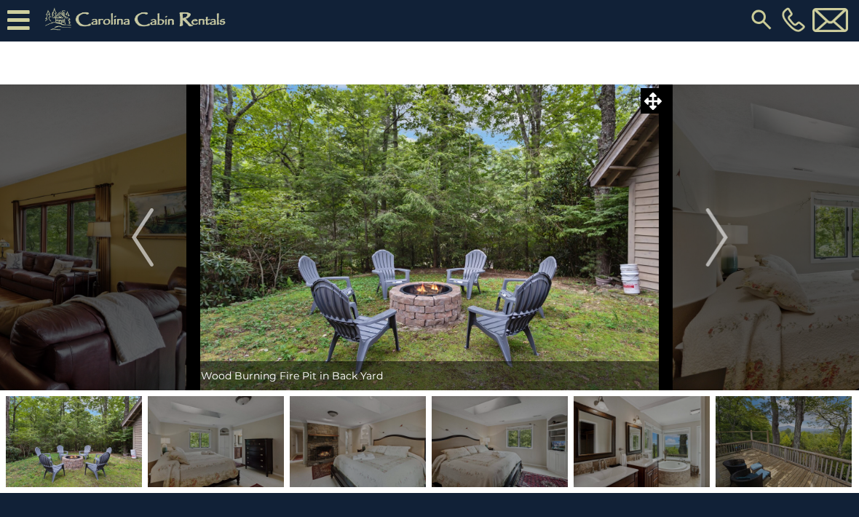
click at [730, 241] on button "Next" at bounding box center [717, 237] width 102 height 306
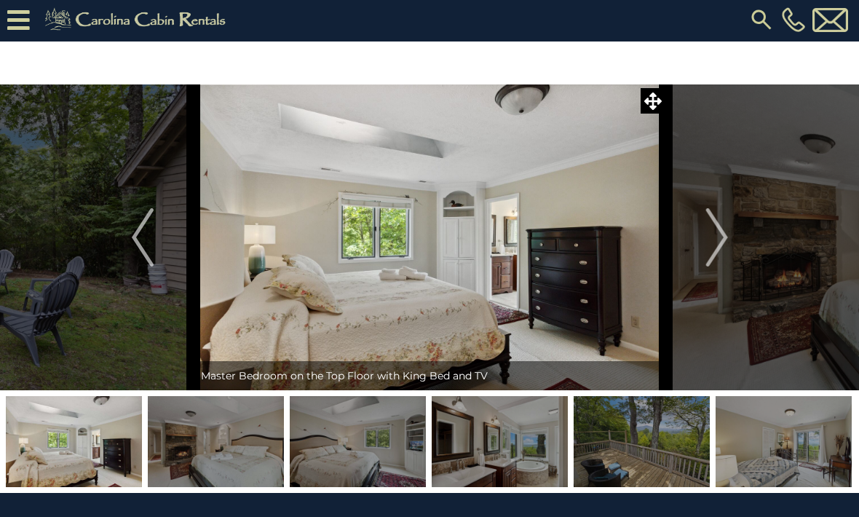
click at [727, 240] on img "Next" at bounding box center [717, 237] width 22 height 58
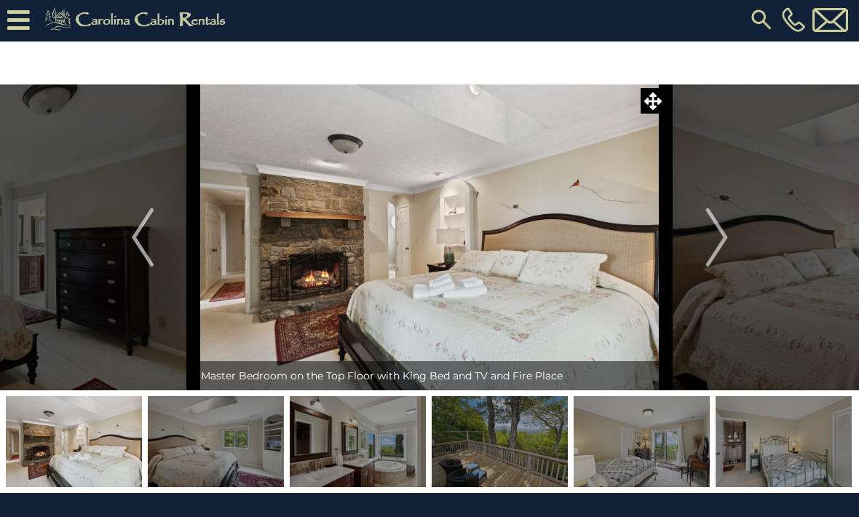
click at [727, 243] on img "Next" at bounding box center [717, 237] width 22 height 58
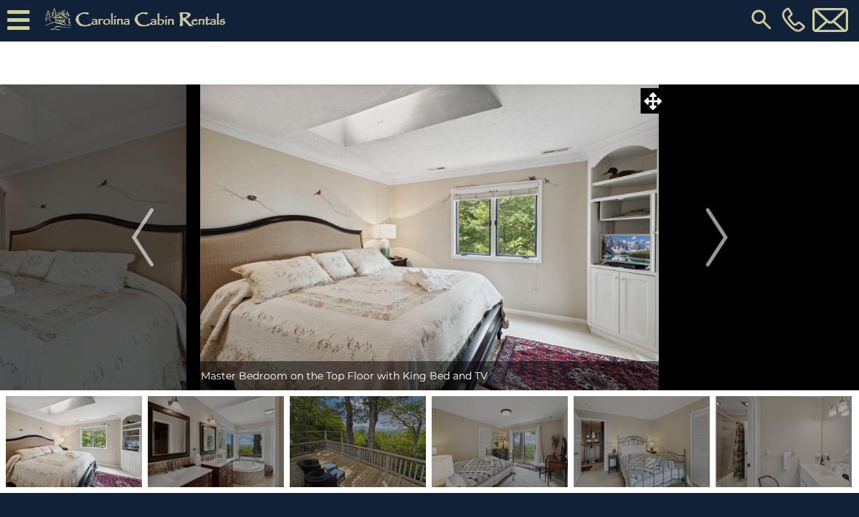
click at [732, 243] on button "Next" at bounding box center [717, 237] width 102 height 306
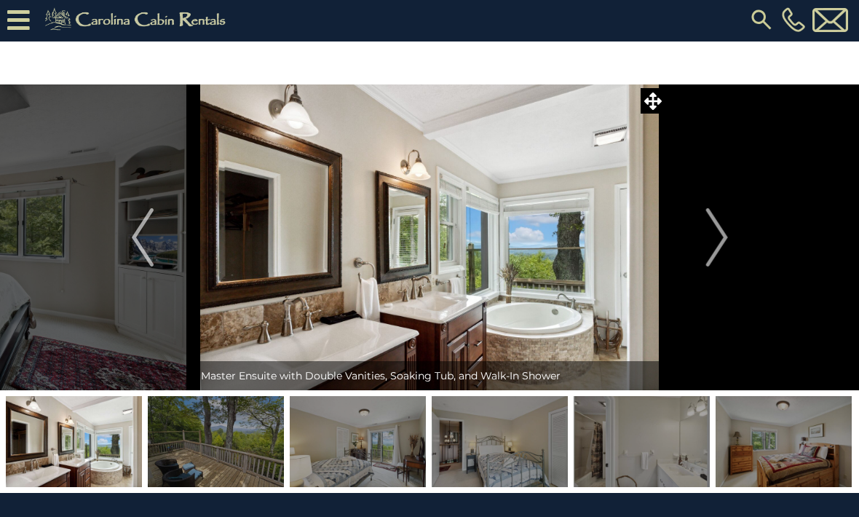
click at [730, 235] on button "Next" at bounding box center [717, 237] width 102 height 306
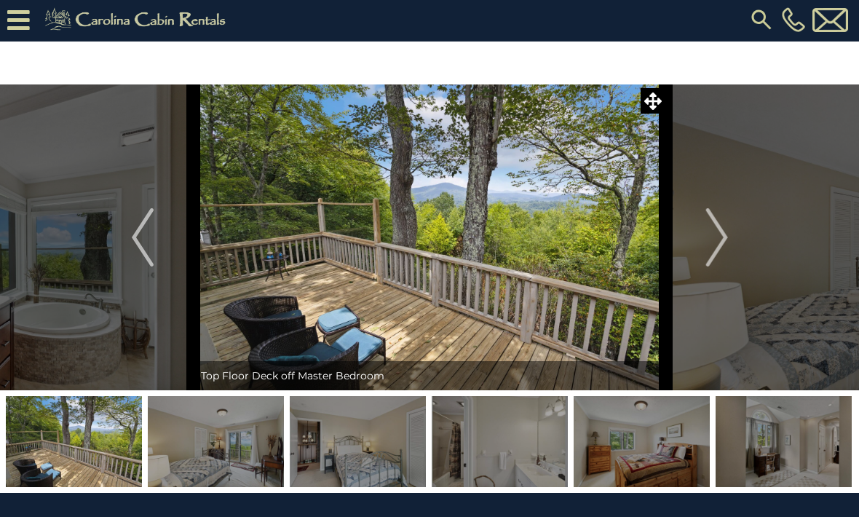
click at [726, 240] on img "Next" at bounding box center [717, 237] width 22 height 58
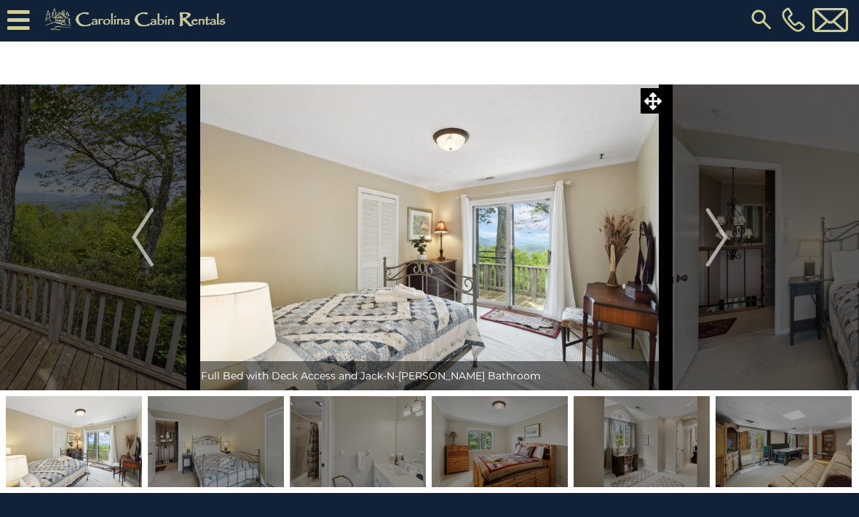
click at [716, 231] on img "Next" at bounding box center [717, 237] width 22 height 58
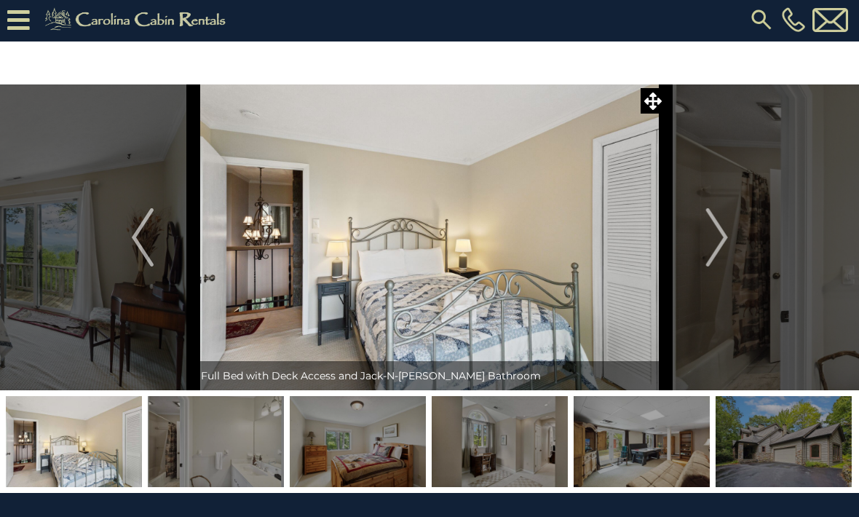
click at [732, 241] on button "Next" at bounding box center [717, 237] width 102 height 306
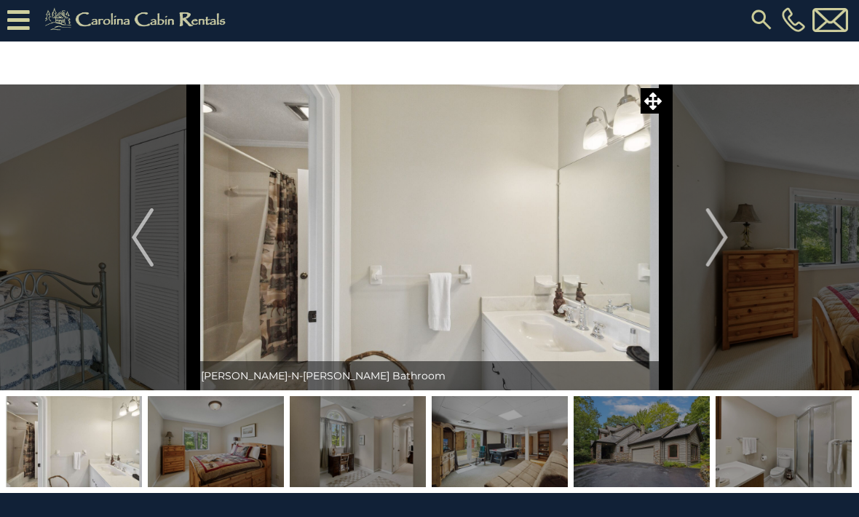
click at [731, 235] on button "Next" at bounding box center [717, 237] width 102 height 306
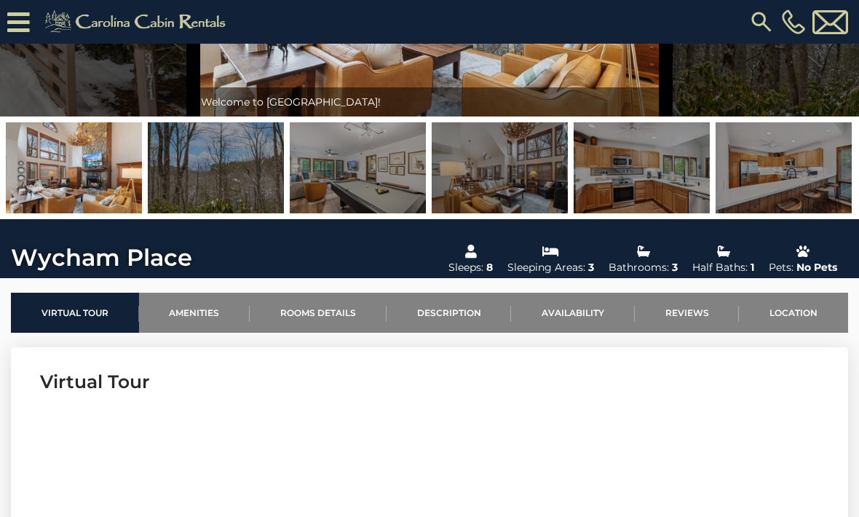
scroll to position [234, 0]
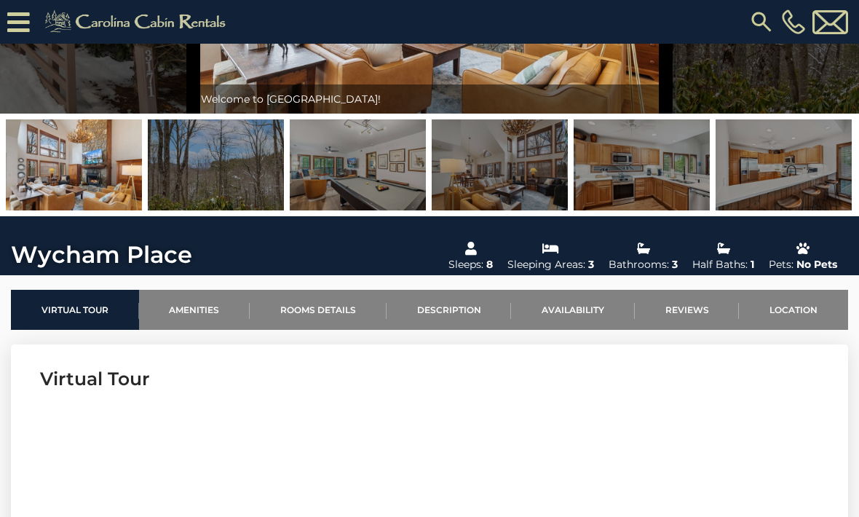
click at [797, 308] on link "Location" at bounding box center [793, 310] width 109 height 40
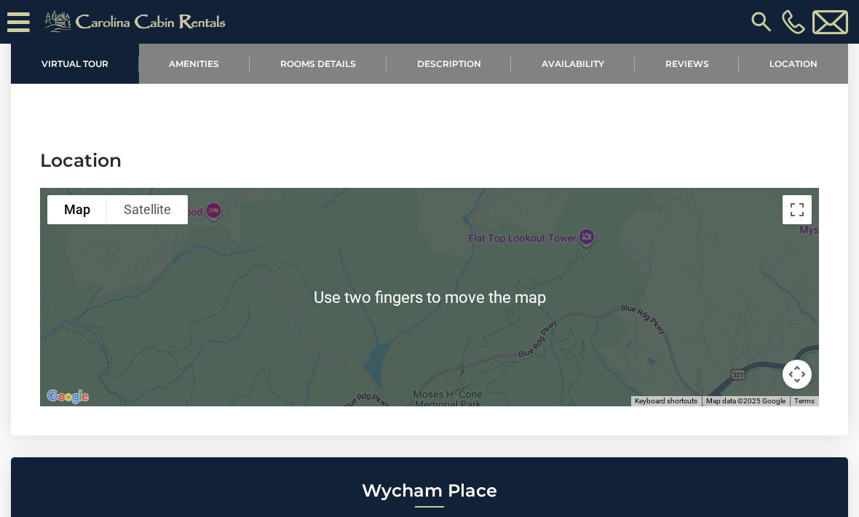
scroll to position [3550, 0]
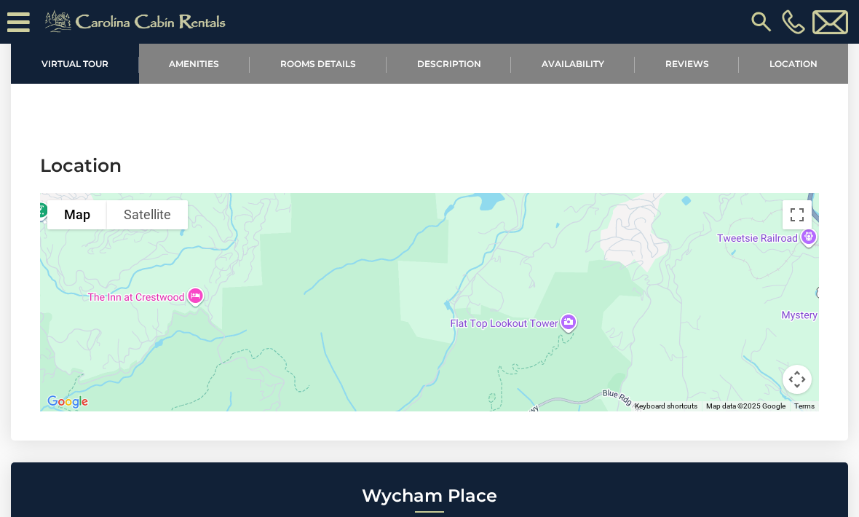
click at [318, 66] on link "Rooms Details" at bounding box center [318, 64] width 137 height 40
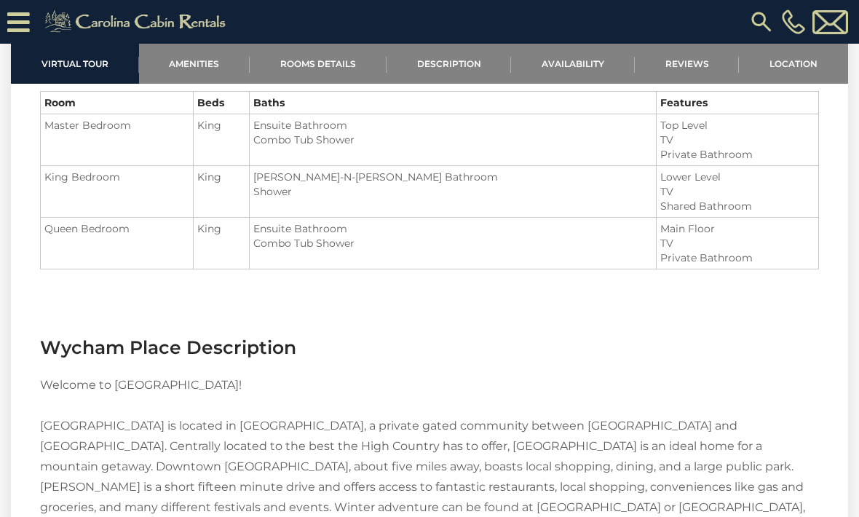
scroll to position [1680, 0]
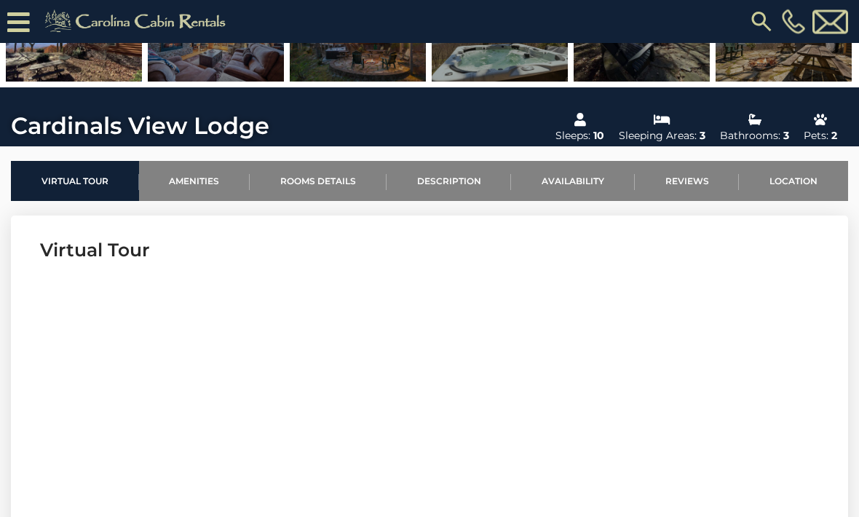
scroll to position [360, 0]
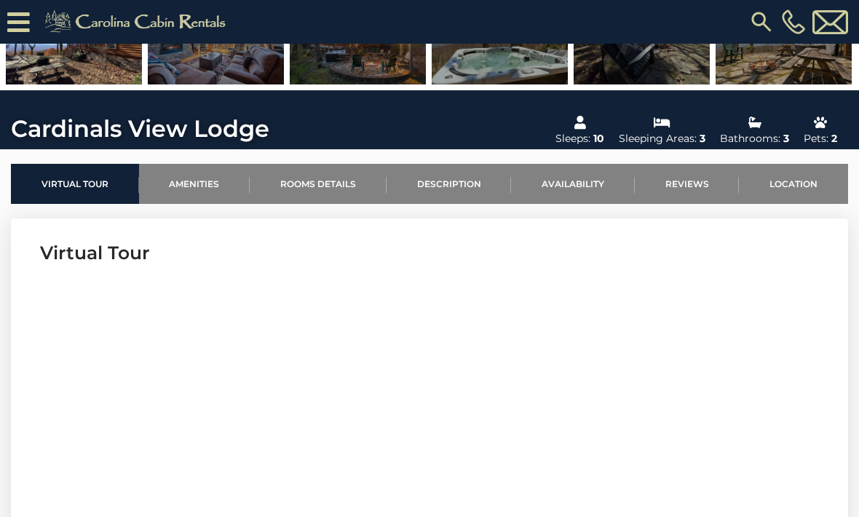
click at [797, 184] on link "Location" at bounding box center [793, 184] width 109 height 40
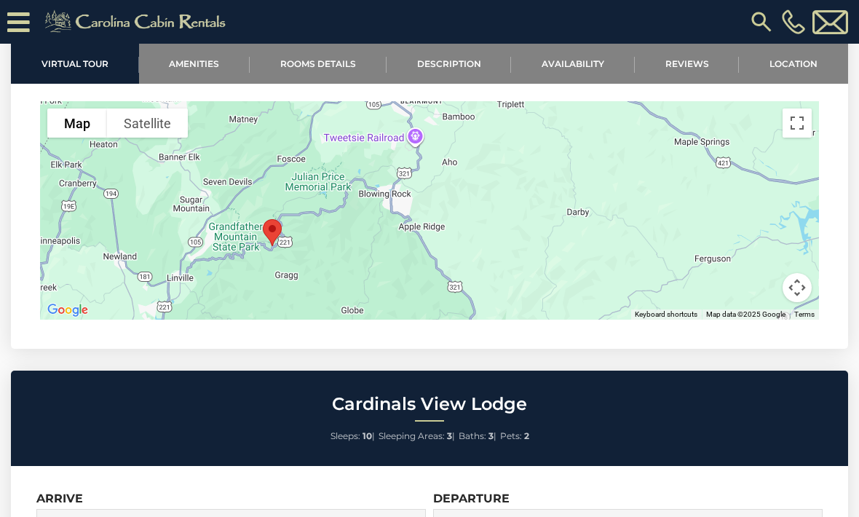
scroll to position [3462, 0]
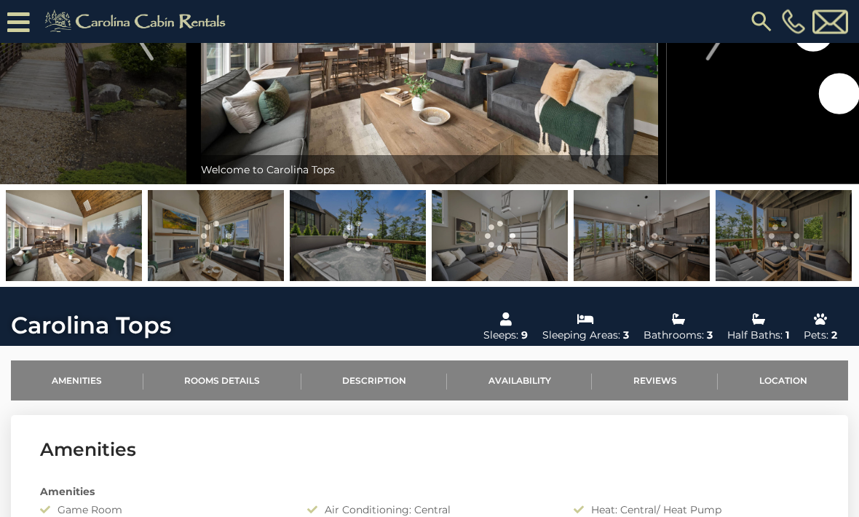
scroll to position [165, 0]
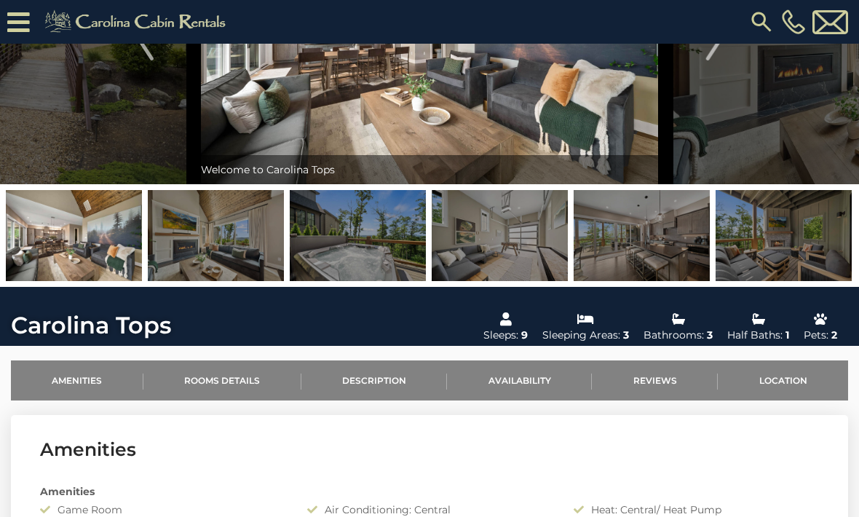
click at [783, 379] on link "Location" at bounding box center [783, 380] width 130 height 40
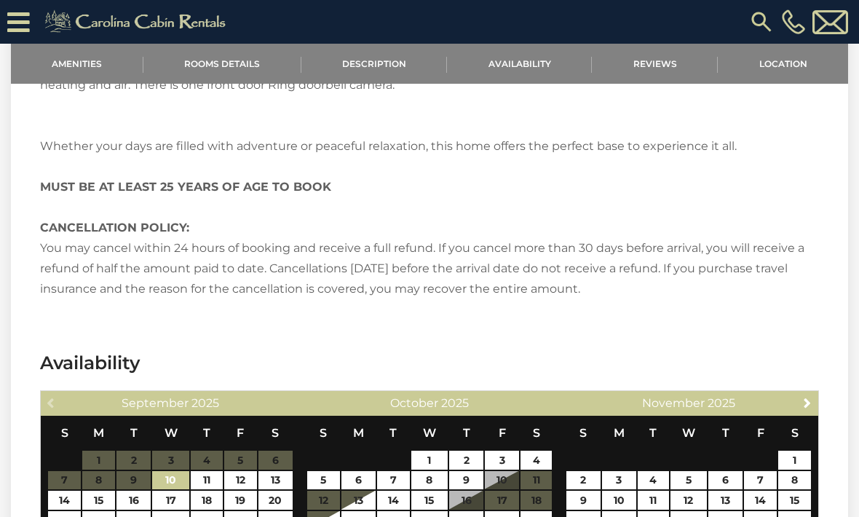
scroll to position [2778, 0]
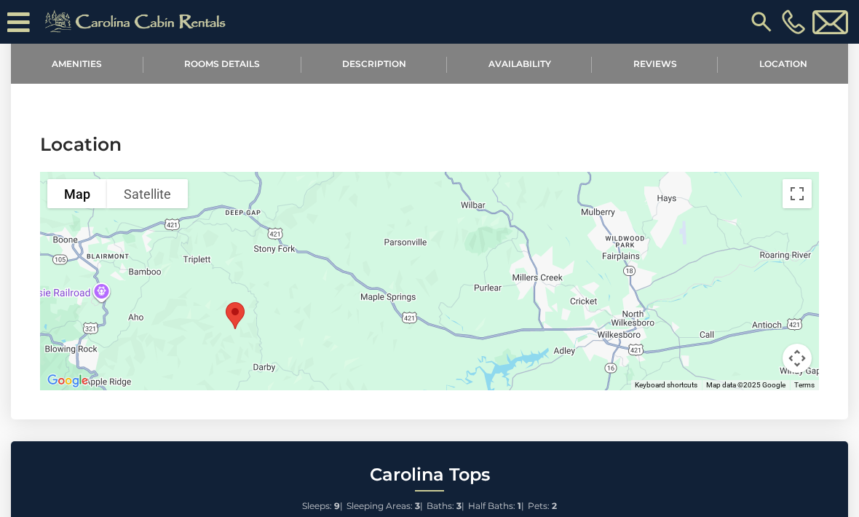
click at [52, 371] on img "Open this area in Google Maps (opens a new window)" at bounding box center [68, 380] width 48 height 19
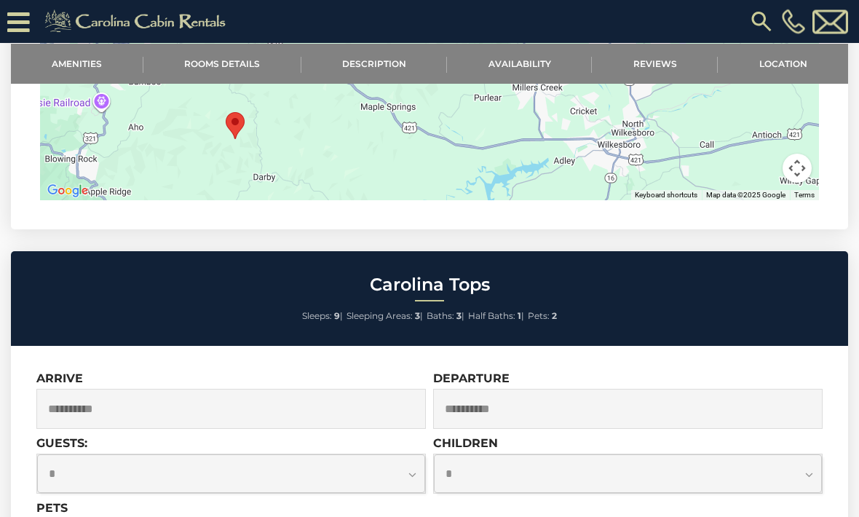
scroll to position [2987, 0]
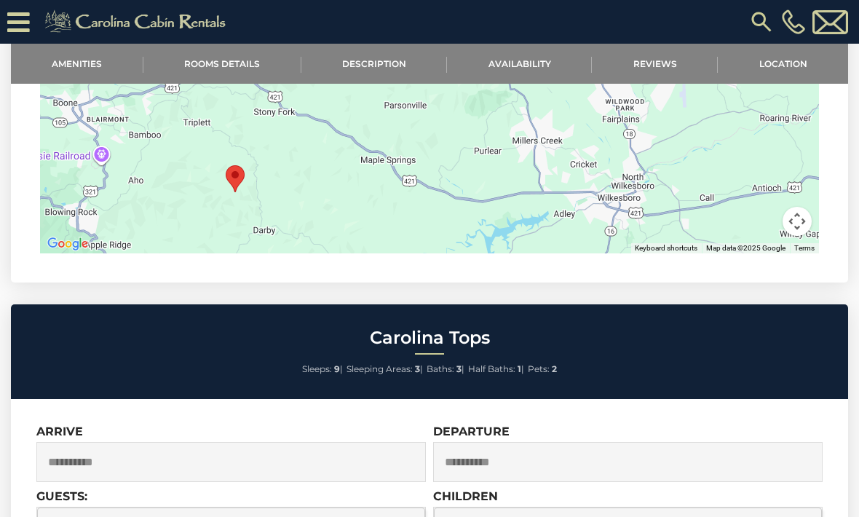
click at [210, 61] on link "Rooms Details" at bounding box center [222, 64] width 158 height 40
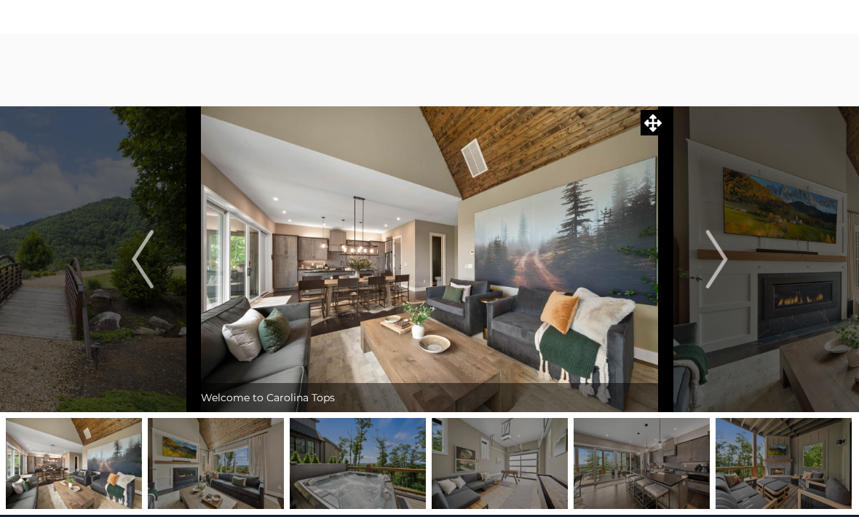
scroll to position [53, 0]
click at [373, 288] on img at bounding box center [430, 259] width 473 height 306
click at [722, 250] on img "Next" at bounding box center [717, 259] width 22 height 58
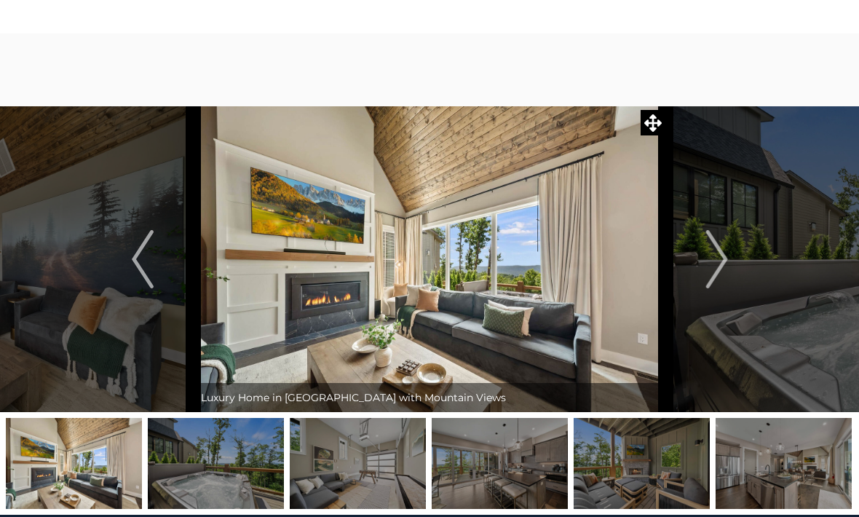
click at [727, 257] on img "Next" at bounding box center [717, 259] width 22 height 58
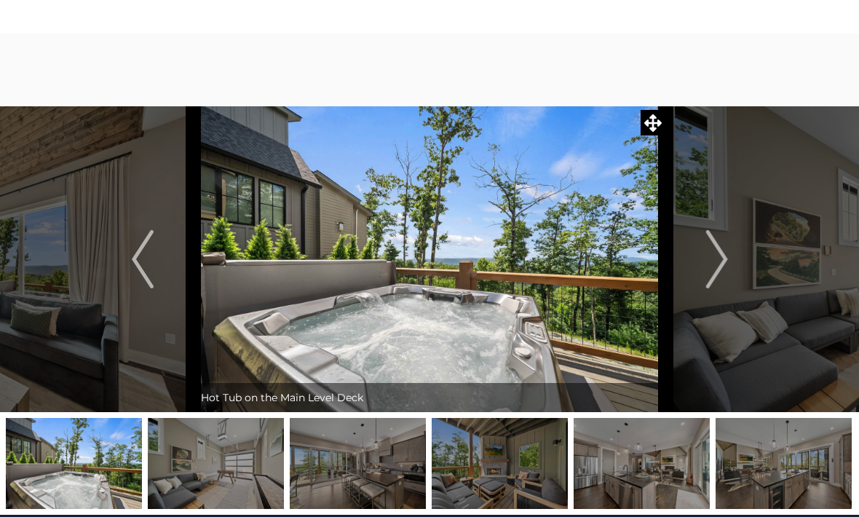
click at [730, 258] on button "Next" at bounding box center [717, 259] width 102 height 306
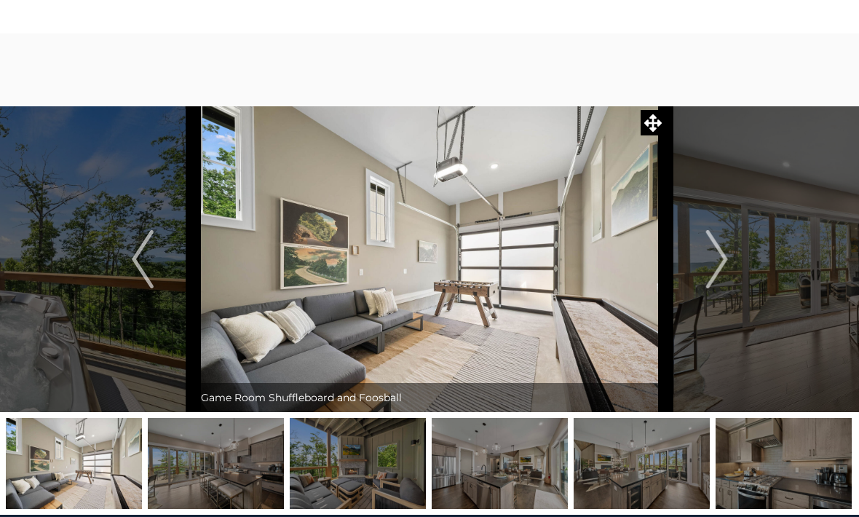
click at [727, 262] on img "Next" at bounding box center [717, 259] width 22 height 58
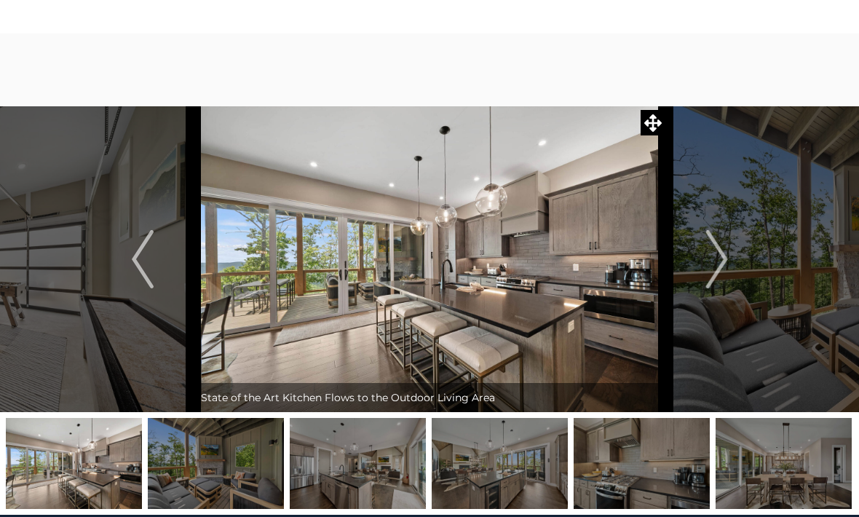
click at [727, 264] on img "Next" at bounding box center [717, 259] width 22 height 58
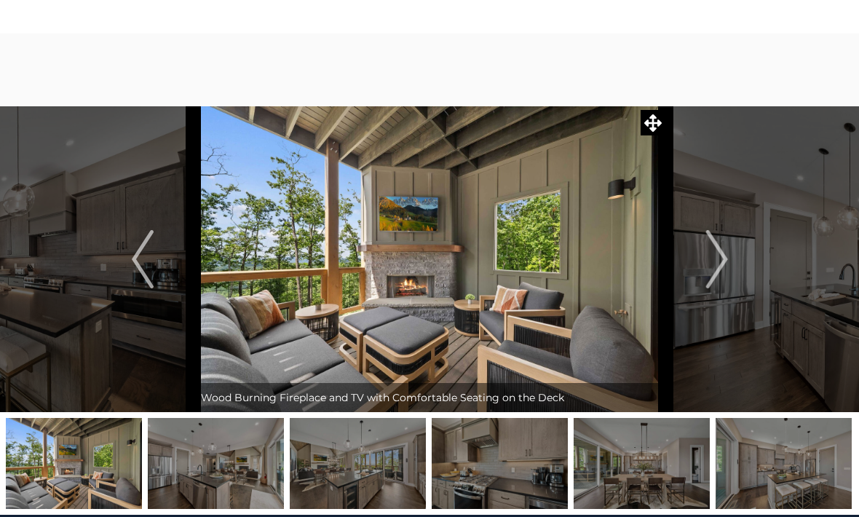
click at [729, 269] on button "Next" at bounding box center [717, 259] width 102 height 306
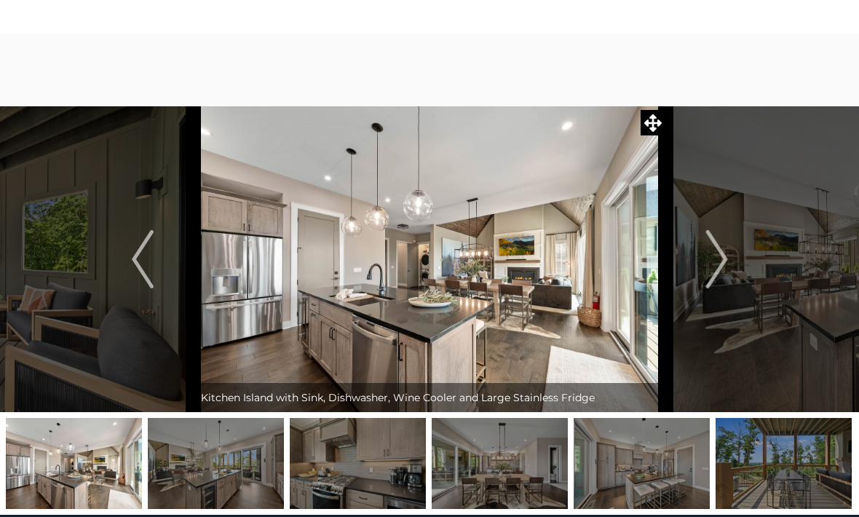
click at [737, 252] on button "Next" at bounding box center [717, 259] width 102 height 306
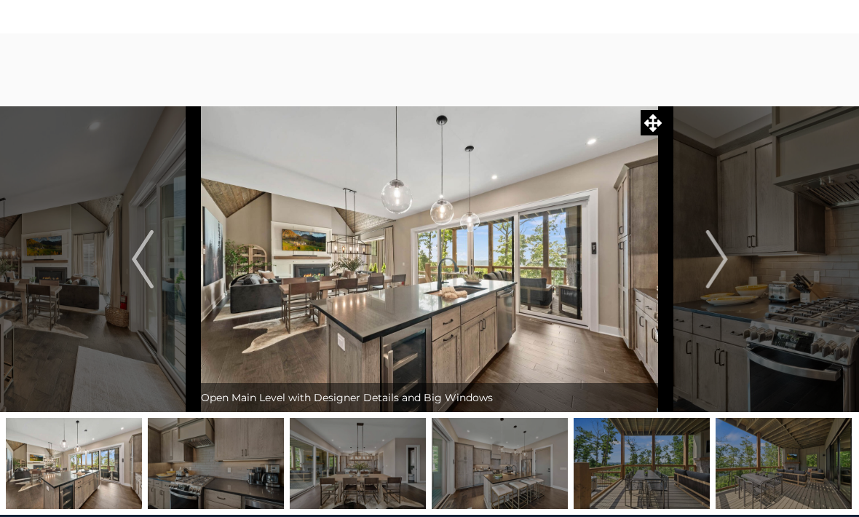
click at [734, 257] on button "Next" at bounding box center [717, 259] width 102 height 306
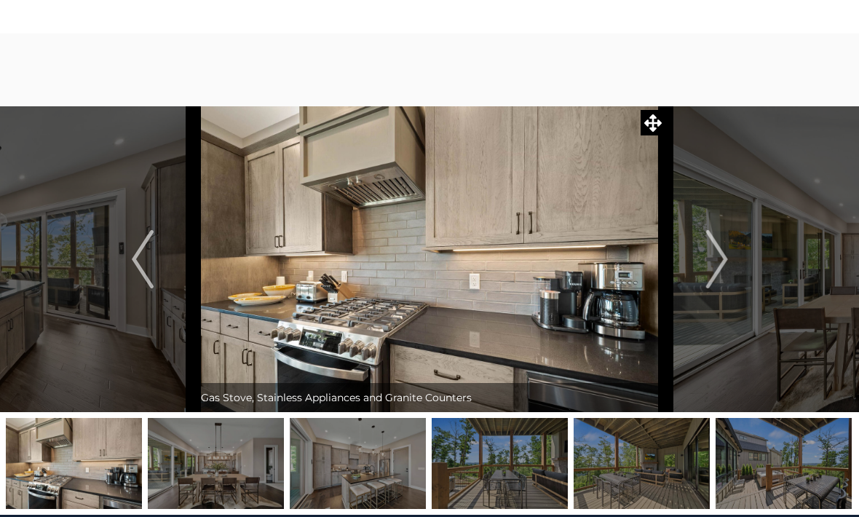
click at [733, 259] on button "Next" at bounding box center [717, 259] width 102 height 306
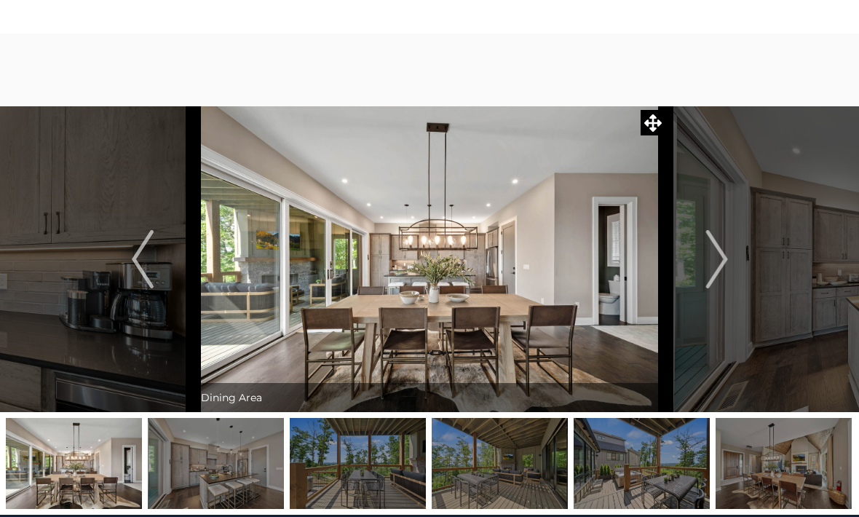
click at [735, 258] on button "Next" at bounding box center [717, 259] width 102 height 306
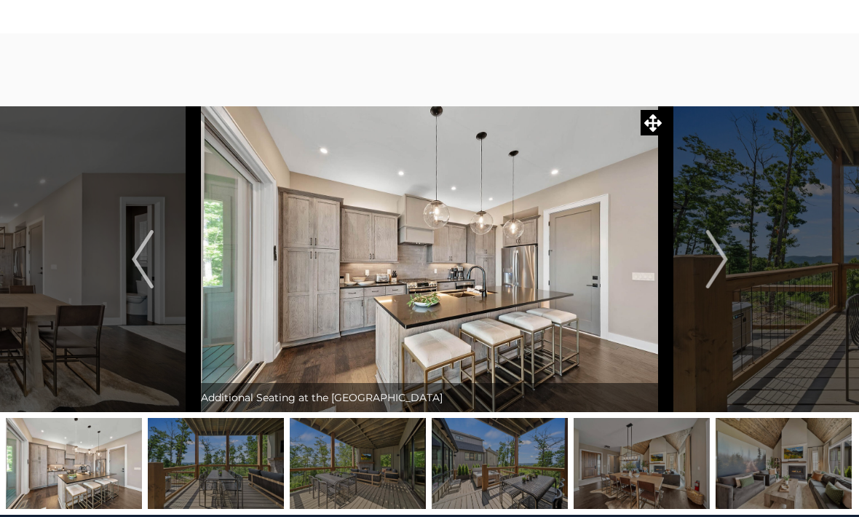
click at [738, 258] on button "Next" at bounding box center [717, 259] width 102 height 306
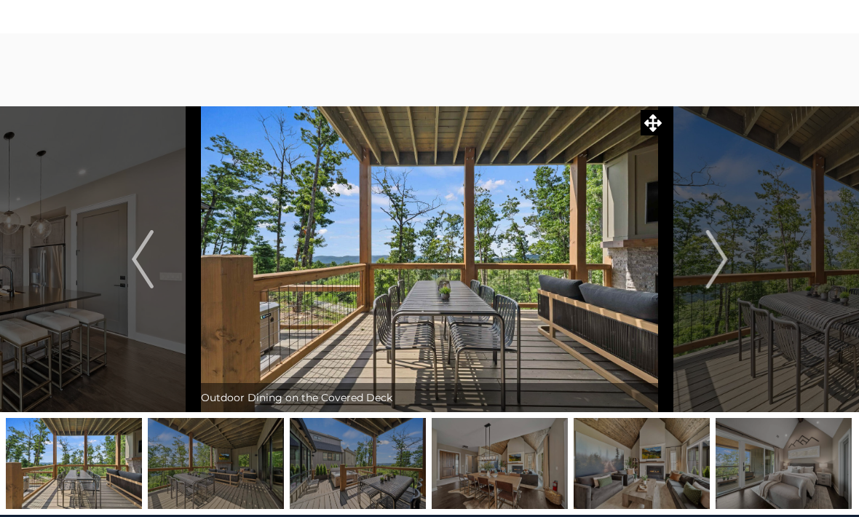
click at [738, 257] on button "Next" at bounding box center [717, 259] width 102 height 306
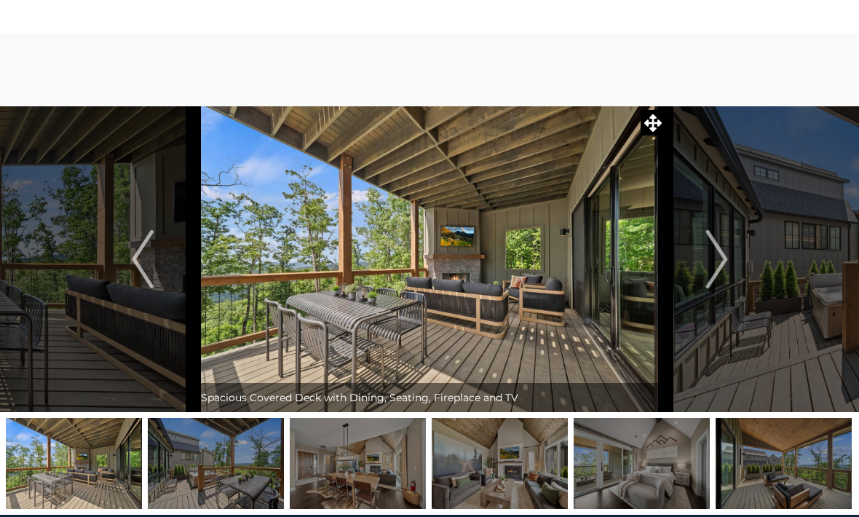
click at [734, 258] on button "Next" at bounding box center [717, 259] width 102 height 306
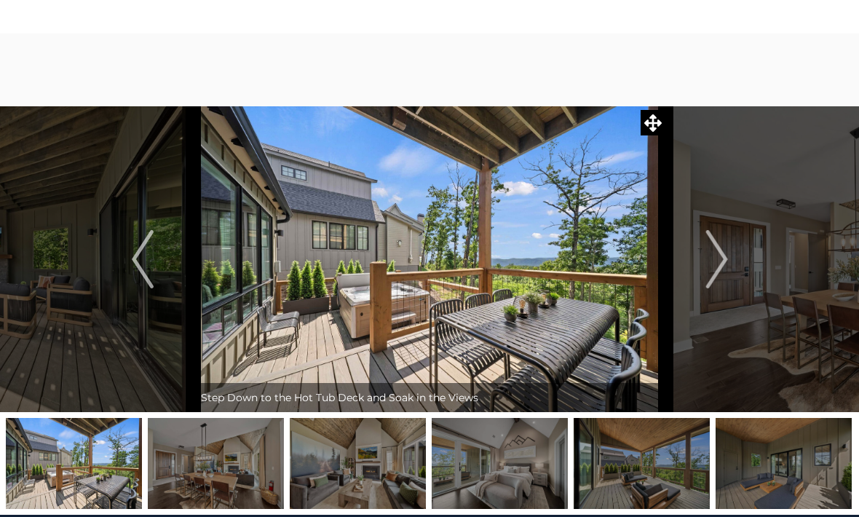
click at [141, 271] on img "Previous" at bounding box center [143, 259] width 22 height 58
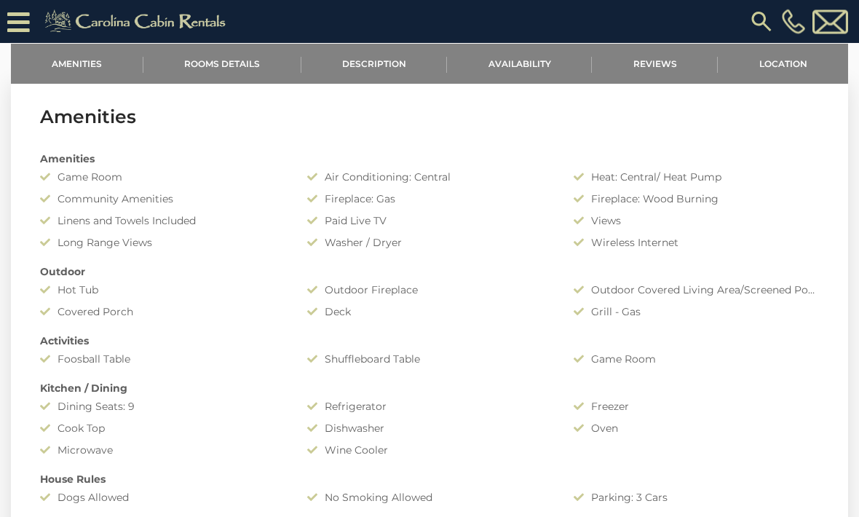
scroll to position [571, 0]
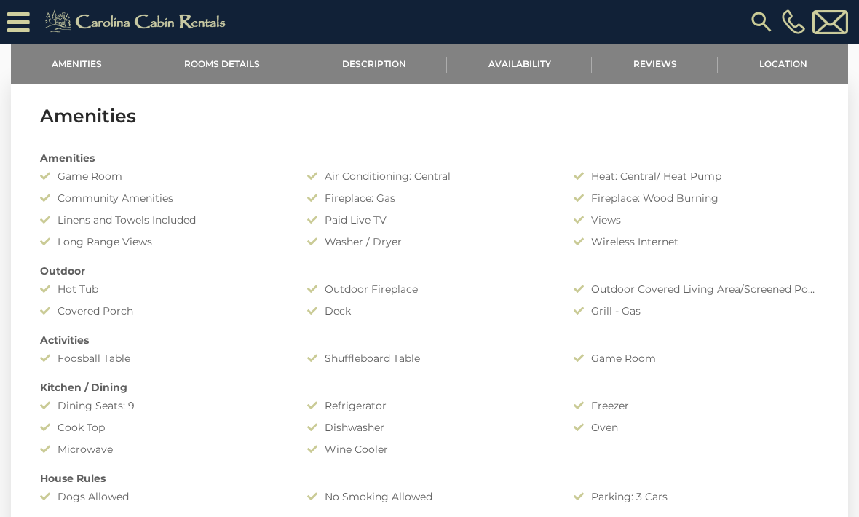
click at [511, 58] on link "Availability" at bounding box center [519, 64] width 145 height 40
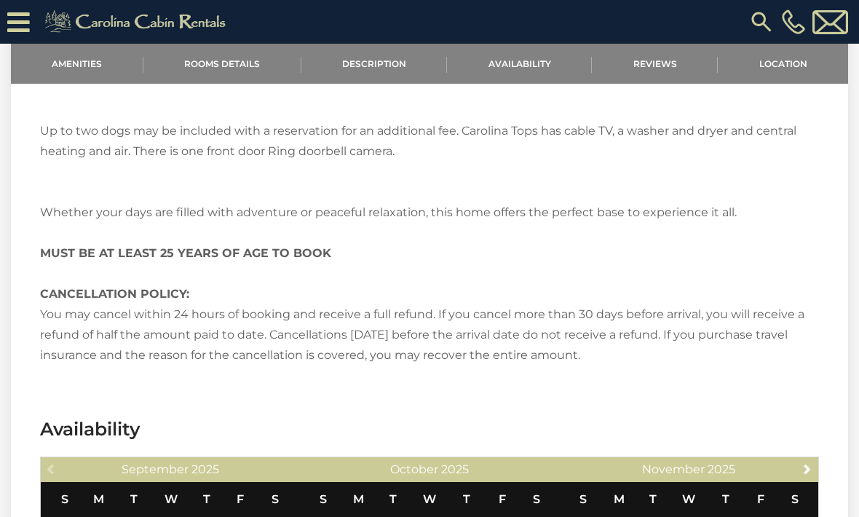
scroll to position [2398, 0]
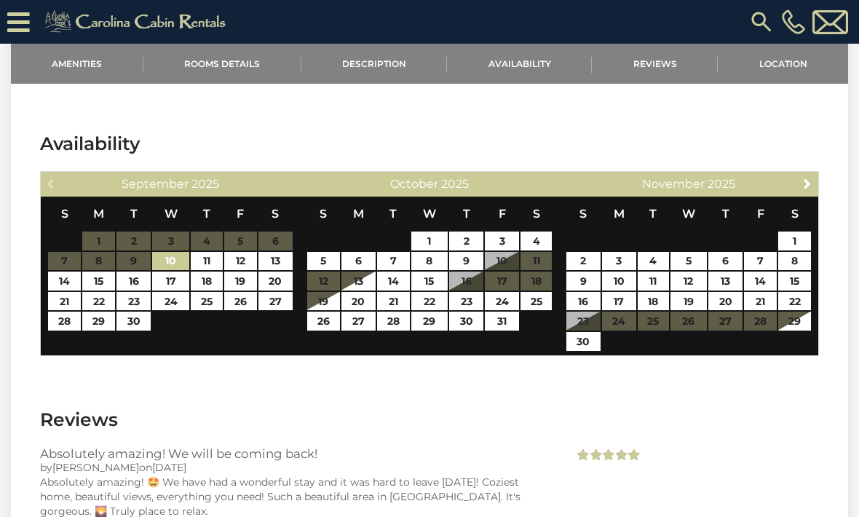
click at [807, 182] on span "Next" at bounding box center [808, 184] width 12 height 12
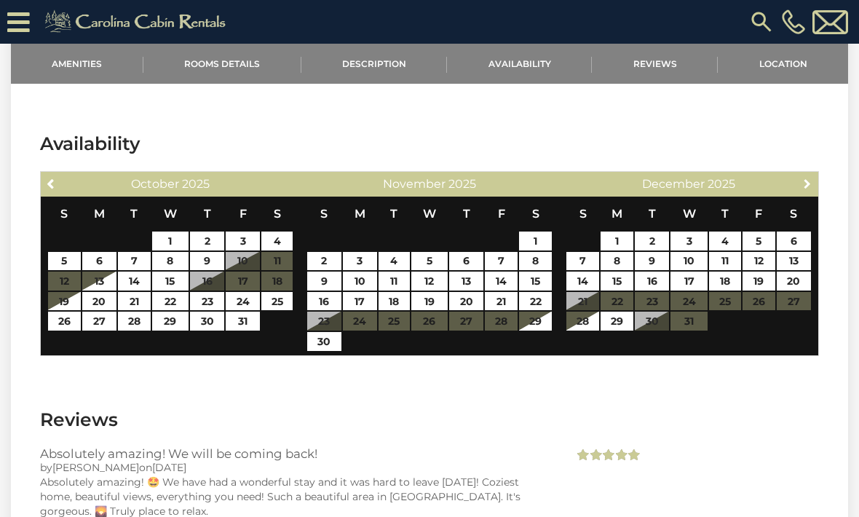
click at [812, 187] on span "Next" at bounding box center [808, 184] width 12 height 12
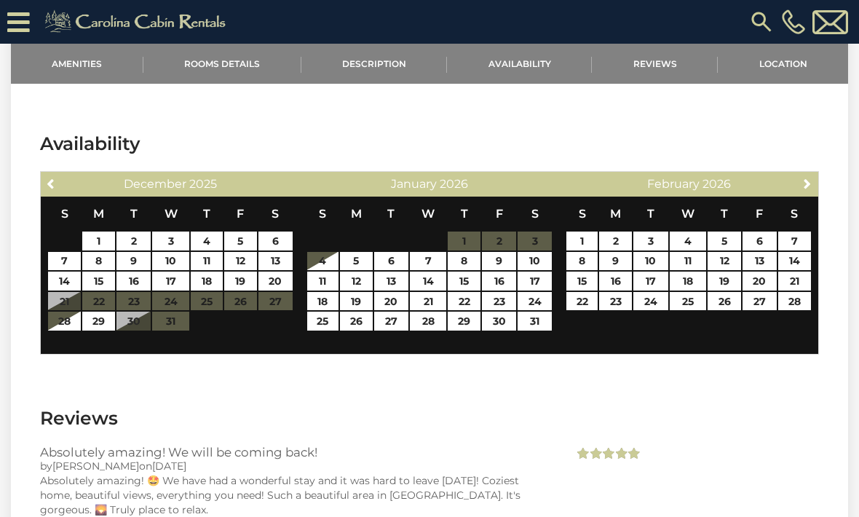
click at [814, 182] on link "Next" at bounding box center [808, 183] width 18 height 18
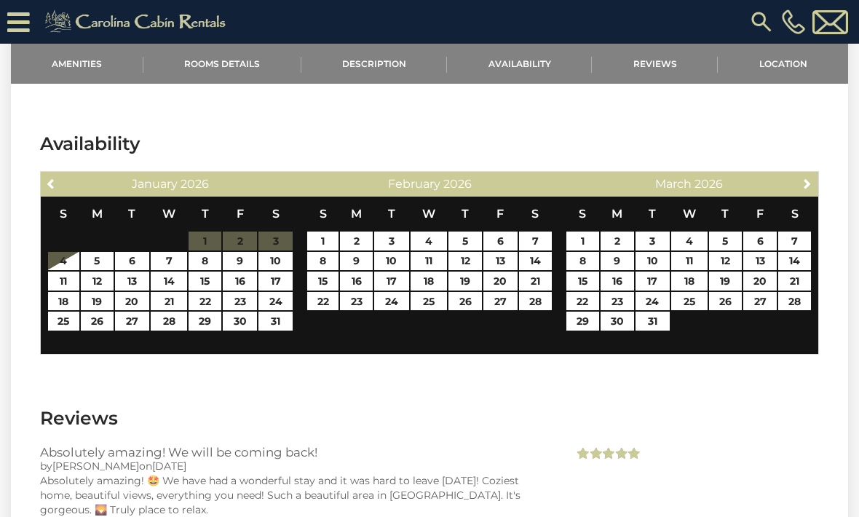
click at [813, 183] on span "Next" at bounding box center [808, 184] width 12 height 12
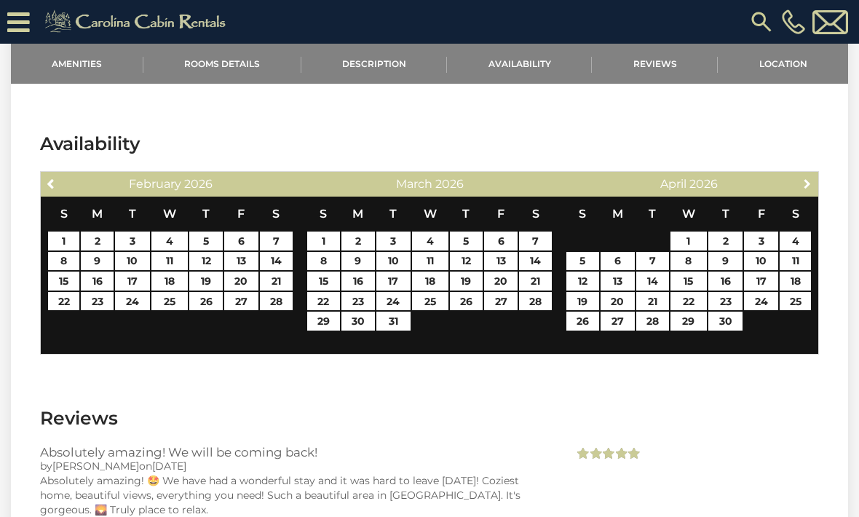
click at [810, 183] on span "Next" at bounding box center [808, 184] width 12 height 12
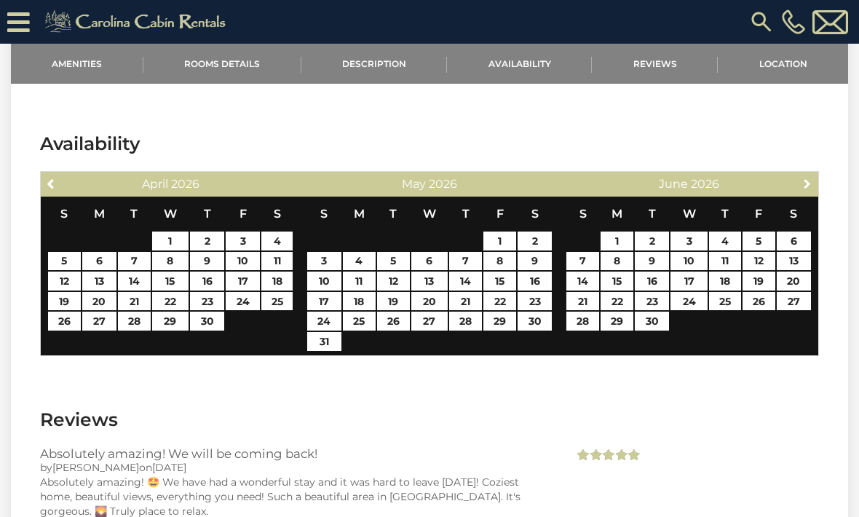
click at [810, 187] on span "Next" at bounding box center [808, 184] width 12 height 12
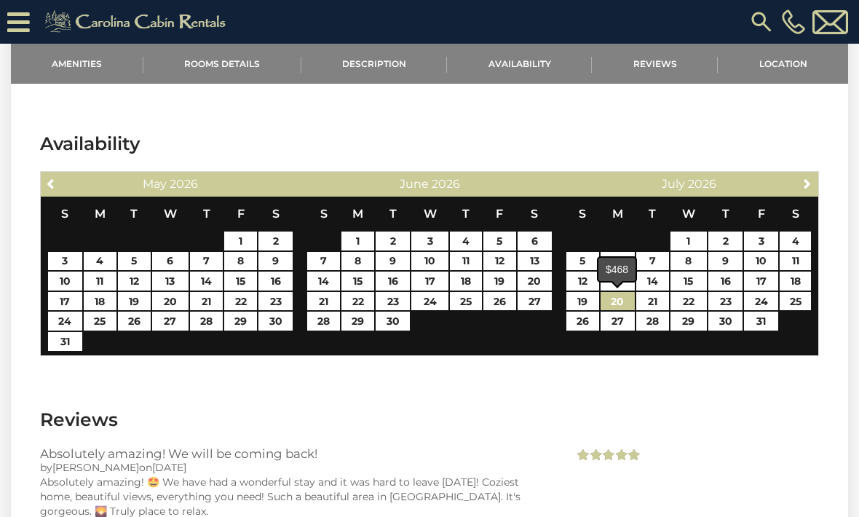
click at [611, 306] on link "20" at bounding box center [618, 301] width 34 height 19
type input "**********"
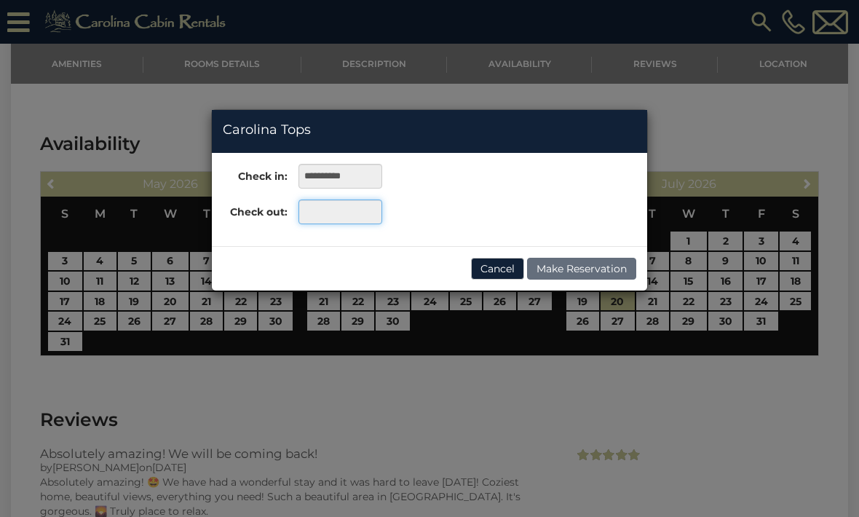
click at [323, 208] on input "text" at bounding box center [341, 211] width 84 height 25
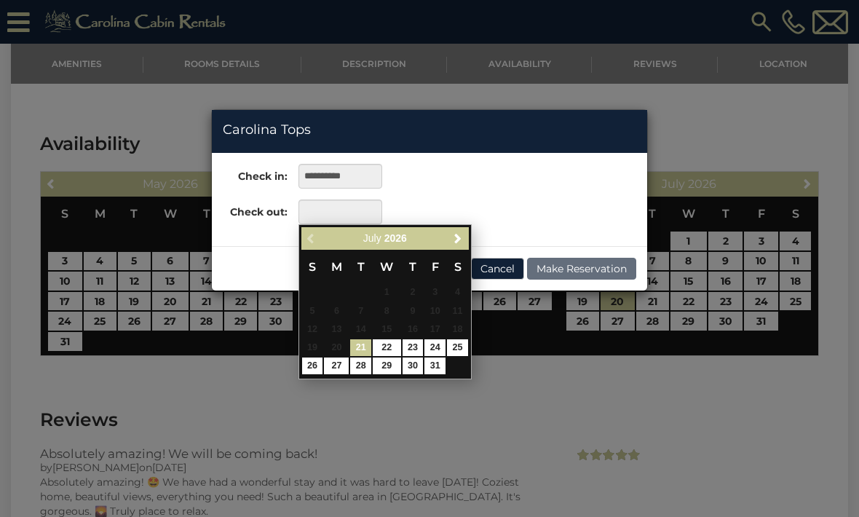
click at [456, 238] on span "Next" at bounding box center [458, 238] width 12 height 12
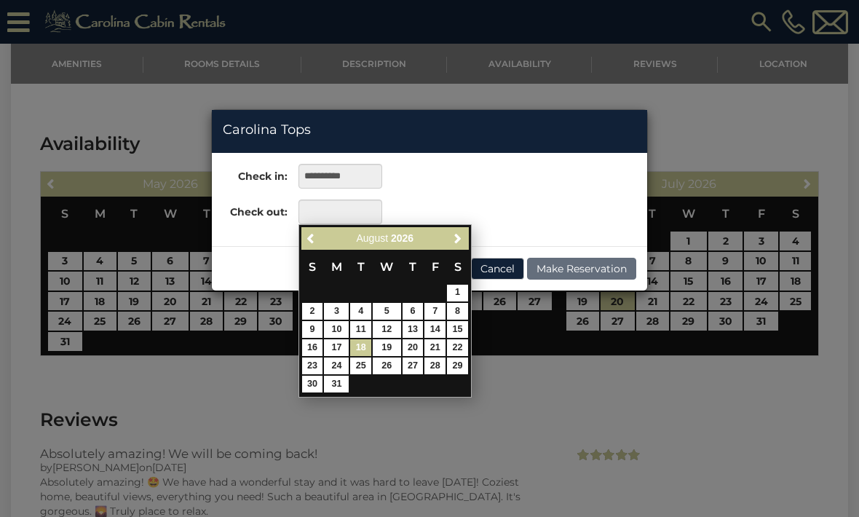
click at [357, 347] on link "18" at bounding box center [360, 347] width 21 height 17
type input "**********"
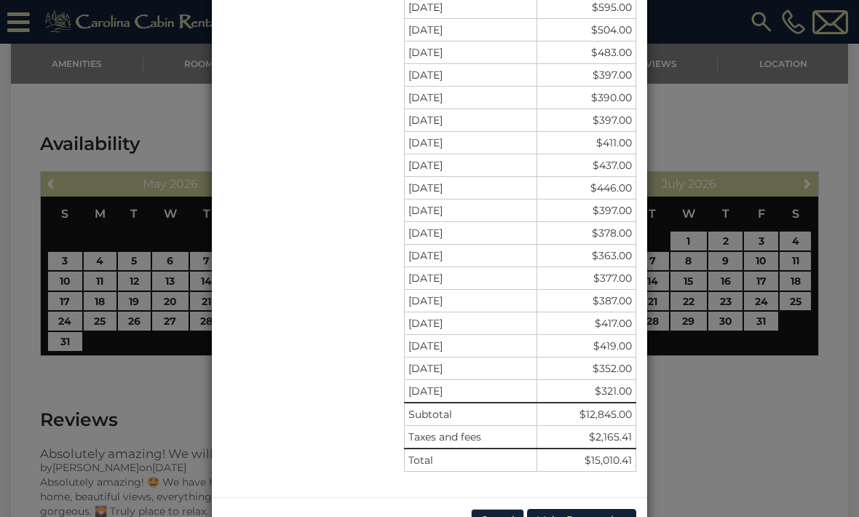
scroll to position [416, 0]
click at [84, 122] on div "**********" at bounding box center [429, 258] width 859 height 517
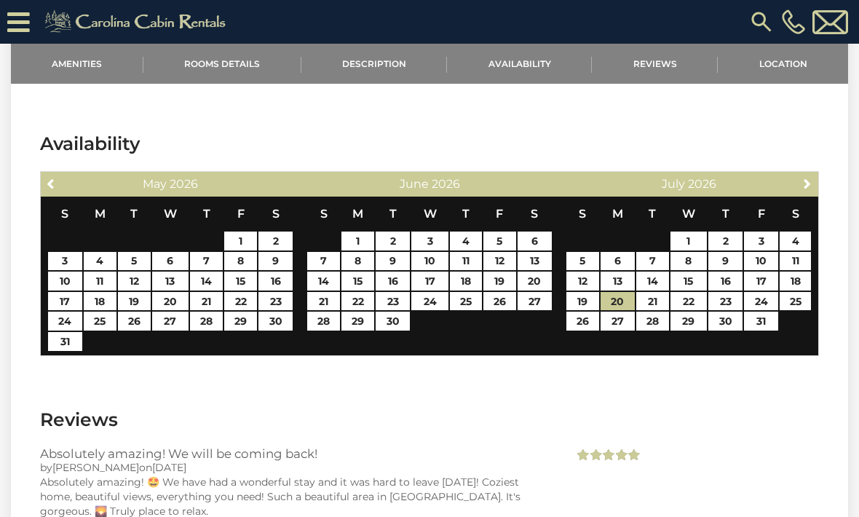
click at [70, 63] on link "Amenities" at bounding box center [77, 64] width 133 height 40
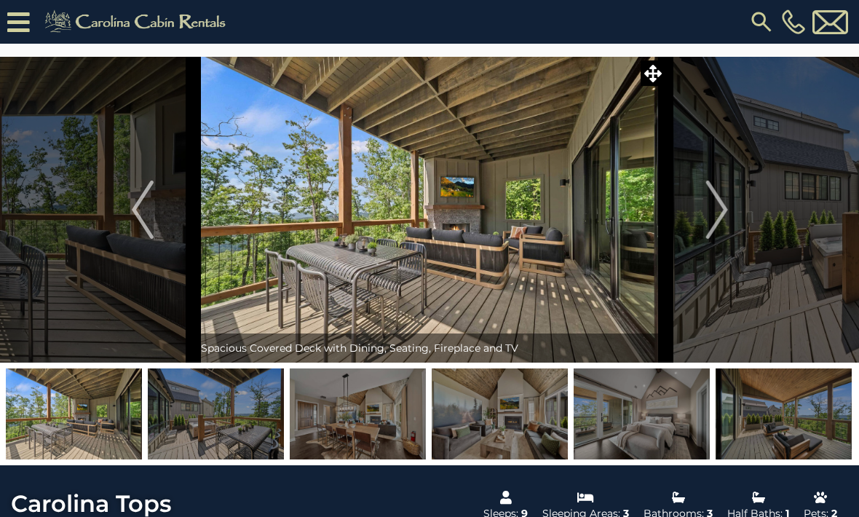
scroll to position [0, 0]
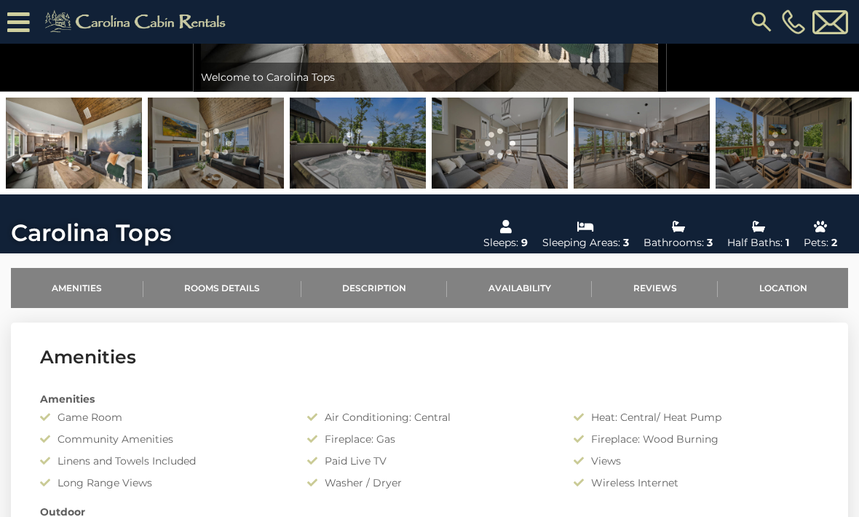
scroll to position [302, 0]
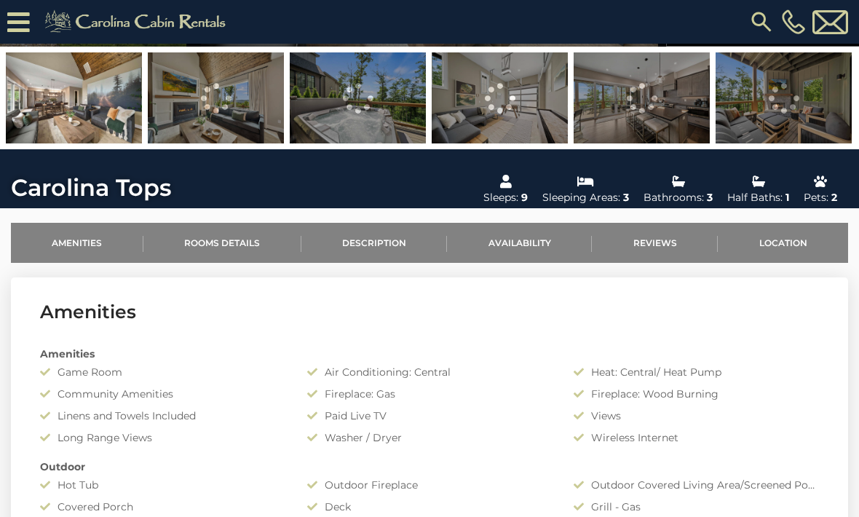
click at [210, 253] on link "Rooms Details" at bounding box center [222, 243] width 158 height 40
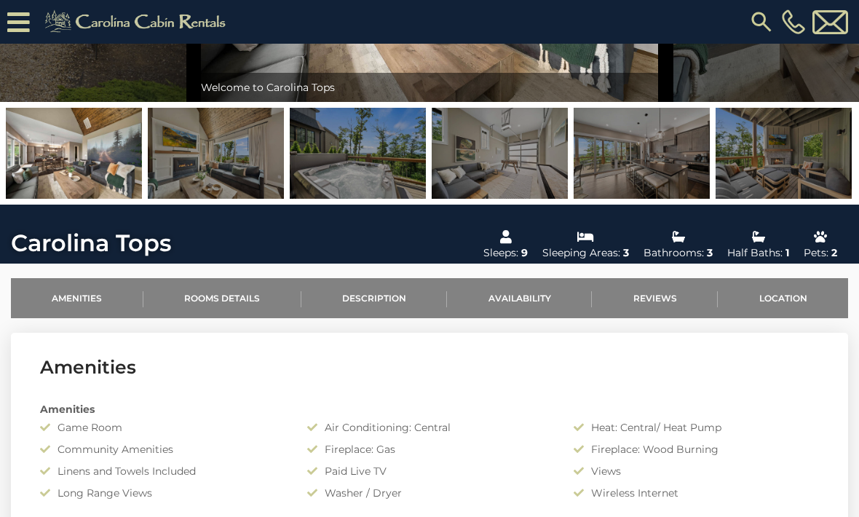
click at [365, 304] on link "Description" at bounding box center [374, 298] width 146 height 40
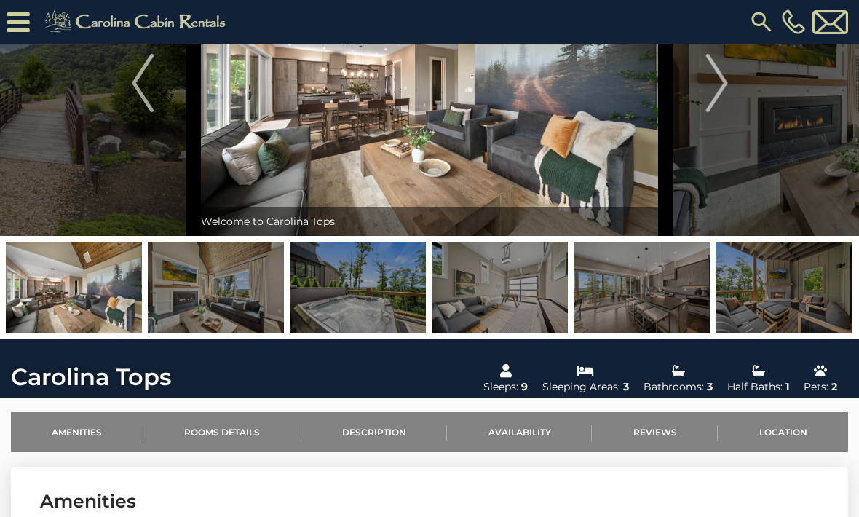
scroll to position [106, 0]
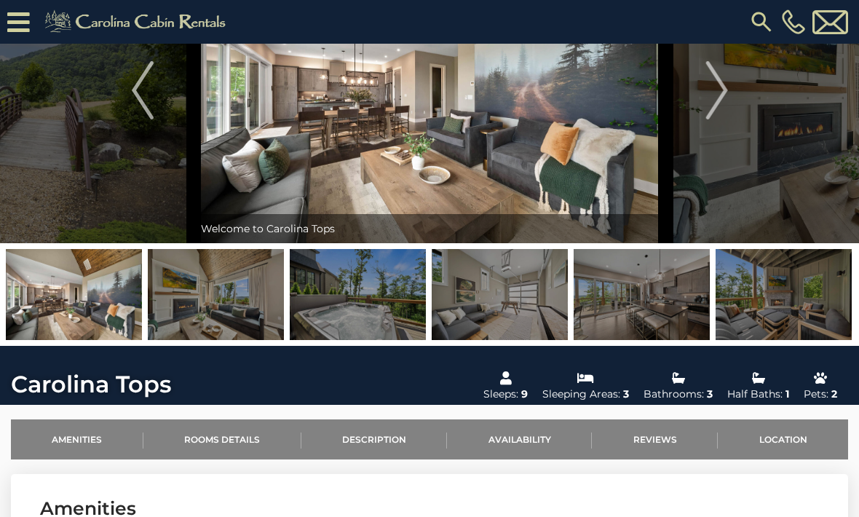
click at [715, 88] on img "Next" at bounding box center [717, 90] width 22 height 58
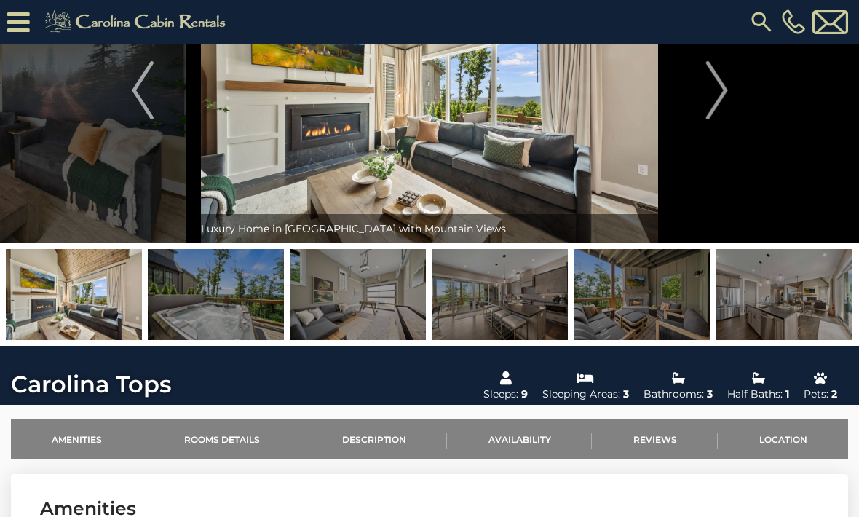
scroll to position [101, 0]
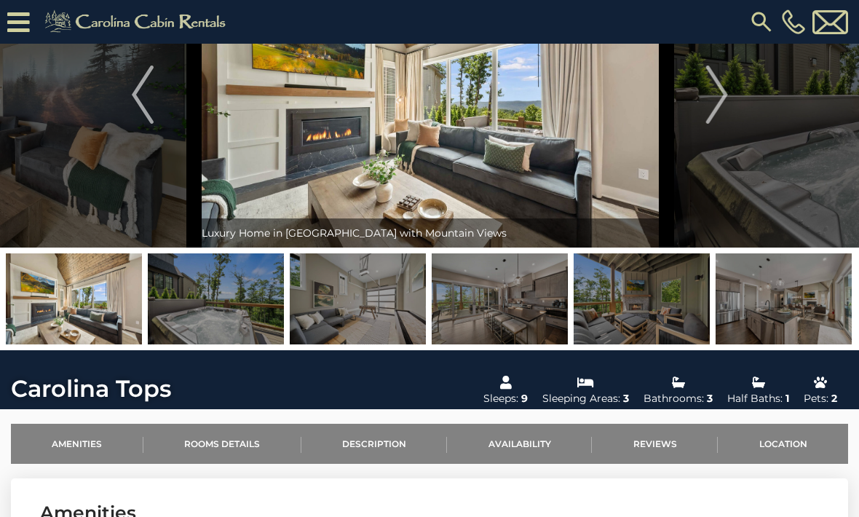
click at [400, 183] on img at bounding box center [430, 95] width 473 height 306
click at [400, 200] on img at bounding box center [430, 95] width 473 height 306
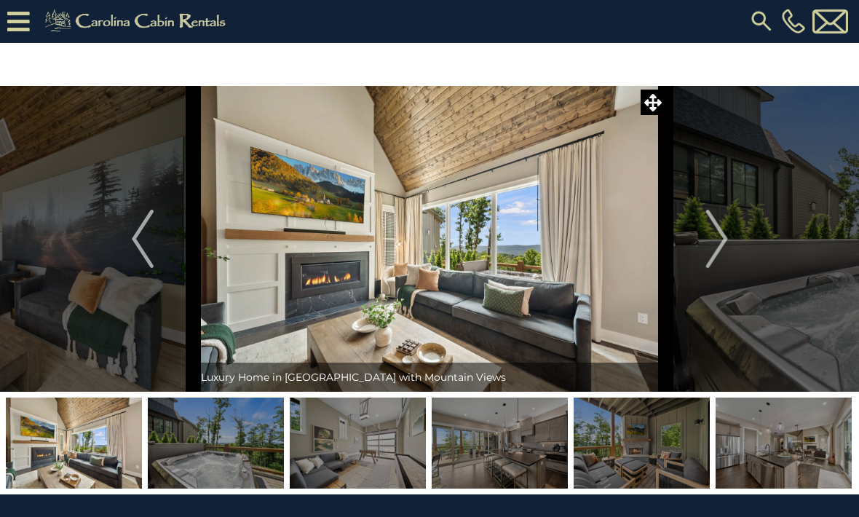
scroll to position [0, 0]
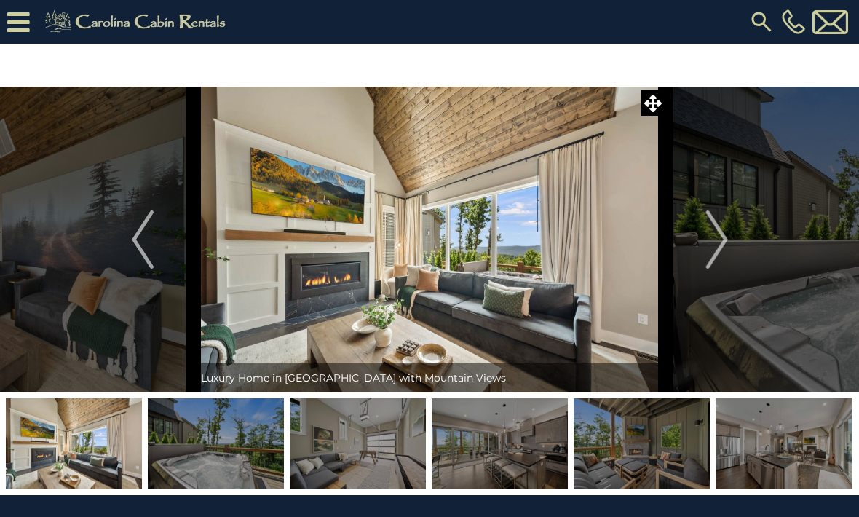
click at [740, 242] on button "Next" at bounding box center [717, 240] width 102 height 306
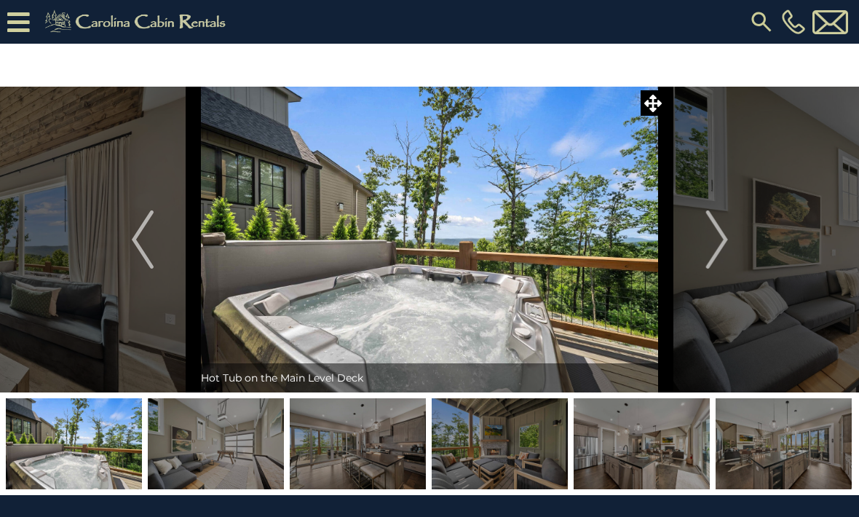
click at [730, 240] on button "Next" at bounding box center [717, 240] width 102 height 306
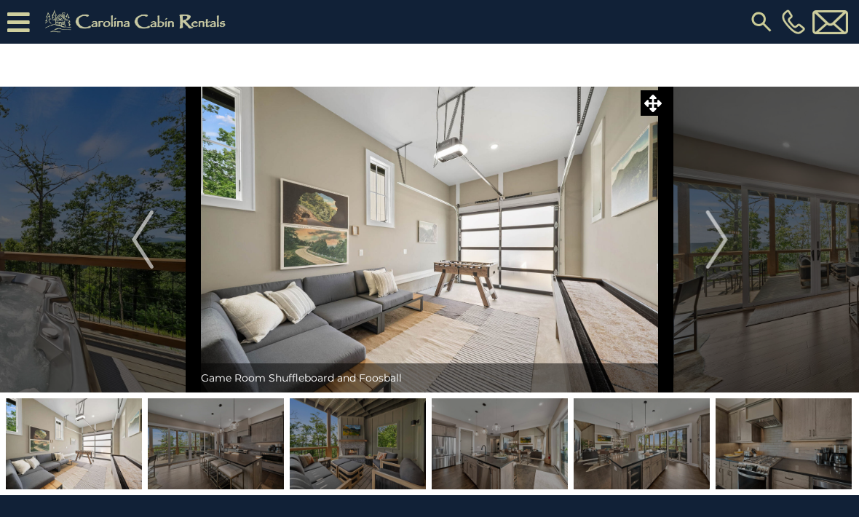
click at [735, 242] on button "Next" at bounding box center [717, 240] width 102 height 306
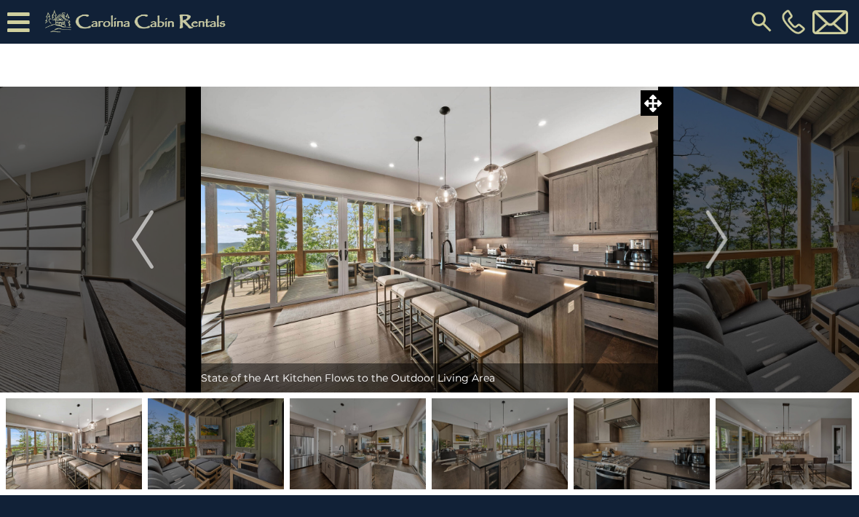
click at [732, 240] on button "Next" at bounding box center [717, 240] width 102 height 306
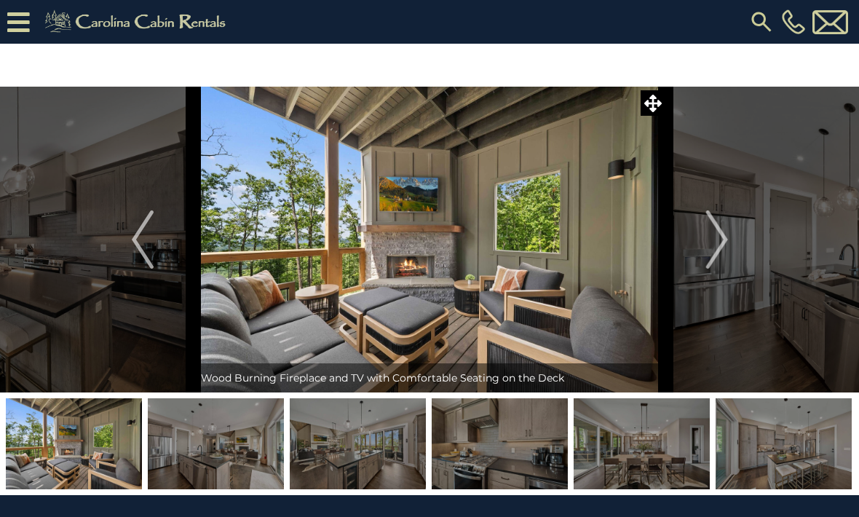
click at [731, 238] on button "Next" at bounding box center [717, 240] width 102 height 306
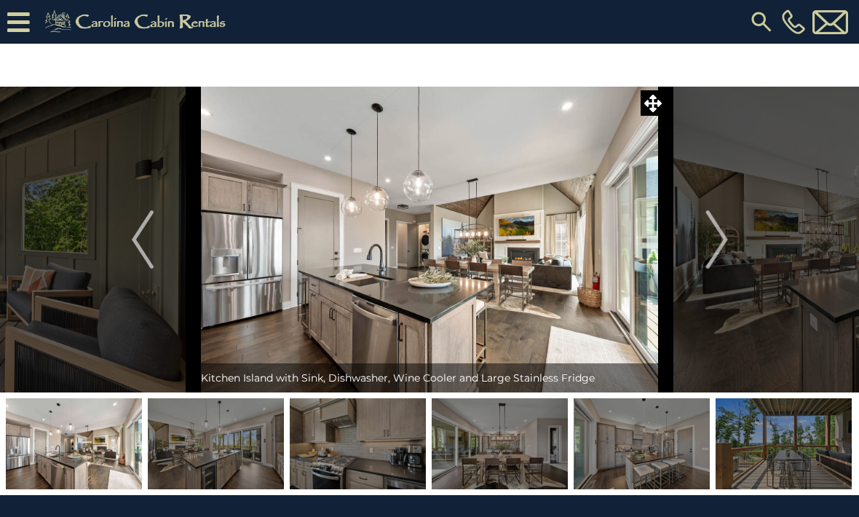
click at [732, 239] on button "Next" at bounding box center [717, 240] width 102 height 306
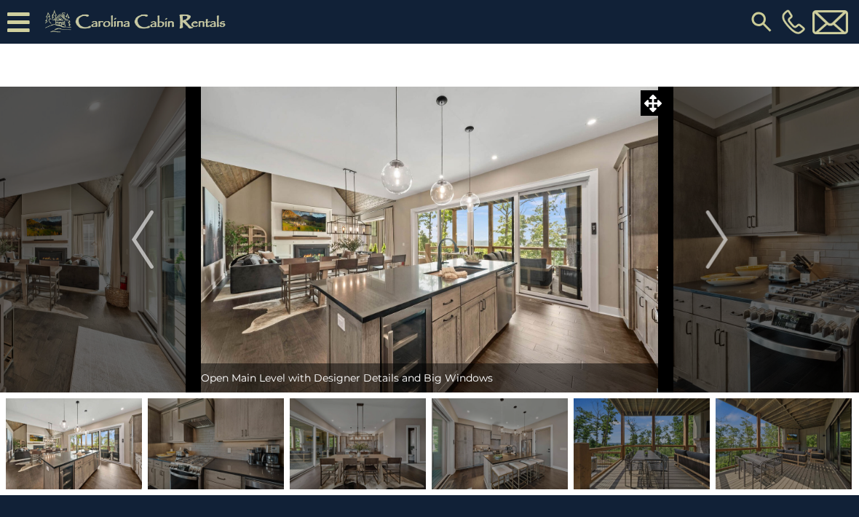
click at [734, 240] on button "Next" at bounding box center [717, 240] width 102 height 306
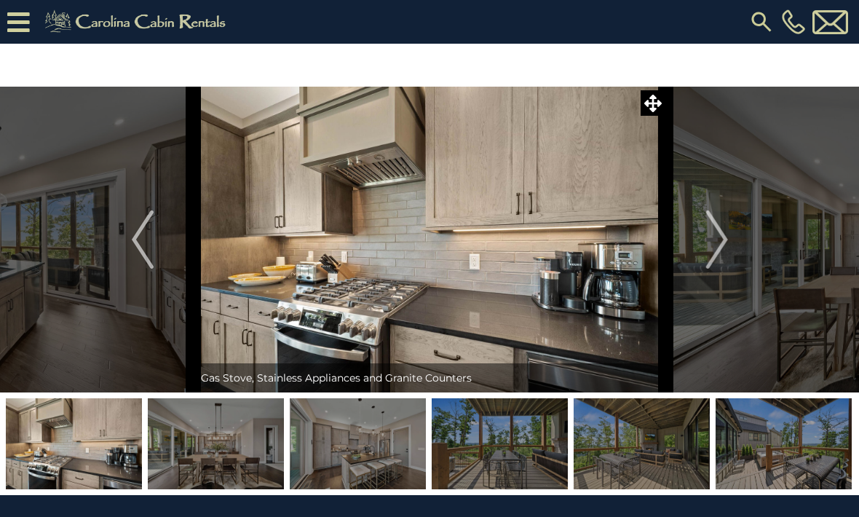
click at [735, 238] on button "Next" at bounding box center [717, 240] width 102 height 306
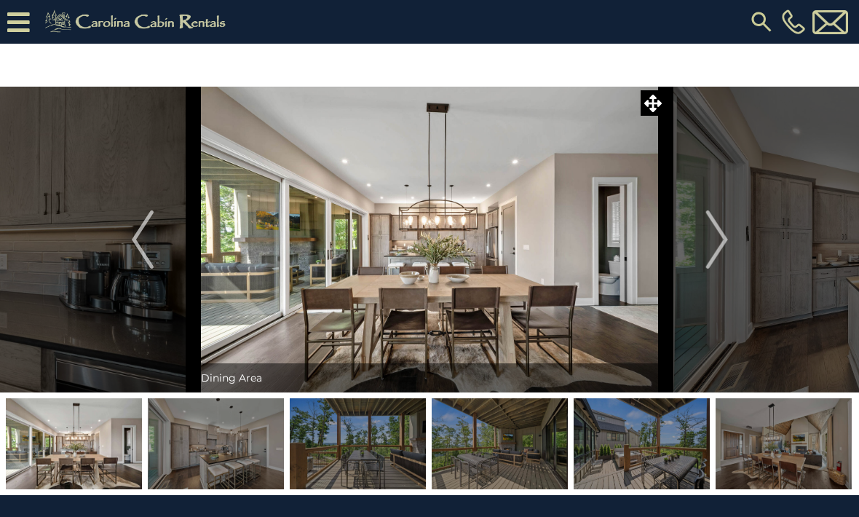
click at [734, 238] on button "Next" at bounding box center [717, 240] width 102 height 306
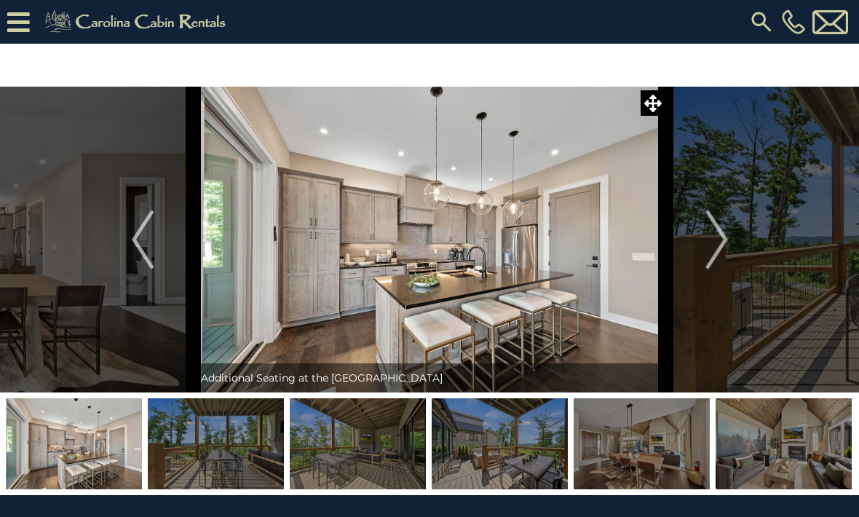
click at [735, 237] on button "Next" at bounding box center [717, 240] width 102 height 306
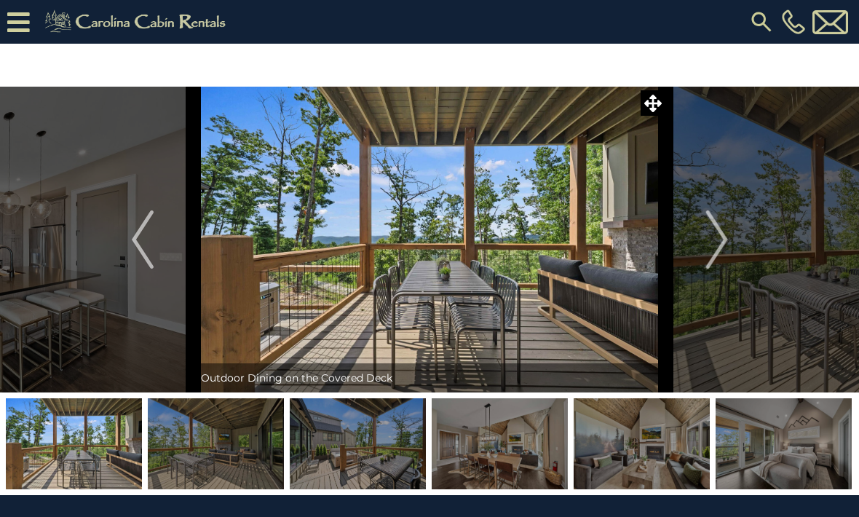
click at [734, 237] on button "Next" at bounding box center [717, 240] width 102 height 306
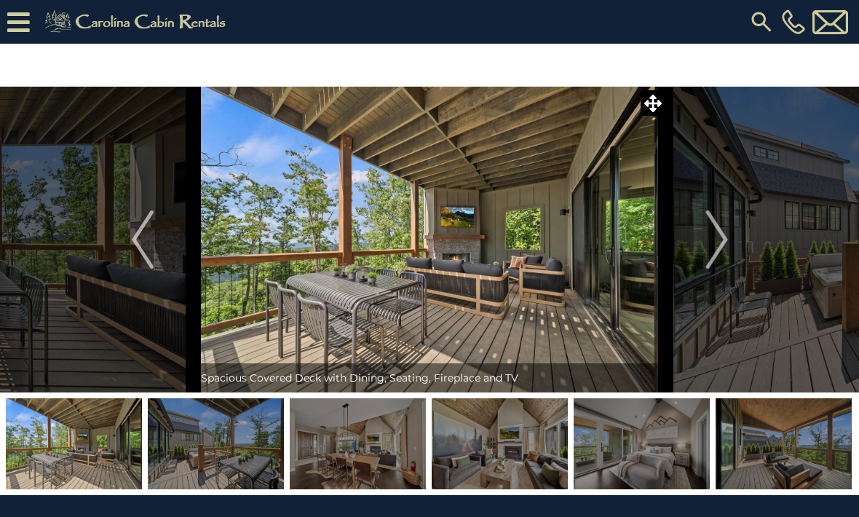
click at [732, 234] on button "Next" at bounding box center [717, 240] width 102 height 306
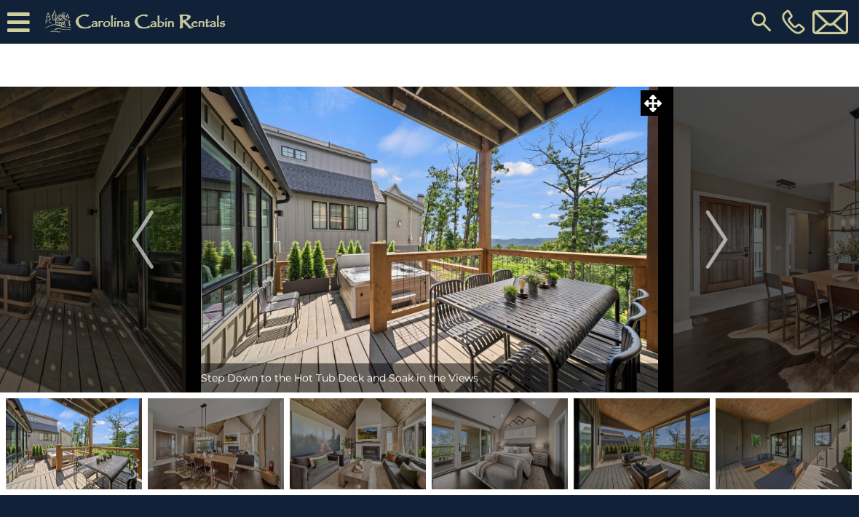
click at [730, 234] on button "Next" at bounding box center [717, 240] width 102 height 306
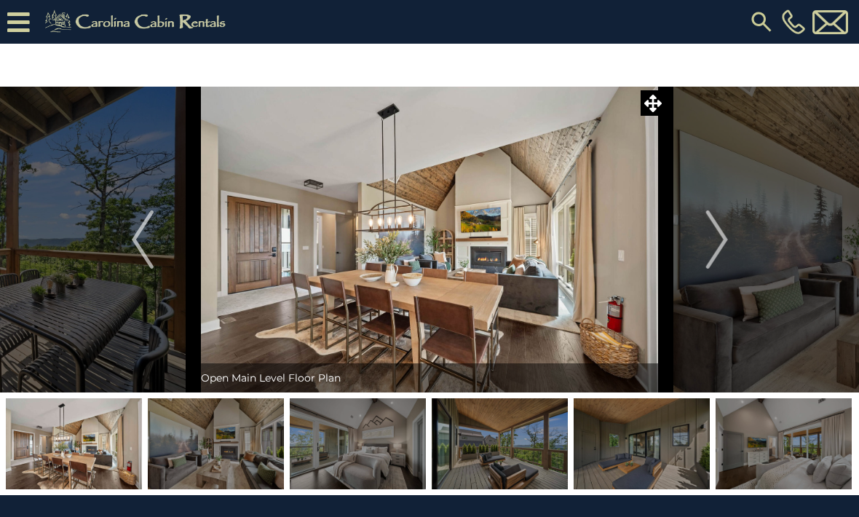
click at [730, 234] on button "Next" at bounding box center [717, 240] width 102 height 306
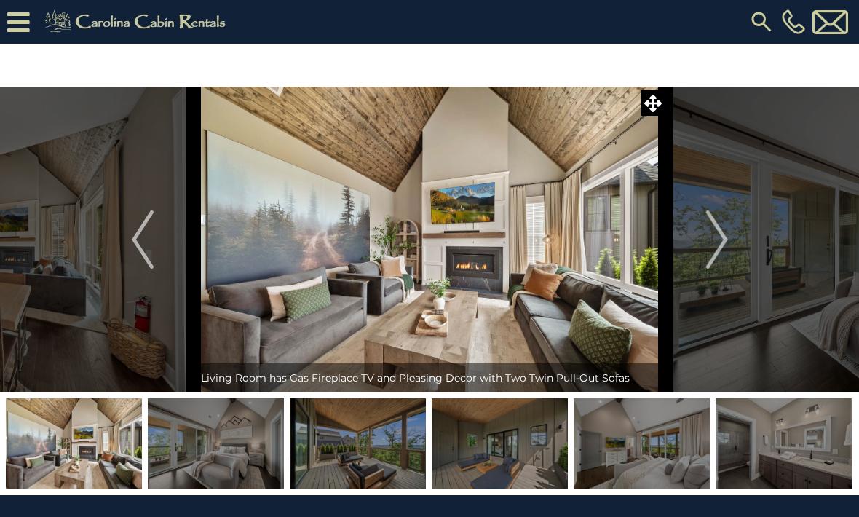
click at [723, 238] on img "Next" at bounding box center [717, 239] width 22 height 58
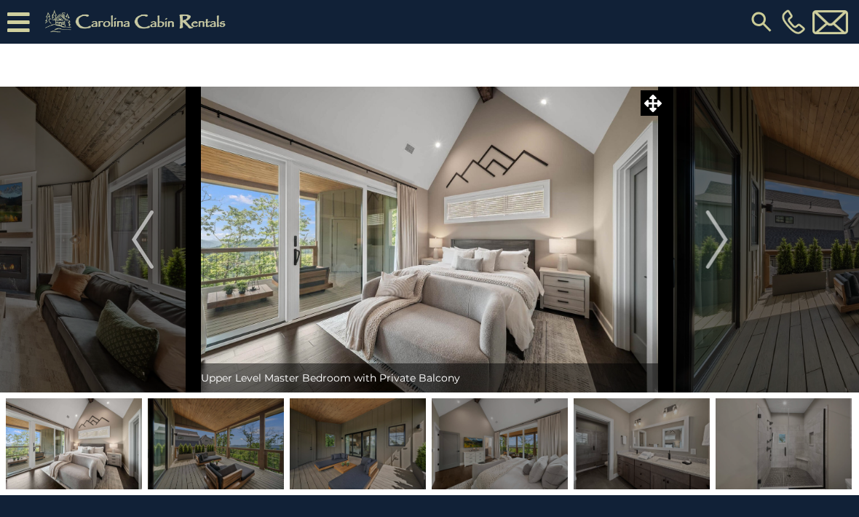
click at [727, 232] on img "Next" at bounding box center [717, 239] width 22 height 58
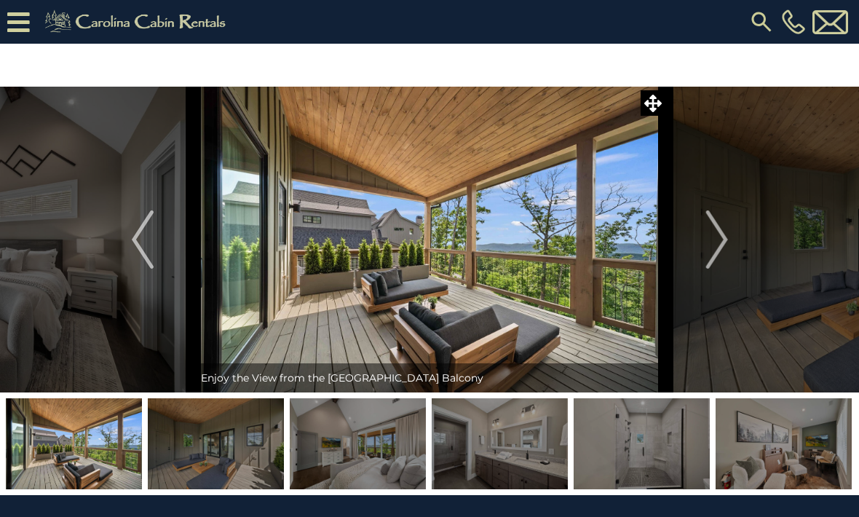
click at [732, 239] on button "Next" at bounding box center [717, 240] width 102 height 306
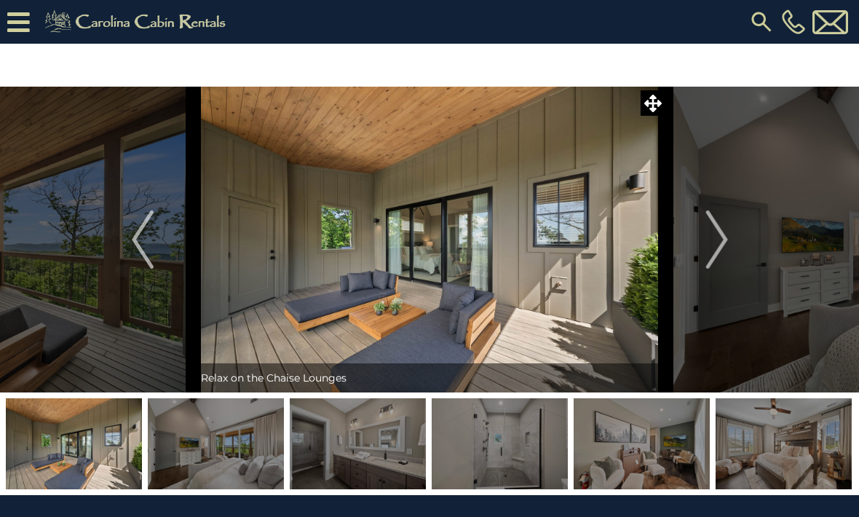
click at [731, 234] on button "Next" at bounding box center [717, 240] width 102 height 306
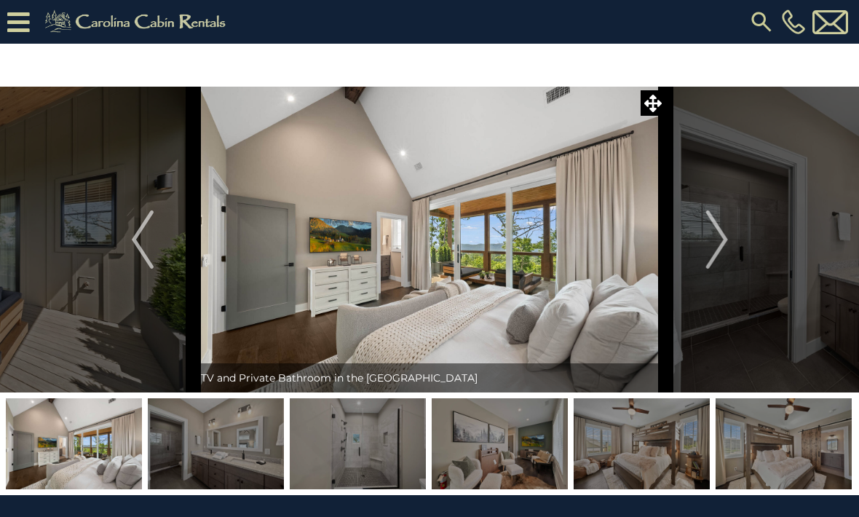
click at [743, 234] on button "Next" at bounding box center [717, 240] width 102 height 306
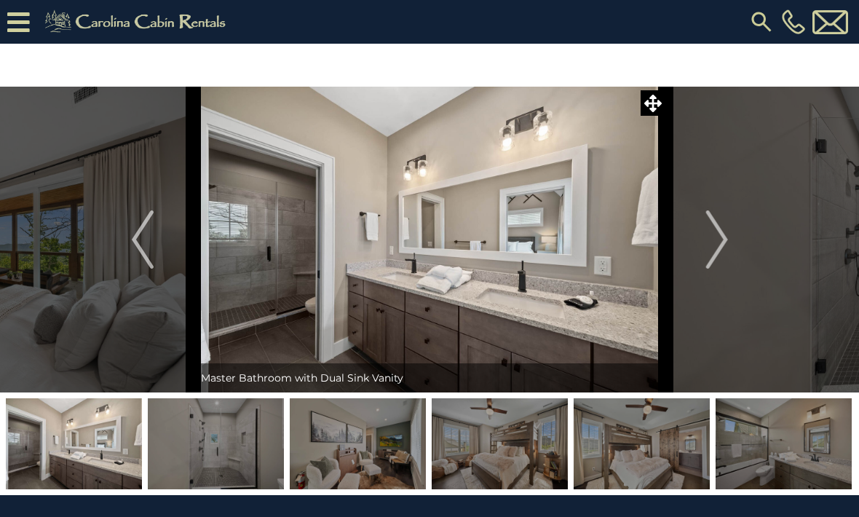
click at [726, 234] on img "Next" at bounding box center [717, 239] width 22 height 58
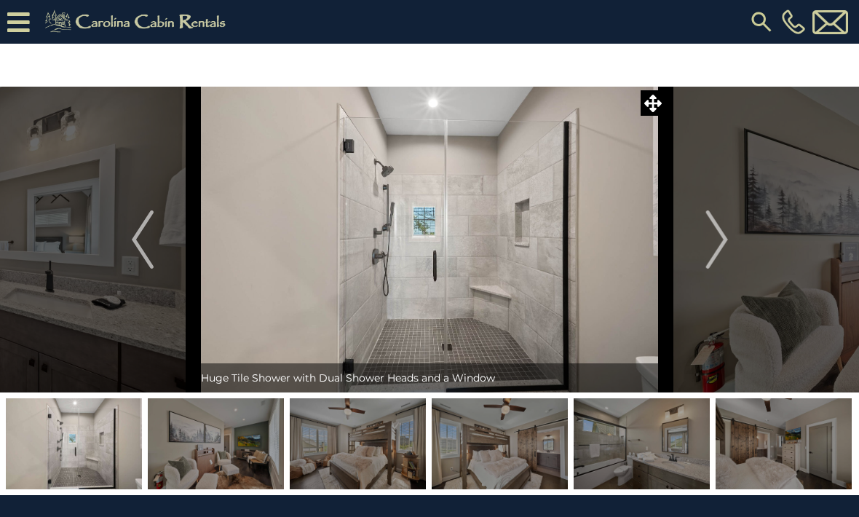
click at [731, 225] on button "Next" at bounding box center [717, 240] width 102 height 306
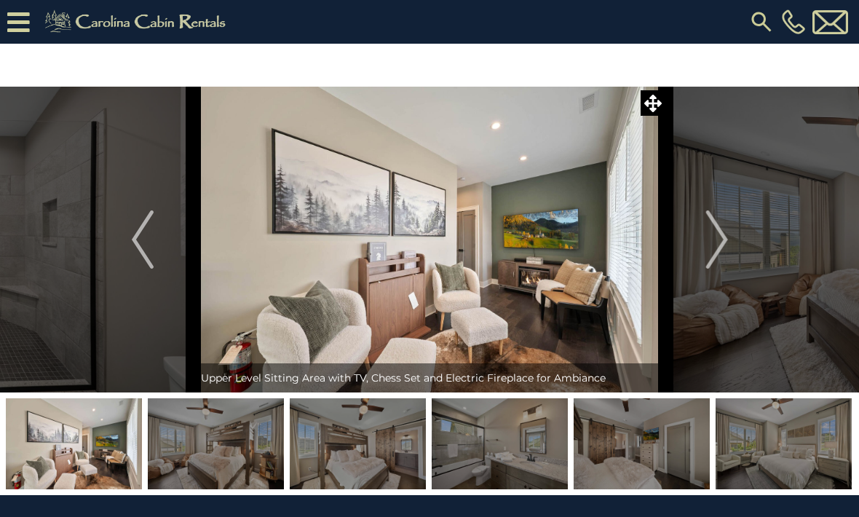
click at [732, 226] on button "Next" at bounding box center [717, 240] width 102 height 306
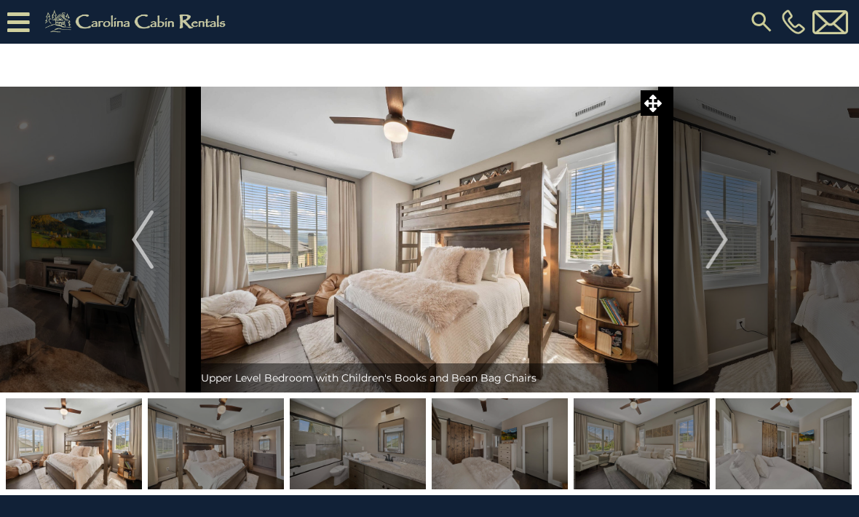
click at [731, 234] on button "Next" at bounding box center [717, 240] width 102 height 306
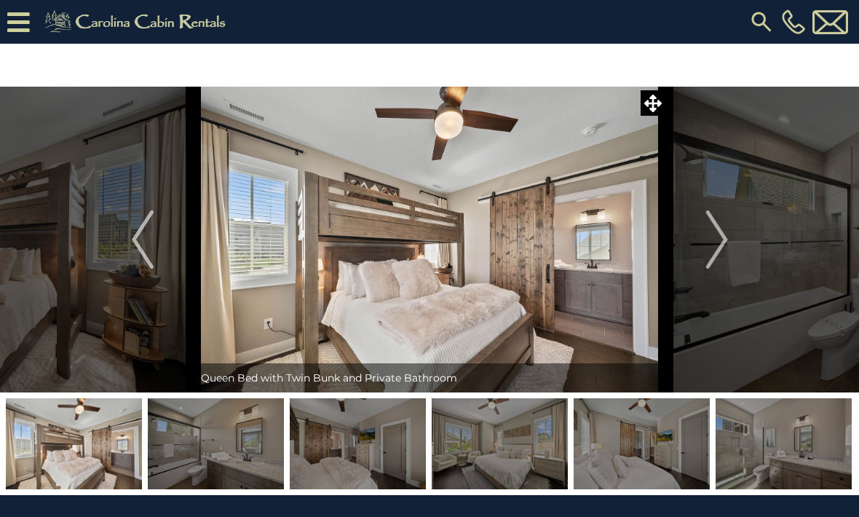
click at [726, 234] on img "Next" at bounding box center [717, 239] width 22 height 58
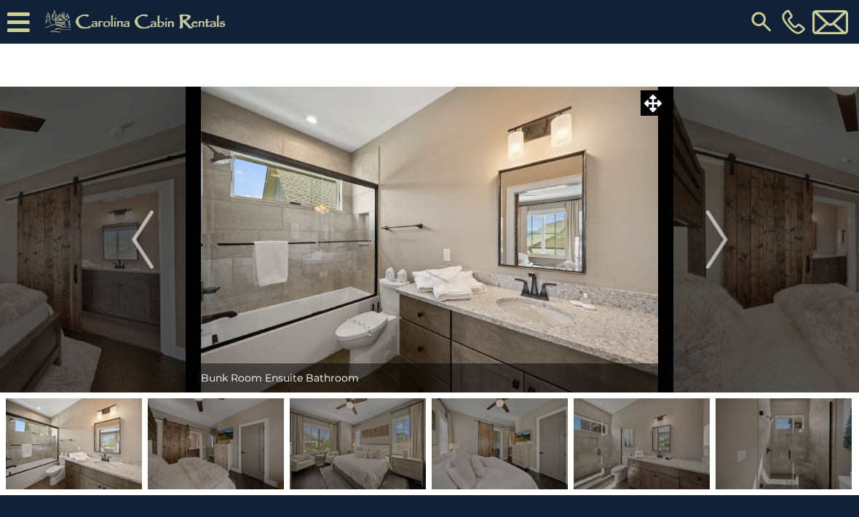
click at [727, 234] on img "Next" at bounding box center [717, 239] width 22 height 58
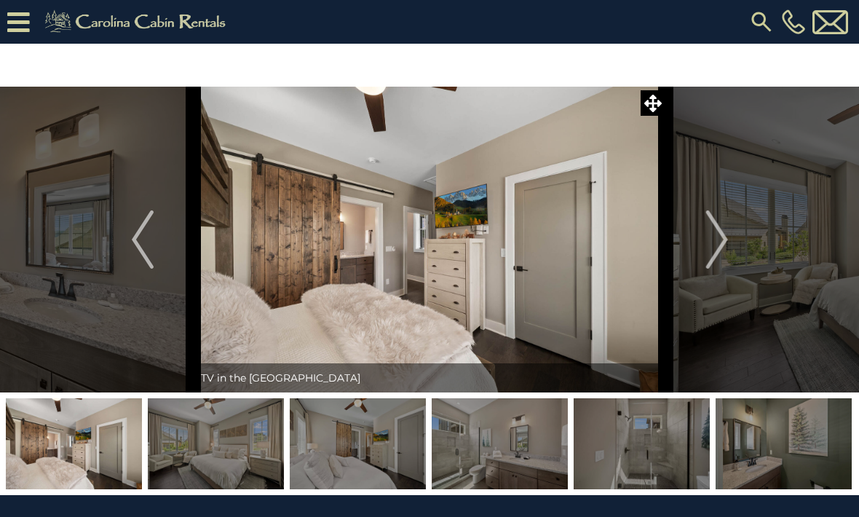
click at [730, 232] on button "Next" at bounding box center [717, 240] width 102 height 306
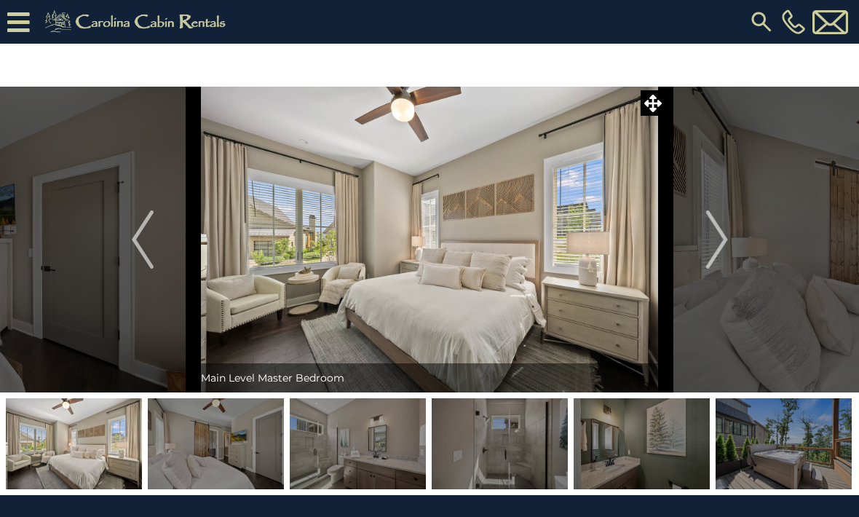
click at [732, 232] on button "Next" at bounding box center [717, 240] width 102 height 306
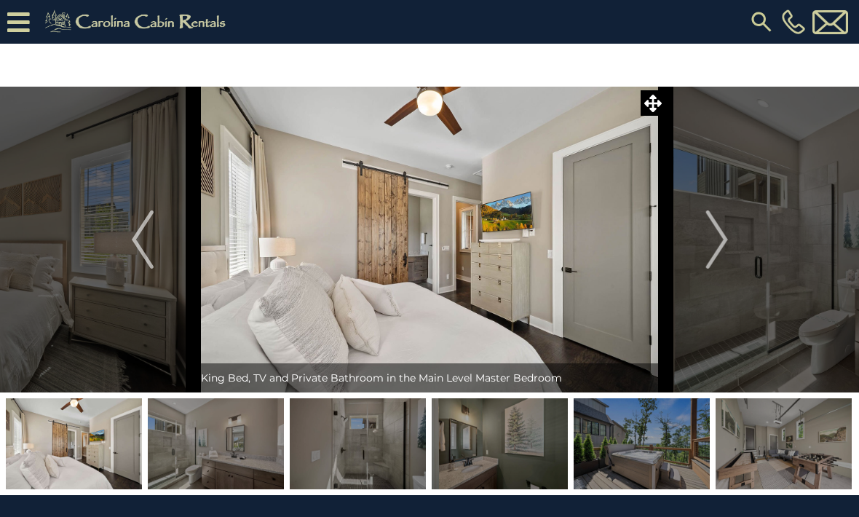
click at [732, 231] on button "Next" at bounding box center [717, 240] width 102 height 306
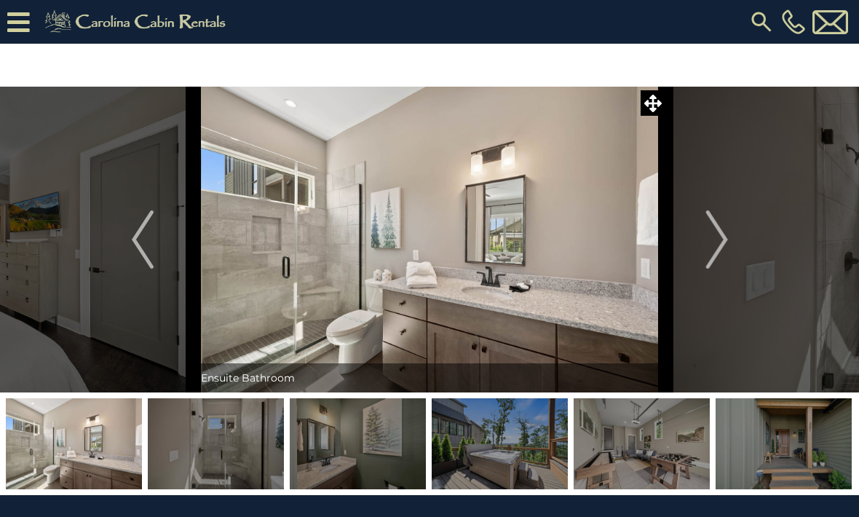
click at [734, 237] on button "Next" at bounding box center [717, 240] width 102 height 306
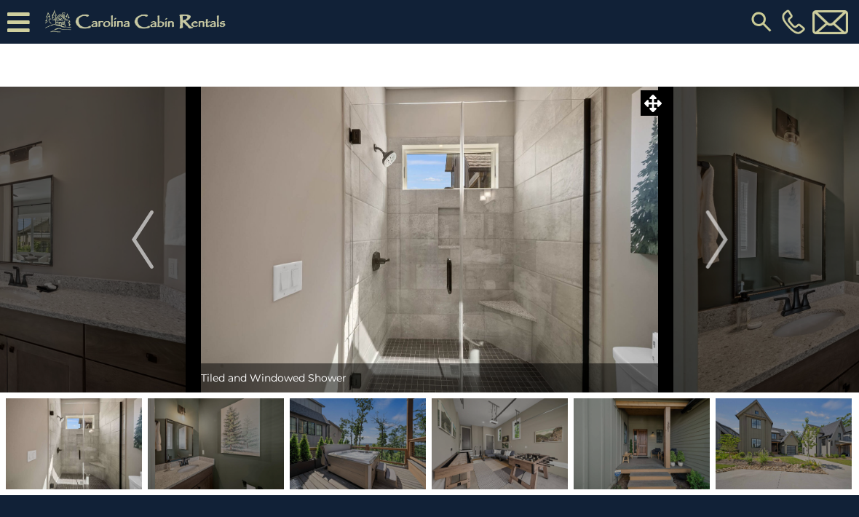
click at [740, 229] on button "Next" at bounding box center [717, 240] width 102 height 306
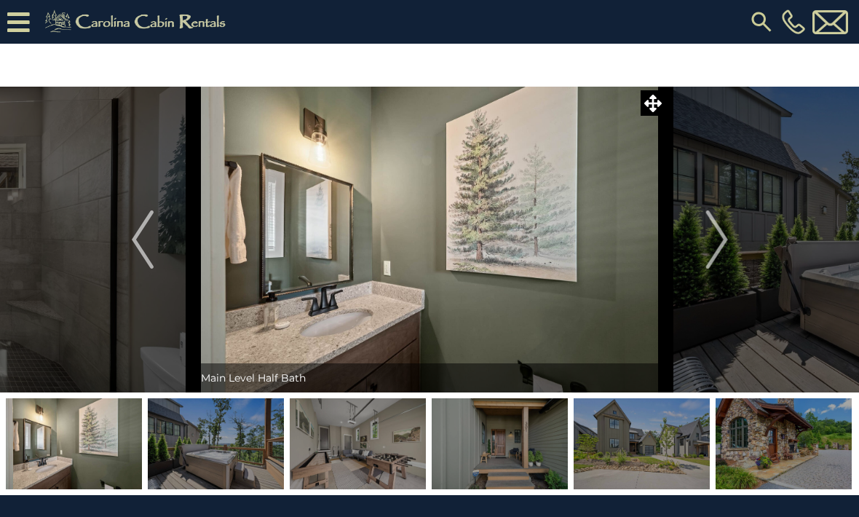
click at [732, 232] on button "Next" at bounding box center [717, 240] width 102 height 306
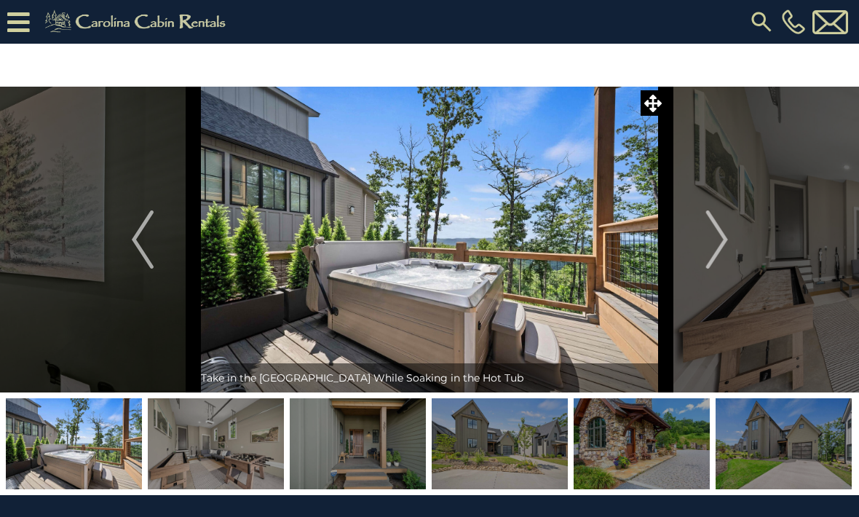
click at [738, 230] on button "Next" at bounding box center [717, 240] width 102 height 306
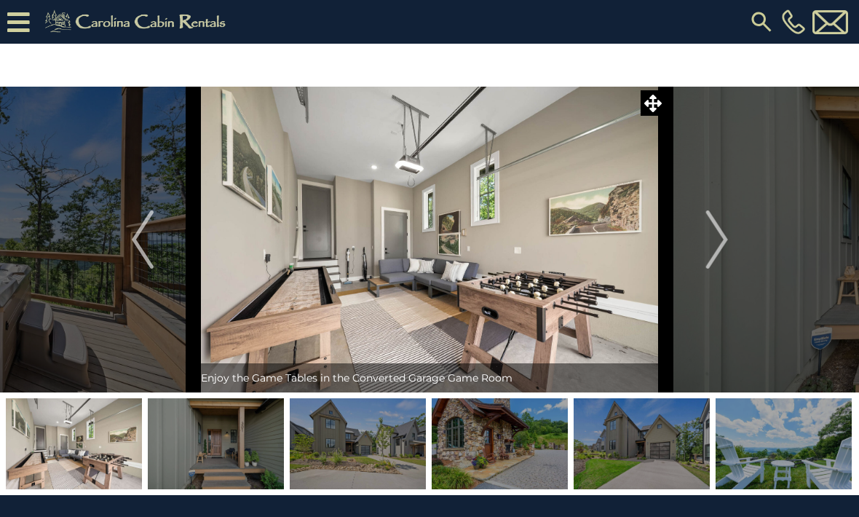
click at [138, 250] on img "Previous" at bounding box center [143, 239] width 22 height 58
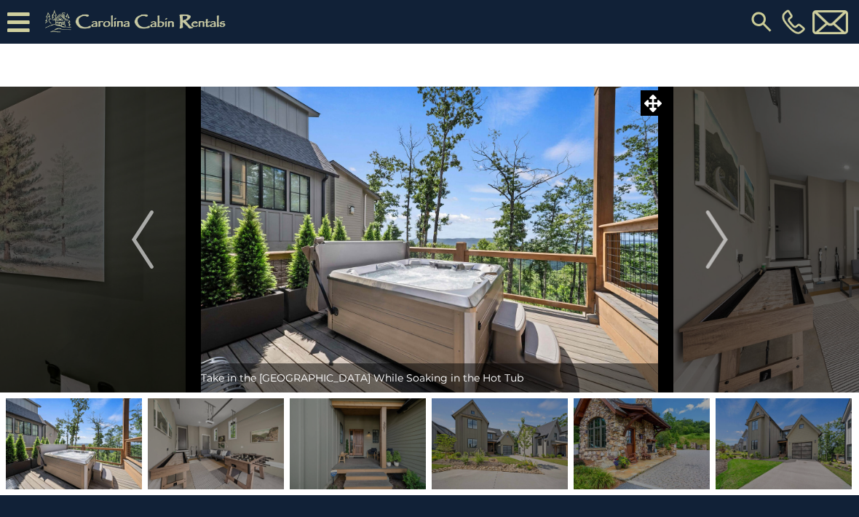
click at [727, 236] on img "Next" at bounding box center [717, 239] width 22 height 58
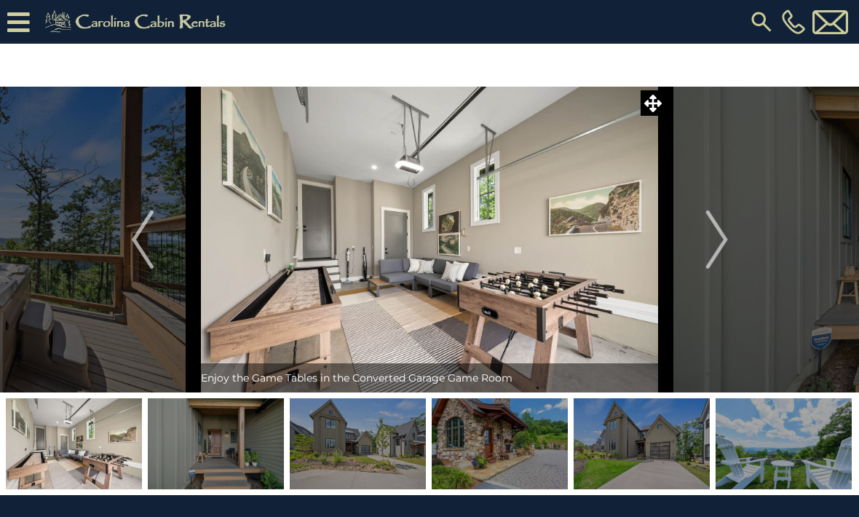
click at [729, 242] on button "Next" at bounding box center [717, 240] width 102 height 306
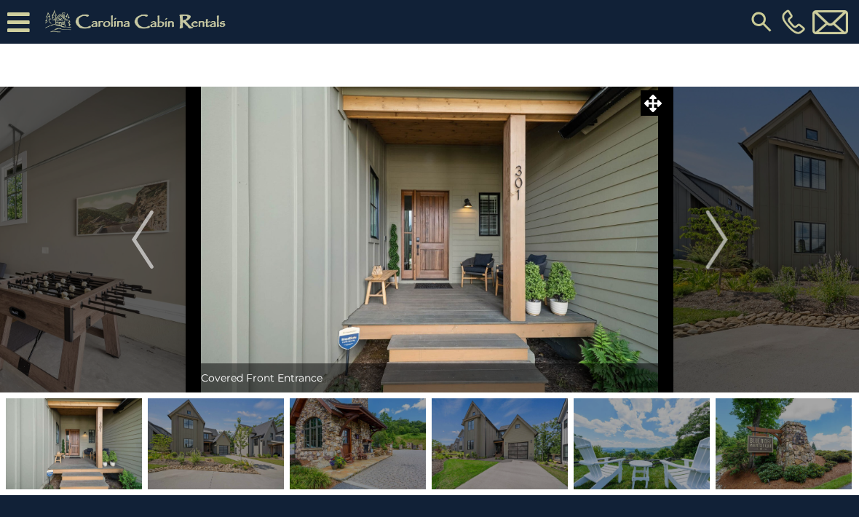
click at [727, 240] on img "Next" at bounding box center [717, 239] width 22 height 58
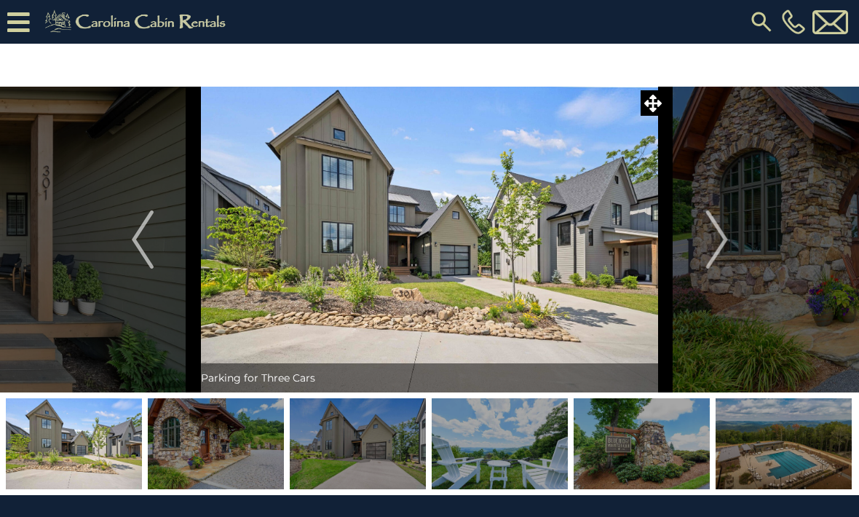
click at [722, 243] on img "Next" at bounding box center [717, 239] width 22 height 58
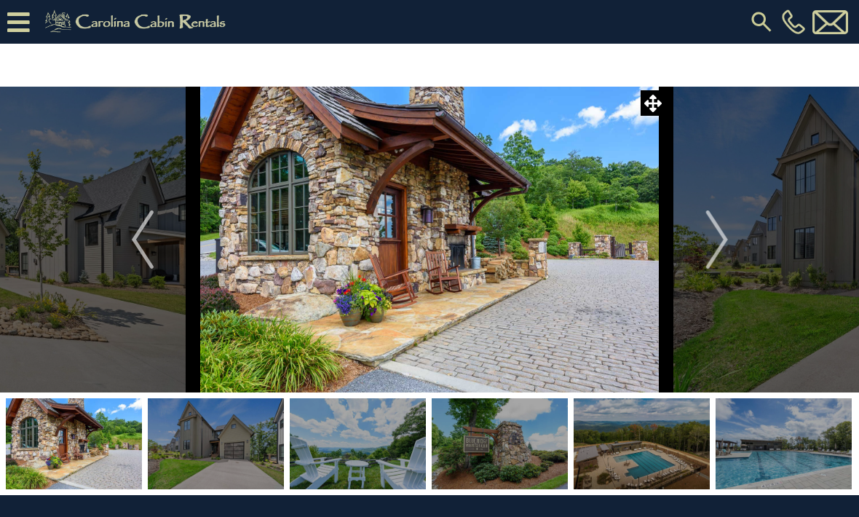
click at [722, 245] on img "Next" at bounding box center [717, 239] width 22 height 58
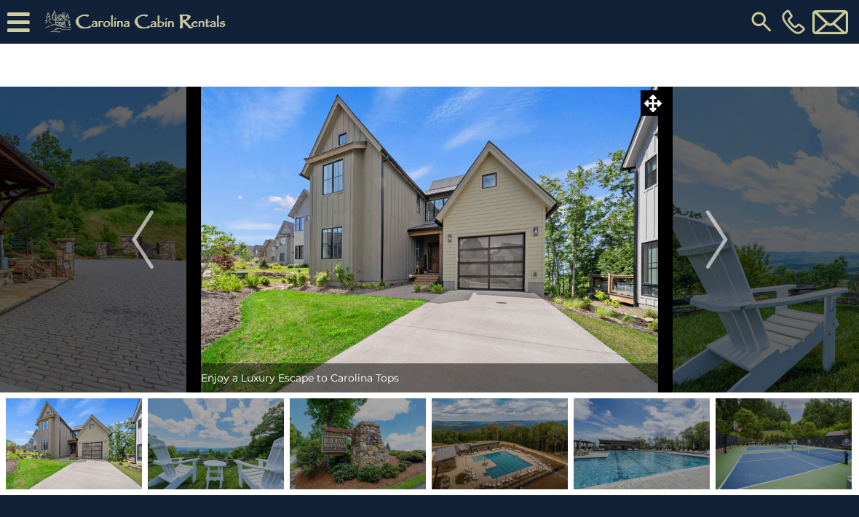
click at [726, 236] on img "Next" at bounding box center [717, 239] width 22 height 58
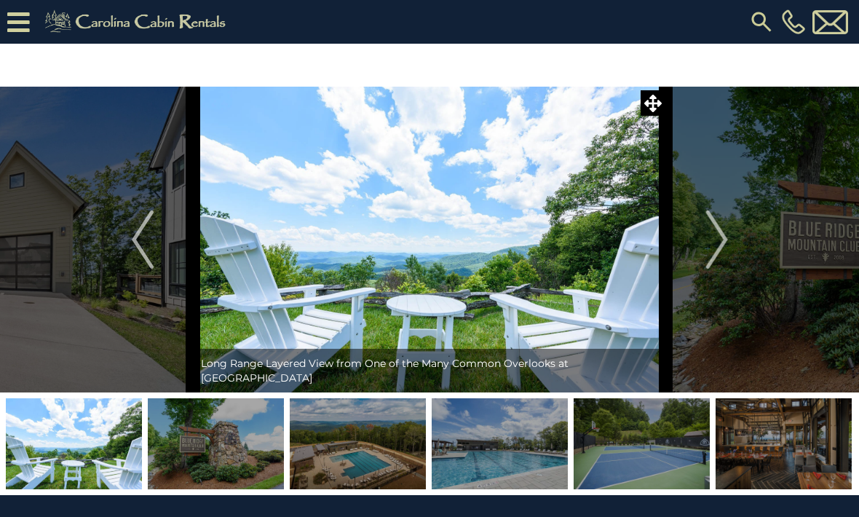
click at [727, 236] on img "Next" at bounding box center [717, 239] width 22 height 58
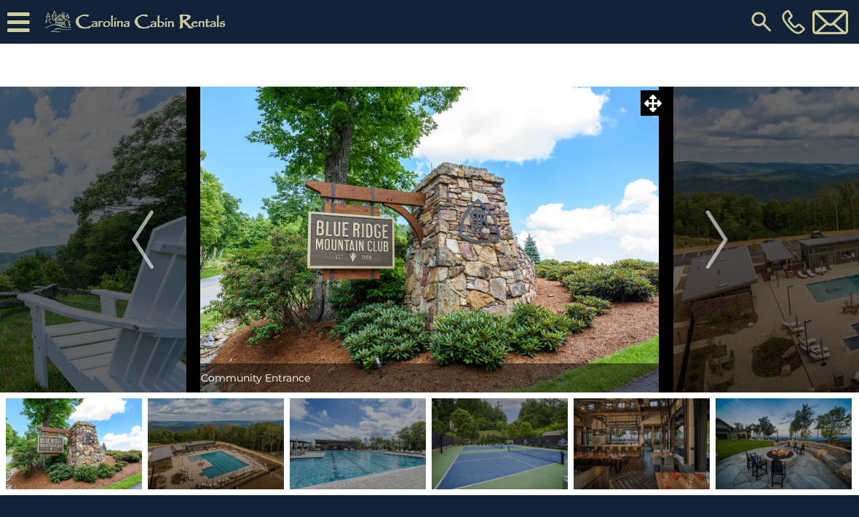
click at [734, 253] on button "Next" at bounding box center [717, 240] width 102 height 306
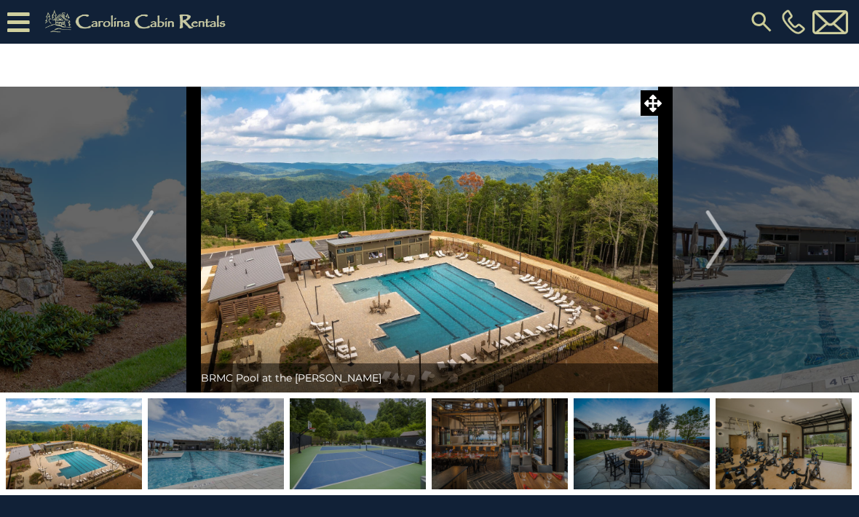
click at [724, 236] on img "Next" at bounding box center [717, 239] width 22 height 58
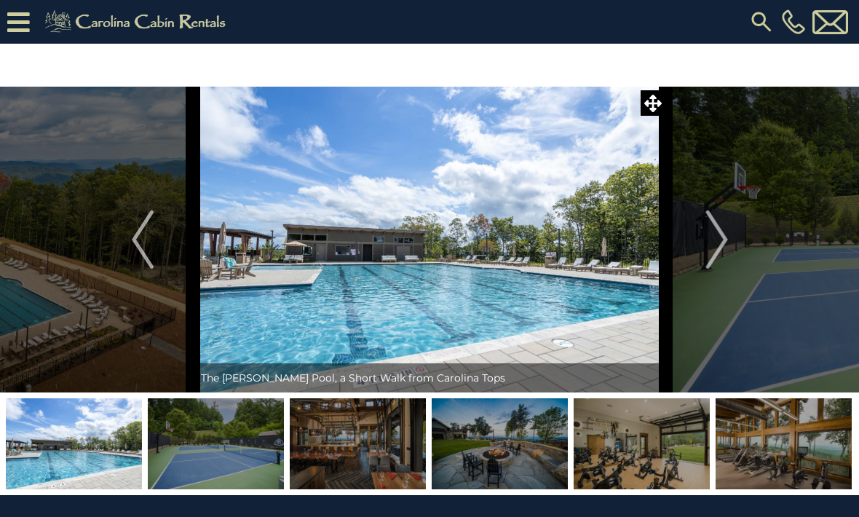
click at [727, 253] on img "Next" at bounding box center [717, 239] width 22 height 58
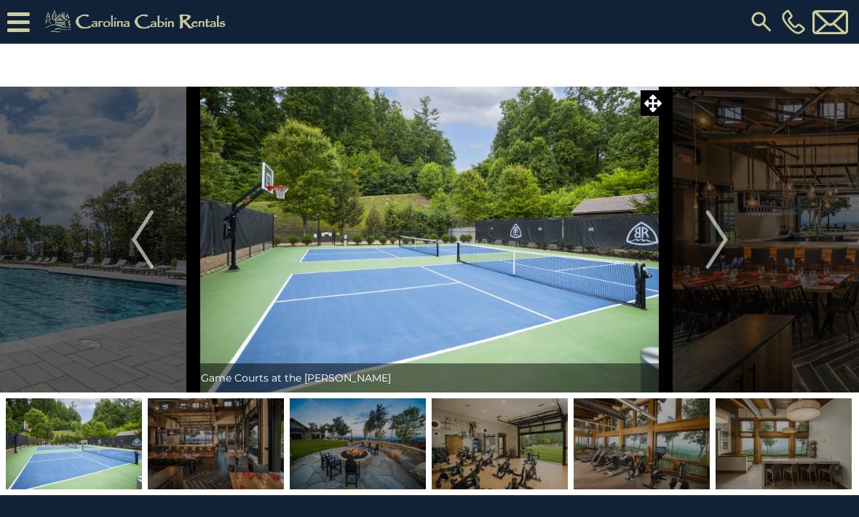
click at [731, 239] on button "Next" at bounding box center [717, 240] width 102 height 306
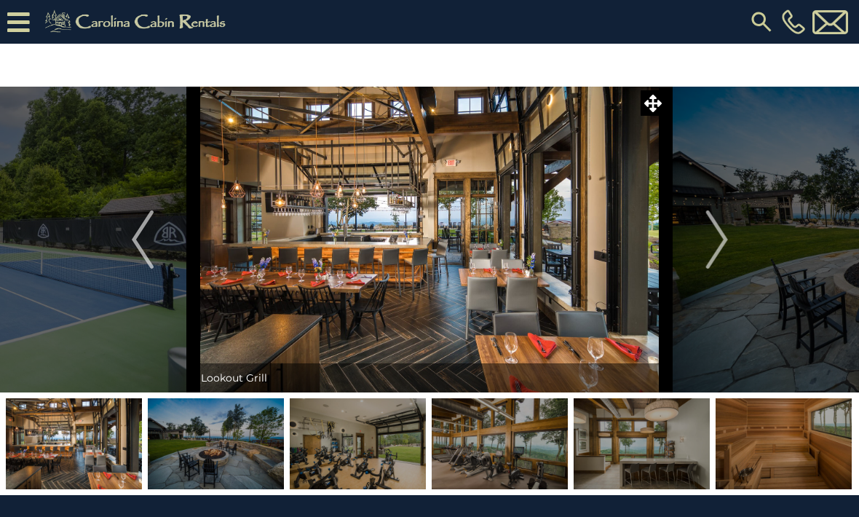
click at [722, 240] on img "Next" at bounding box center [717, 239] width 22 height 58
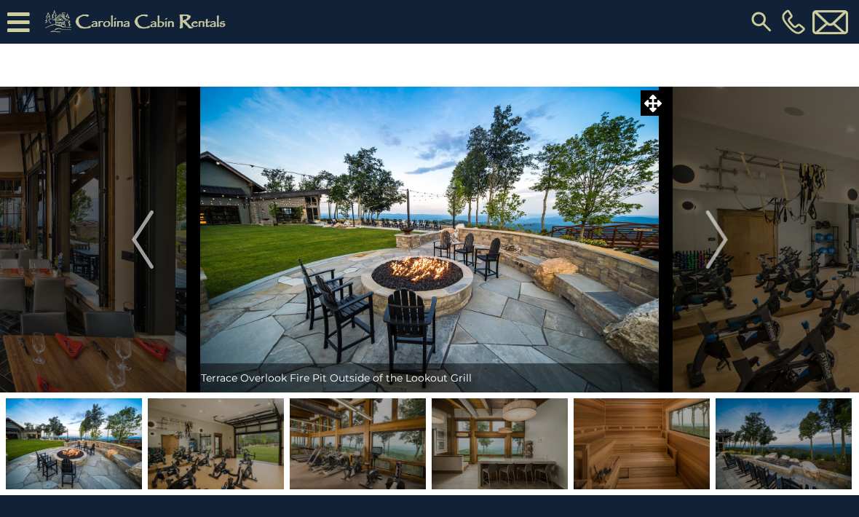
click at [727, 245] on img "Next" at bounding box center [717, 239] width 22 height 58
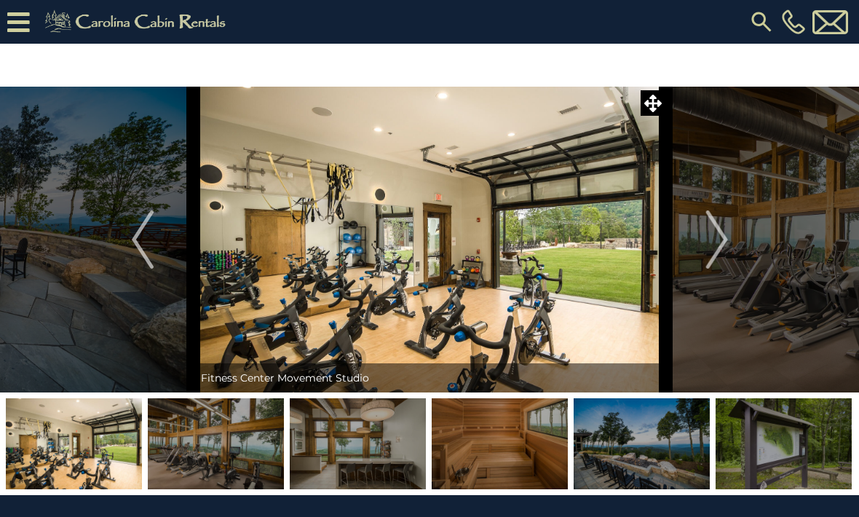
click at [731, 244] on button "Next" at bounding box center [717, 240] width 102 height 306
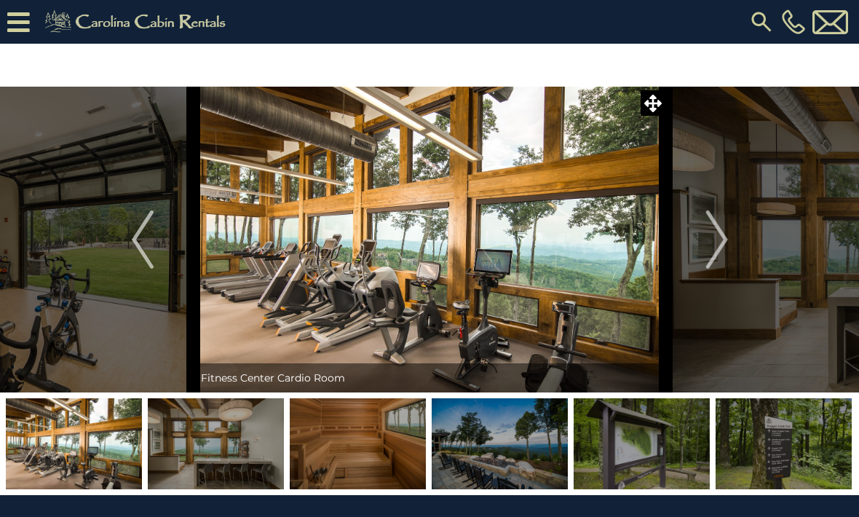
click at [732, 241] on button "Next" at bounding box center [717, 240] width 102 height 306
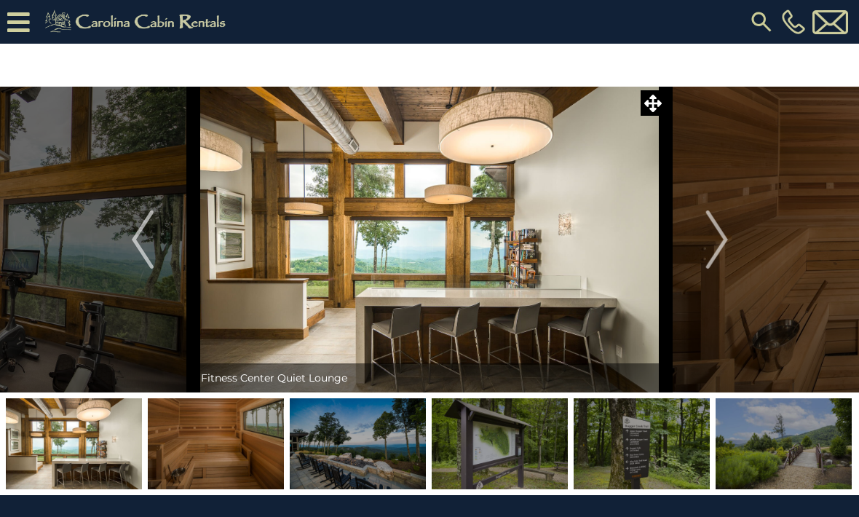
click at [717, 238] on img "Next" at bounding box center [717, 239] width 22 height 58
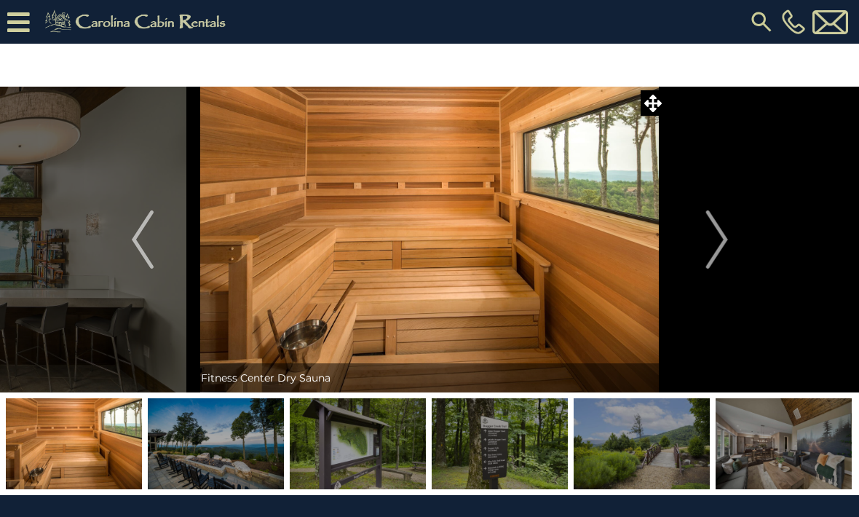
click at [722, 237] on img "Next" at bounding box center [717, 239] width 22 height 58
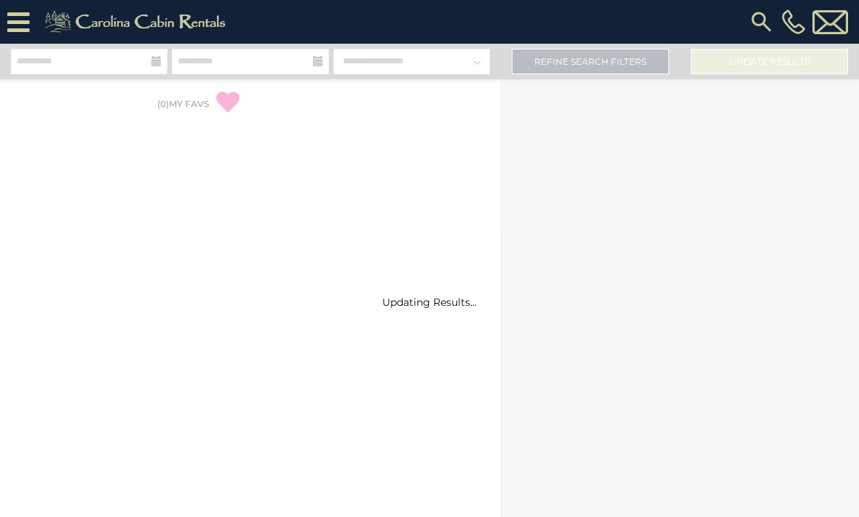
select select "*"
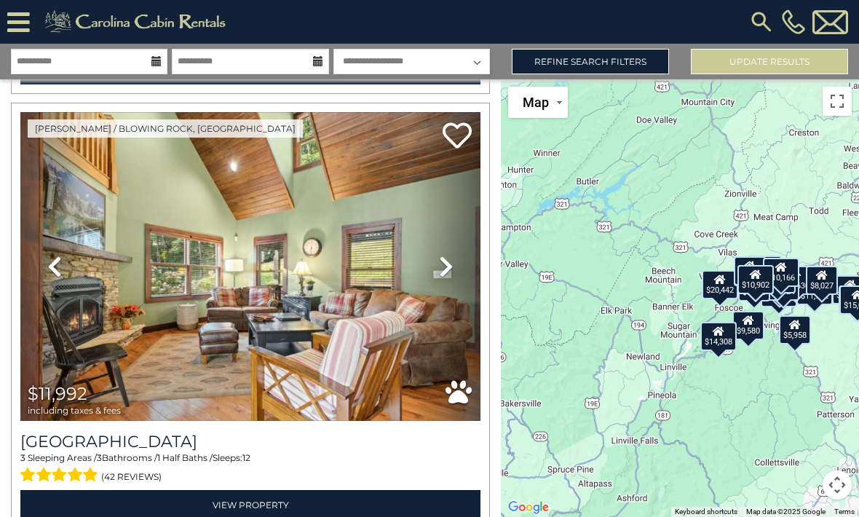
scroll to position [460, 0]
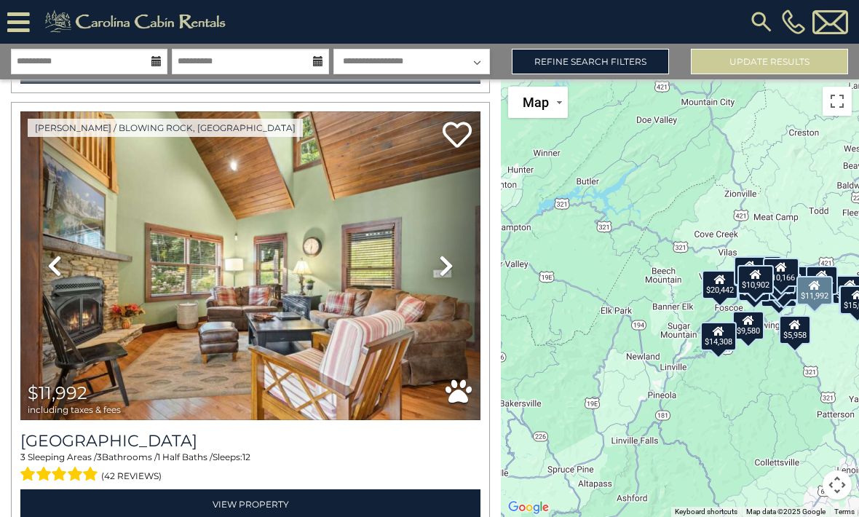
click at [144, 352] on img at bounding box center [250, 265] width 460 height 309
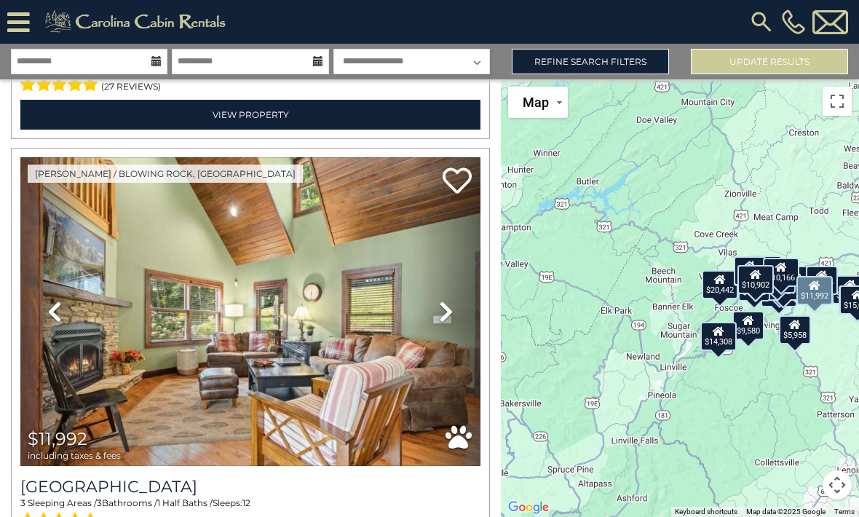
scroll to position [392, 0]
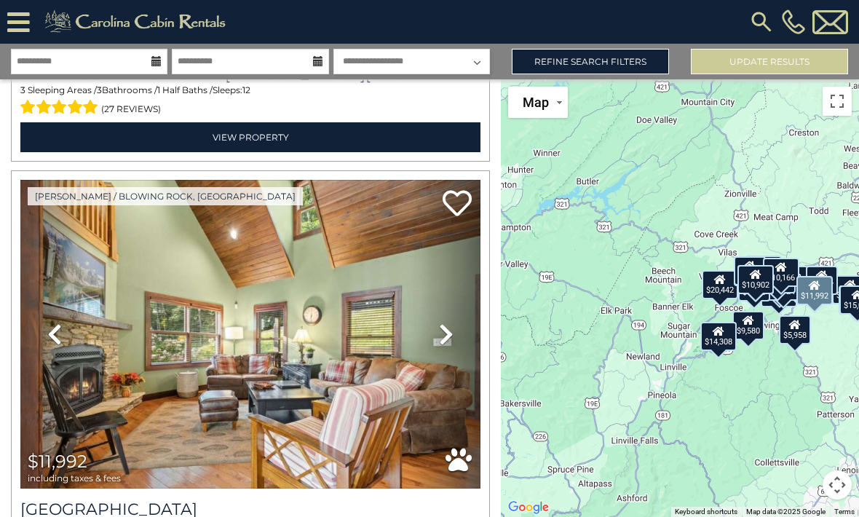
click at [127, 355] on img at bounding box center [250, 334] width 460 height 309
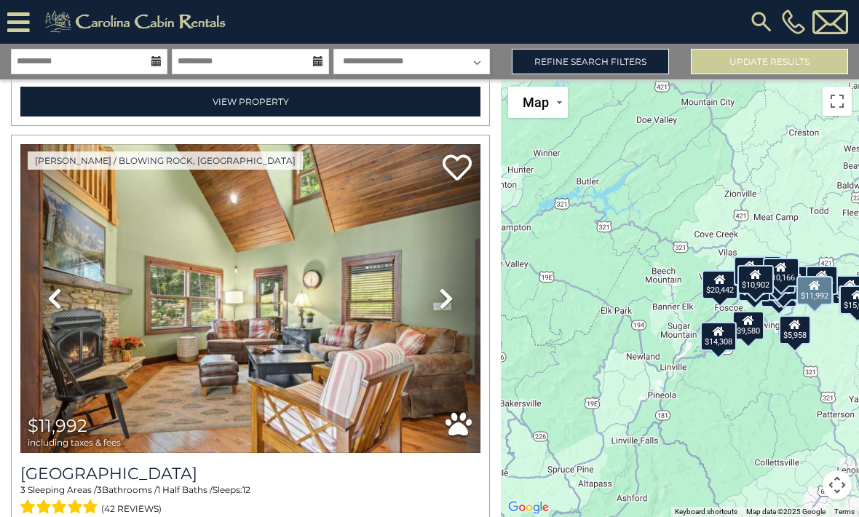
scroll to position [430, 0]
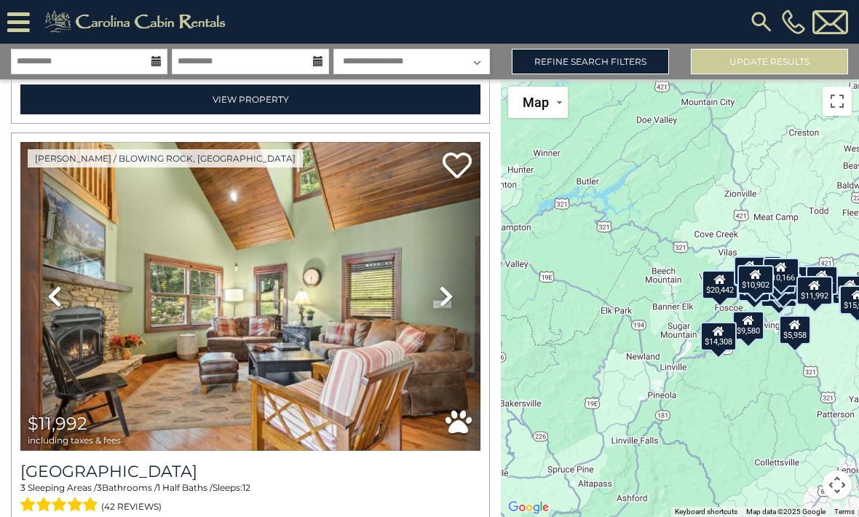
click at [828, 272] on div "$20,442 $11,992 $10,950 $10,306 $10,630 $13,068 $11,877 $8,024 $9,580 $10,624 $…" at bounding box center [680, 298] width 358 height 438
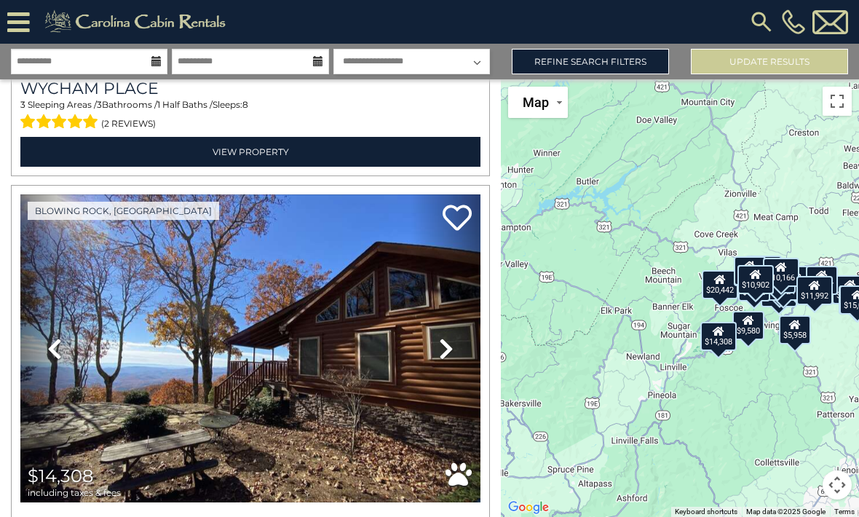
scroll to position [8218, 0]
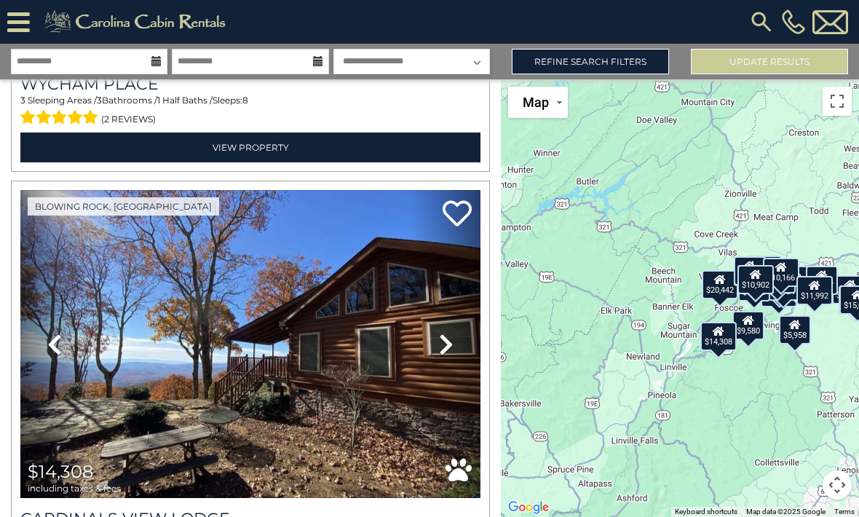
click at [179, 394] on img at bounding box center [250, 344] width 460 height 309
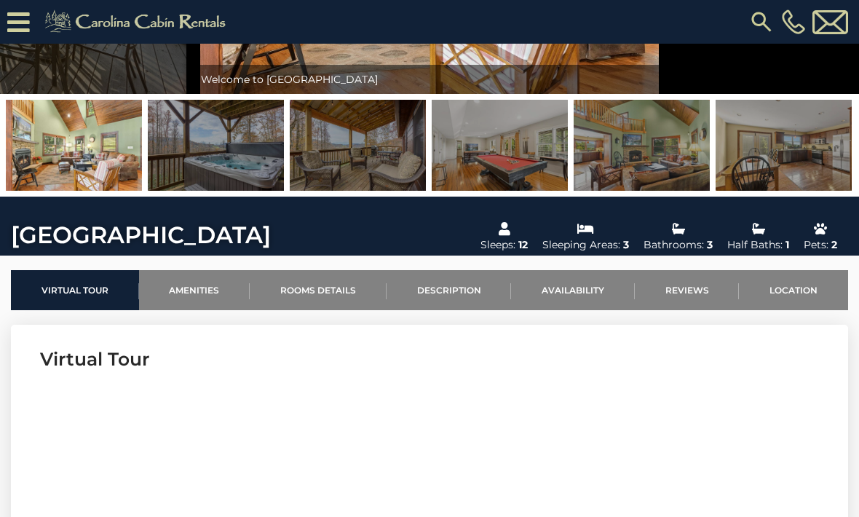
scroll to position [266, 0]
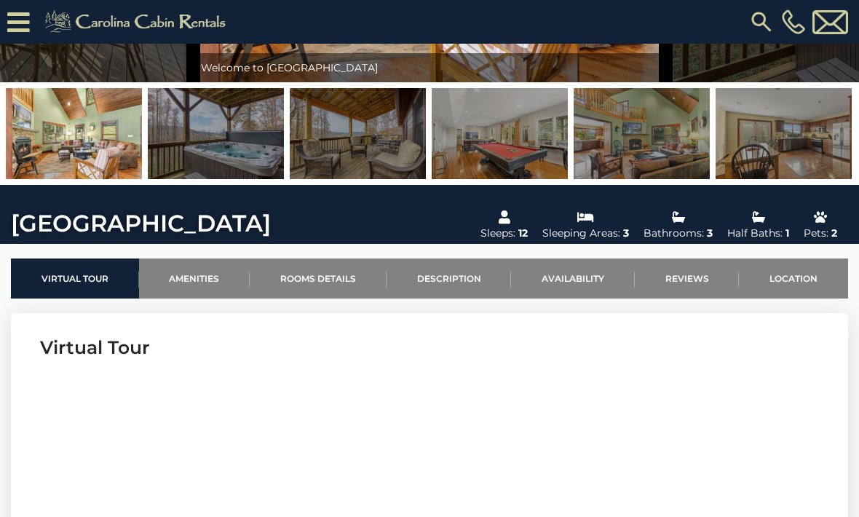
click at [803, 279] on link "Location" at bounding box center [793, 278] width 109 height 40
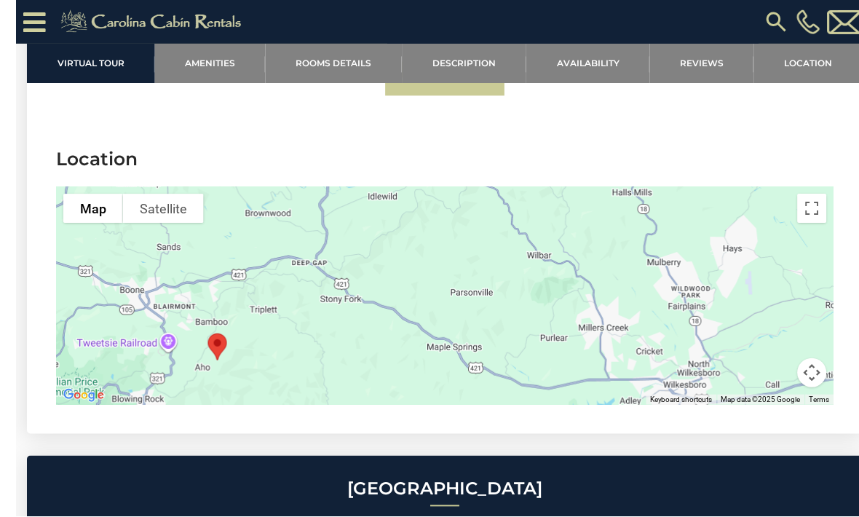
scroll to position [3632, 0]
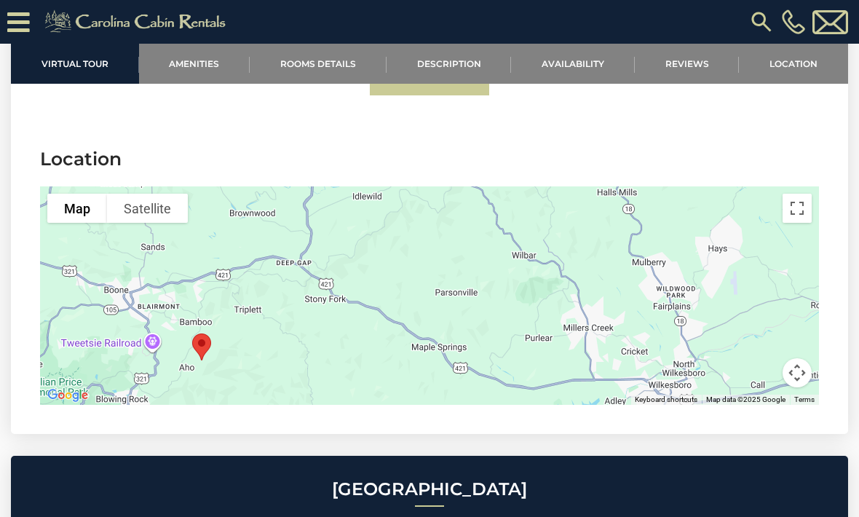
click at [52, 291] on div at bounding box center [429, 295] width 779 height 218
click at [333, 66] on link "Rooms Details" at bounding box center [318, 64] width 137 height 40
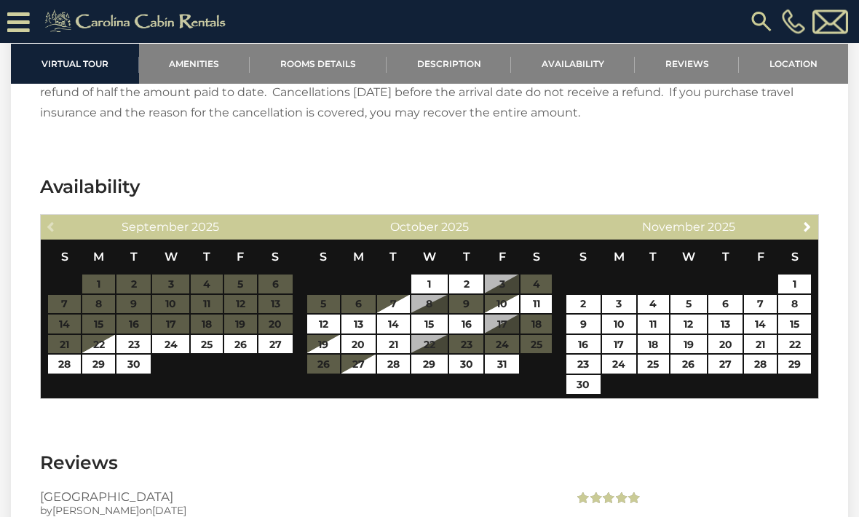
scroll to position [2925, 0]
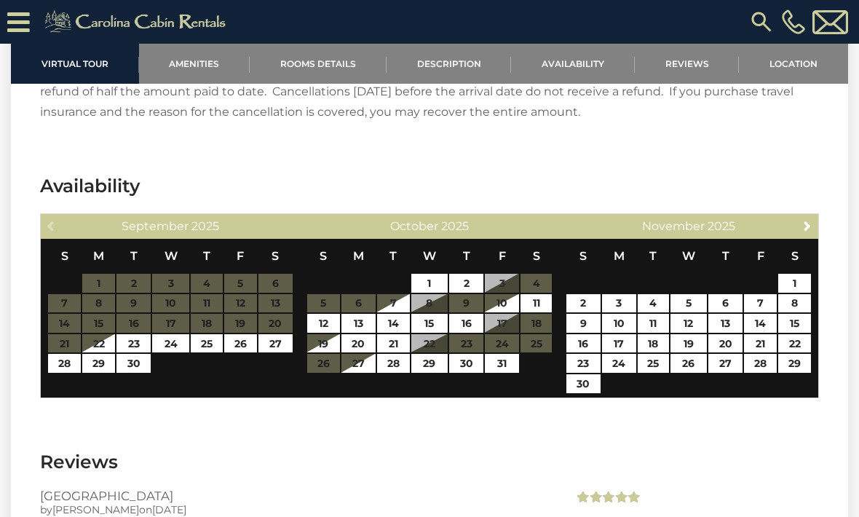
click at [804, 220] on span "Next" at bounding box center [808, 226] width 12 height 12
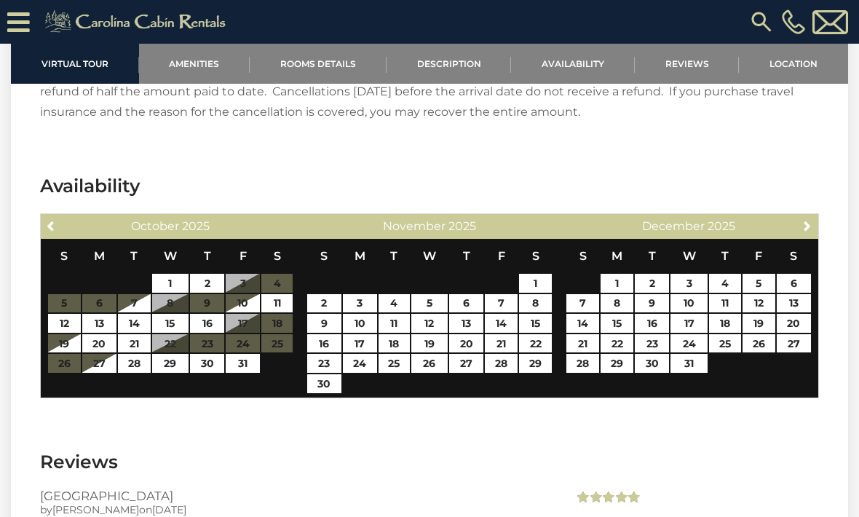
click at [802, 220] on span "Next" at bounding box center [808, 226] width 12 height 12
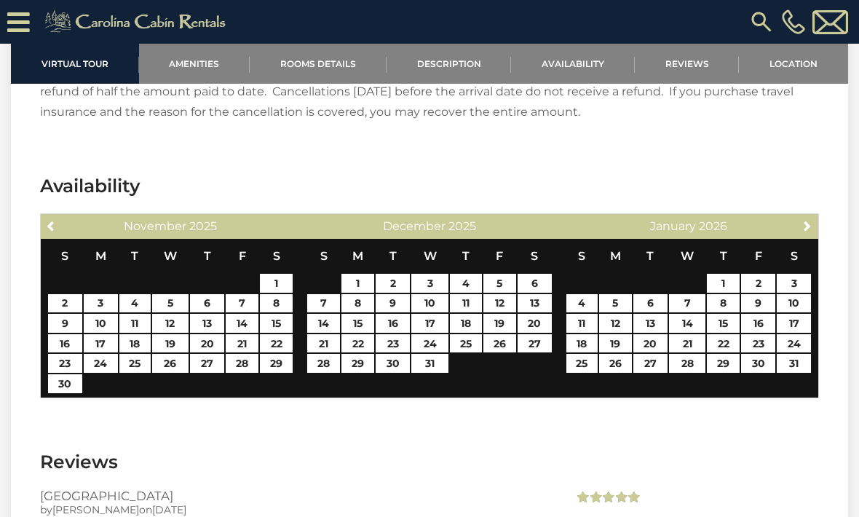
click at [806, 220] on span "Next" at bounding box center [808, 226] width 12 height 12
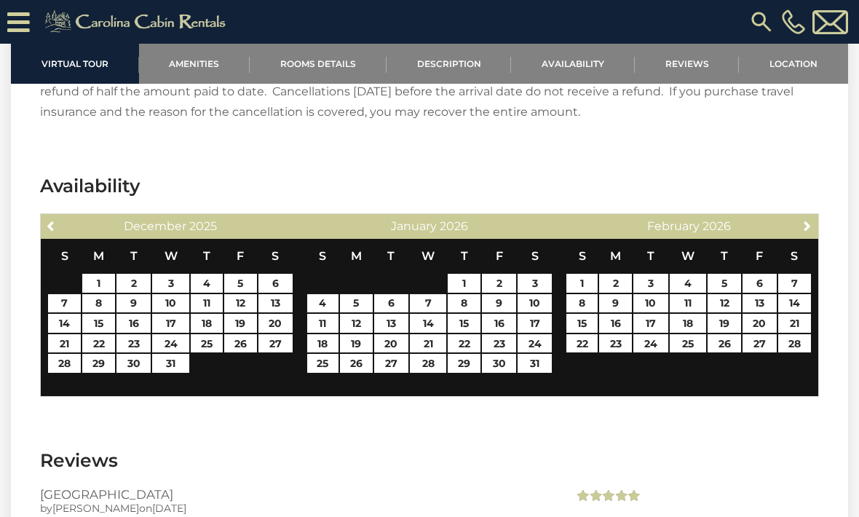
click at [799, 216] on link "Next" at bounding box center [808, 225] width 18 height 18
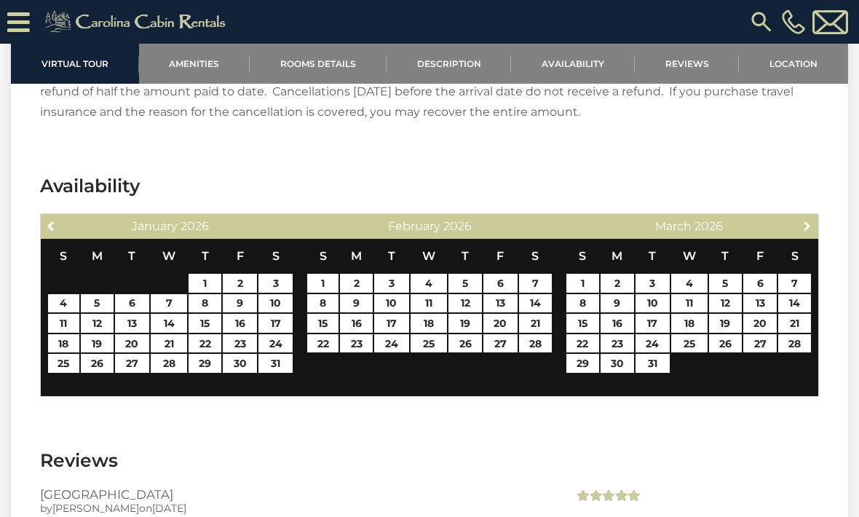
click at [801, 216] on link "Next" at bounding box center [808, 225] width 18 height 18
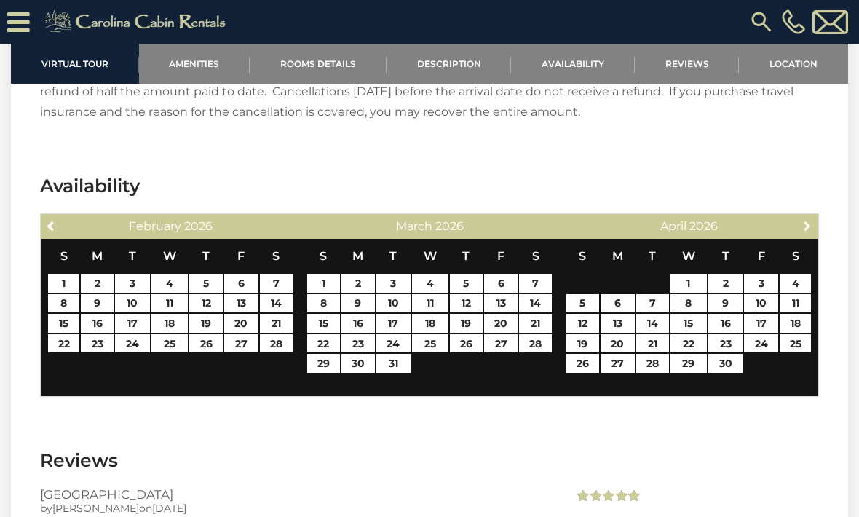
click at [805, 216] on link "Next" at bounding box center [808, 225] width 18 height 18
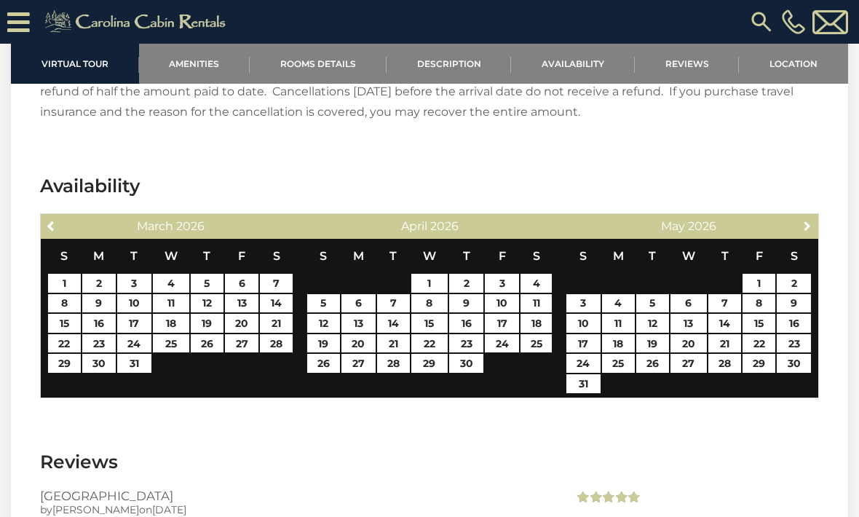
click at [799, 216] on link "Next" at bounding box center [808, 225] width 18 height 18
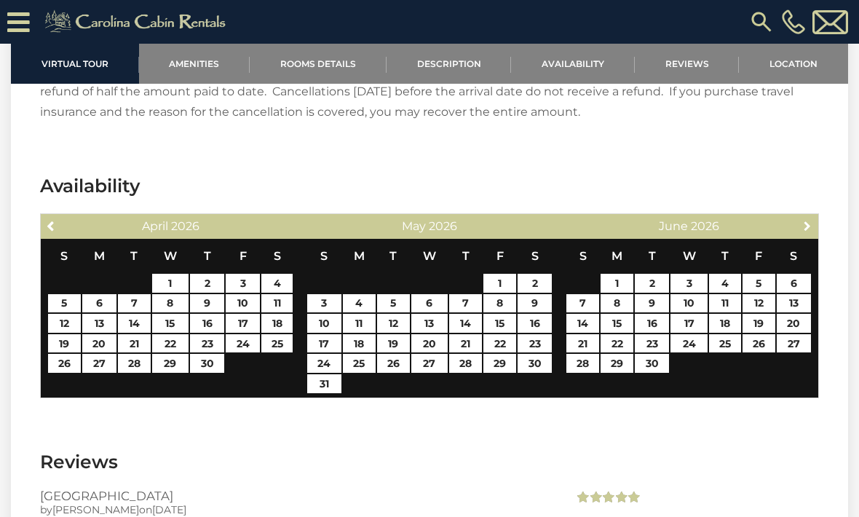
click at [802, 220] on span "Next" at bounding box center [808, 226] width 12 height 12
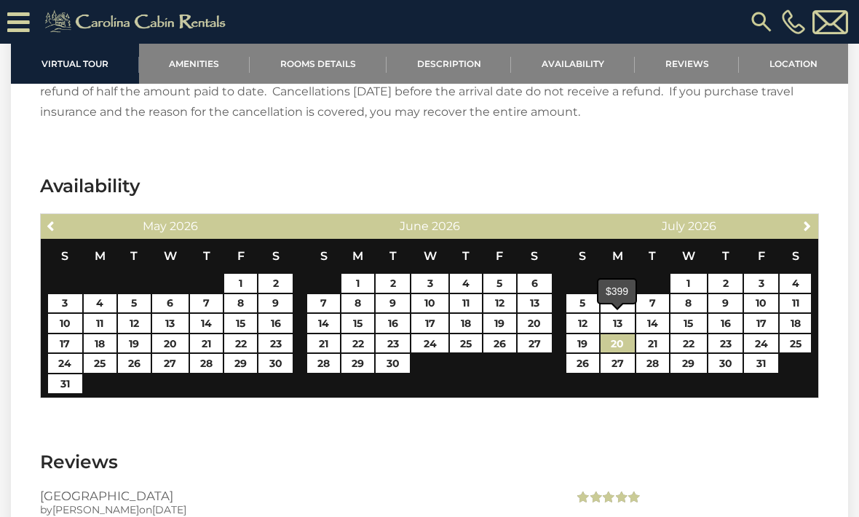
click at [612, 334] on link "20" at bounding box center [618, 343] width 34 height 19
type input "**********"
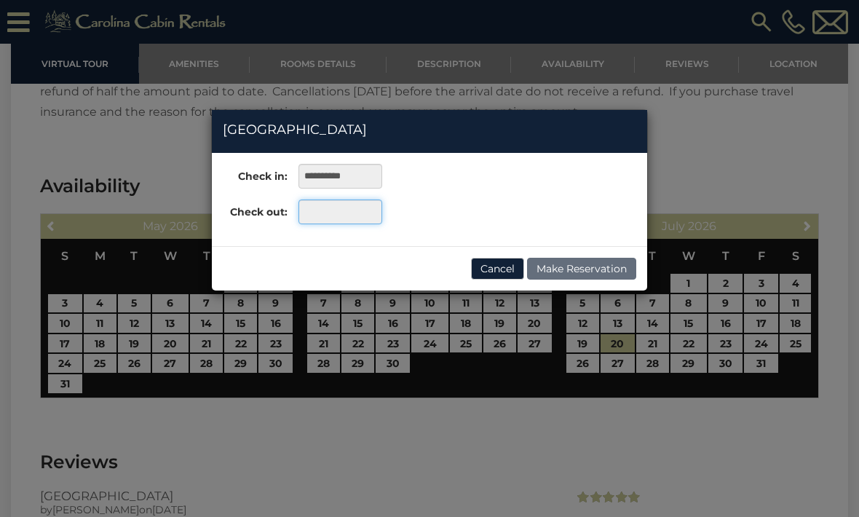
click at [325, 205] on input "text" at bounding box center [341, 211] width 84 height 25
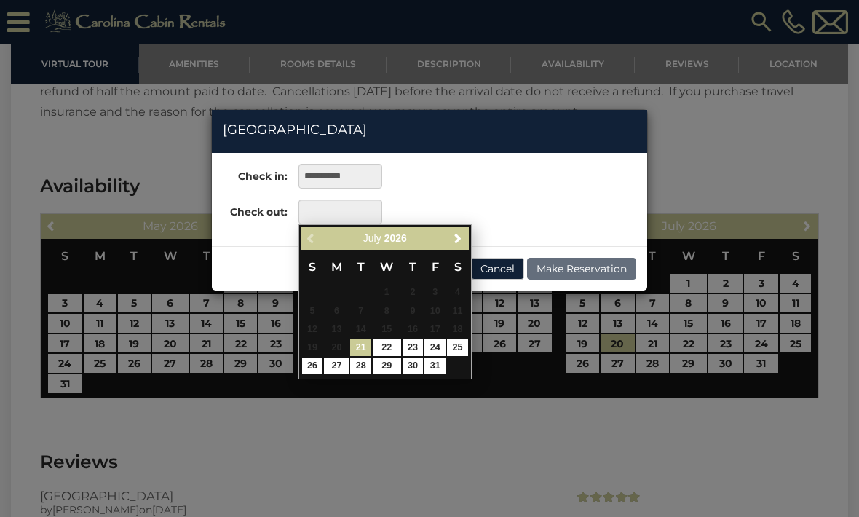
click at [446, 247] on div "Previous Next July 2026" at bounding box center [384, 238] width 167 height 23
click at [457, 237] on span "Next" at bounding box center [458, 238] width 12 height 12
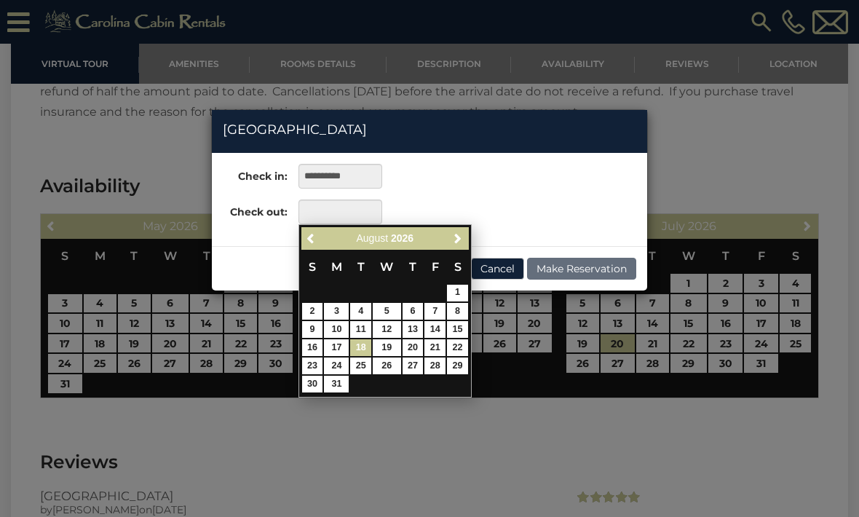
click at [357, 345] on link "18" at bounding box center [360, 347] width 21 height 17
type input "**********"
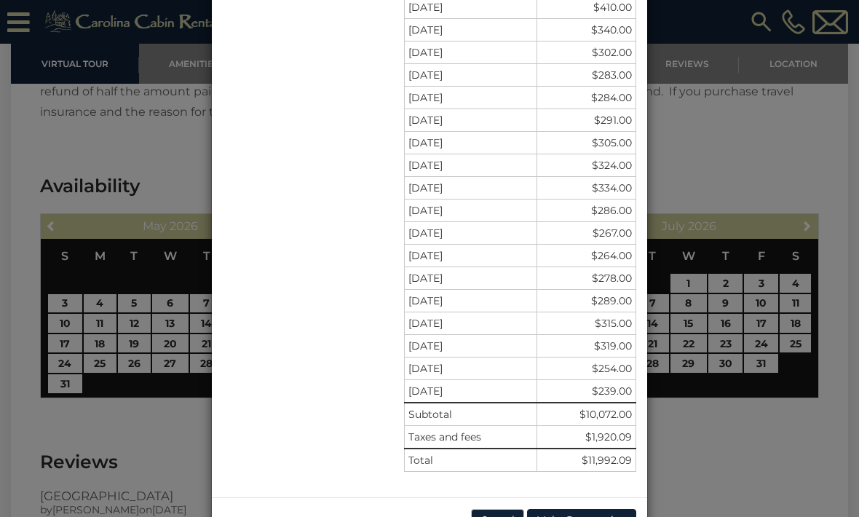
scroll to position [416, 0]
click at [134, 402] on div "**********" at bounding box center [429, 258] width 859 height 517
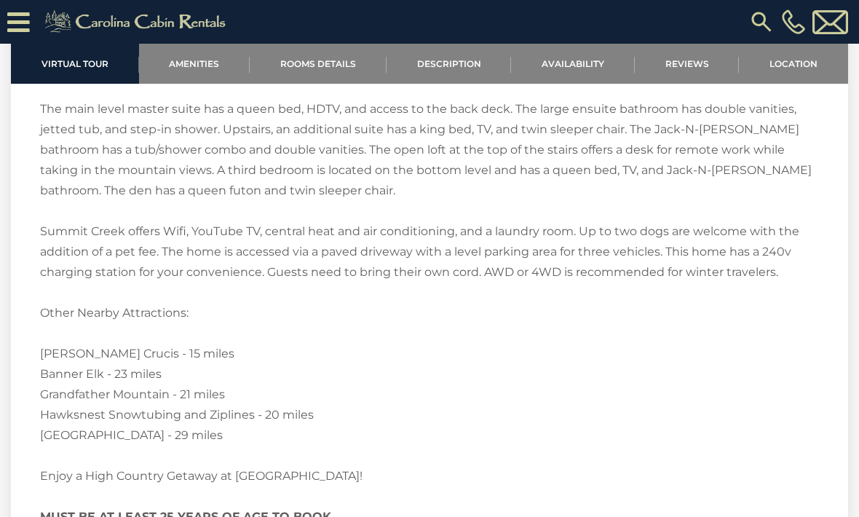
scroll to position [2403, 0]
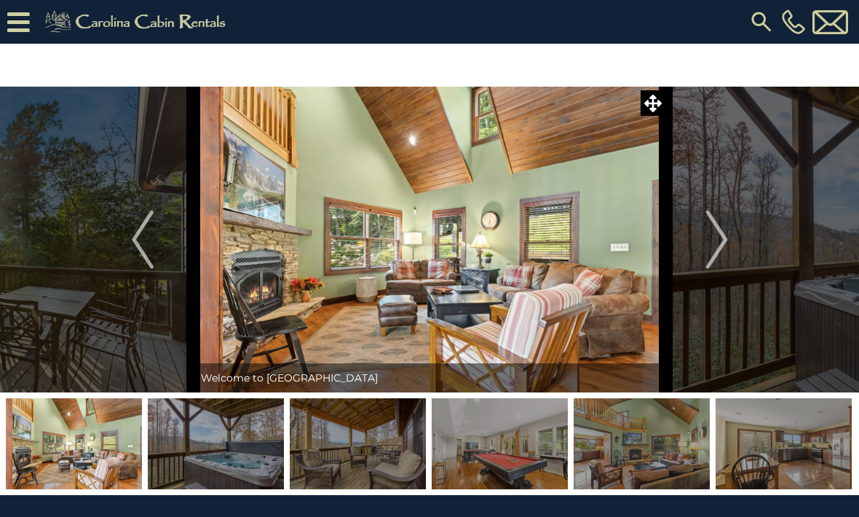
click at [717, 242] on img "Next" at bounding box center [717, 239] width 22 height 58
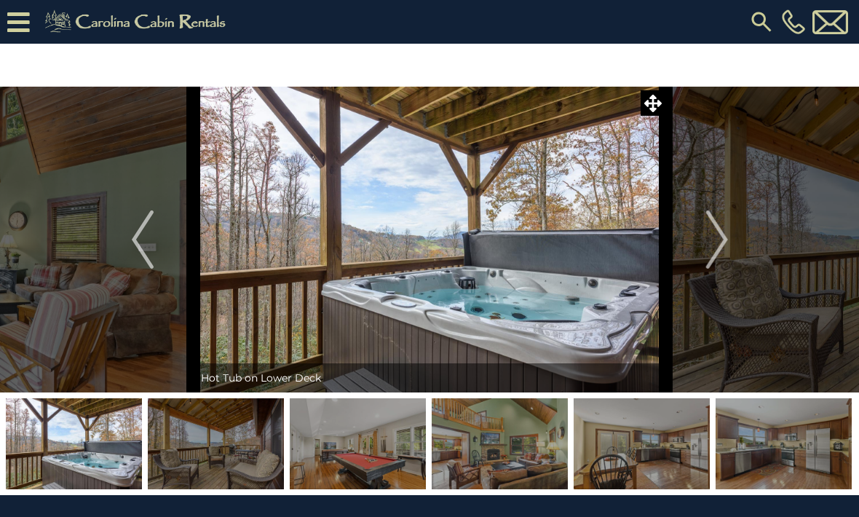
click at [724, 248] on img "Next" at bounding box center [717, 239] width 22 height 58
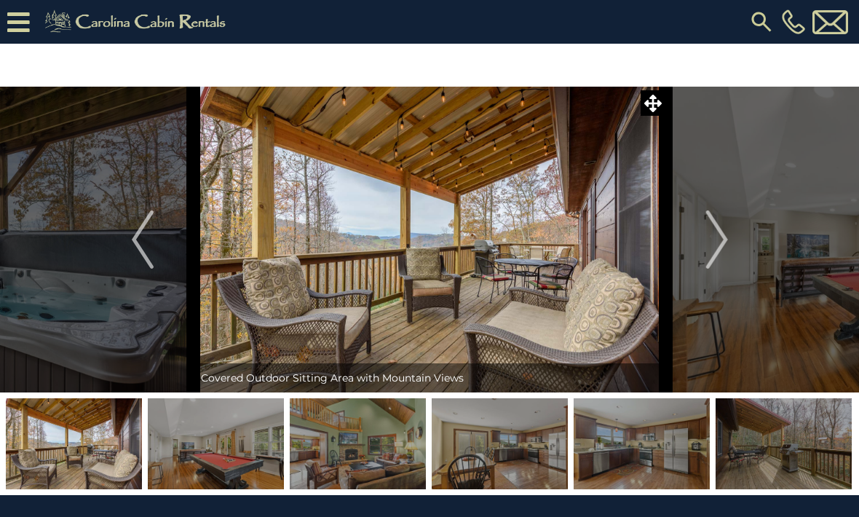
click at [727, 241] on img "Next" at bounding box center [717, 239] width 22 height 58
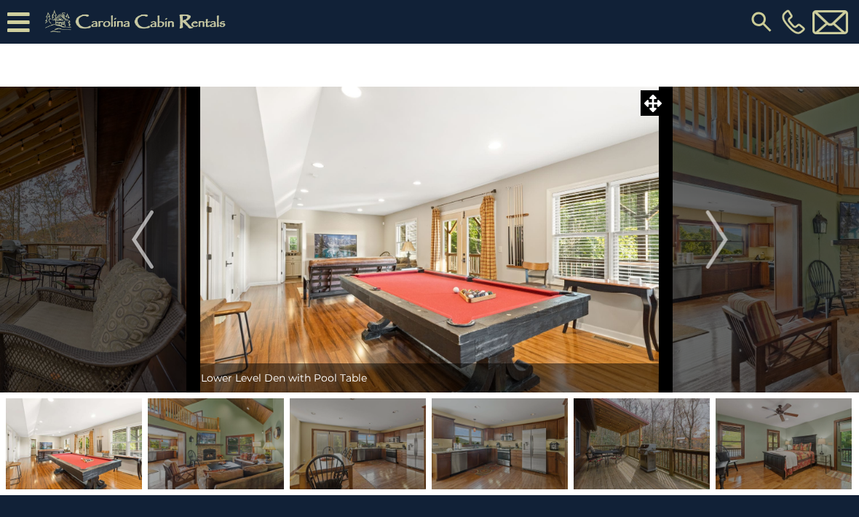
click at [732, 245] on button "Next" at bounding box center [717, 240] width 102 height 306
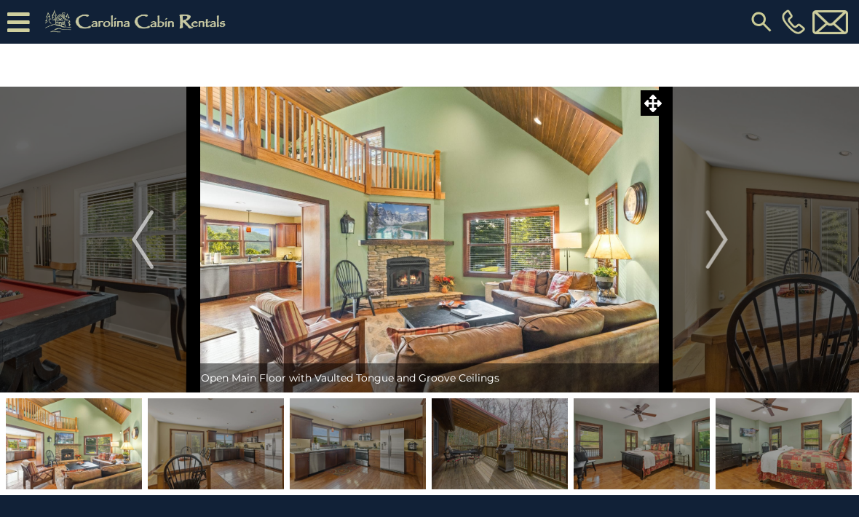
click at [730, 242] on button "Next" at bounding box center [717, 240] width 102 height 306
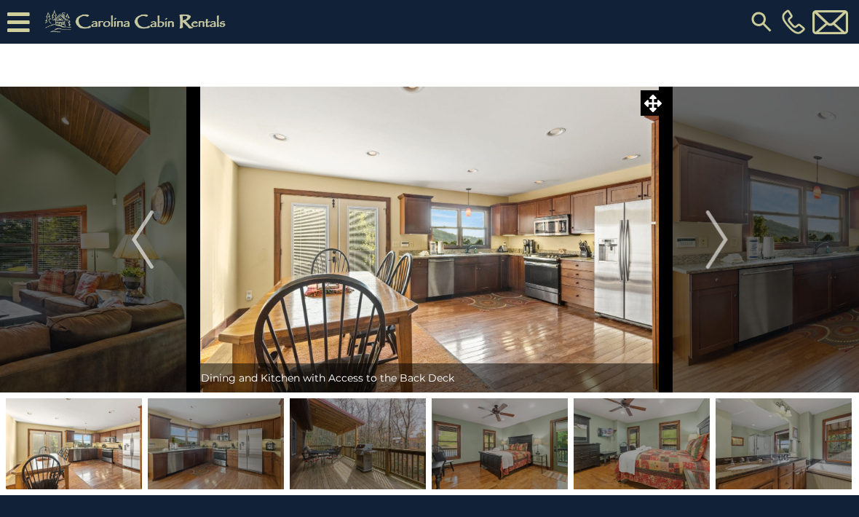
click at [730, 245] on button "Next" at bounding box center [717, 240] width 102 height 306
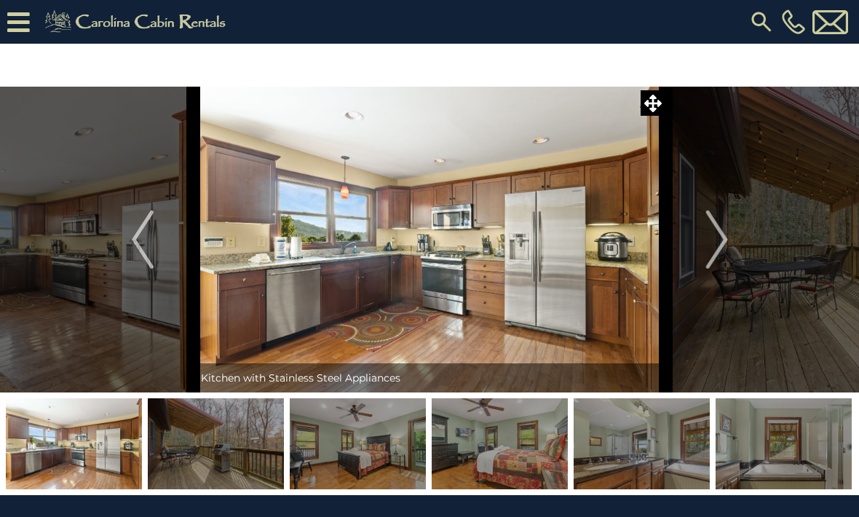
click at [730, 241] on button "Next" at bounding box center [717, 240] width 102 height 306
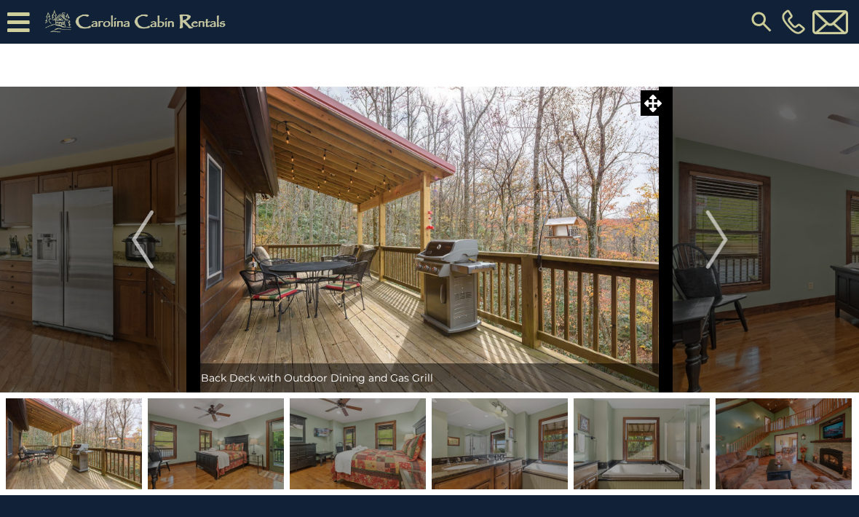
click at [721, 245] on img "Next" at bounding box center [717, 239] width 22 height 58
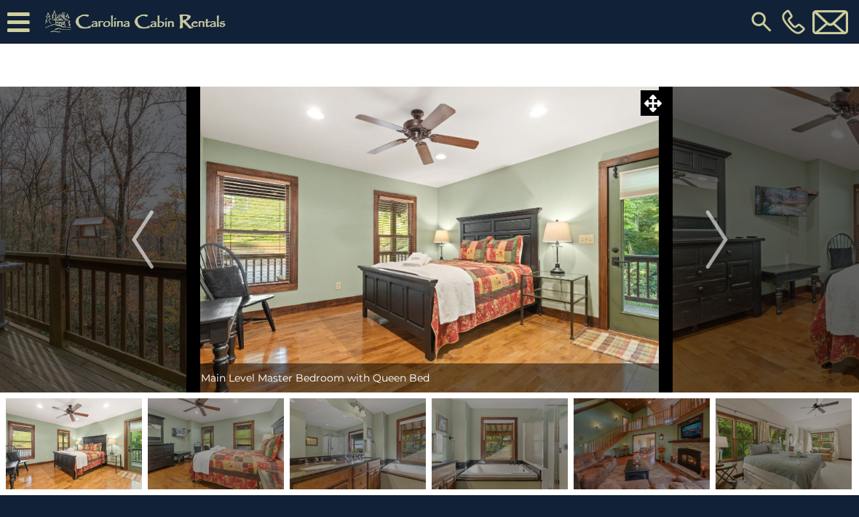
click at [724, 246] on img "Next" at bounding box center [717, 239] width 22 height 58
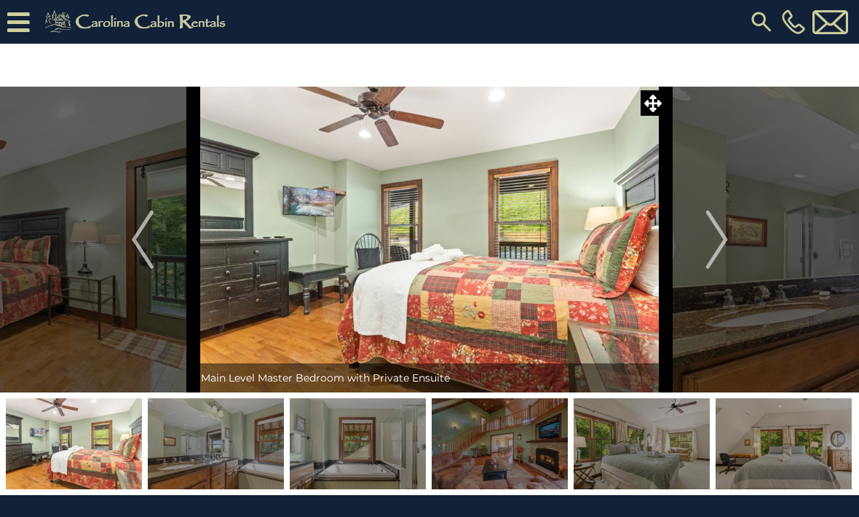
click at [727, 245] on img "Next" at bounding box center [717, 239] width 22 height 58
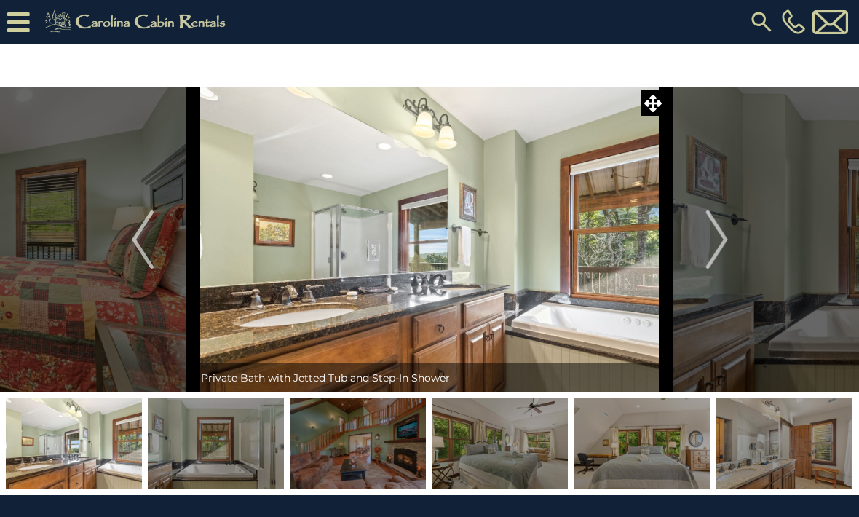
click at [721, 248] on img "Next" at bounding box center [717, 239] width 22 height 58
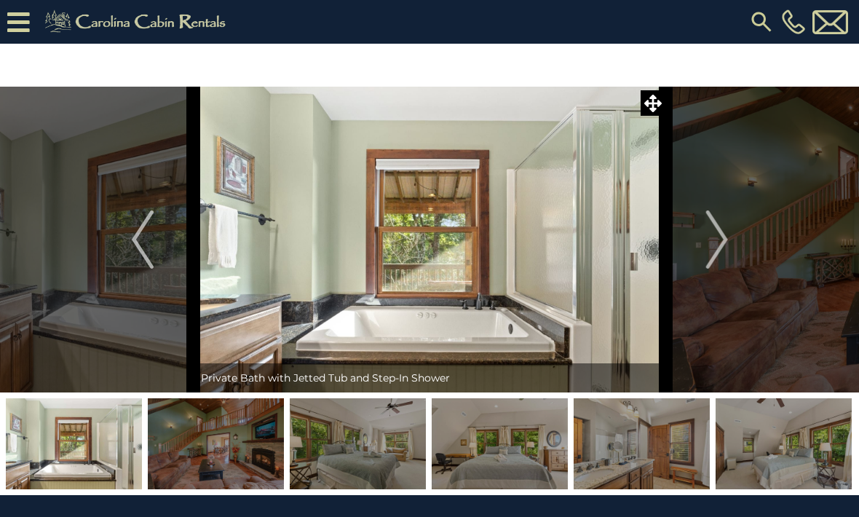
click at [724, 246] on img "Next" at bounding box center [717, 239] width 22 height 58
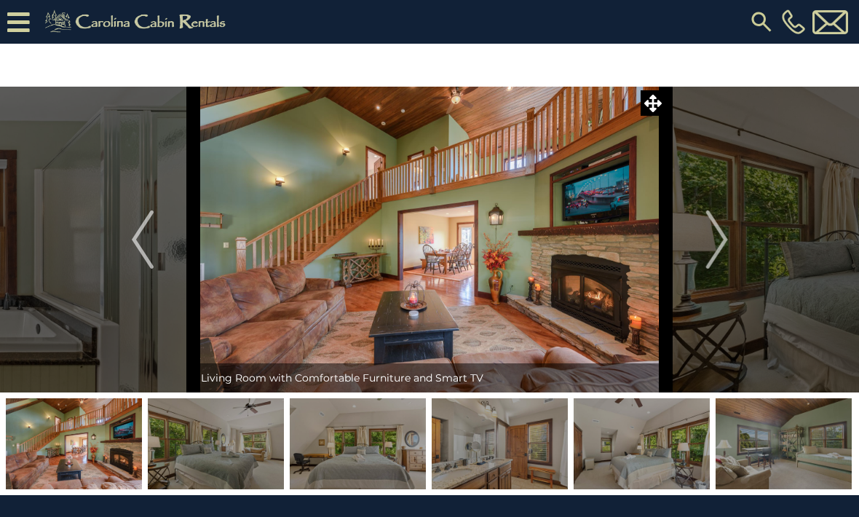
click at [724, 247] on img "Next" at bounding box center [717, 239] width 22 height 58
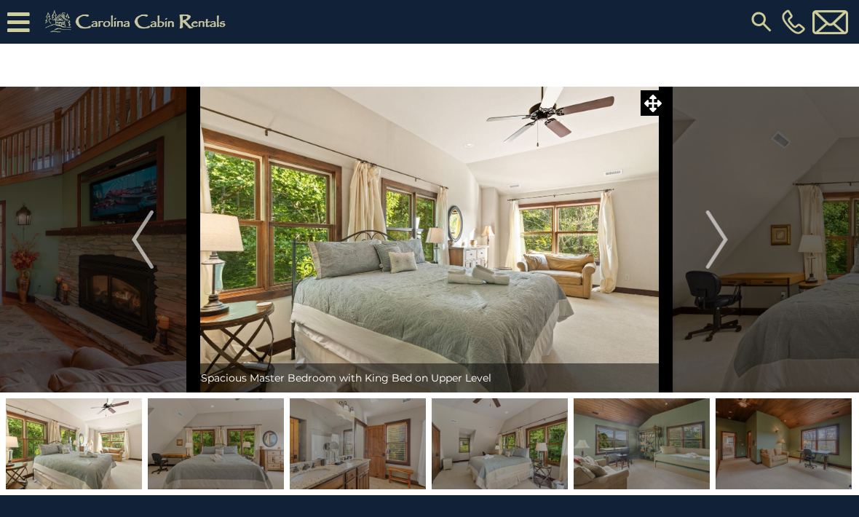
click at [724, 244] on img "Next" at bounding box center [717, 239] width 22 height 58
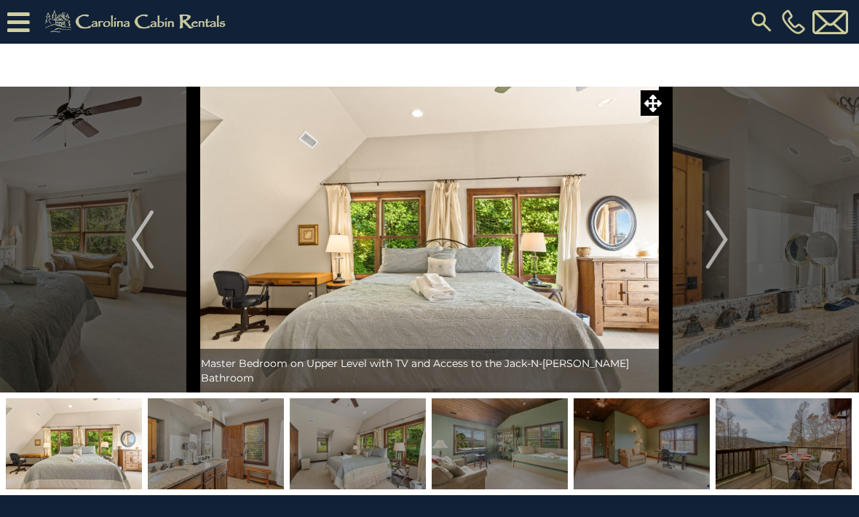
click at [729, 246] on button "Next" at bounding box center [717, 240] width 102 height 306
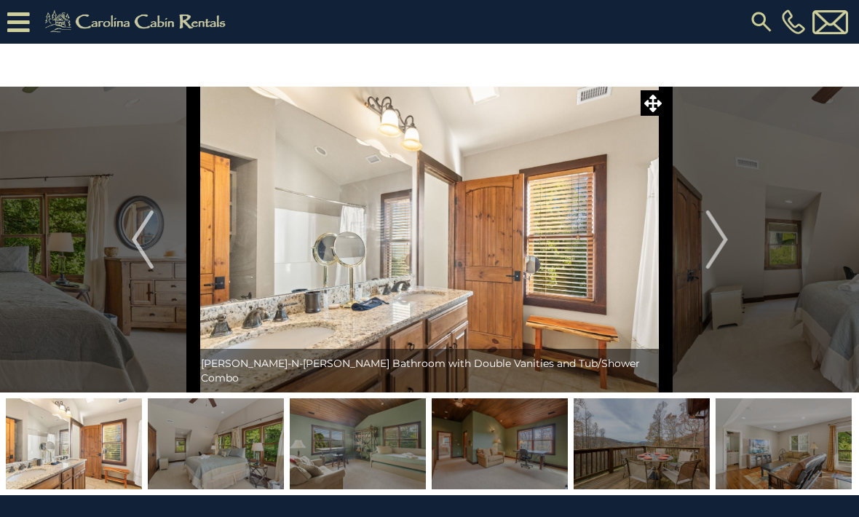
click at [719, 242] on img "Next" at bounding box center [717, 239] width 22 height 58
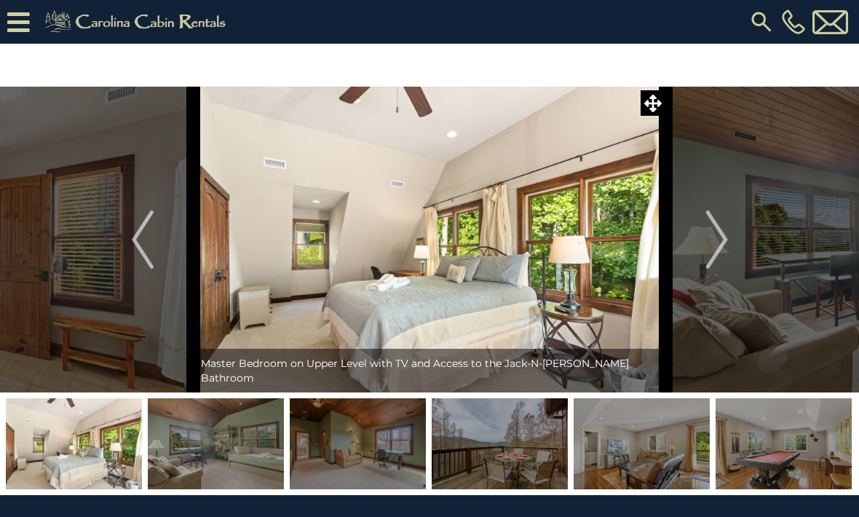
click at [735, 239] on button "Next" at bounding box center [717, 240] width 102 height 306
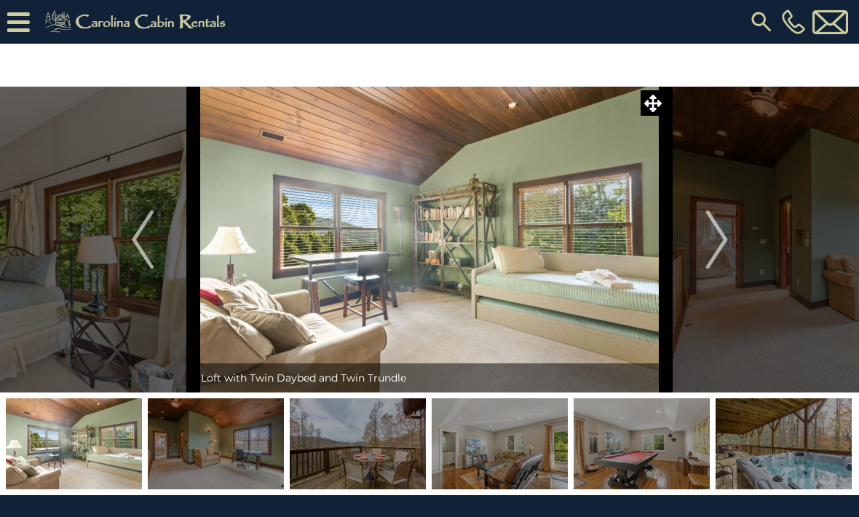
click at [722, 249] on img "Next" at bounding box center [717, 239] width 22 height 58
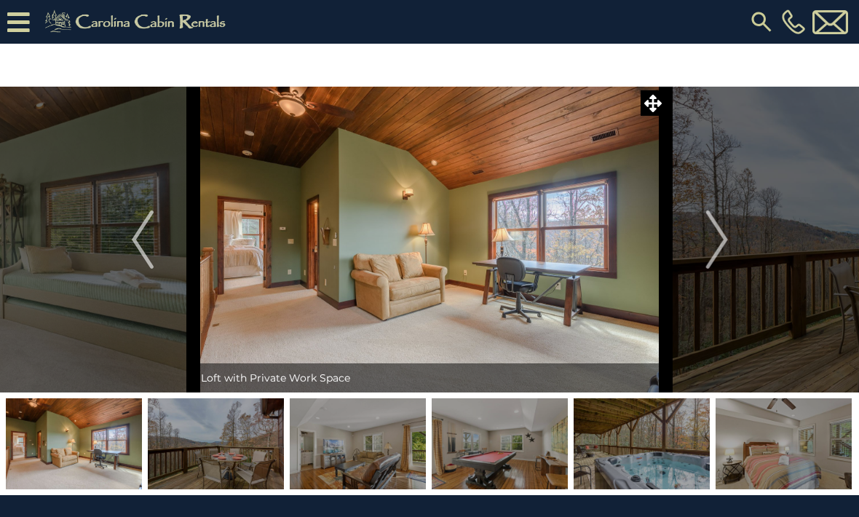
click at [722, 245] on img "Next" at bounding box center [717, 239] width 22 height 58
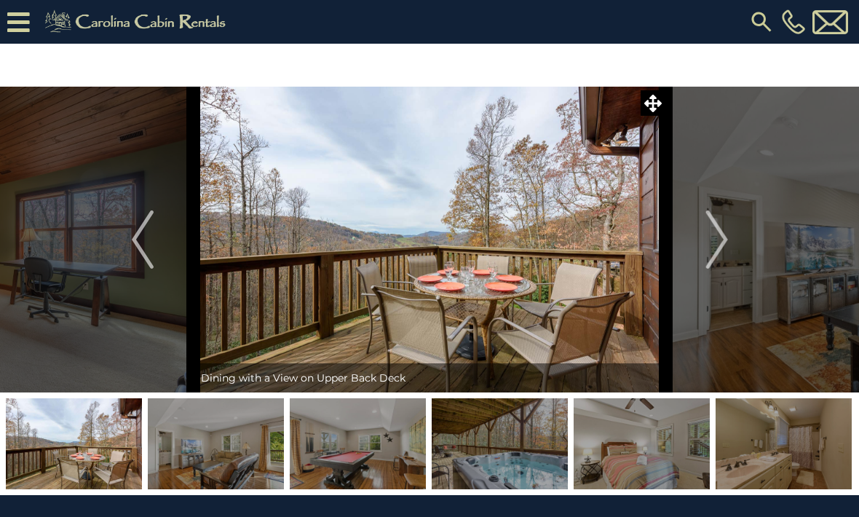
click at [724, 245] on img "Next" at bounding box center [717, 239] width 22 height 58
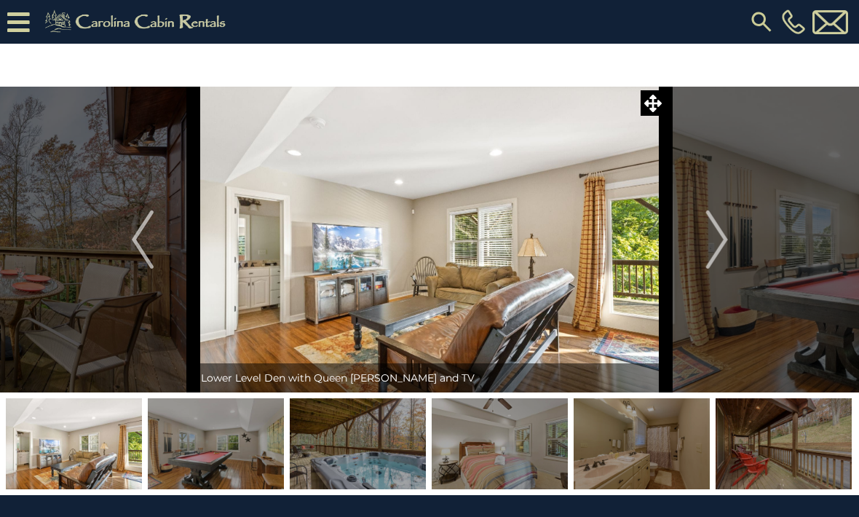
click at [725, 242] on img "Next" at bounding box center [717, 239] width 22 height 58
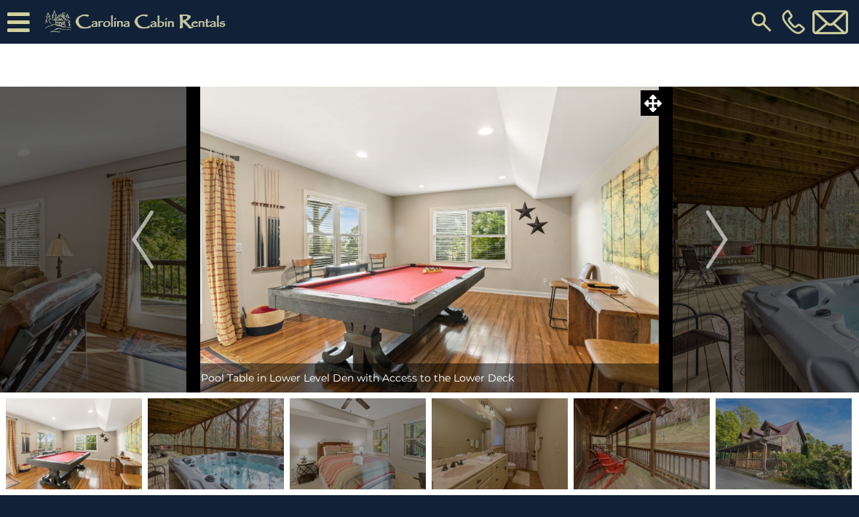
click at [727, 243] on img "Next" at bounding box center [717, 239] width 22 height 58
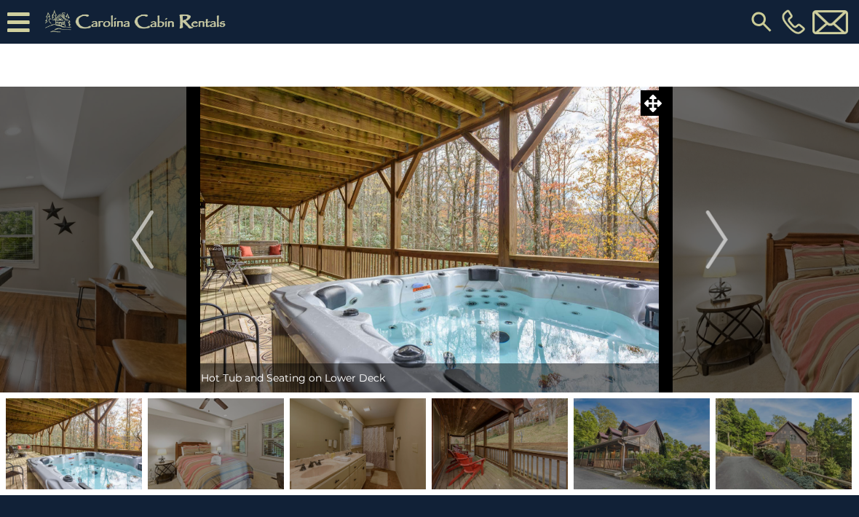
click at [729, 240] on button "Next" at bounding box center [717, 240] width 102 height 306
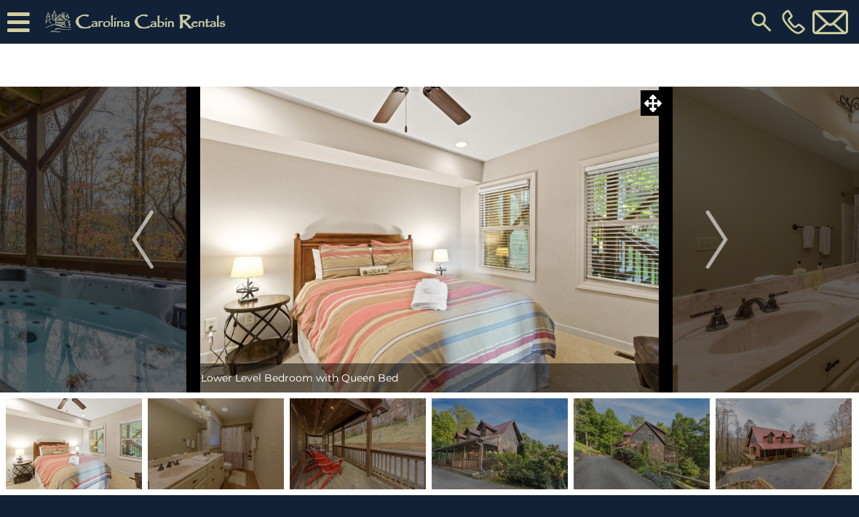
click at [729, 240] on button "Next" at bounding box center [717, 240] width 102 height 306
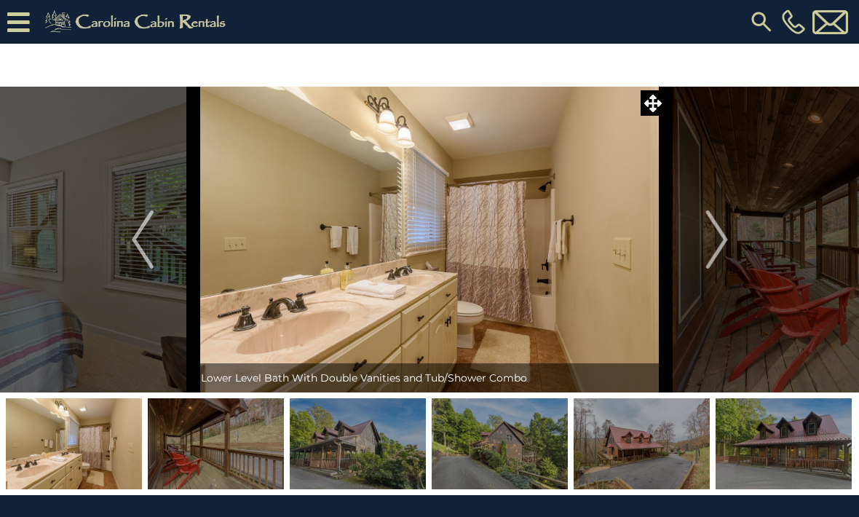
click at [730, 240] on button "Next" at bounding box center [717, 240] width 102 height 306
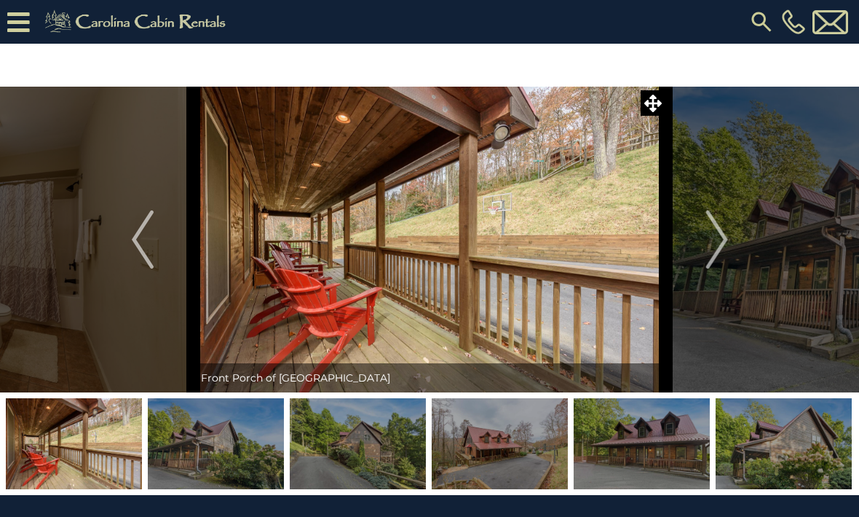
click at [727, 242] on img "Next" at bounding box center [717, 239] width 22 height 58
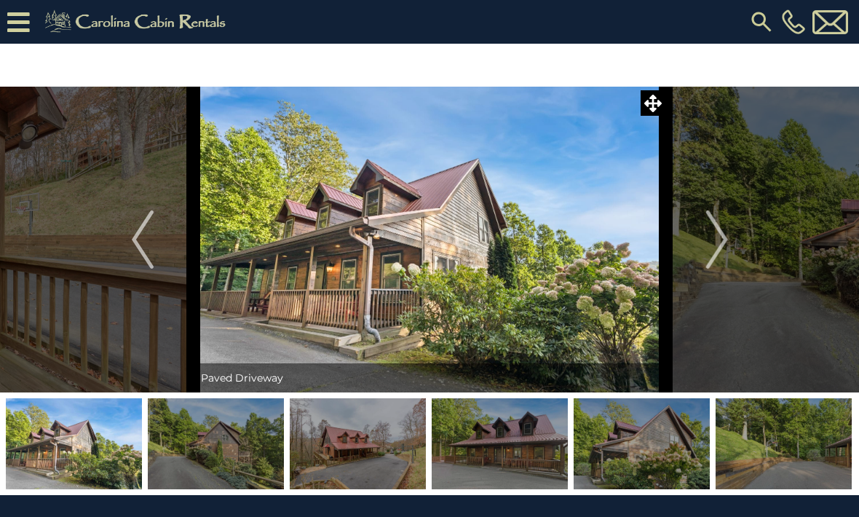
click at [730, 237] on button "Next" at bounding box center [717, 240] width 102 height 306
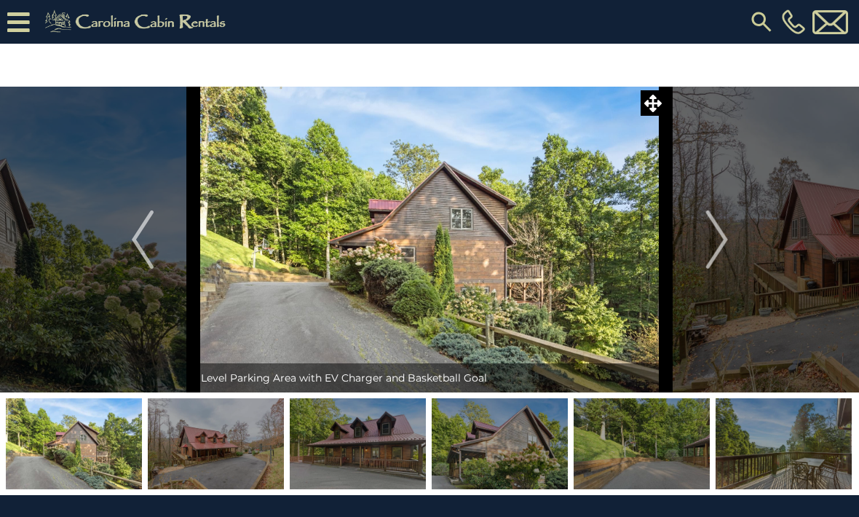
click at [724, 243] on img "Next" at bounding box center [717, 239] width 22 height 58
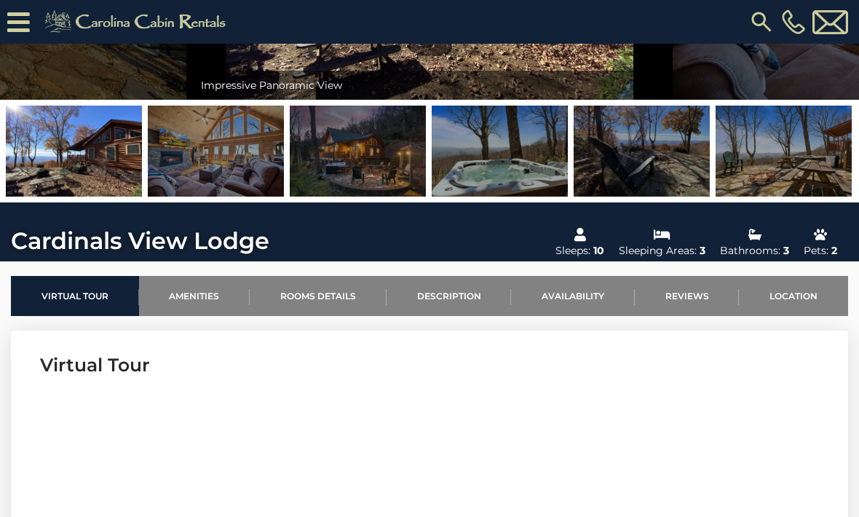
click at [785, 296] on link "Location" at bounding box center [793, 296] width 109 height 40
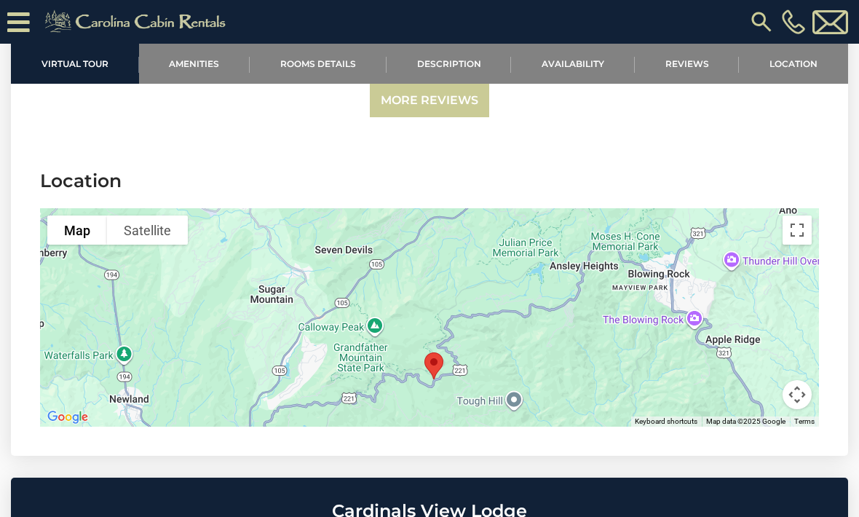
scroll to position [4522, 0]
